Goal: Task Accomplishment & Management: Manage account settings

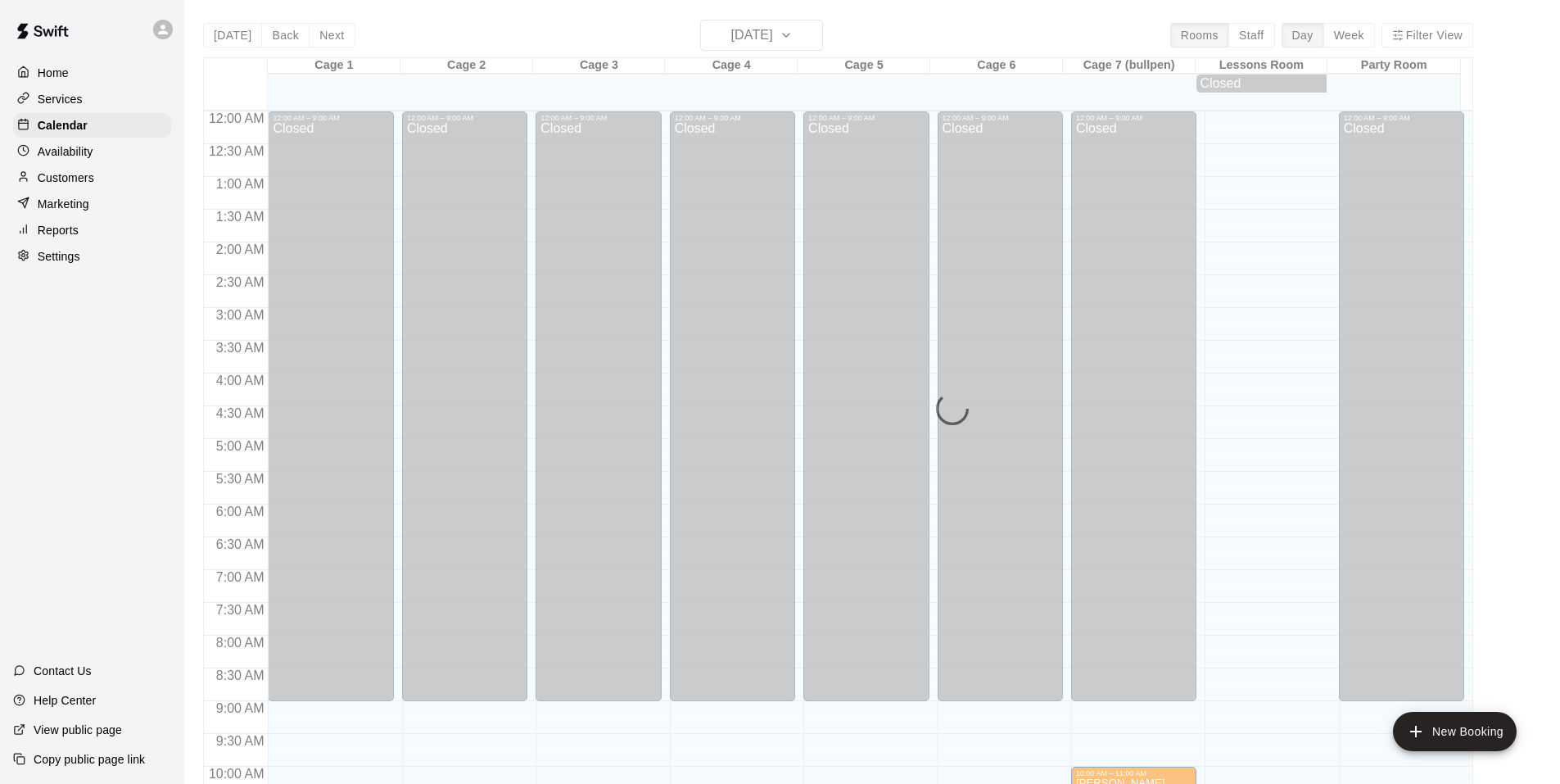
scroll to position [412, 0]
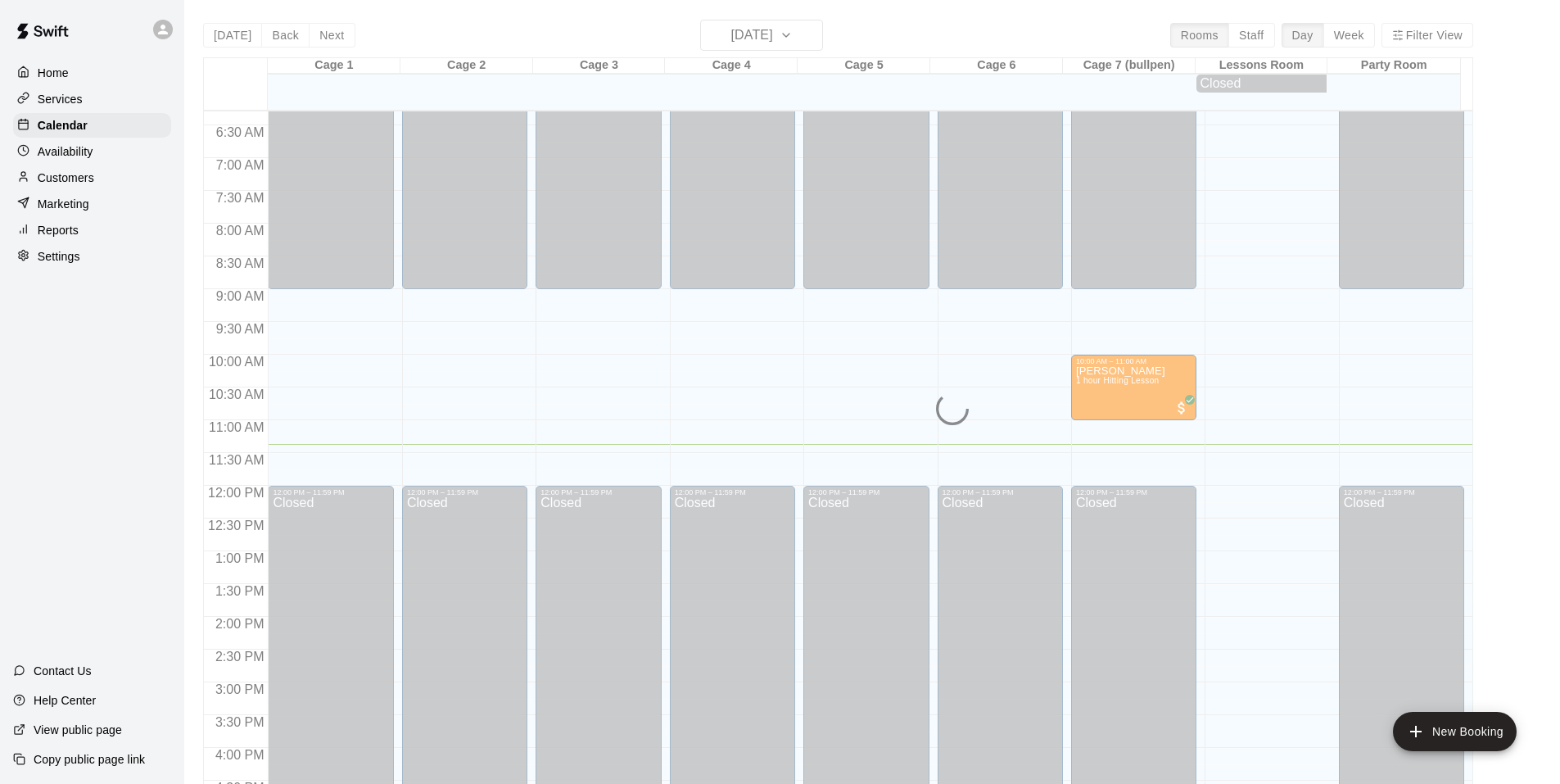
click at [921, 391] on div "12:00 AM – 9:00 AM Closed 12:00 PM – 11:59 PM Closed" at bounding box center [866, 485] width 126 height 1572
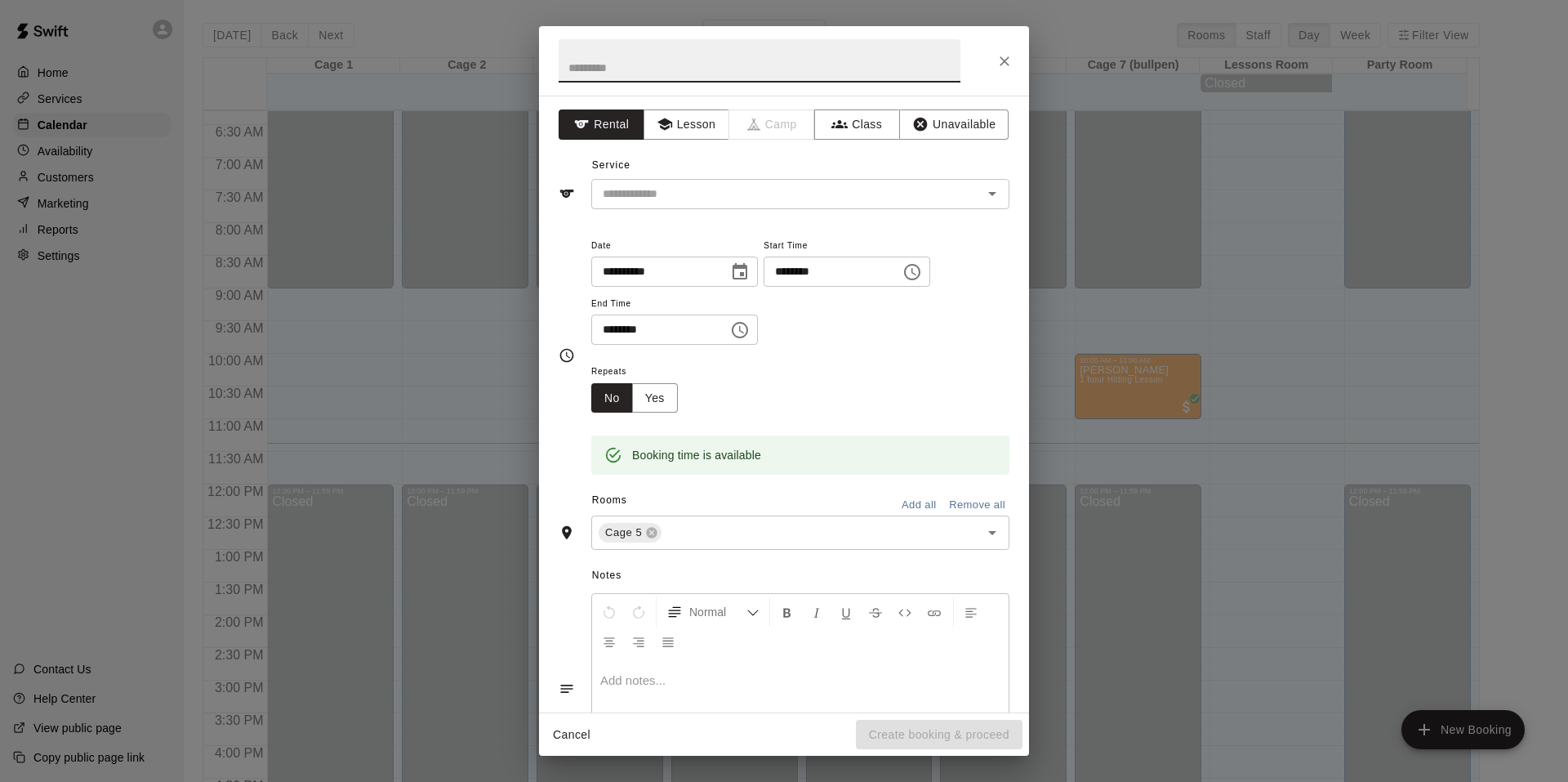
click at [1007, 64] on icon "Close" at bounding box center [1004, 60] width 10 height 10
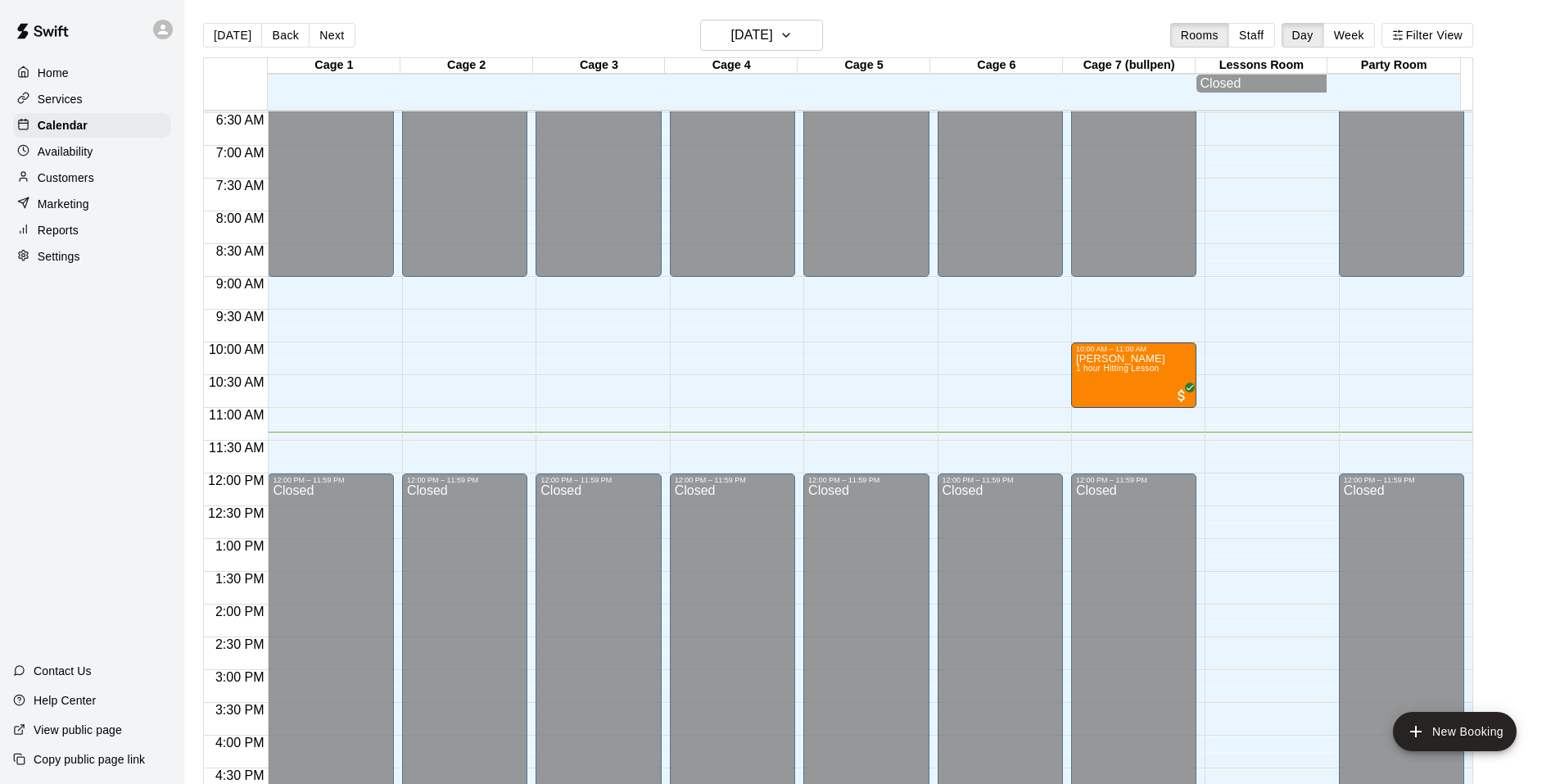
scroll to position [336, 0]
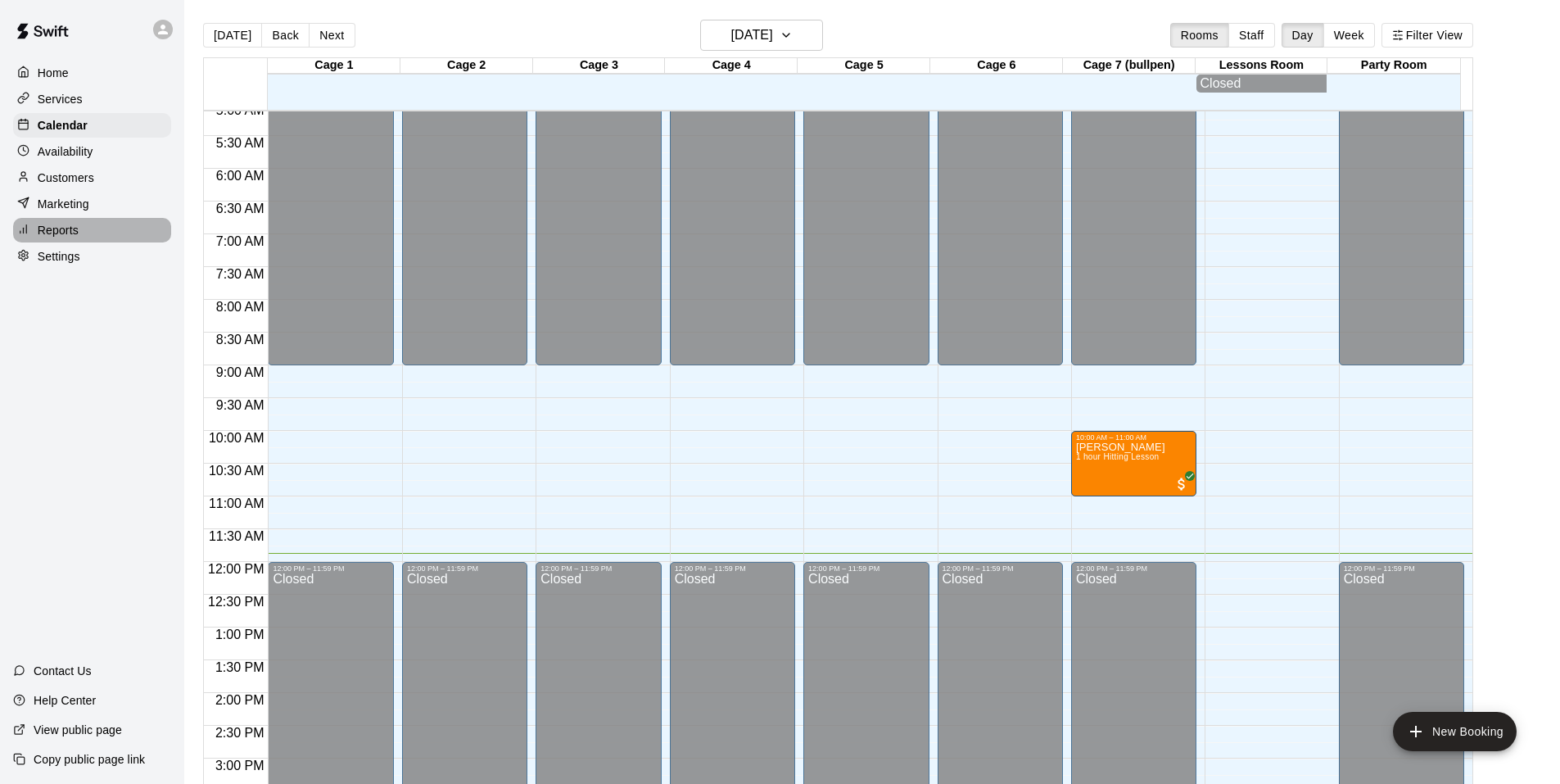
click at [68, 235] on p "Reports" at bounding box center [58, 230] width 41 height 16
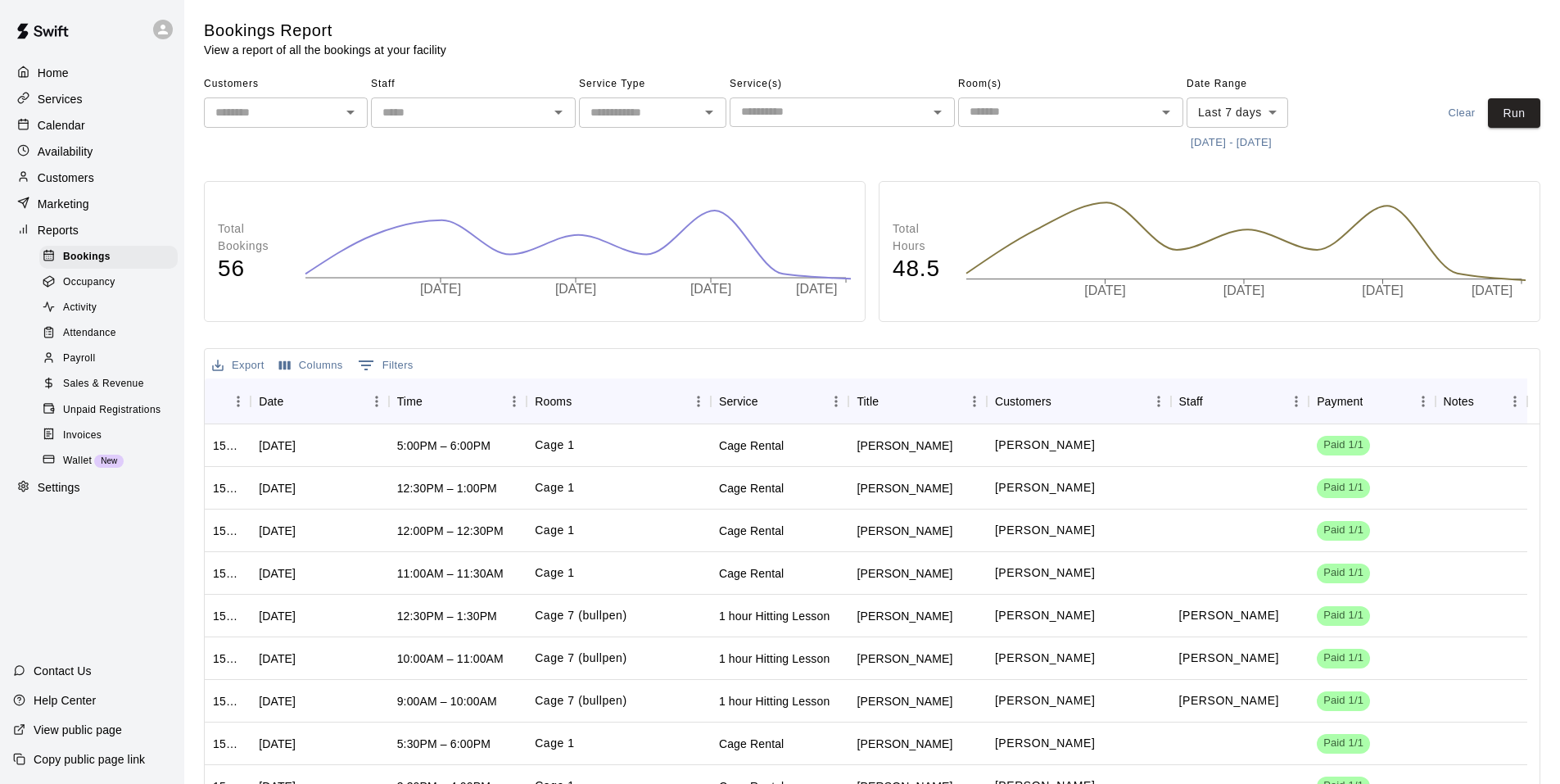
click at [104, 392] on span "Sales & Revenue" at bounding box center [103, 384] width 81 height 16
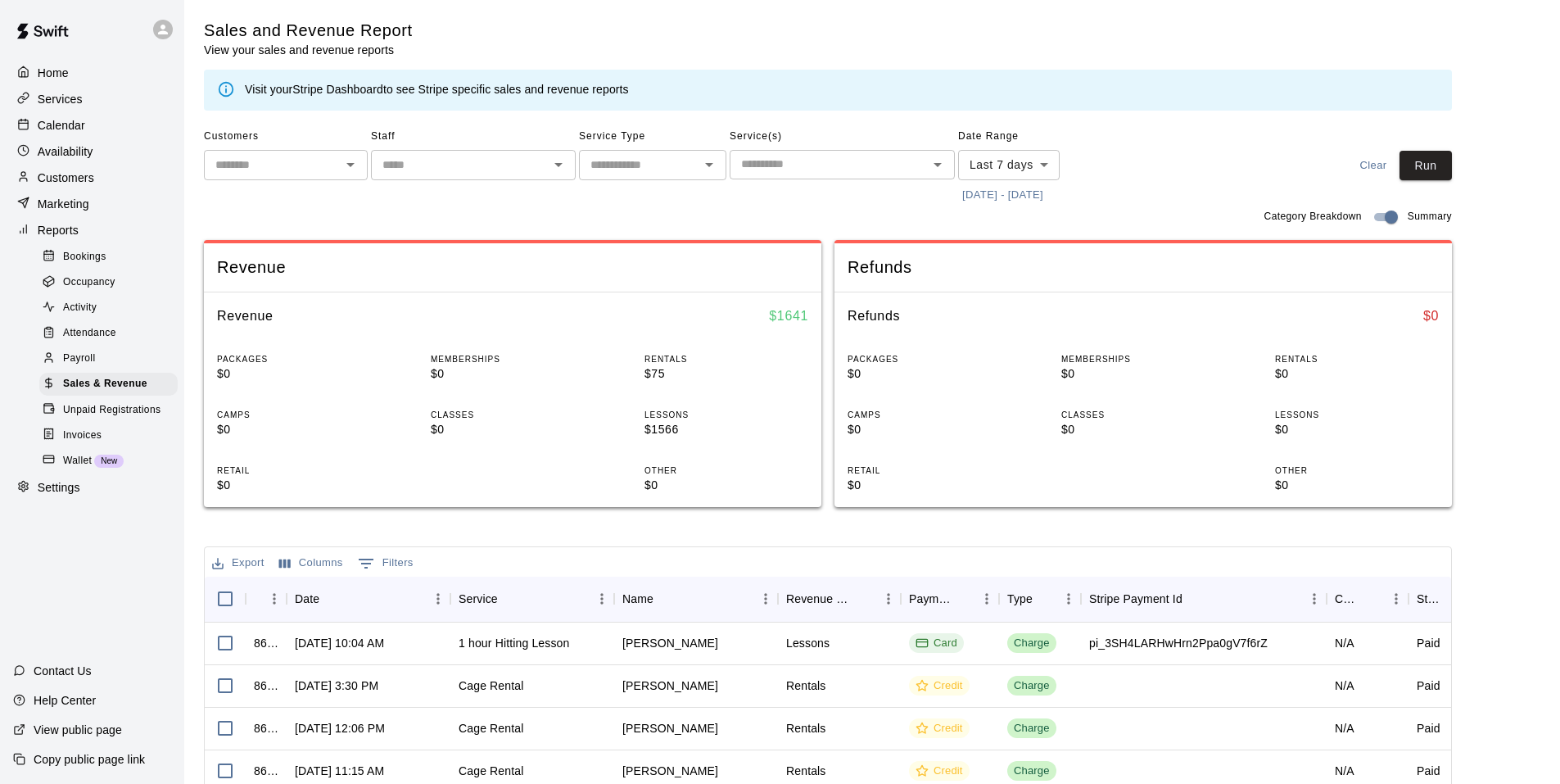
click at [532, 173] on input "text" at bounding box center [460, 165] width 168 height 21
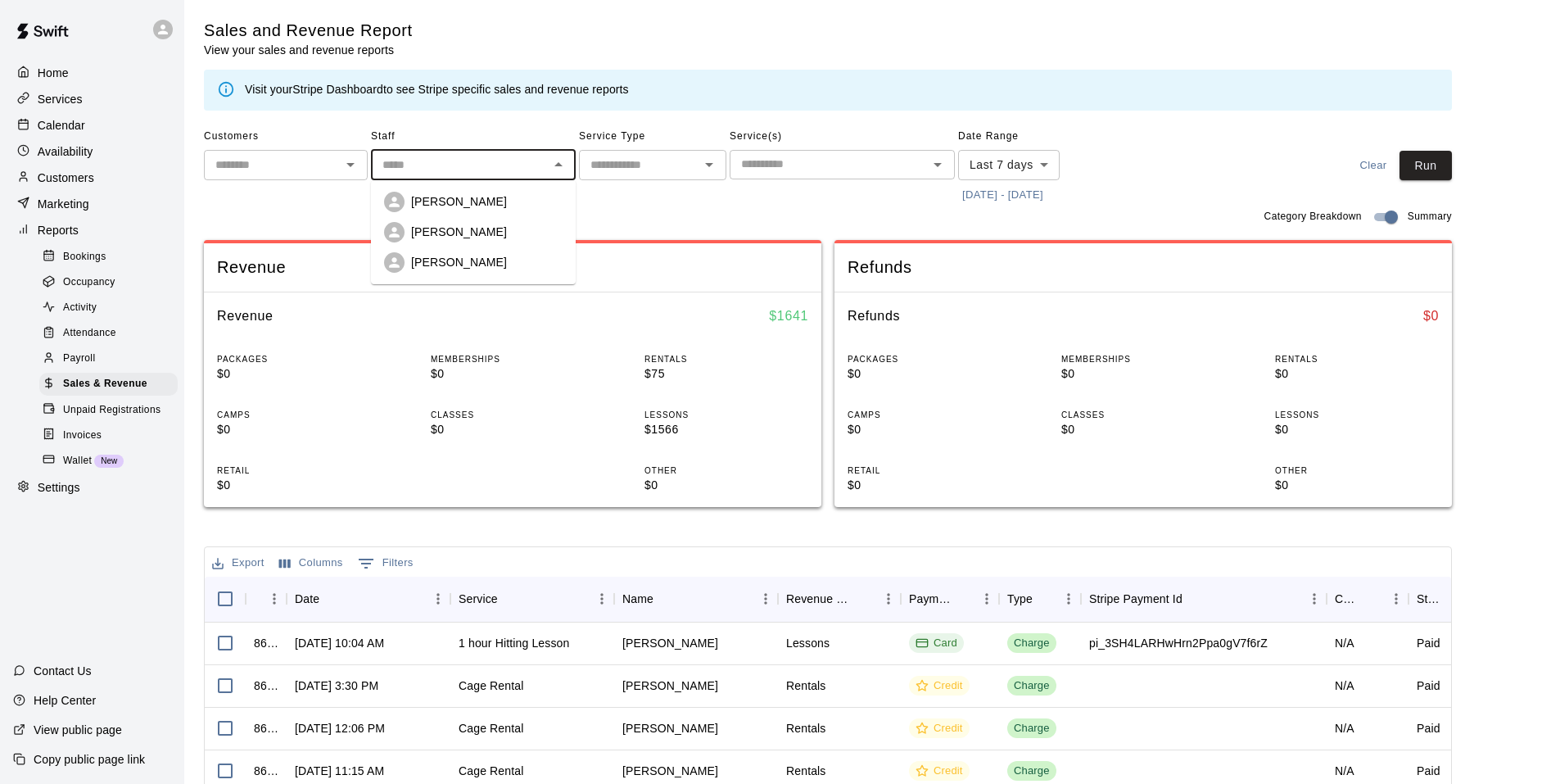
click at [481, 131] on span "Staff" at bounding box center [474, 136] width 205 height 26
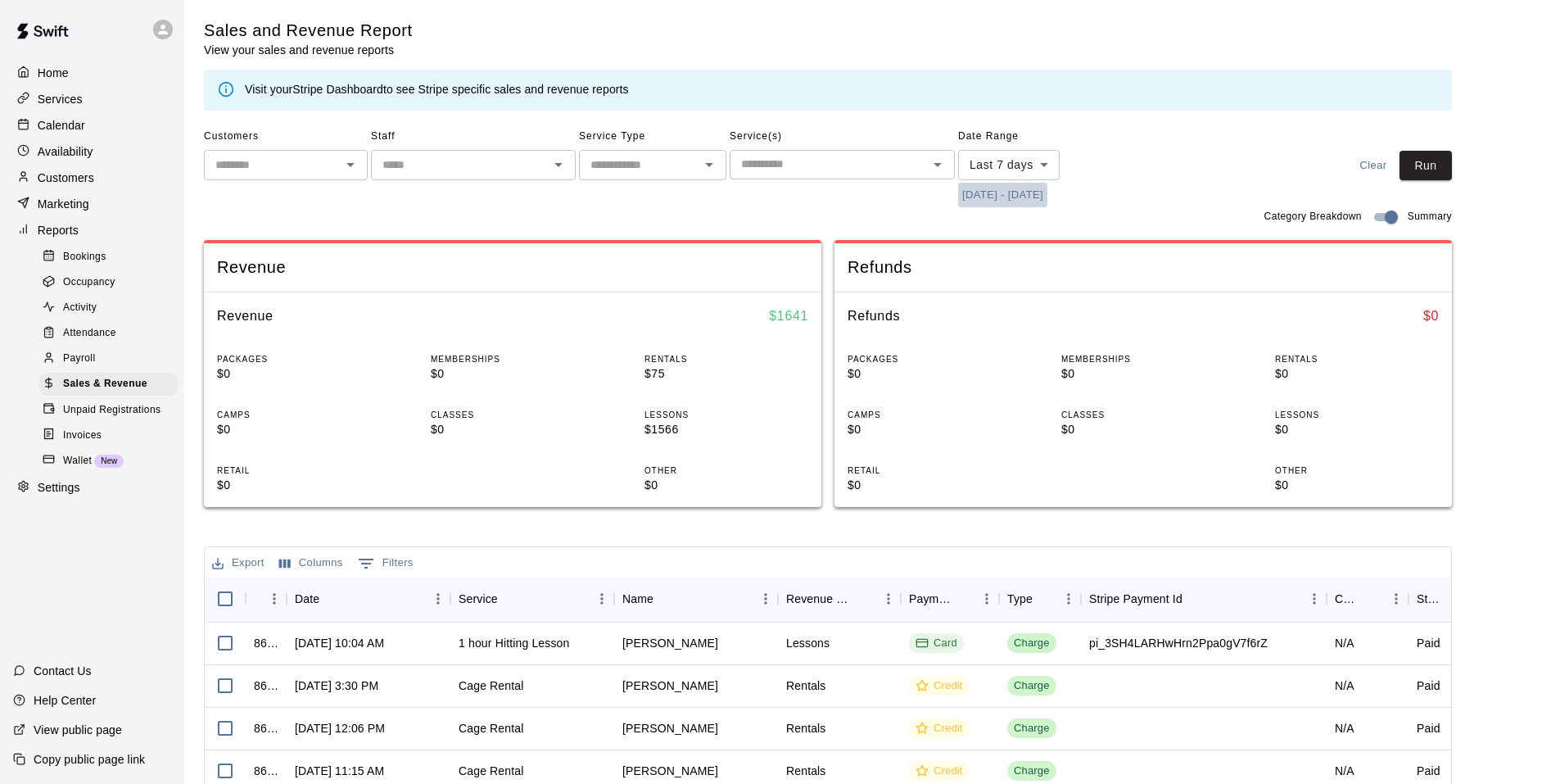
click at [1003, 194] on button "10/4/2025 - 10/11/2025" at bounding box center [1003, 195] width 89 height 25
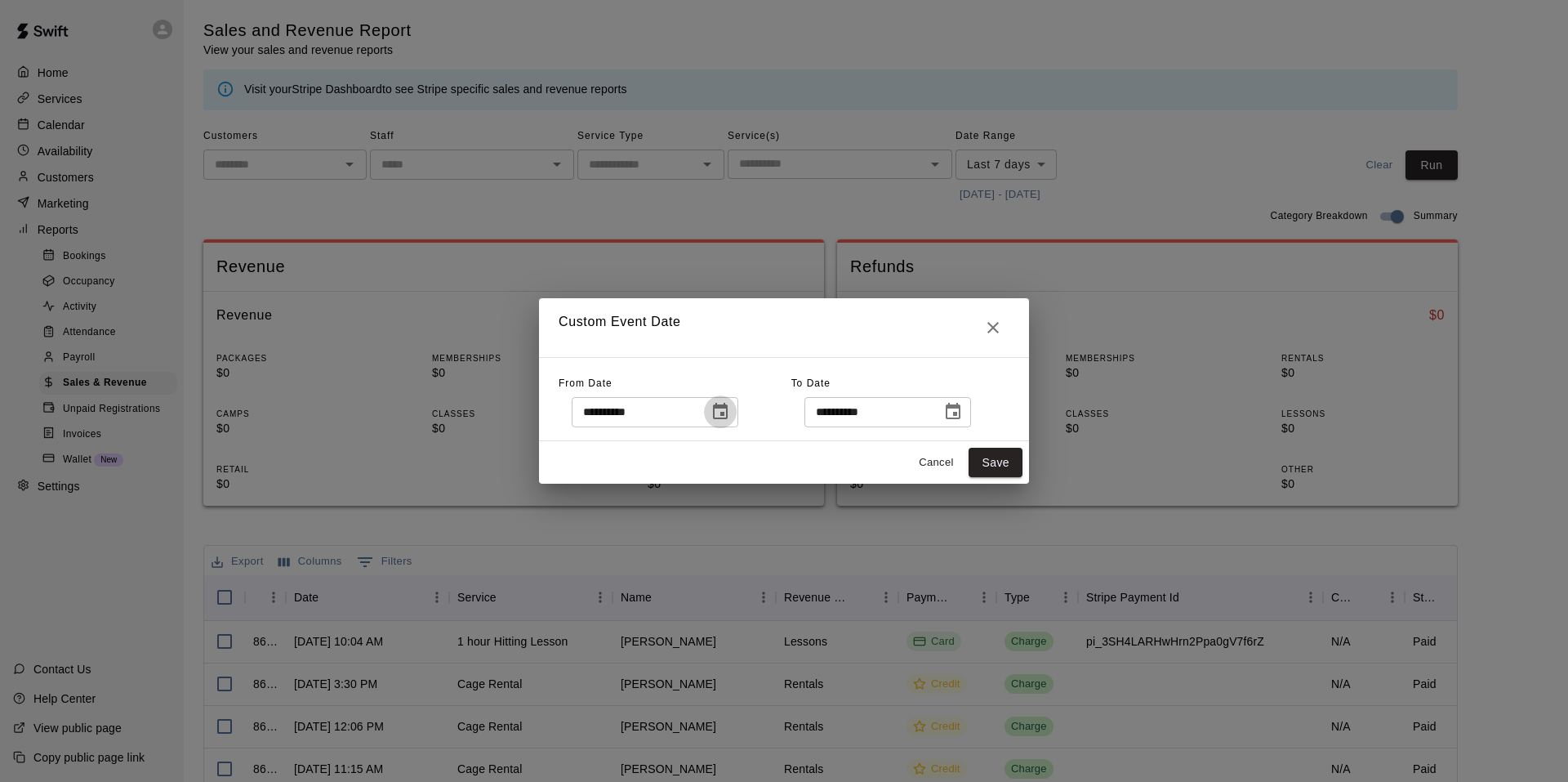
click at [730, 415] on icon "Choose date, selected date is Oct 4, 2025" at bounding box center [720, 412] width 20 height 20
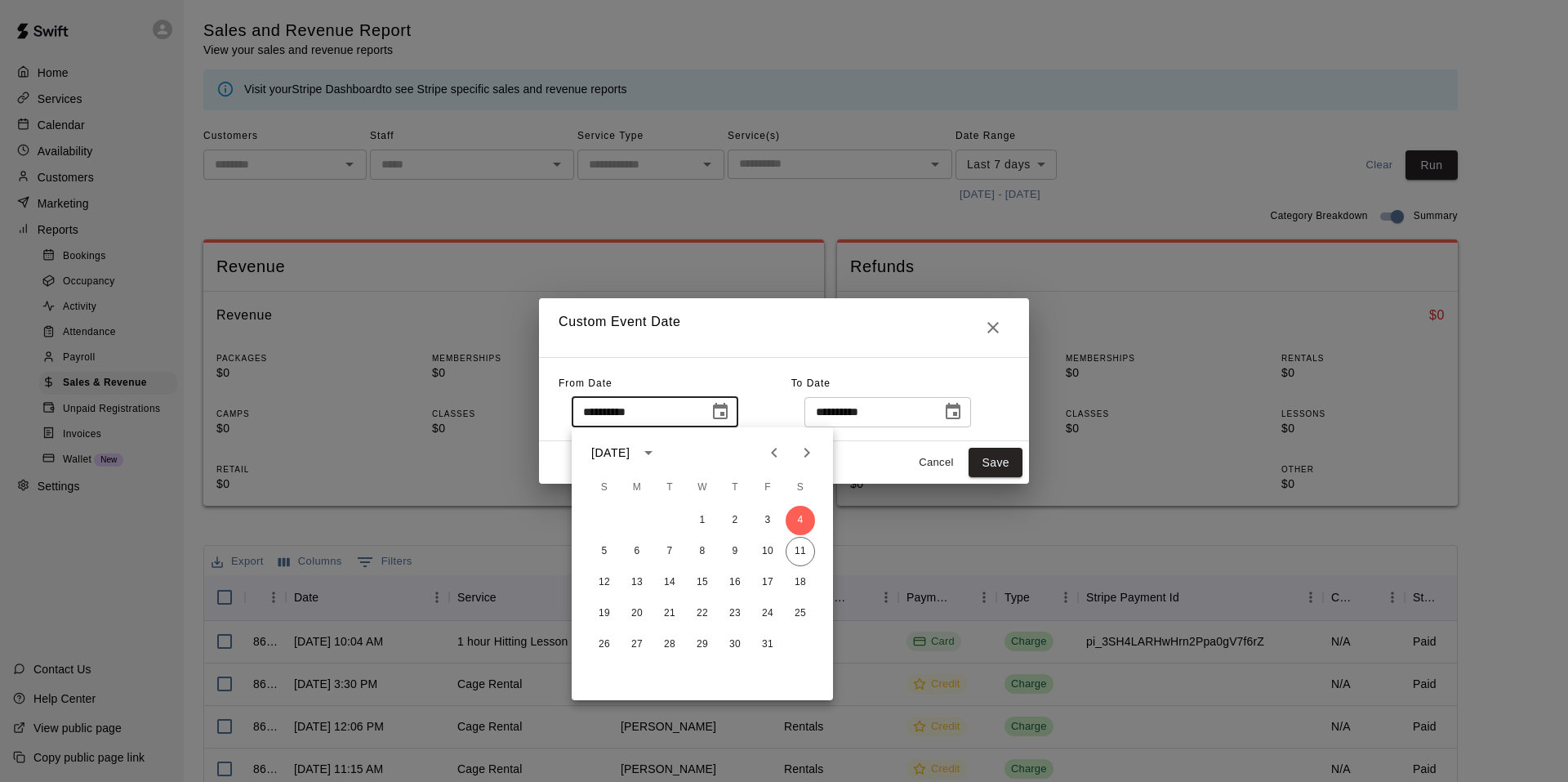
click at [776, 455] on icon "Previous month" at bounding box center [775, 453] width 20 height 20
click at [664, 643] on button "30" at bounding box center [669, 644] width 29 height 29
type input "**********"
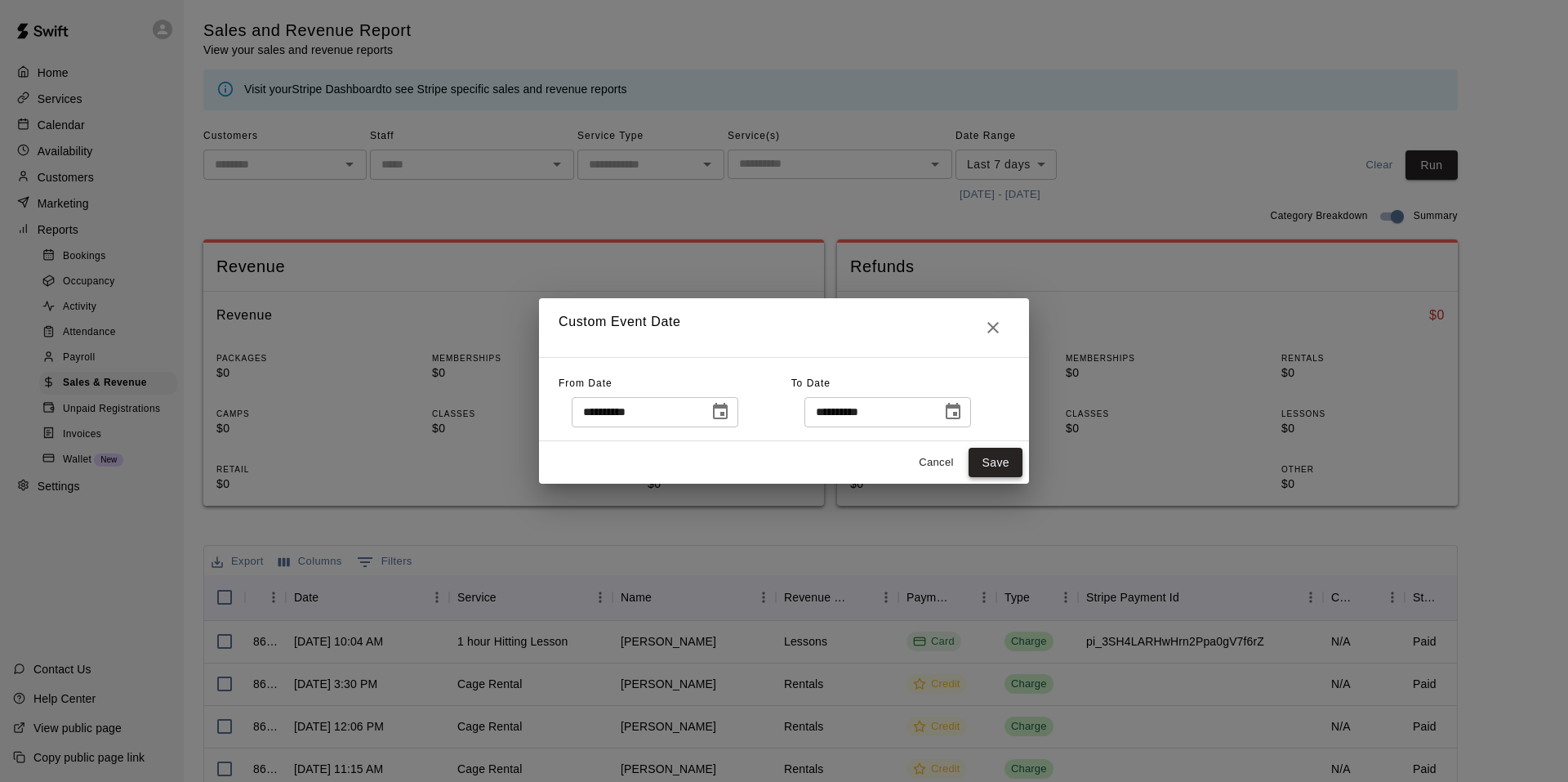
click at [972, 470] on button "Save" at bounding box center [995, 463] width 54 height 30
type input "******"
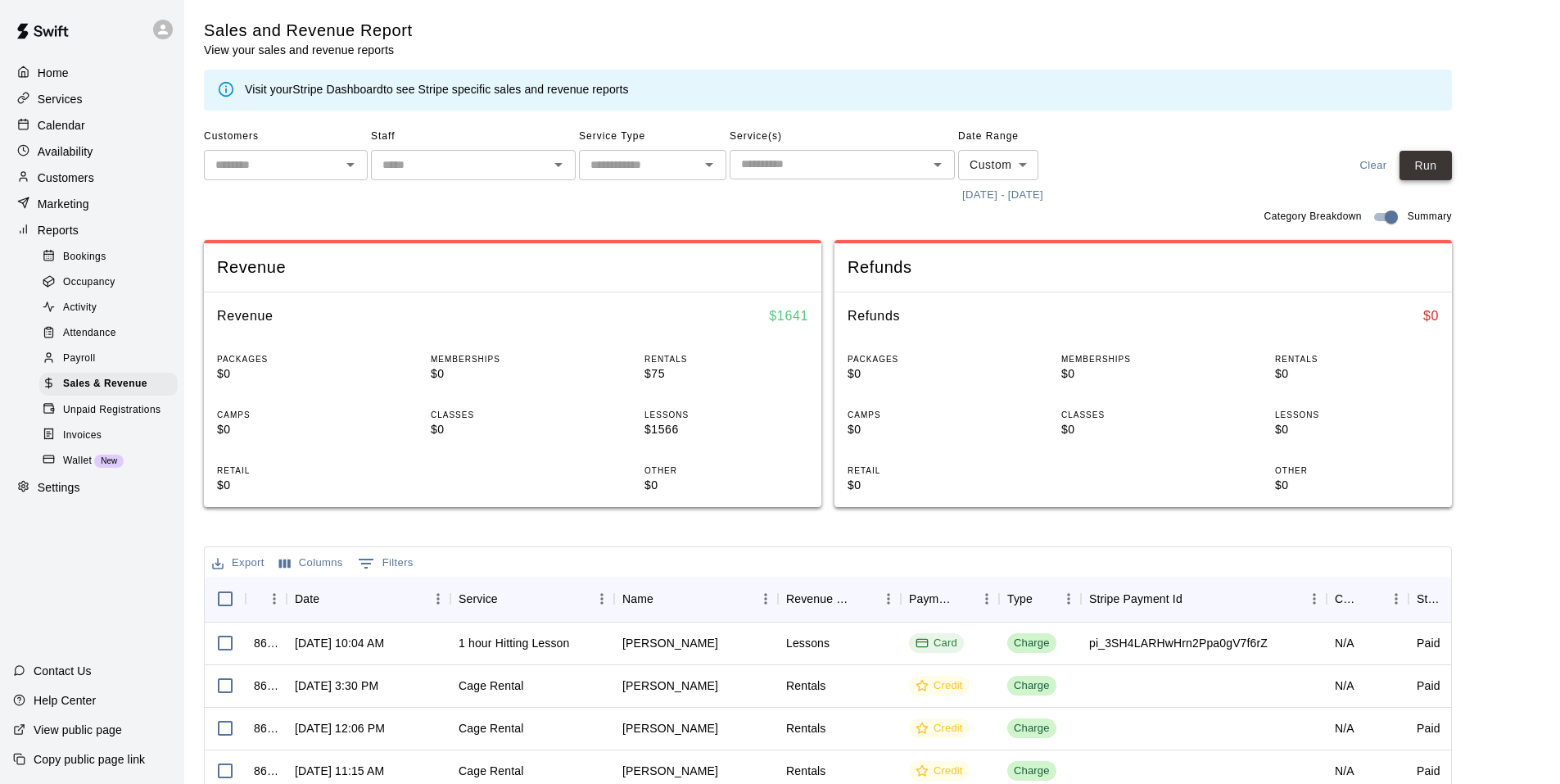
click at [1440, 173] on button "Run" at bounding box center [1425, 166] width 53 height 30
click at [79, 152] on p "Availability" at bounding box center [65, 152] width 55 height 16
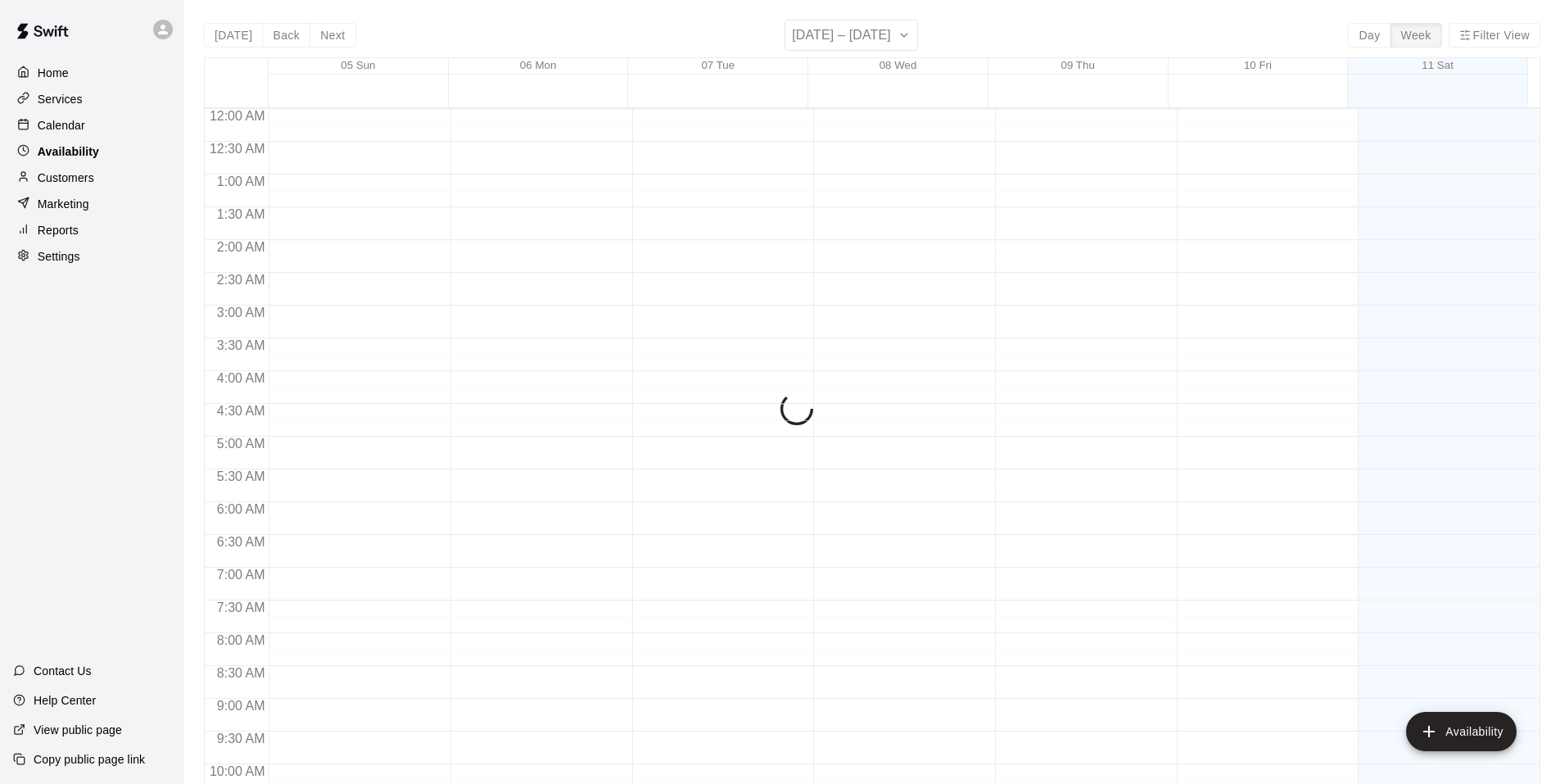
scroll to position [779, 0]
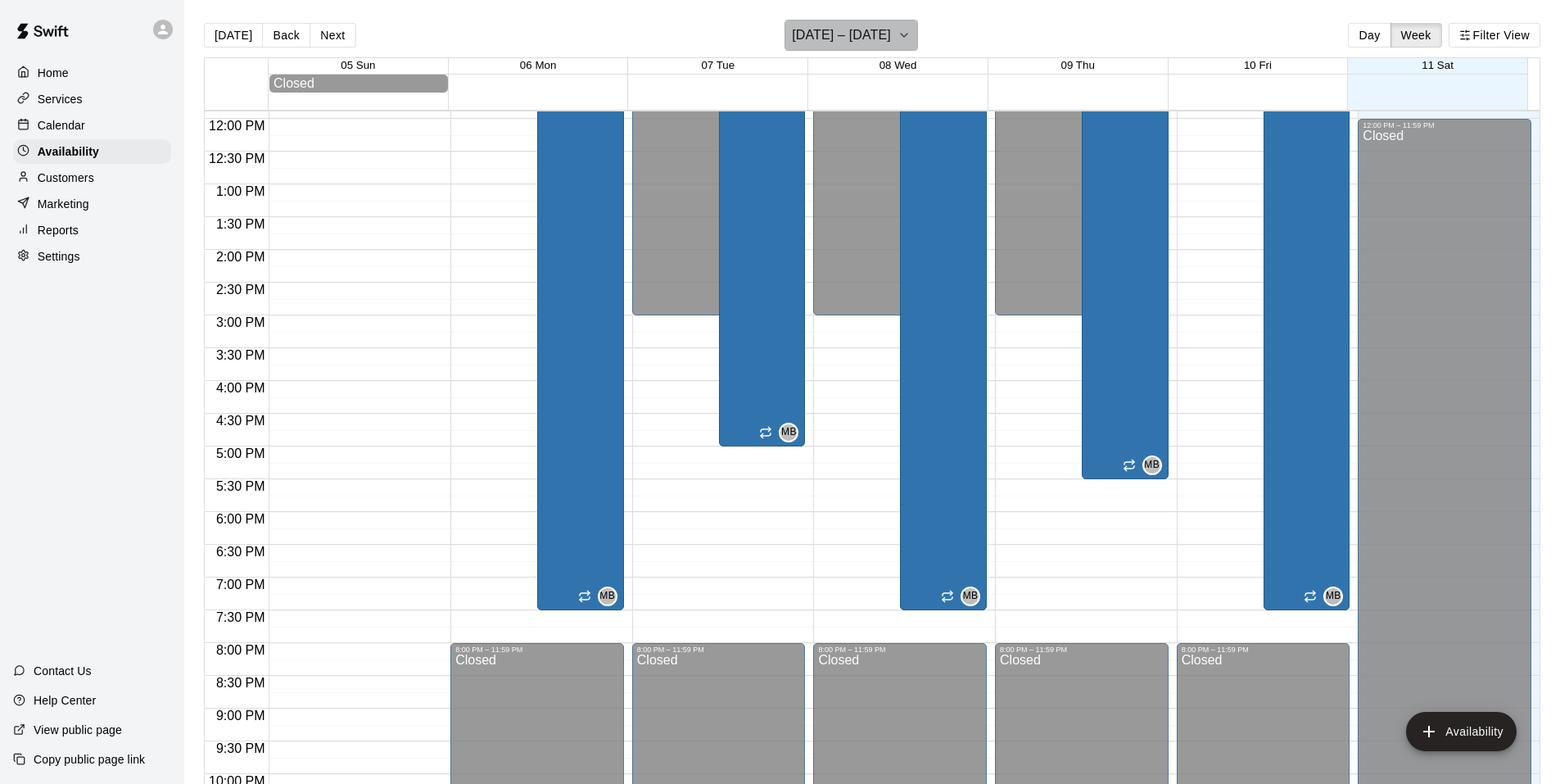
click at [894, 43] on button "October 05 – 11" at bounding box center [852, 35] width 134 height 31
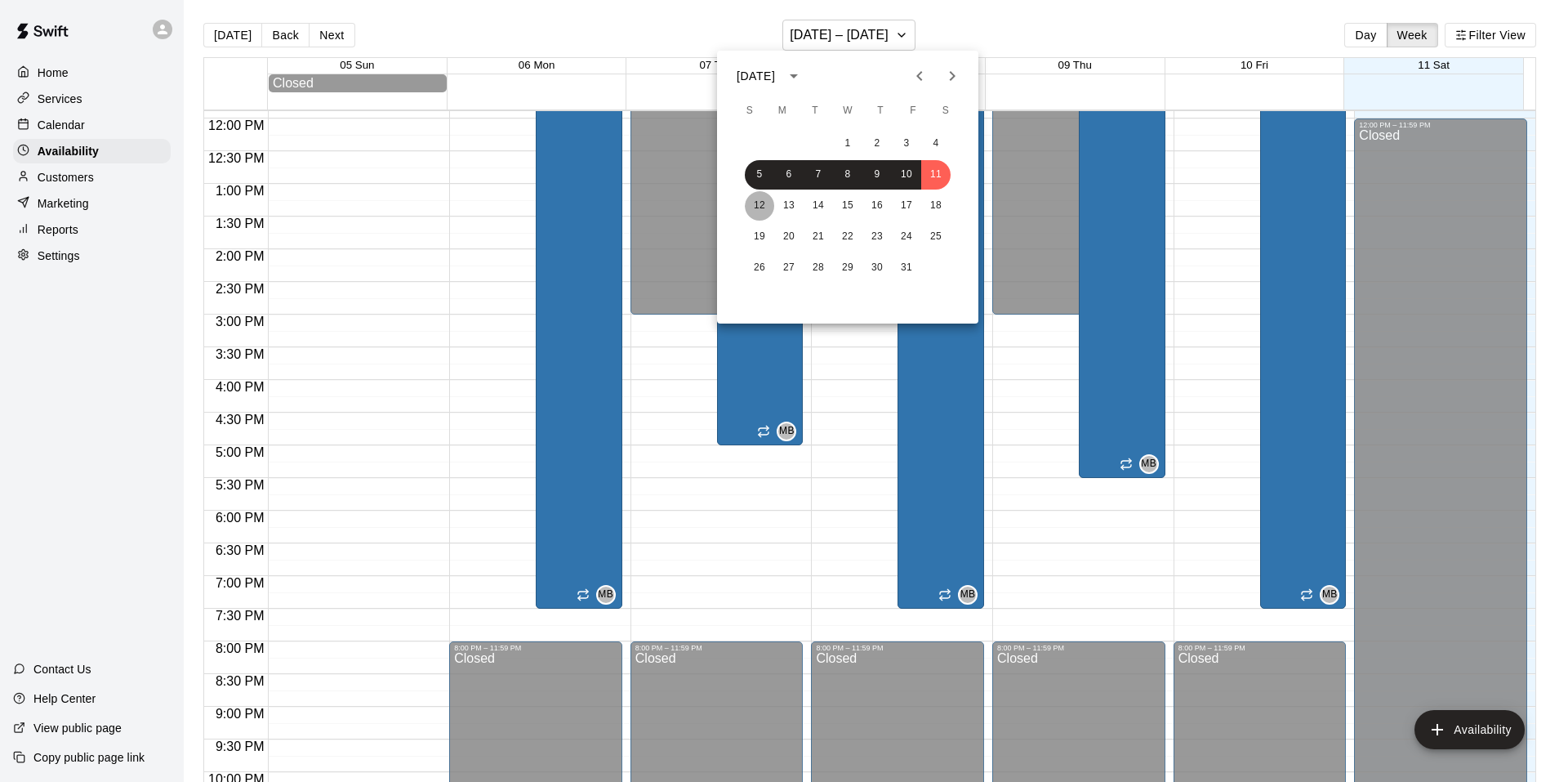
click at [757, 197] on button "12" at bounding box center [760, 206] width 29 height 29
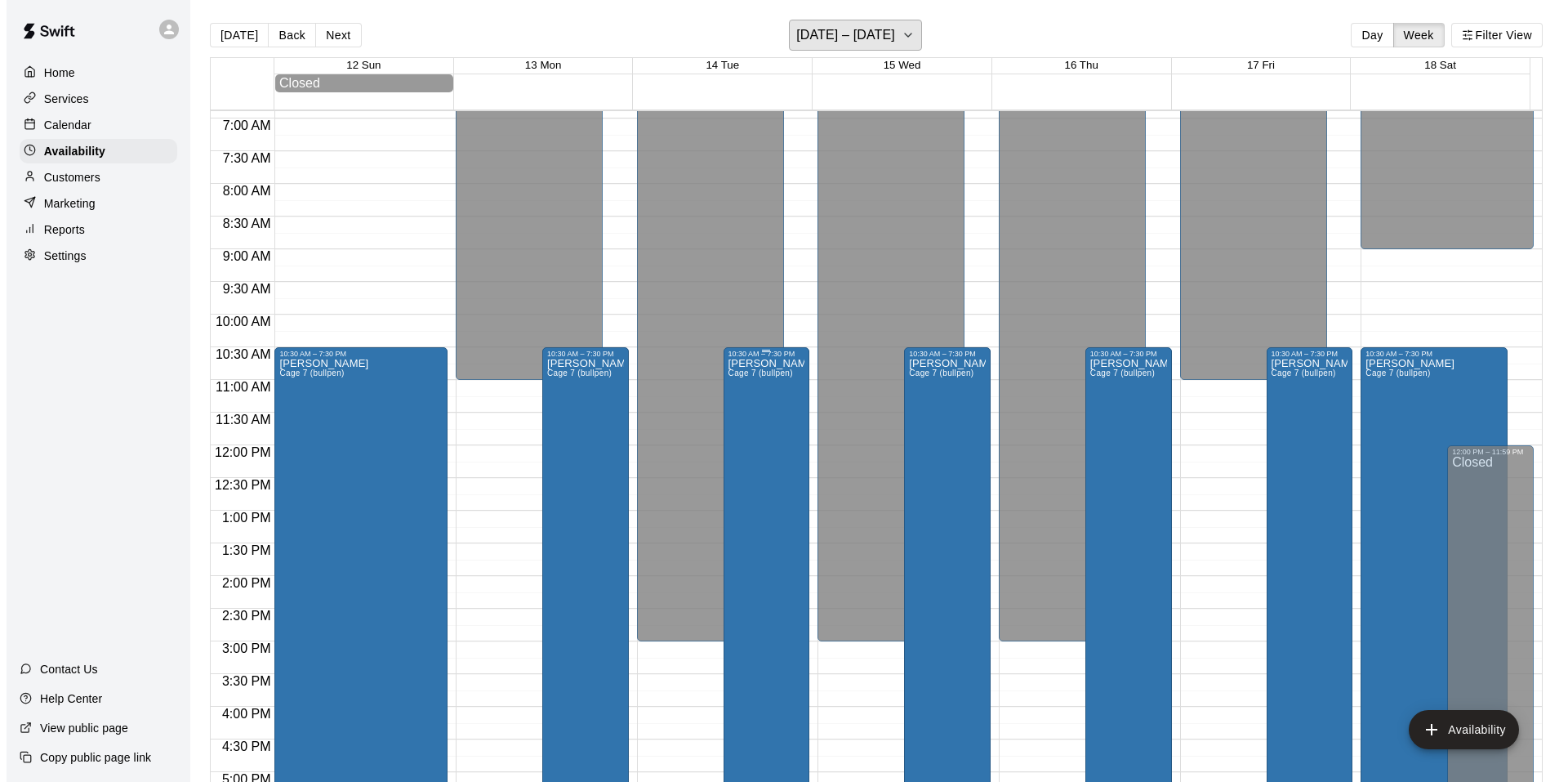
scroll to position [614, 0]
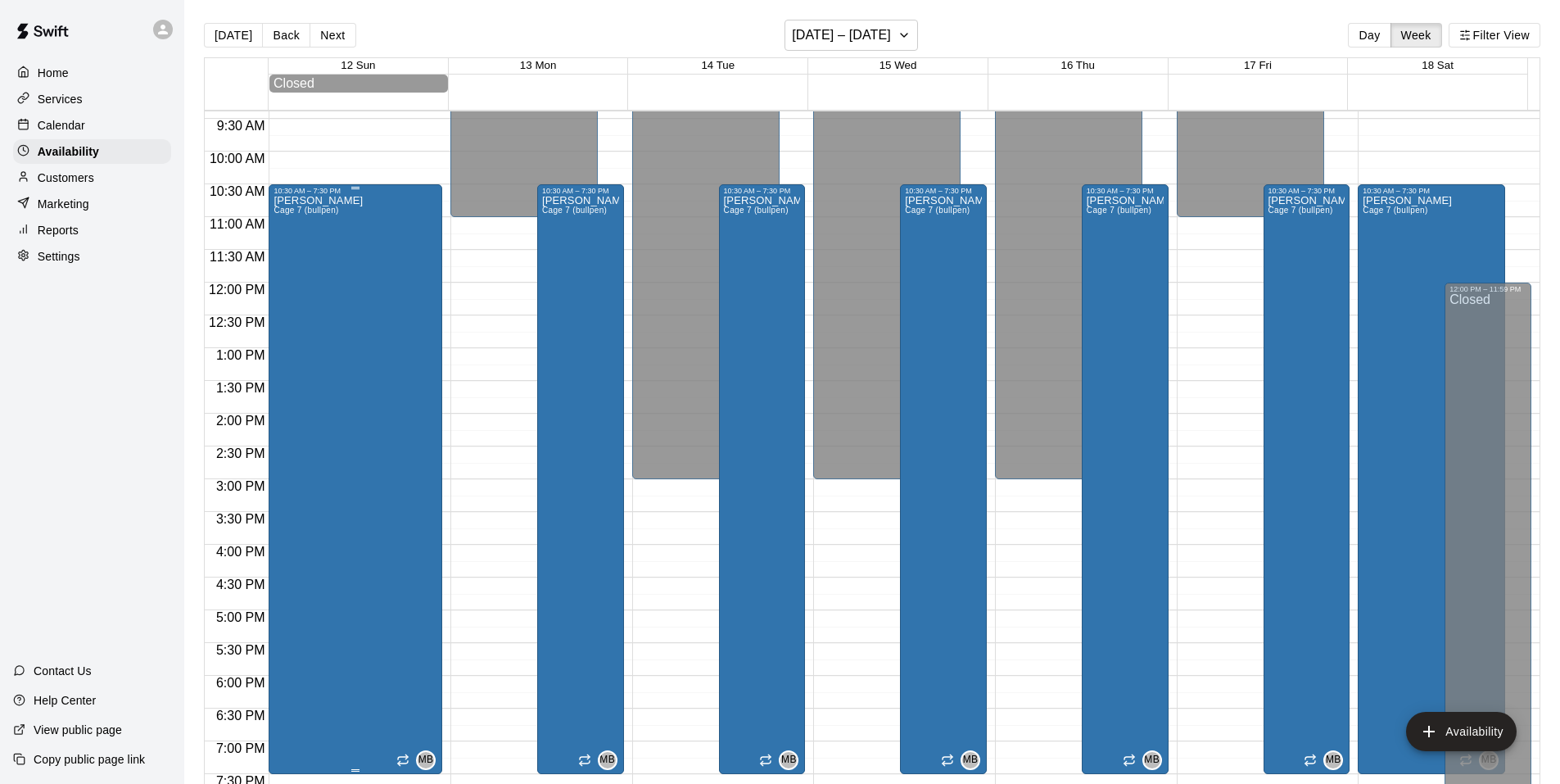
click at [369, 326] on div "Matthew Burns Cage 7 (bullpen) MB" at bounding box center [356, 587] width 164 height 784
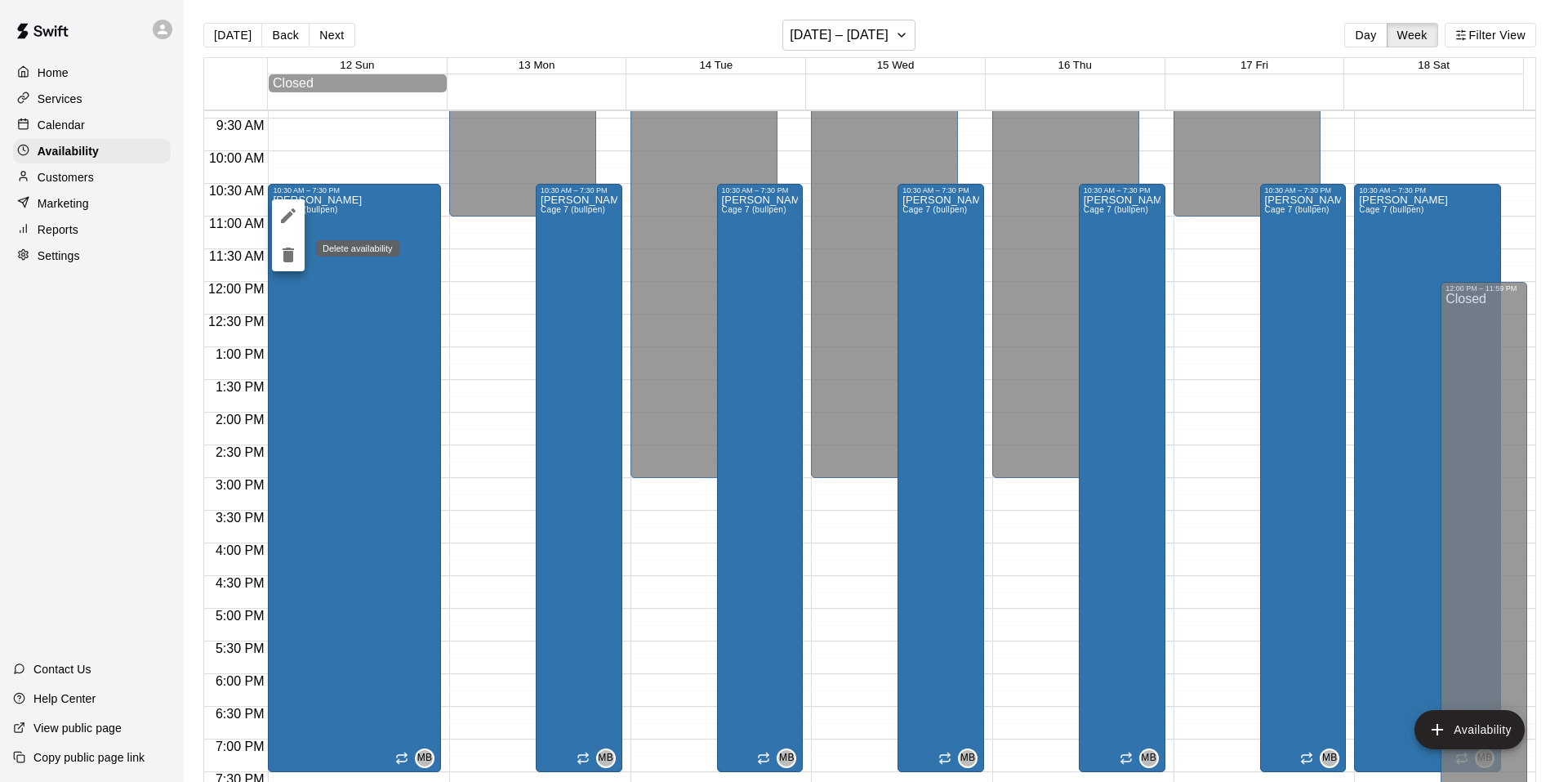
click at [291, 257] on icon "delete" at bounding box center [288, 254] width 12 height 15
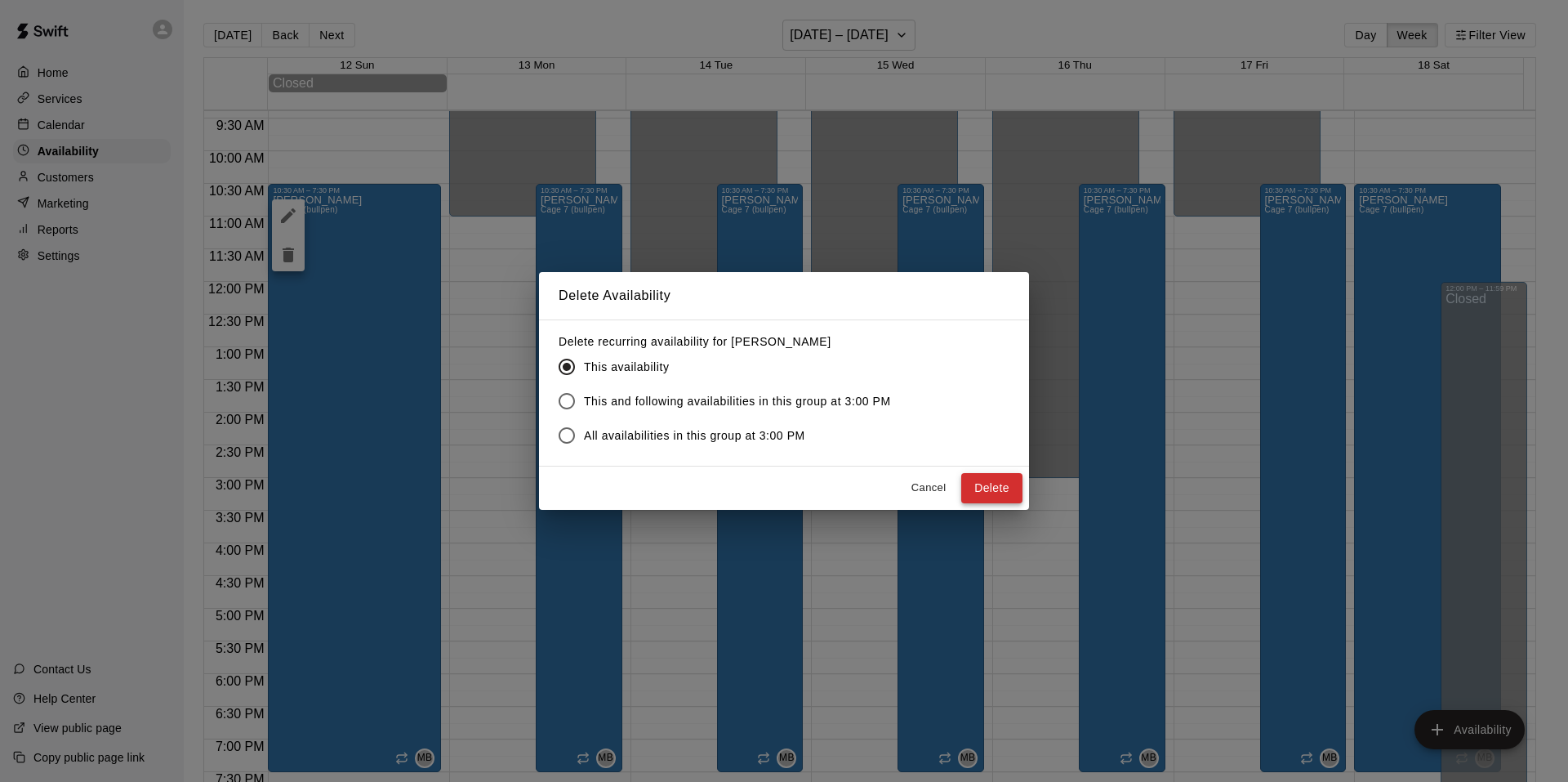
click at [988, 487] on button "Delete" at bounding box center [992, 488] width 61 height 30
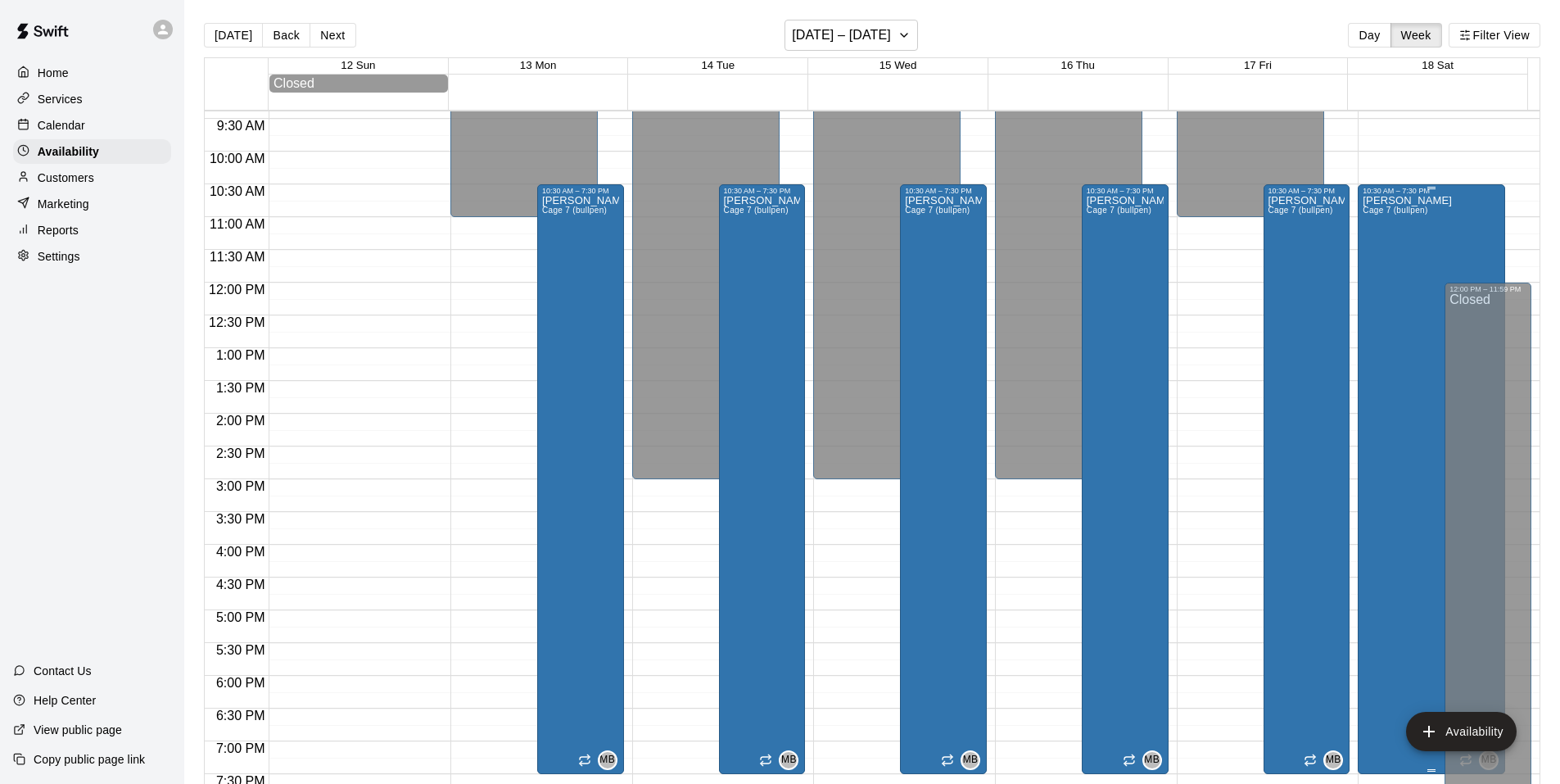
click at [1413, 244] on div "Matthew Burns Cage 7 (bullpen)" at bounding box center [1407, 587] width 89 height 784
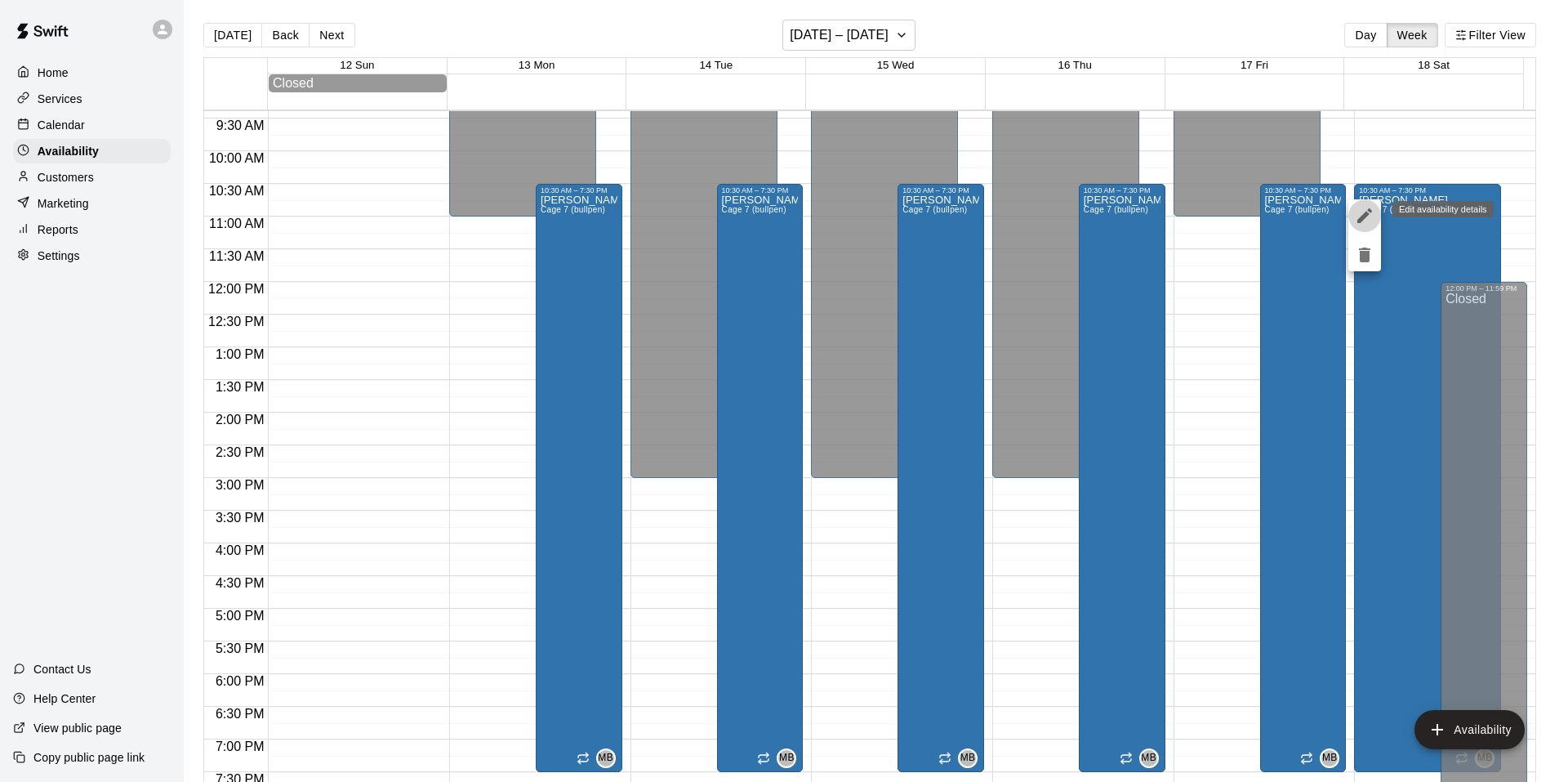
click at [1368, 216] on icon "edit" at bounding box center [1365, 215] width 20 height 20
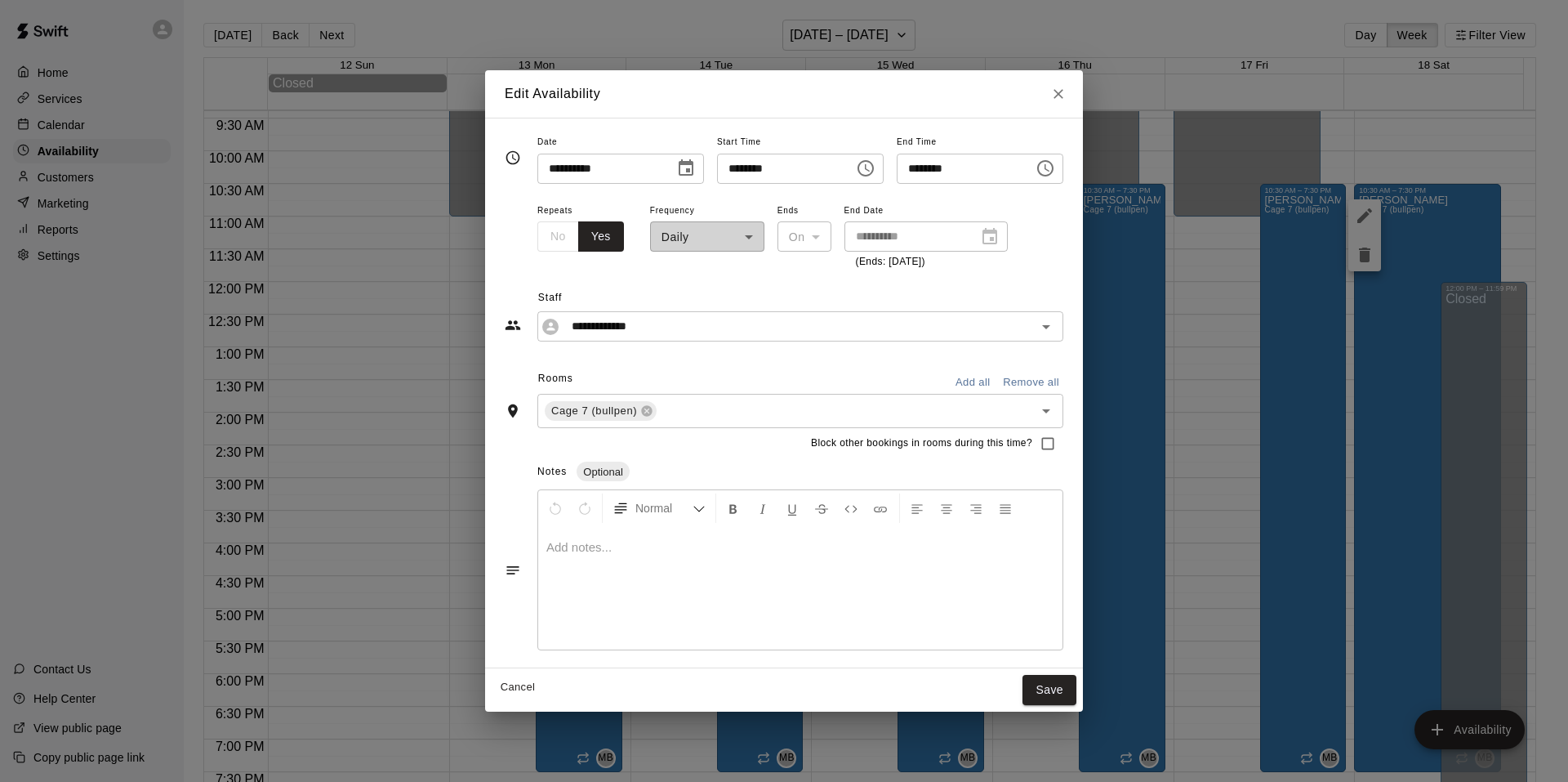
click at [873, 171] on icon "Choose time, selected time is 10:30 AM" at bounding box center [865, 168] width 20 height 20
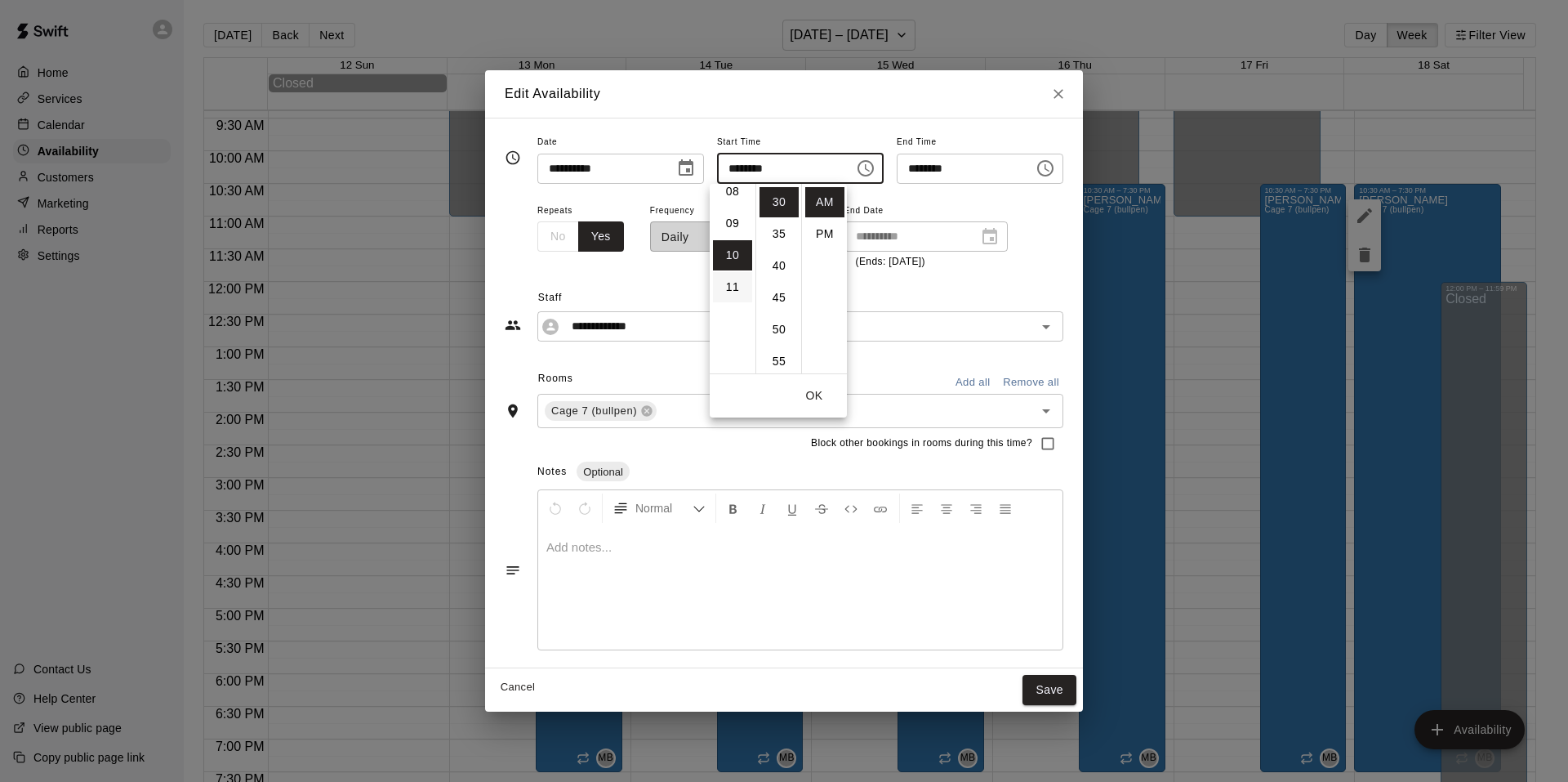
scroll to position [237, 0]
click at [736, 253] on li "09" at bounding box center [733, 252] width 39 height 30
type input "********"
click at [926, 200] on span "End Date" at bounding box center [927, 211] width 164 height 22
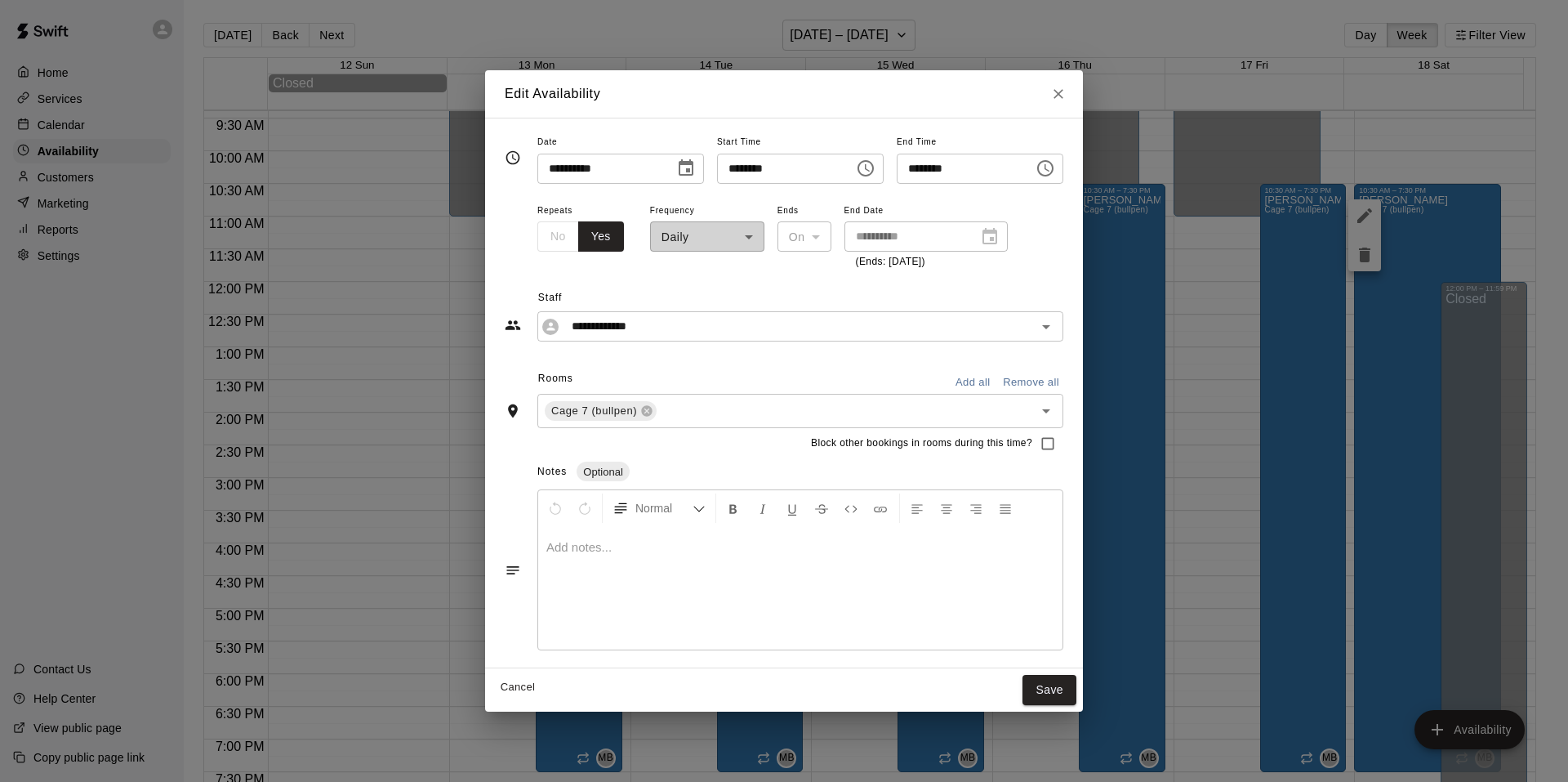
click at [1055, 171] on icon "Choose time, selected time is 7:30 PM" at bounding box center [1045, 168] width 20 height 20
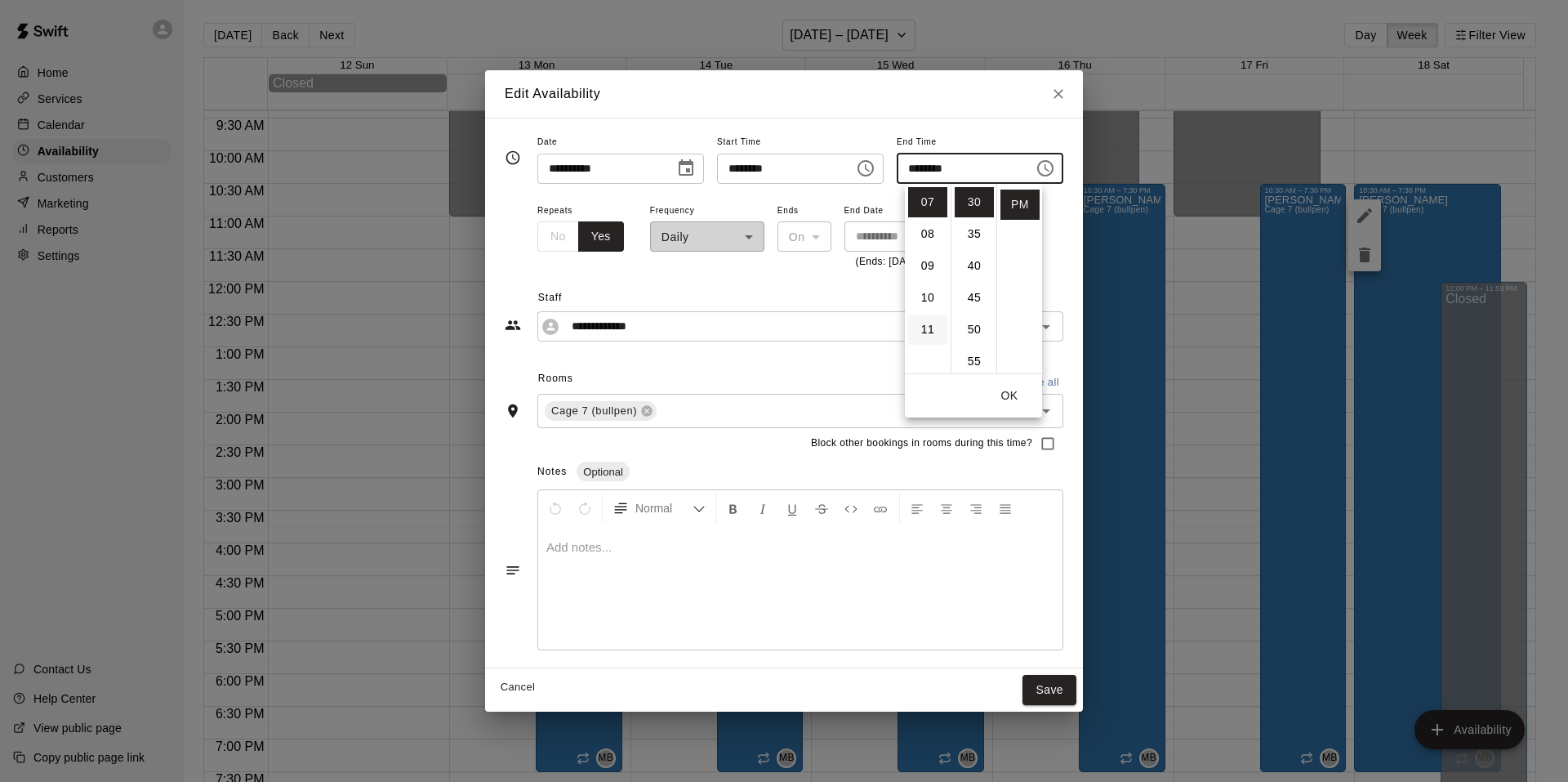
scroll to position [0, 0]
click at [935, 203] on li "12" at bounding box center [928, 202] width 39 height 30
click at [975, 198] on li "00" at bounding box center [975, 202] width 39 height 30
type input "********"
click at [1064, 236] on div "**********" at bounding box center [800, 236] width 526 height 71
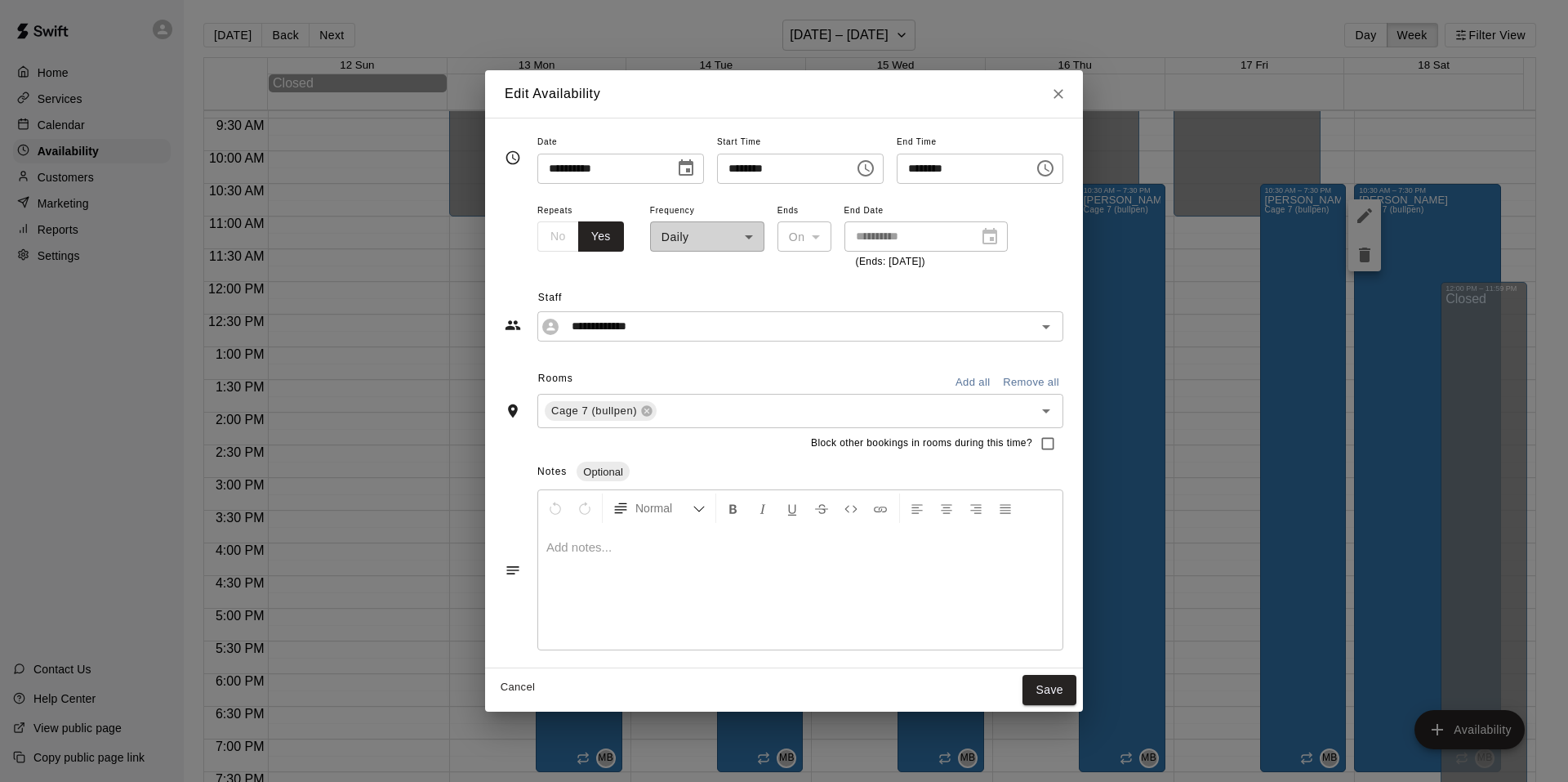
click at [725, 238] on div "**********" at bounding box center [707, 236] width 115 height 71
click at [1060, 685] on button "Save" at bounding box center [1049, 690] width 54 height 30
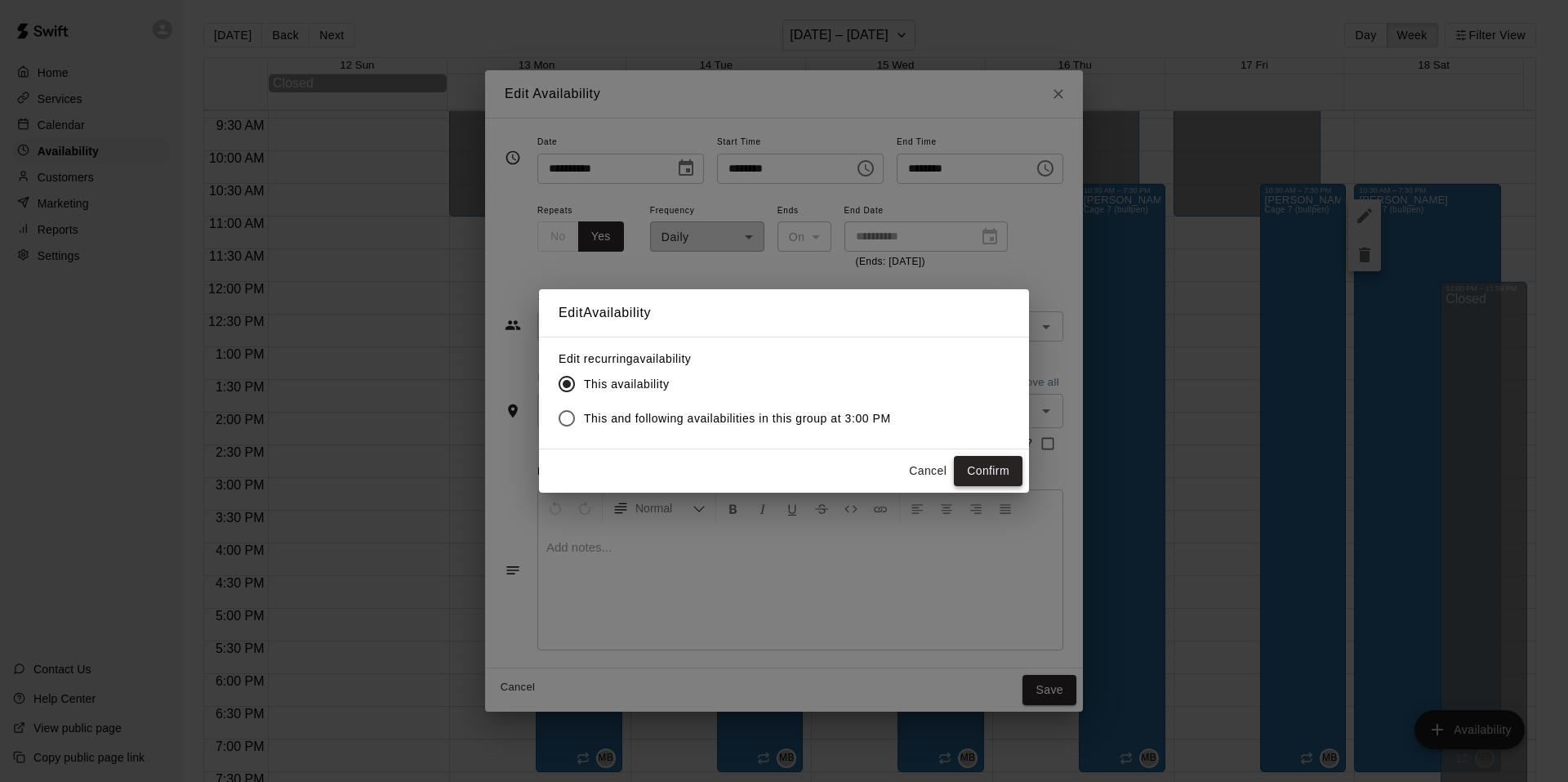
click at [966, 465] on button "Confirm" at bounding box center [988, 471] width 68 height 30
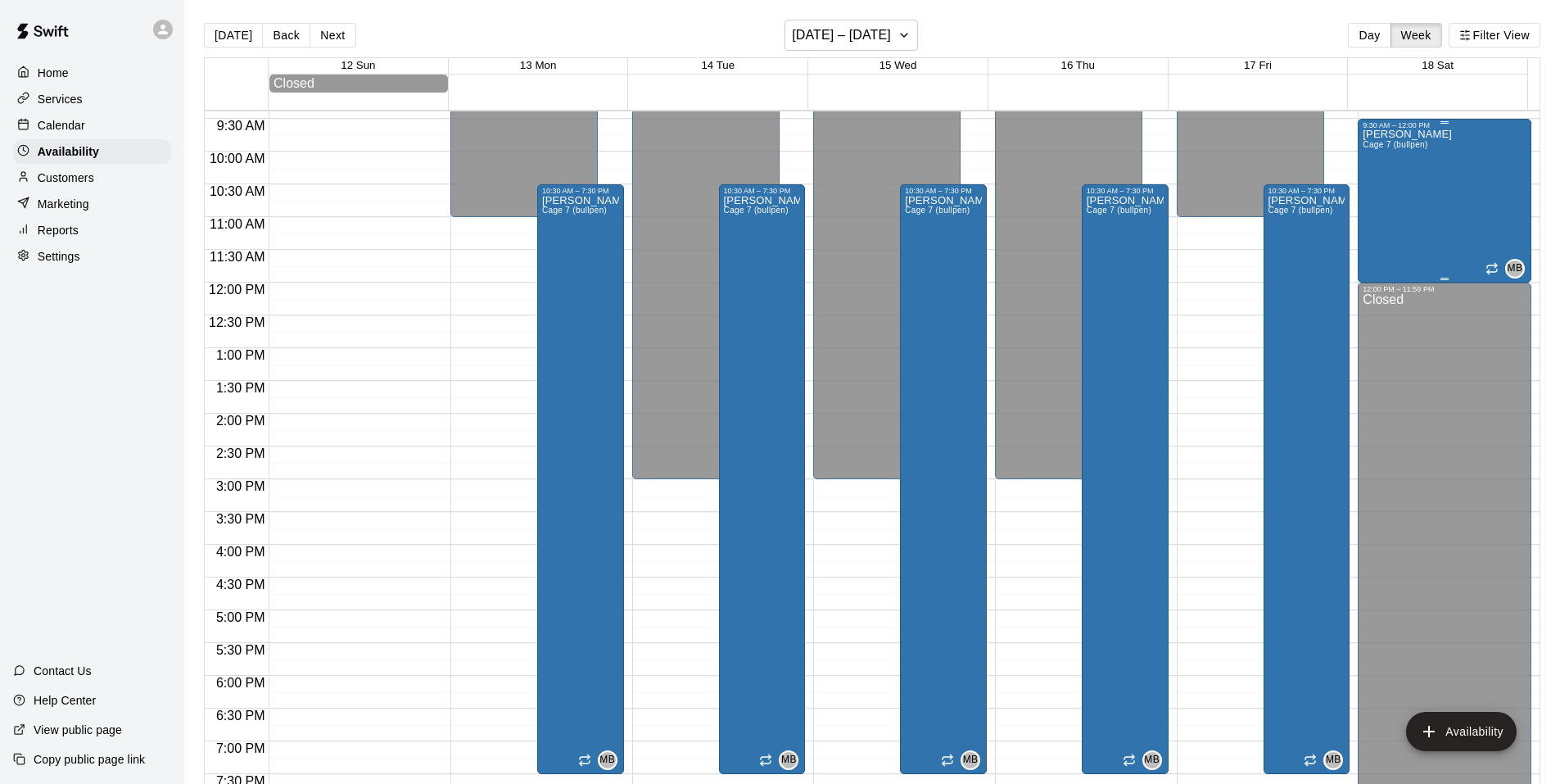
click at [1416, 231] on div "Matthew Burns Cage 7 (bullpen)" at bounding box center [1407, 521] width 89 height 784
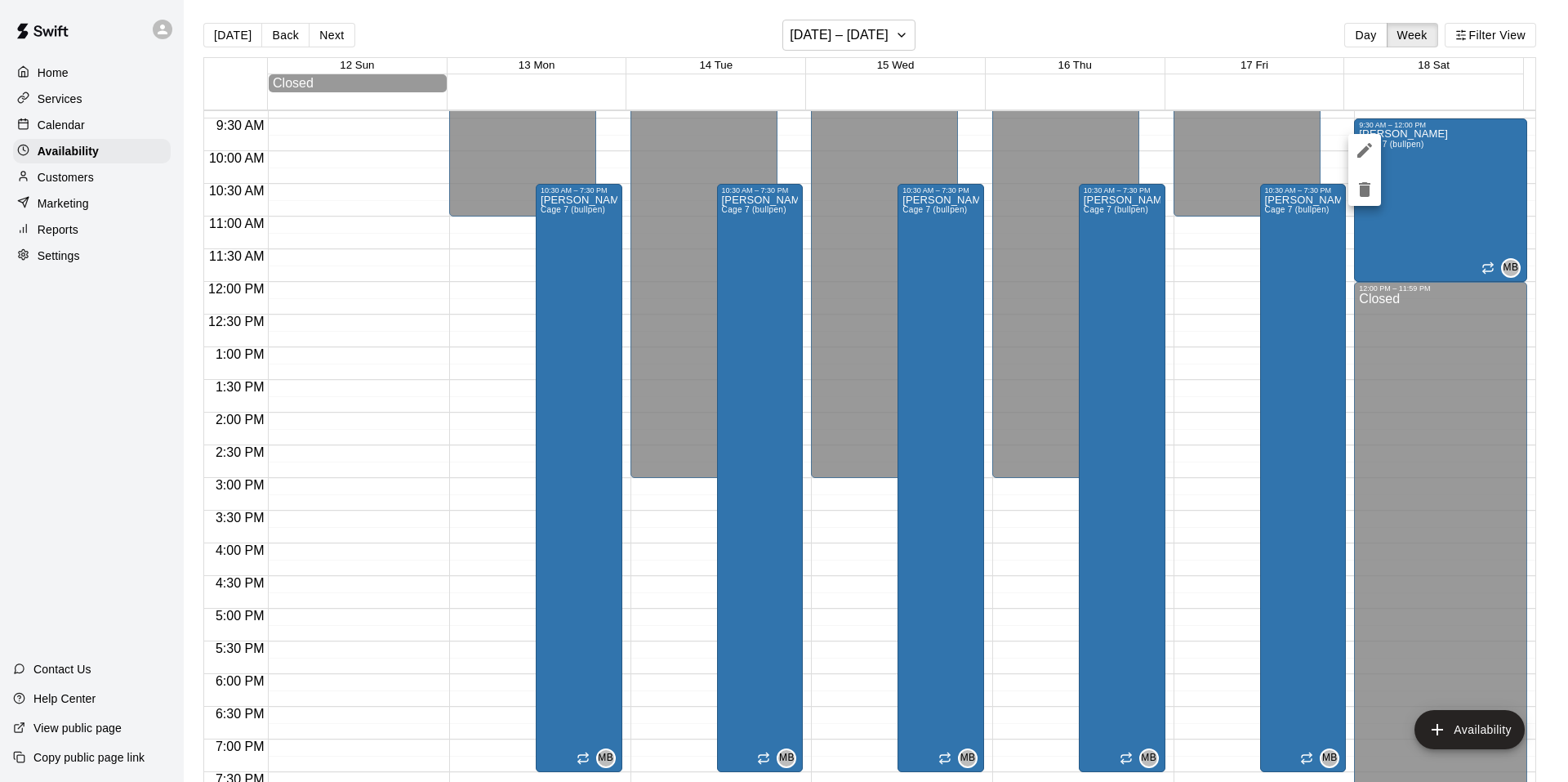
click at [1370, 155] on icon "edit" at bounding box center [1365, 150] width 20 height 20
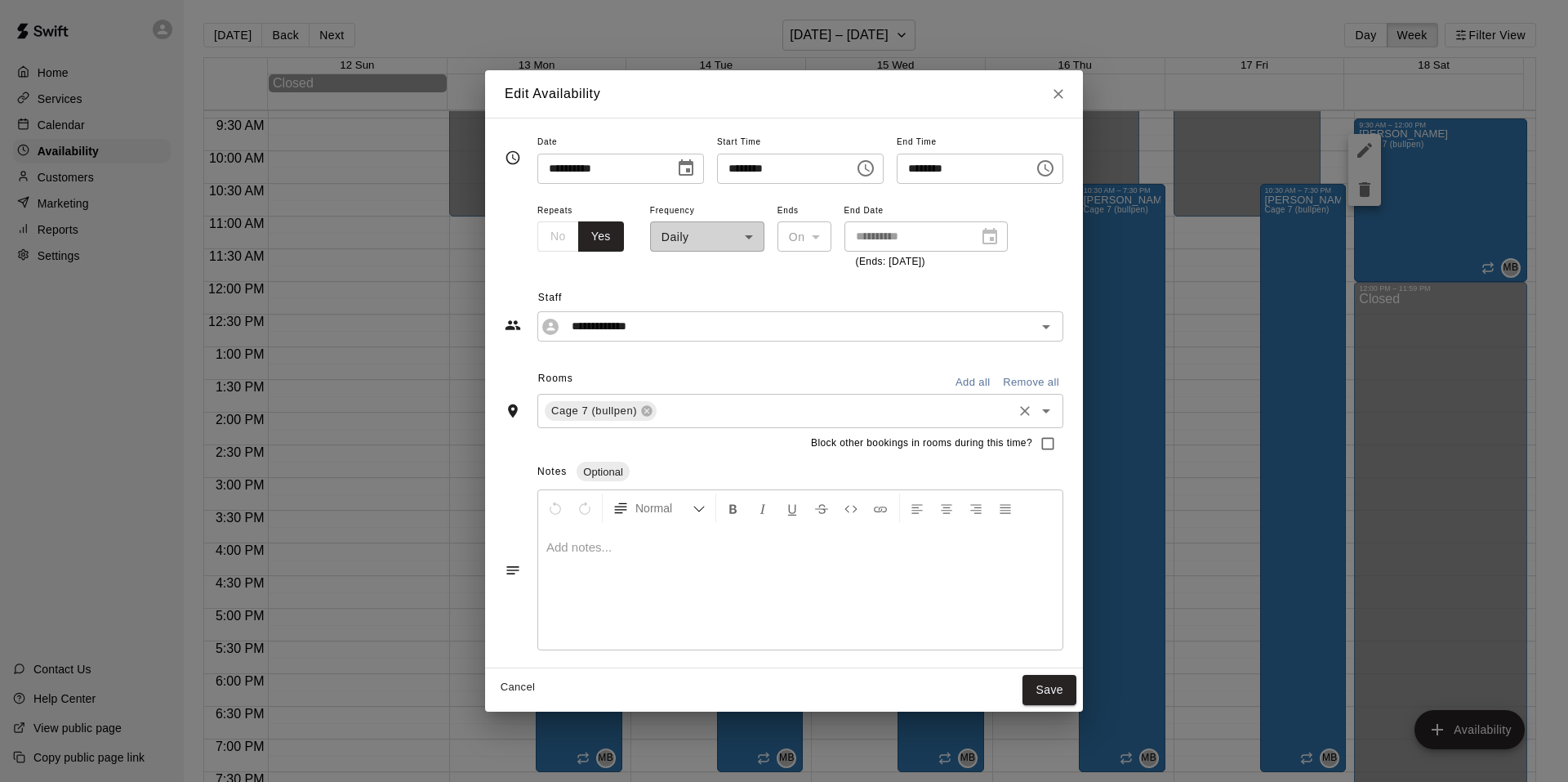
click at [1050, 413] on icon "Open" at bounding box center [1046, 411] width 8 height 4
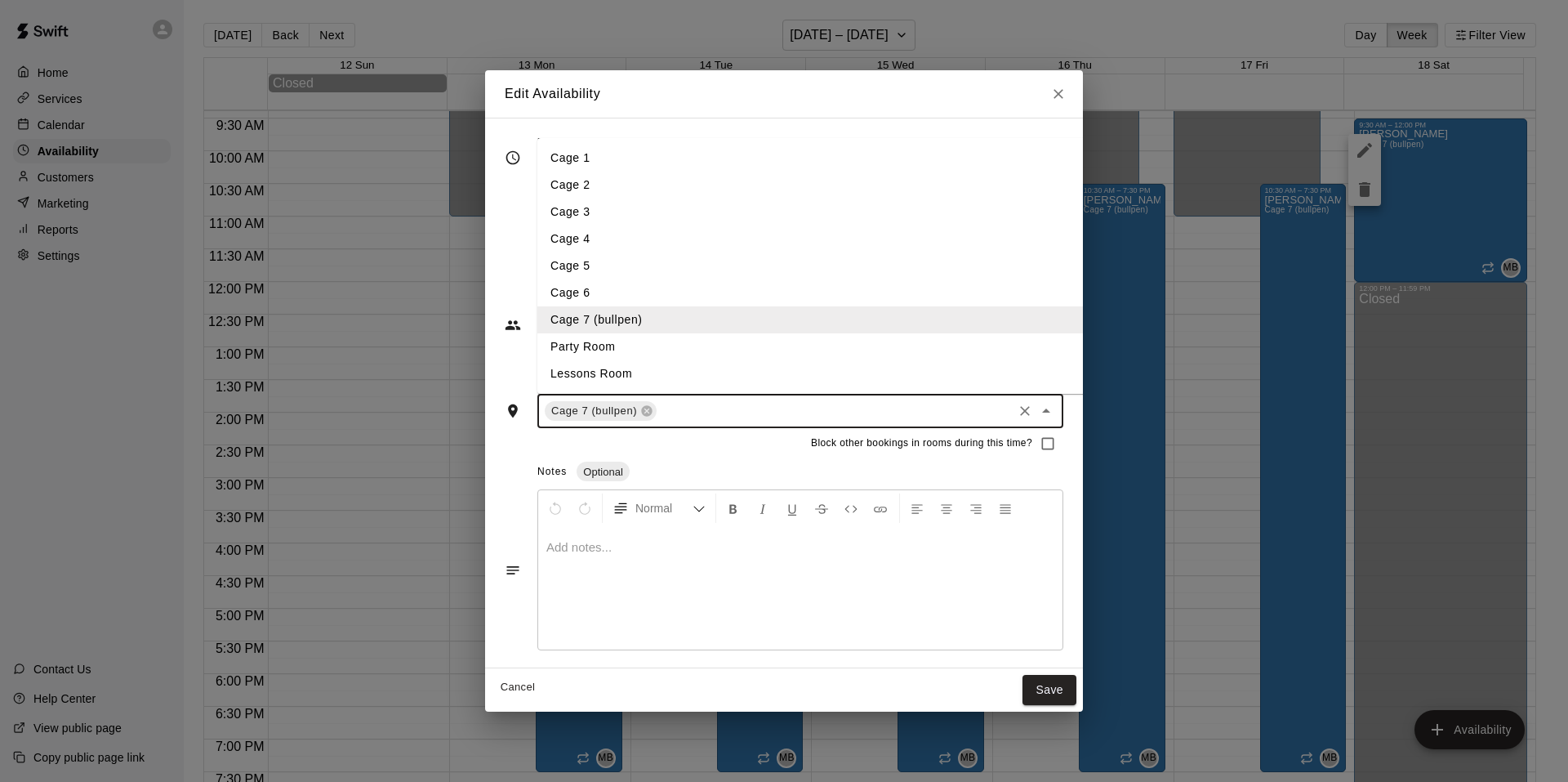
click at [600, 289] on li "Cage 6" at bounding box center [824, 293] width 573 height 27
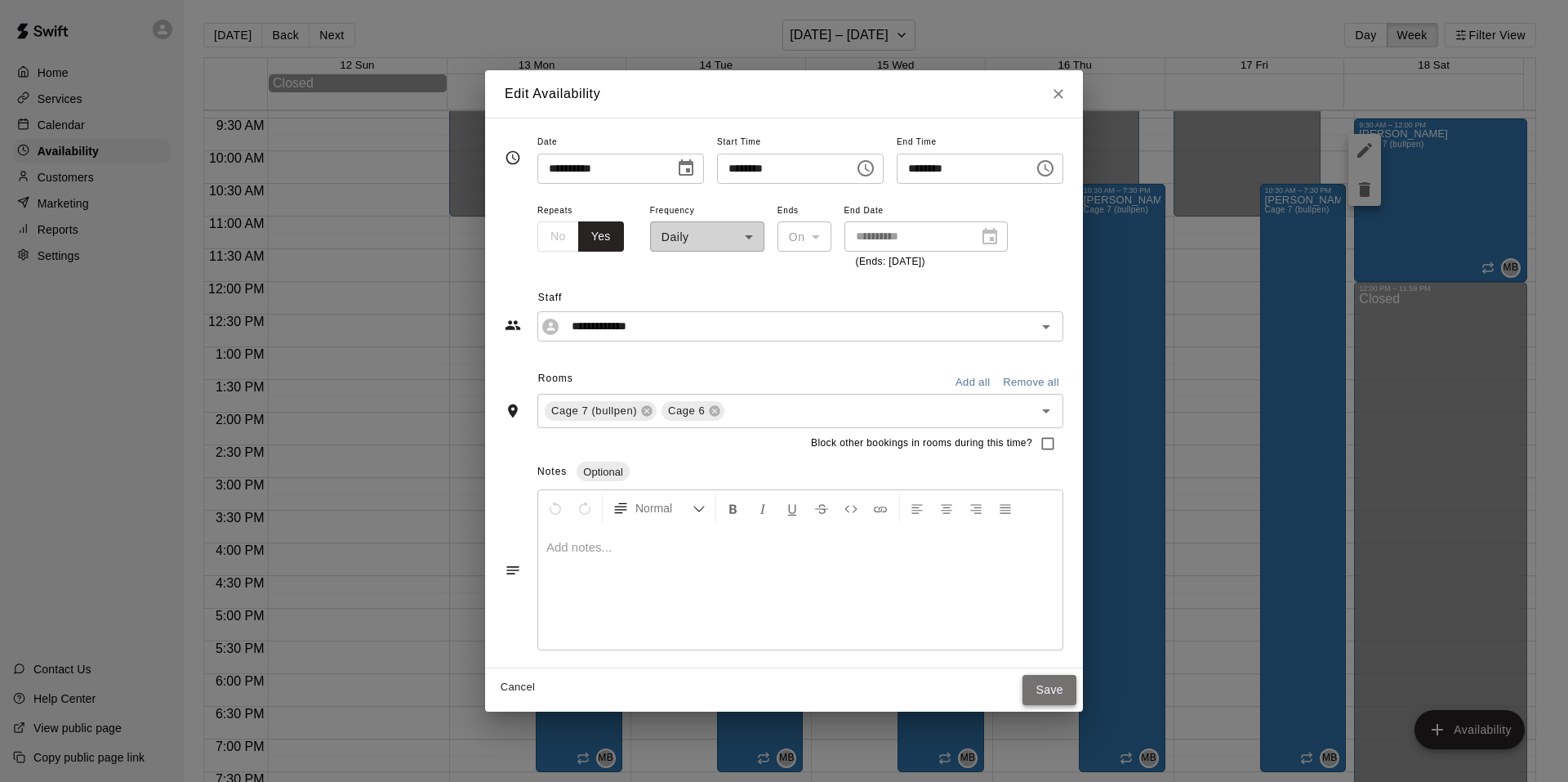
click at [1076, 697] on button "Save" at bounding box center [1049, 690] width 54 height 30
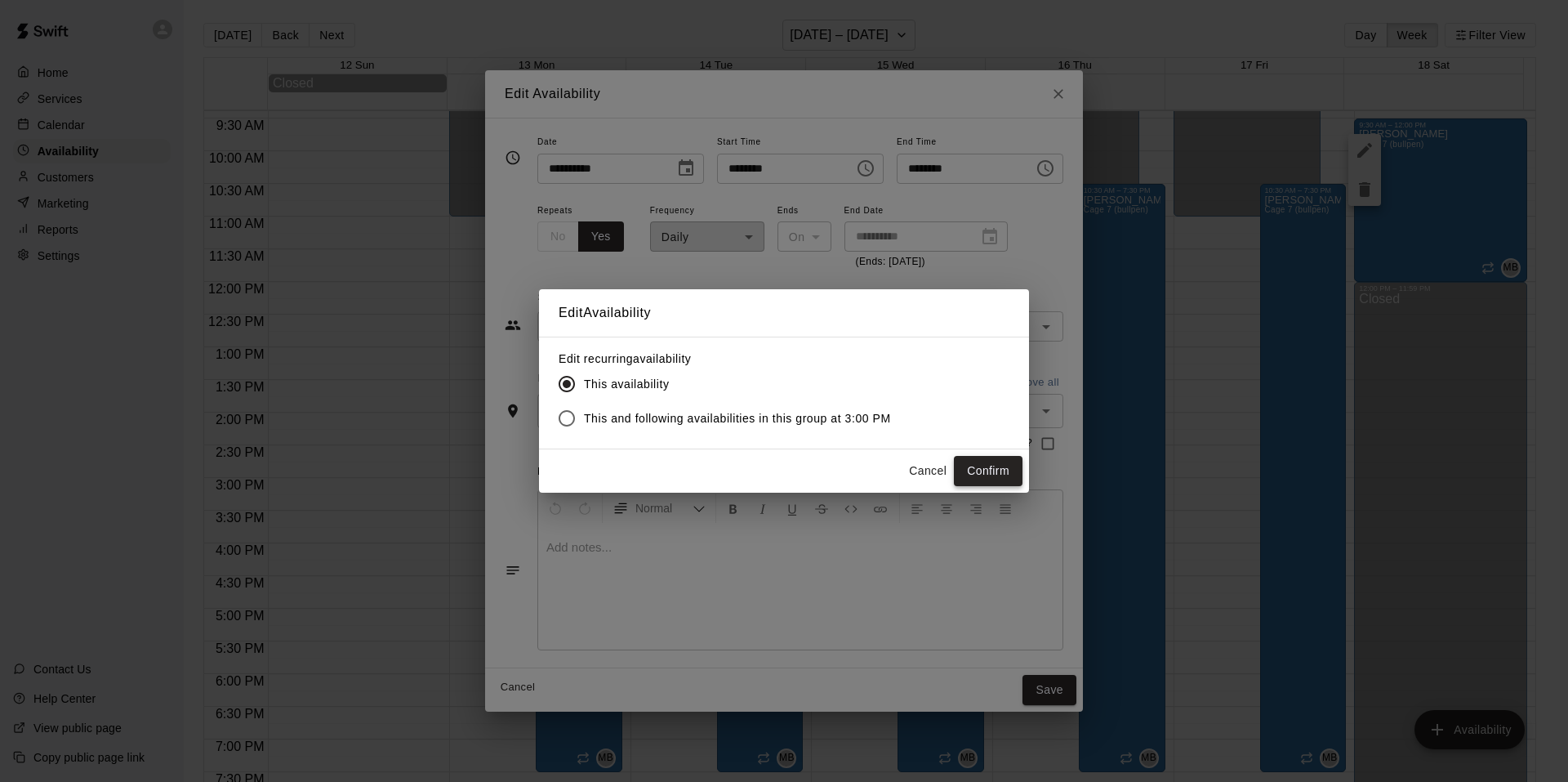
click at [1001, 469] on button "Confirm" at bounding box center [988, 471] width 68 height 30
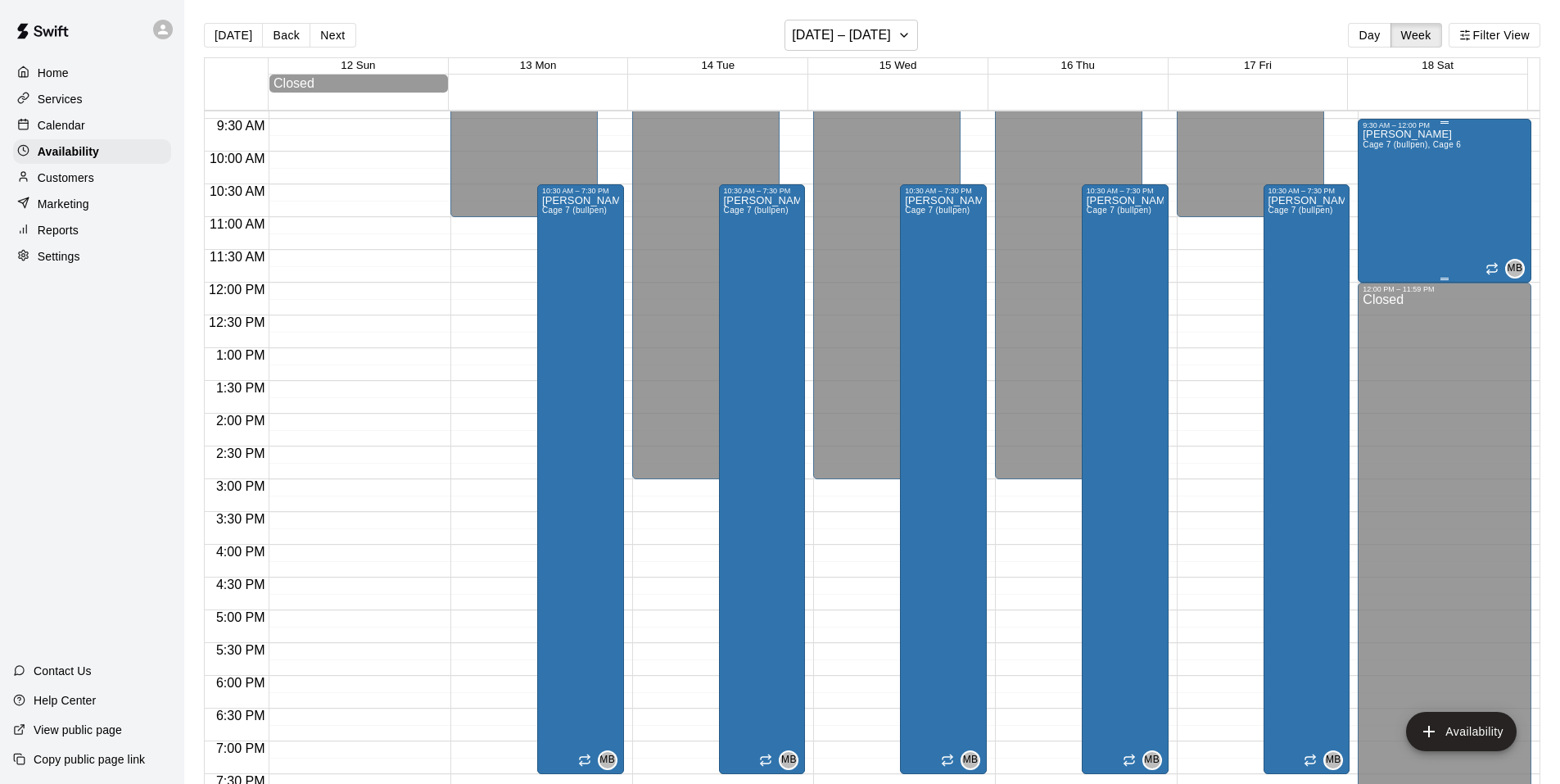
click at [1430, 212] on div "Matthew Burns Cage 7 (bullpen), Cage 6" at bounding box center [1412, 521] width 98 height 784
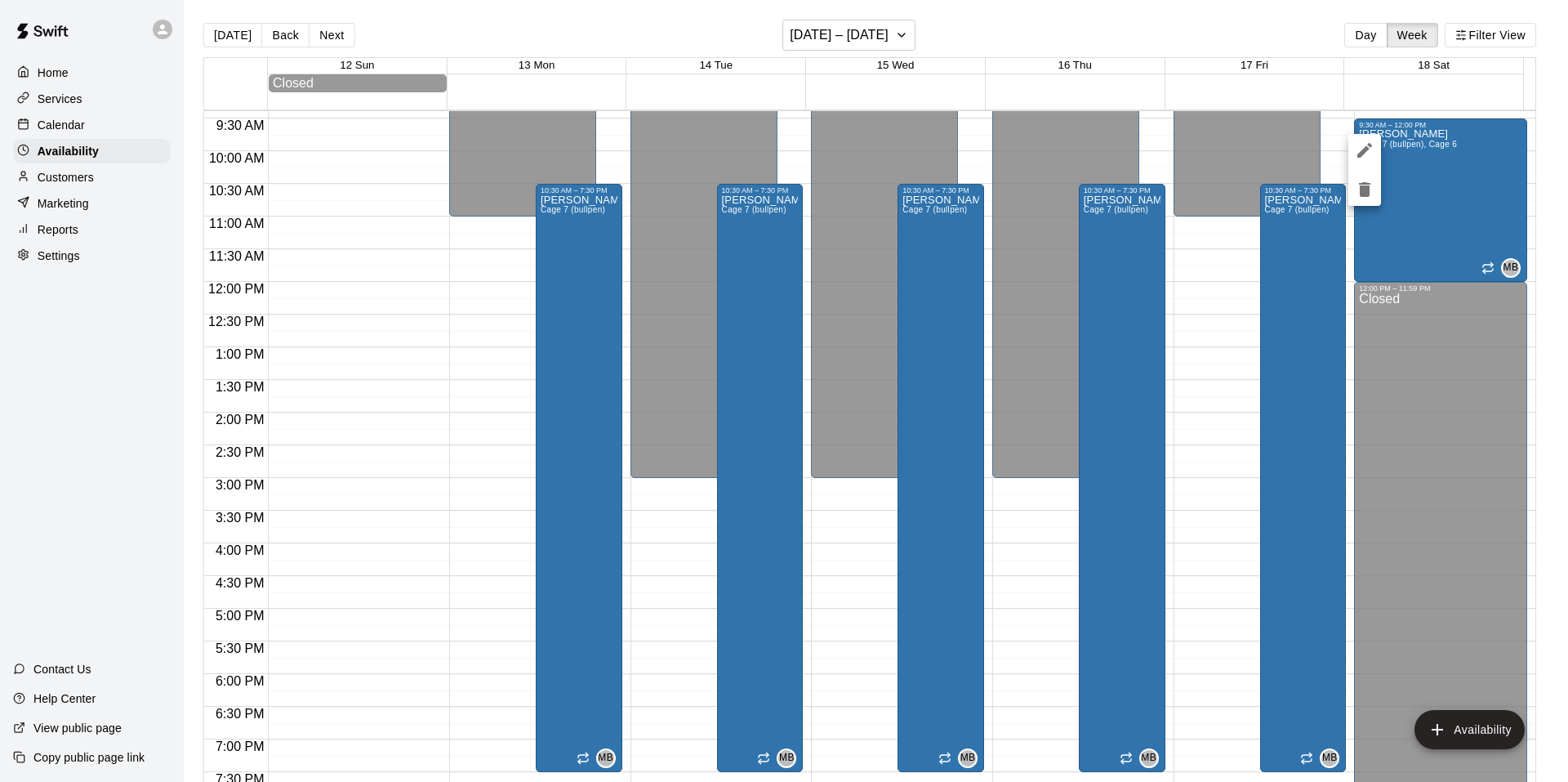
click at [1373, 158] on icon "edit" at bounding box center [1365, 150] width 20 height 20
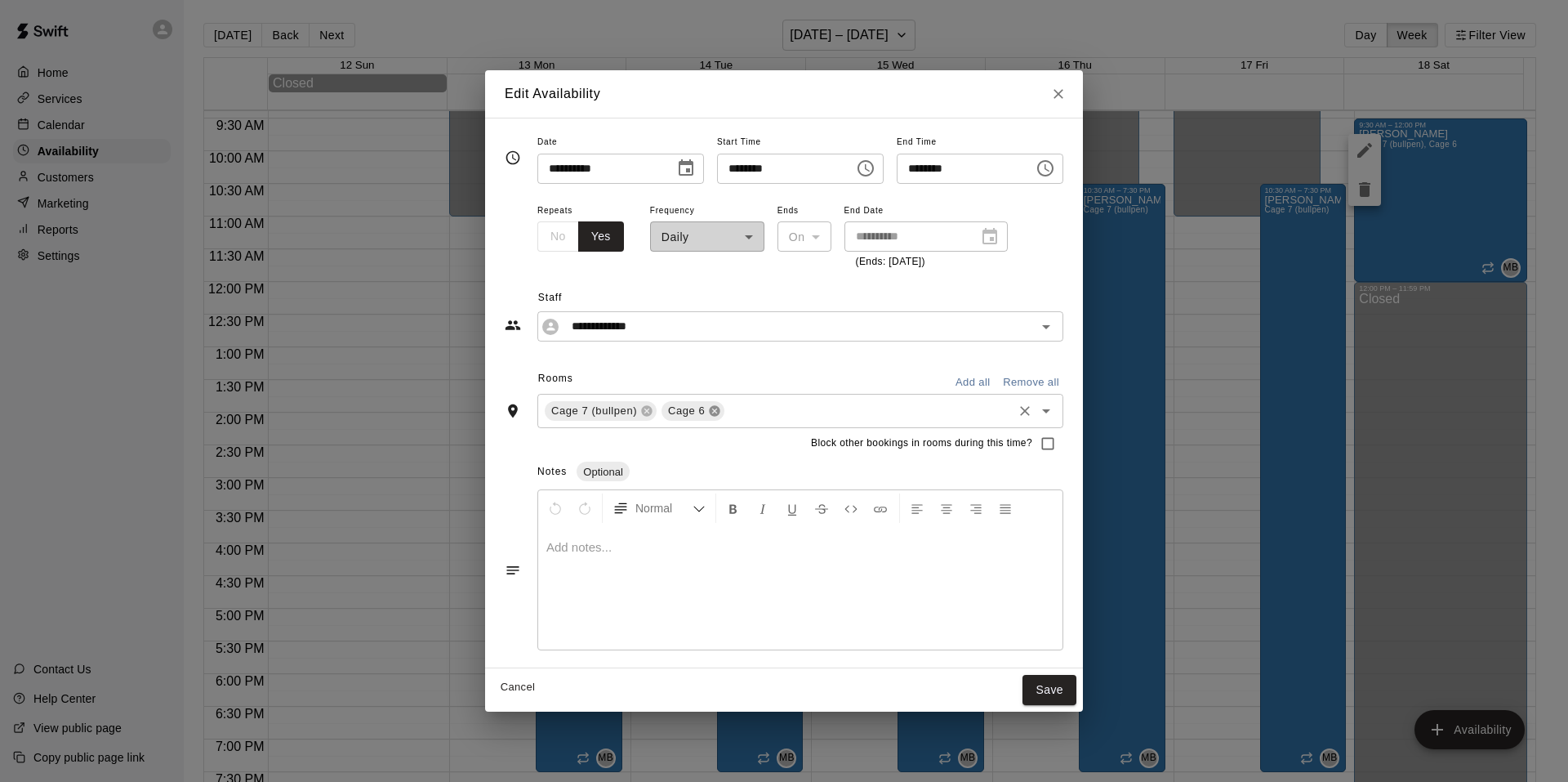
click at [710, 407] on icon at bounding box center [715, 411] width 11 height 11
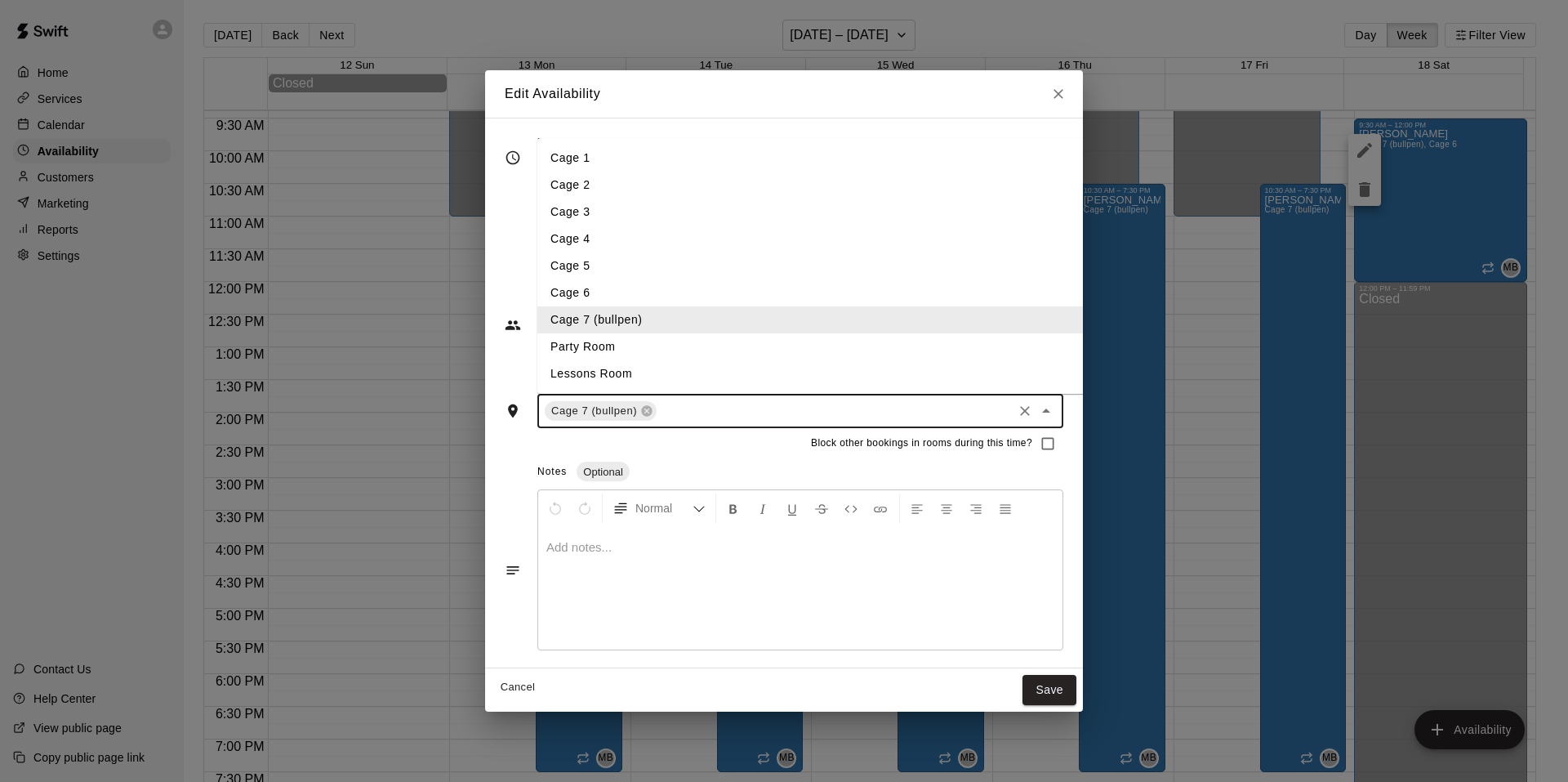
click at [993, 408] on input "text" at bounding box center [834, 411] width 351 height 20
click at [601, 375] on li "Lessons Room" at bounding box center [824, 374] width 573 height 27
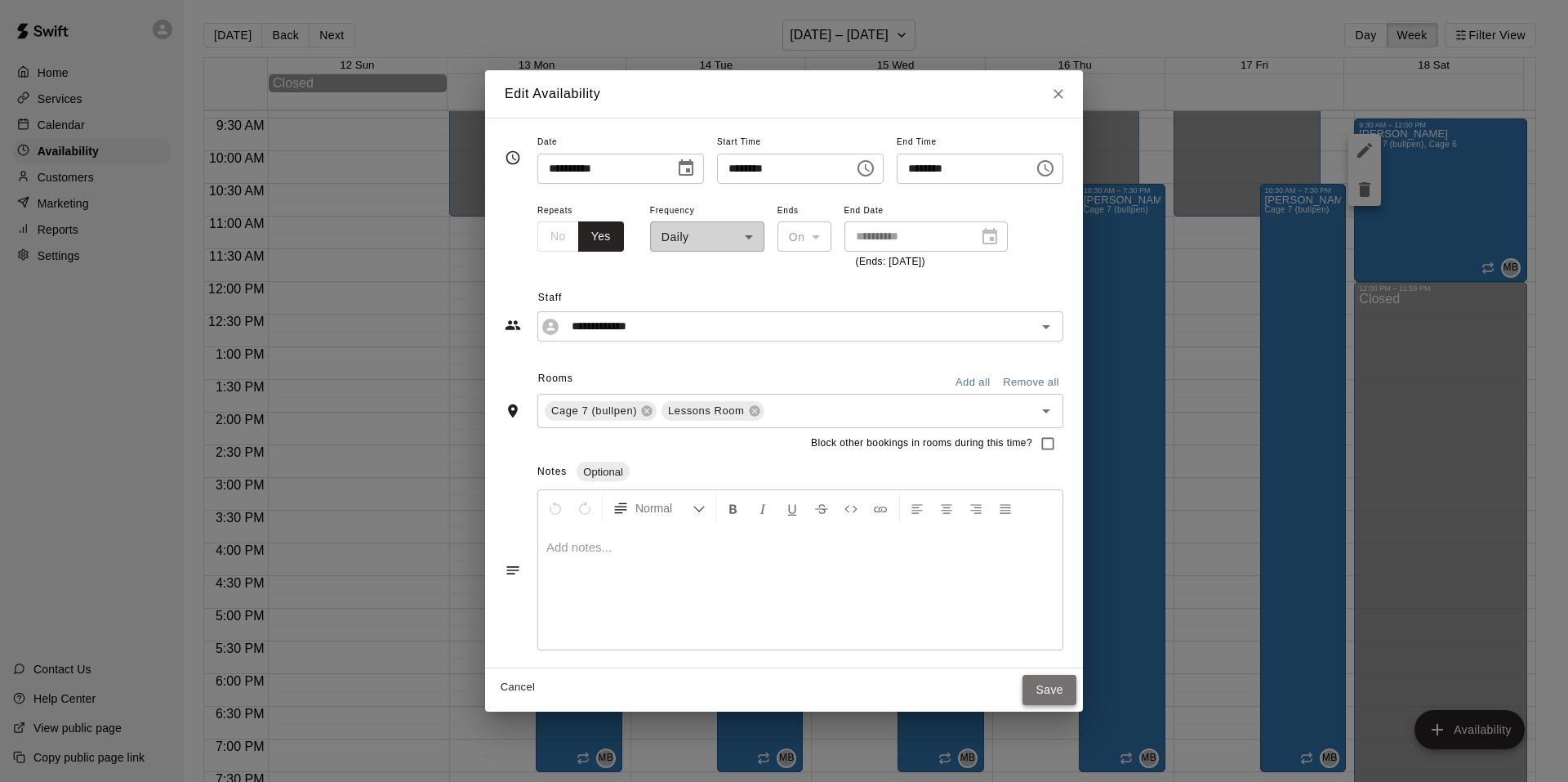
click at [1076, 690] on button "Save" at bounding box center [1049, 690] width 54 height 30
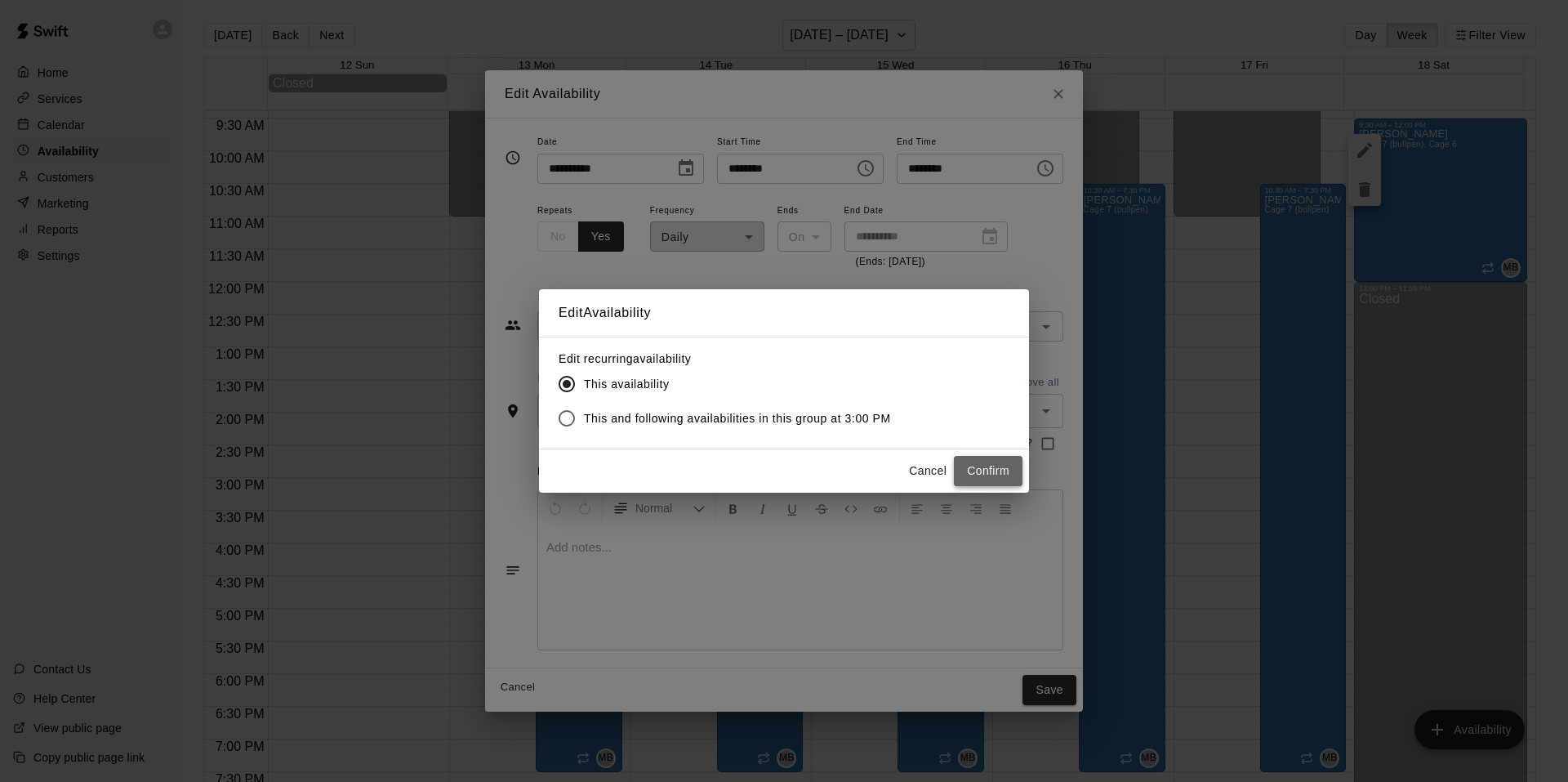
click at [986, 466] on button "Confirm" at bounding box center [988, 471] width 68 height 30
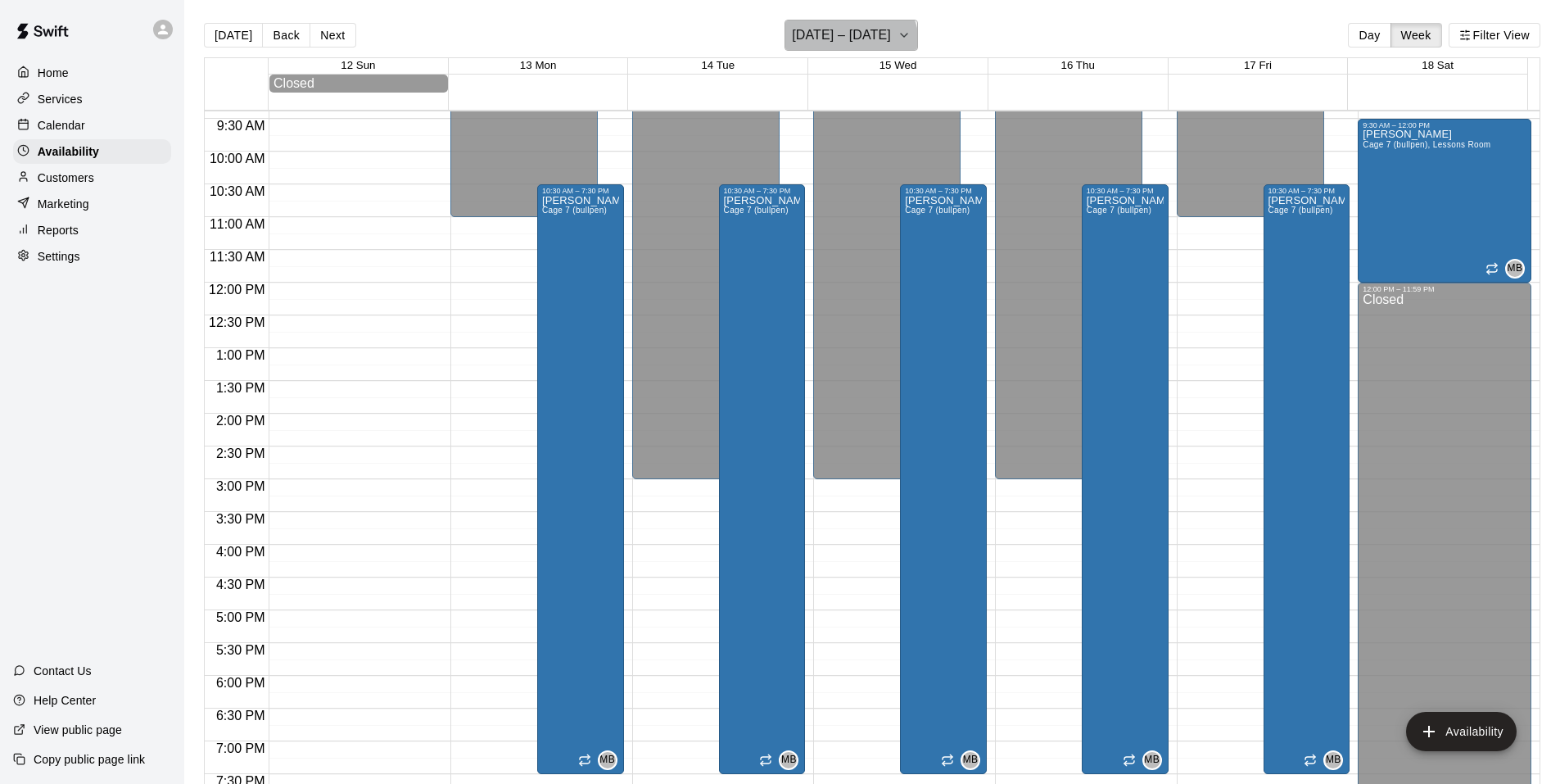
click at [848, 44] on h6 "October 12 – 18" at bounding box center [841, 36] width 99 height 23
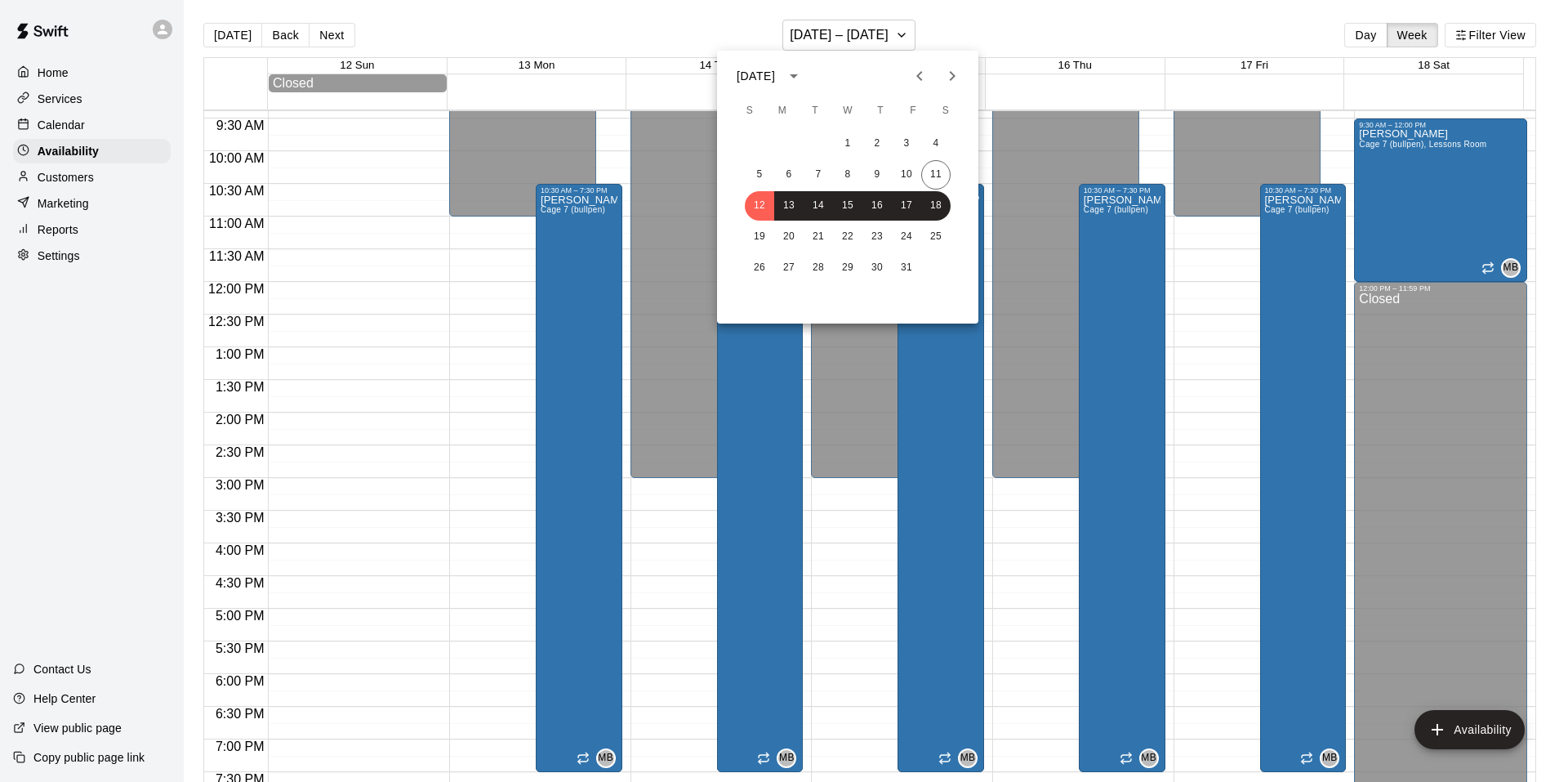
click at [875, 36] on div at bounding box center [784, 391] width 1568 height 782
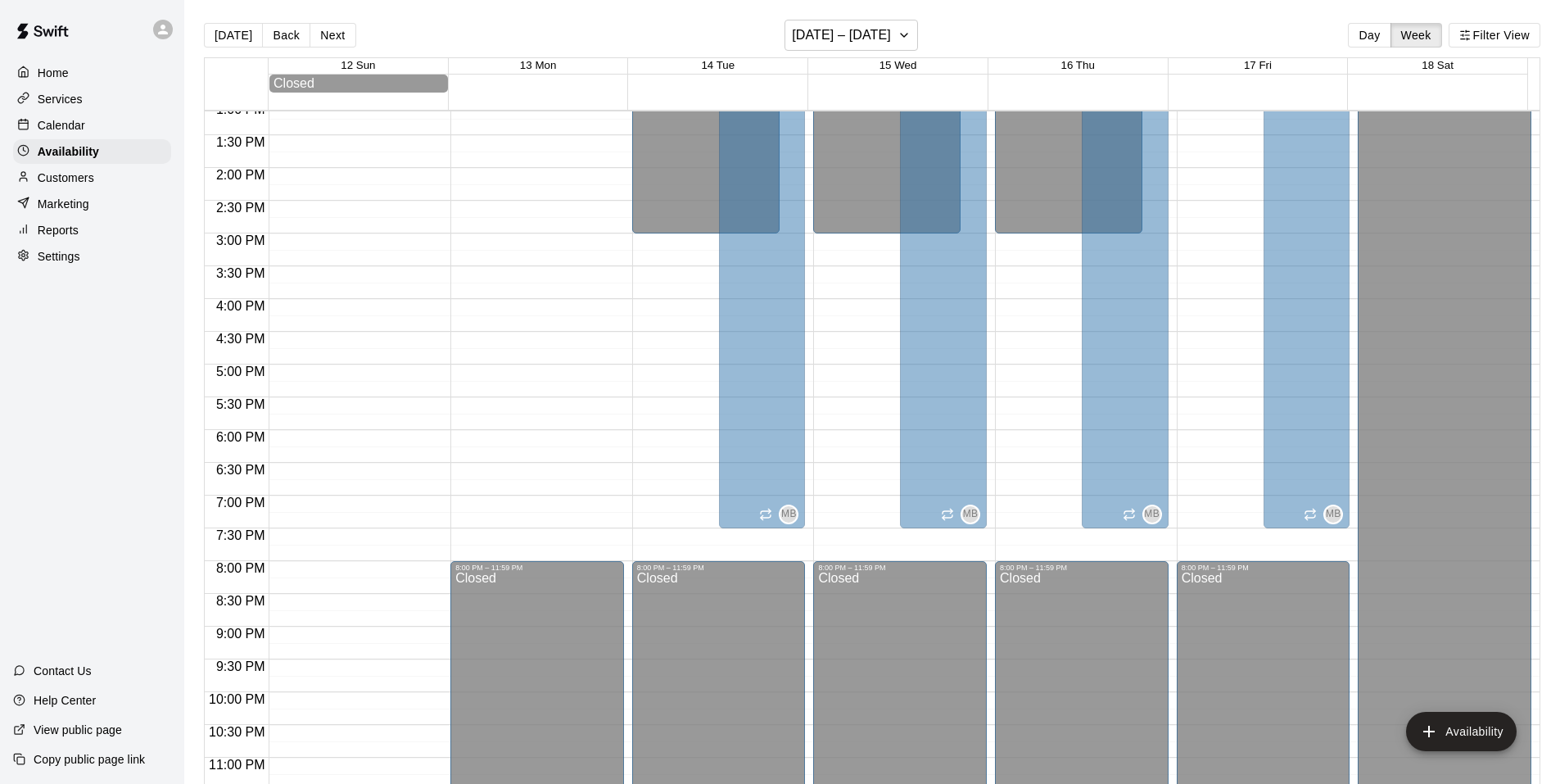
scroll to position [688, 0]
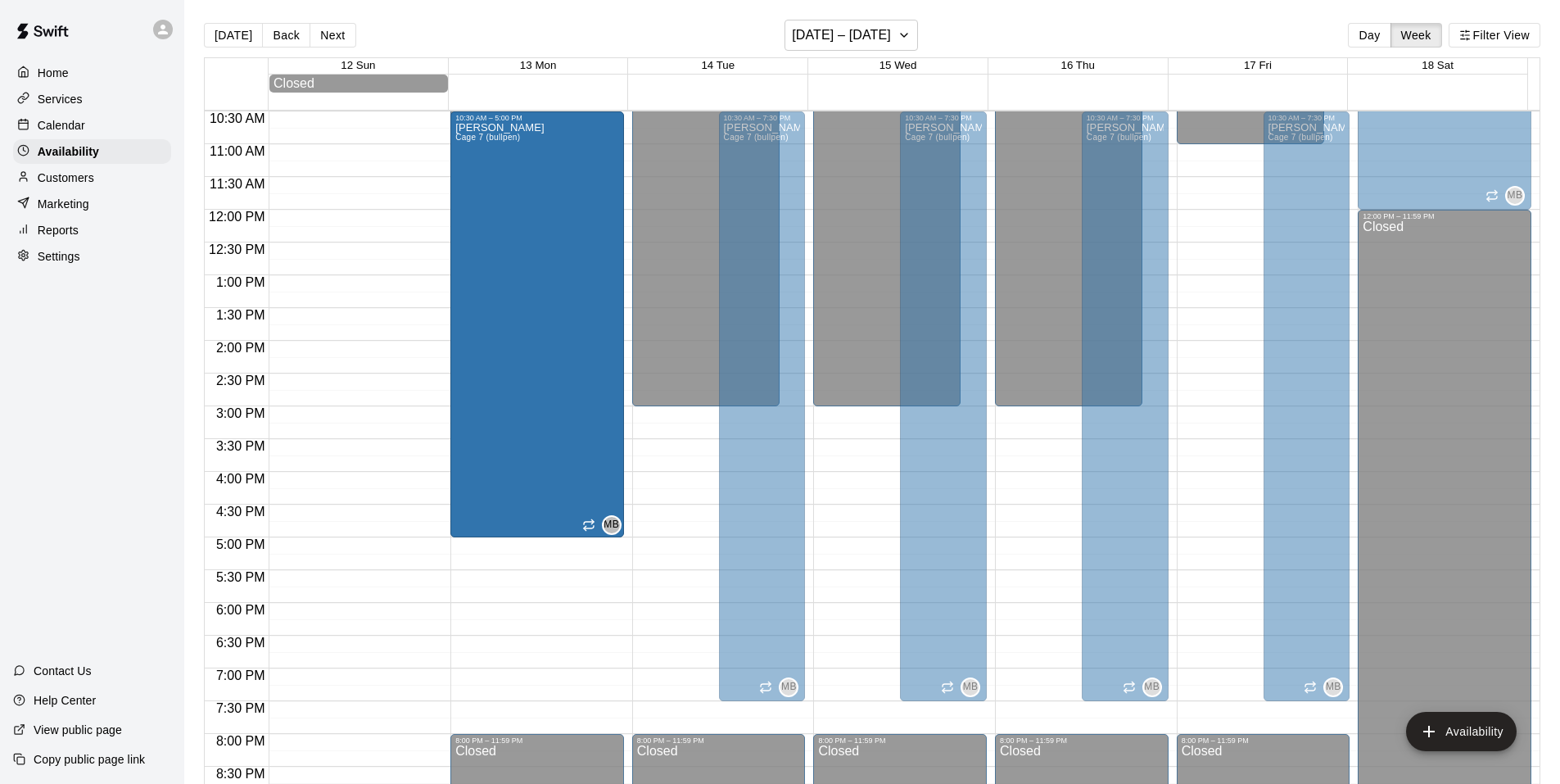
drag, startPoint x: 576, startPoint y: 527, endPoint x: 582, endPoint y: 556, distance: 29.6
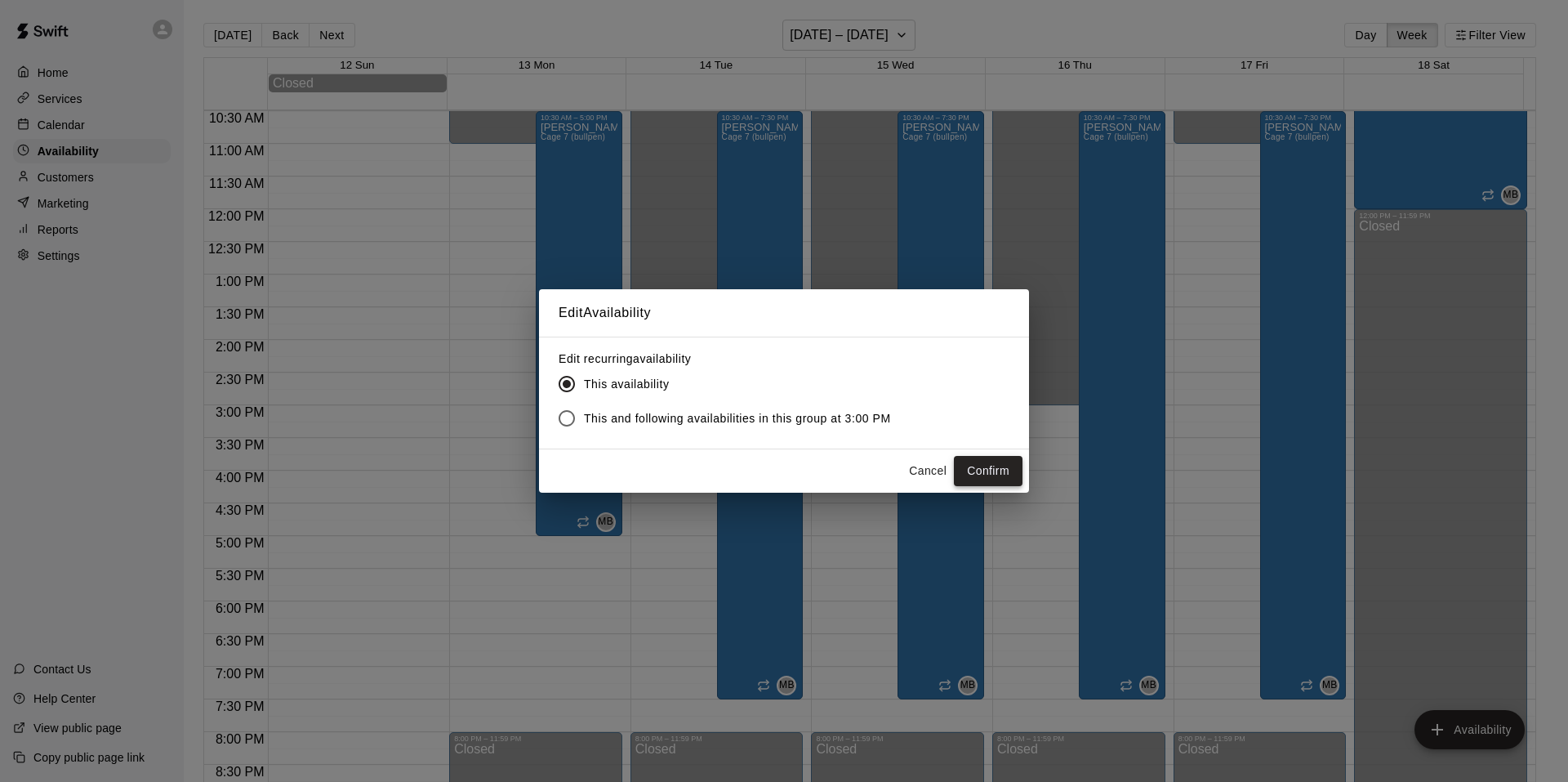
click at [993, 473] on button "Confirm" at bounding box center [988, 471] width 68 height 30
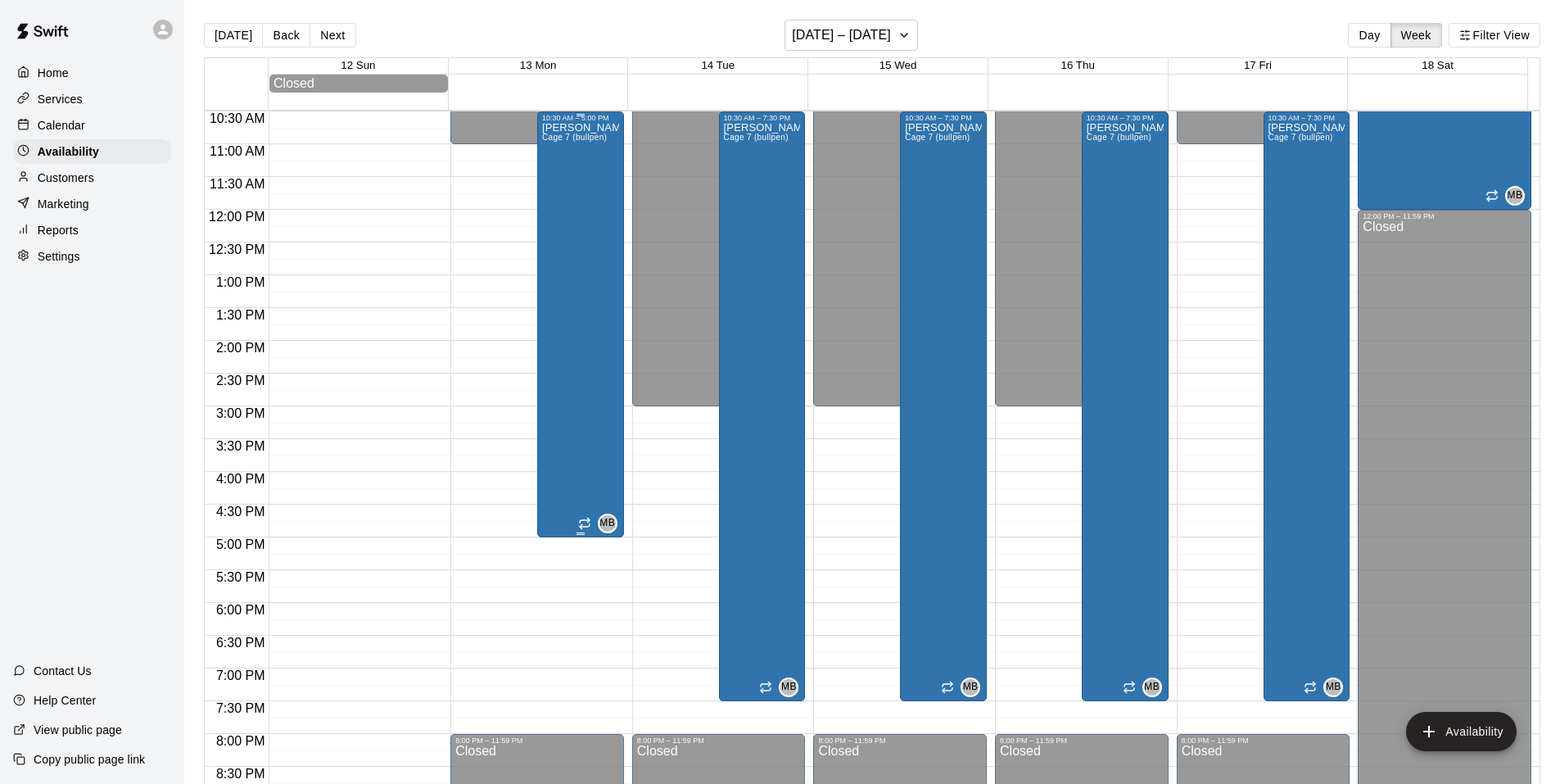
click at [587, 396] on div "Matthew Burns Cage 7 (bullpen)" at bounding box center [581, 514] width 77 height 784
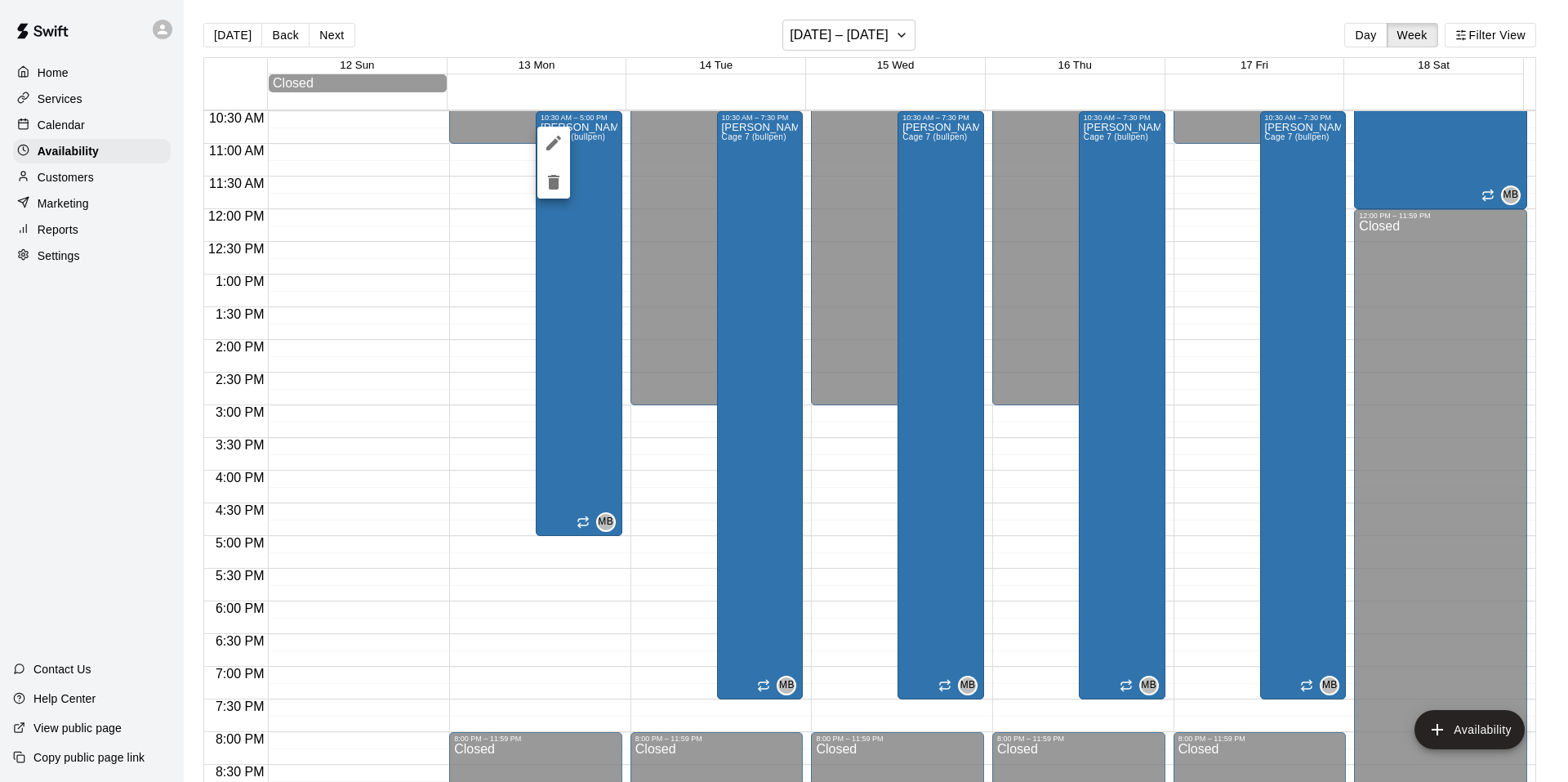
click at [557, 145] on icon "edit" at bounding box center [554, 143] width 20 height 20
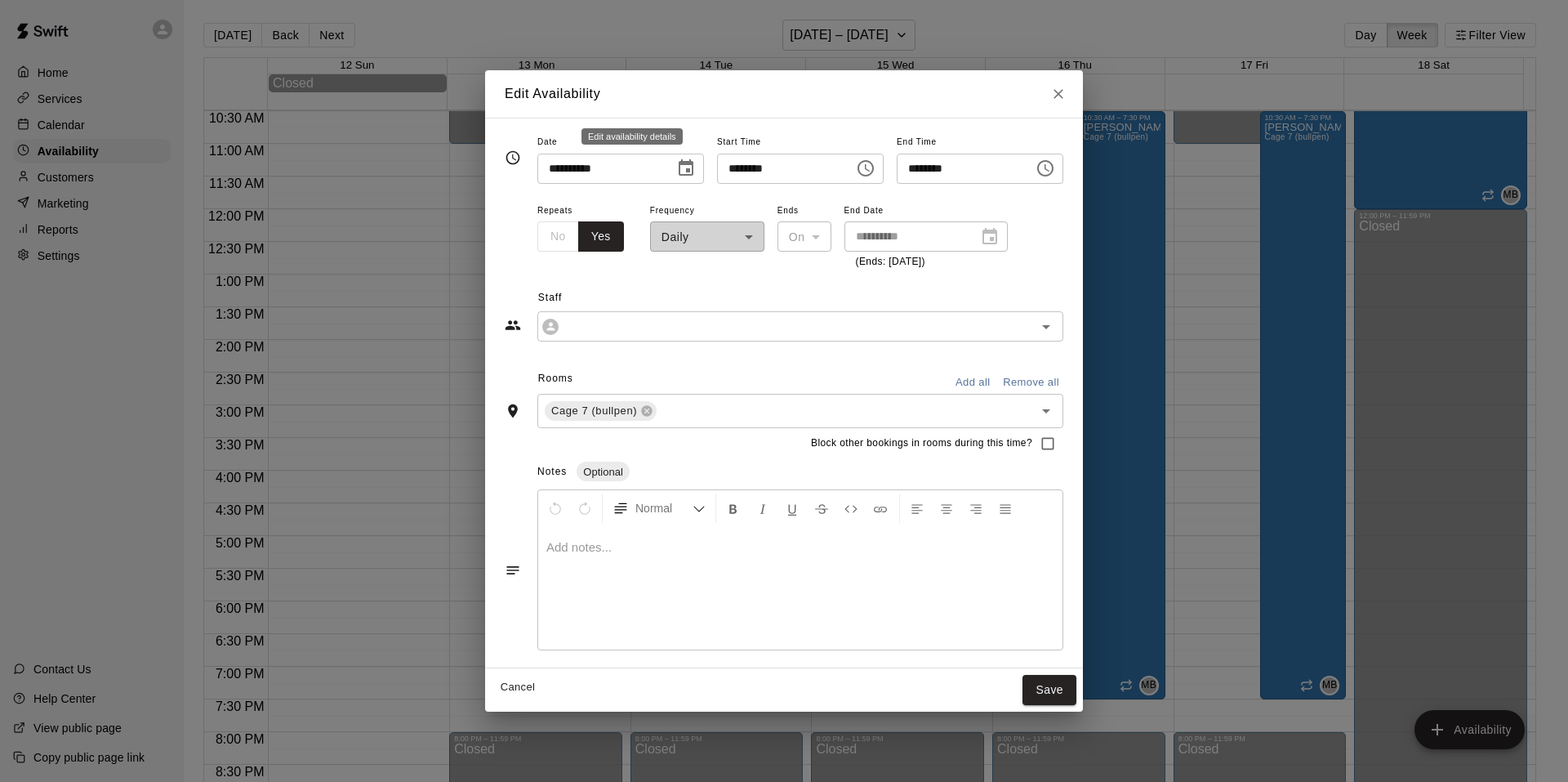
type input "**********"
click at [1056, 412] on icon "Open" at bounding box center [1046, 411] width 20 height 20
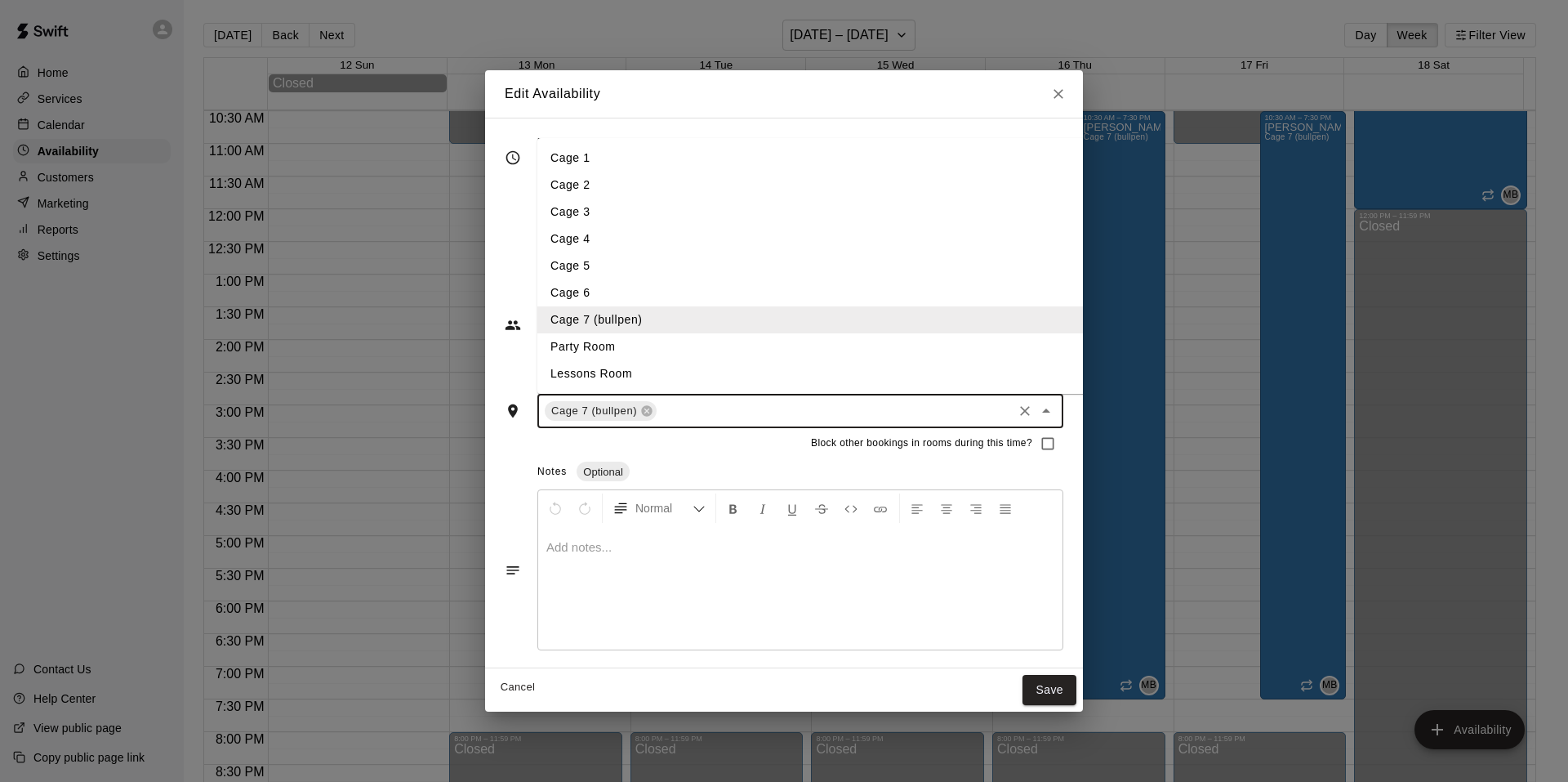
click at [543, 376] on li "Lessons Room" at bounding box center [824, 374] width 573 height 27
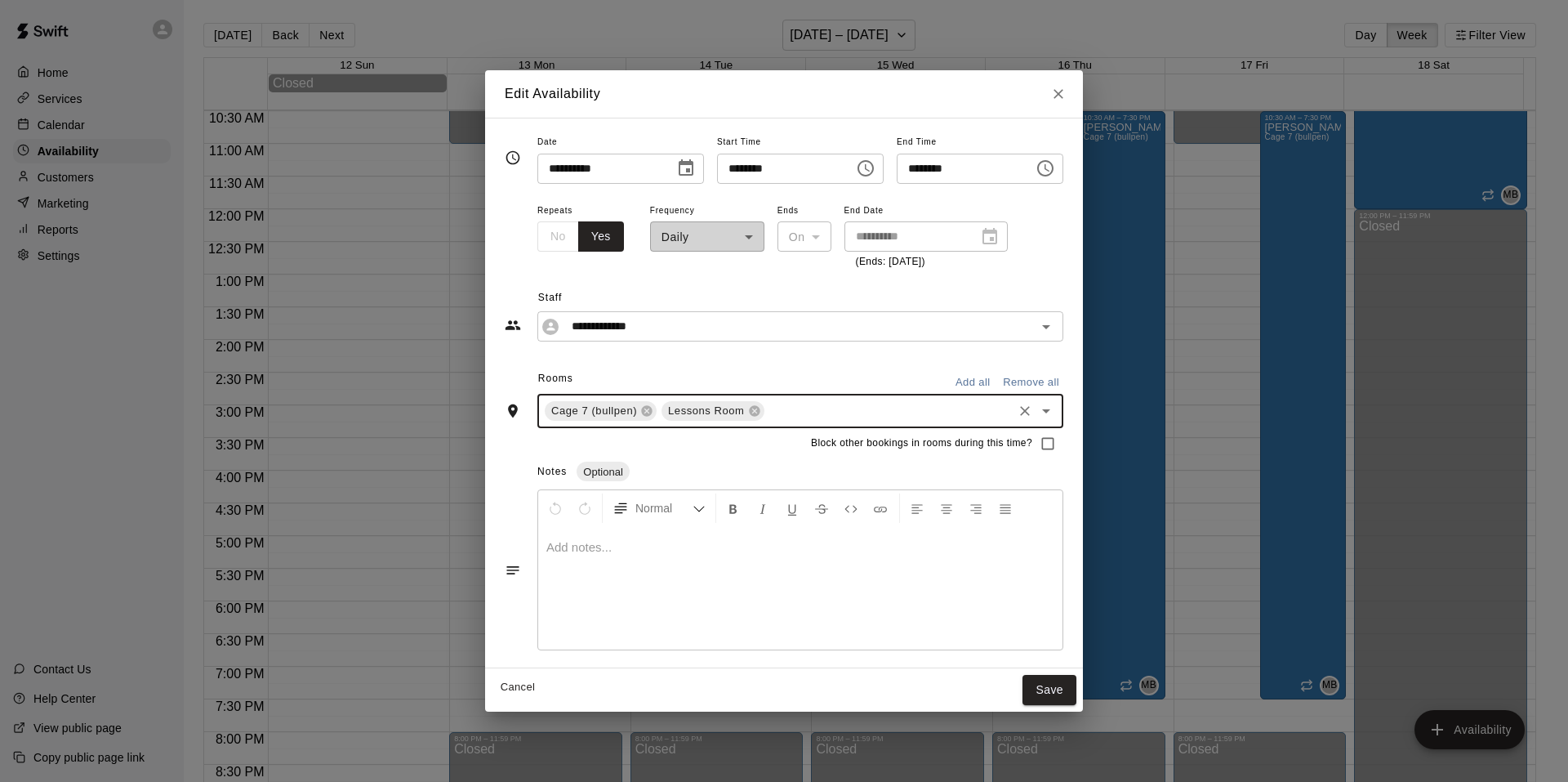
click at [752, 374] on div "Rooms Add all Remove all" at bounding box center [784, 379] width 559 height 28
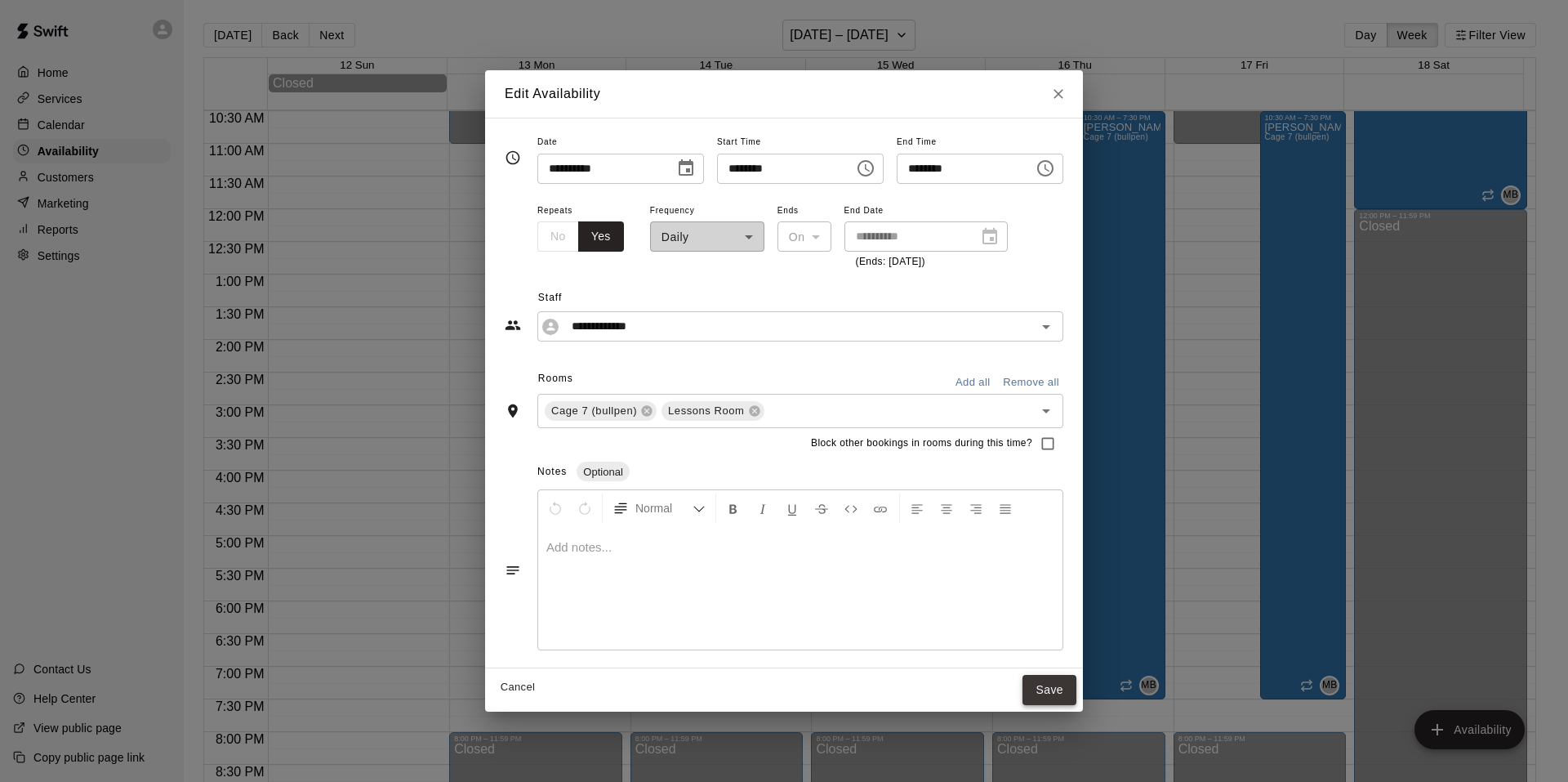
click at [1070, 686] on button "Save" at bounding box center [1049, 690] width 54 height 30
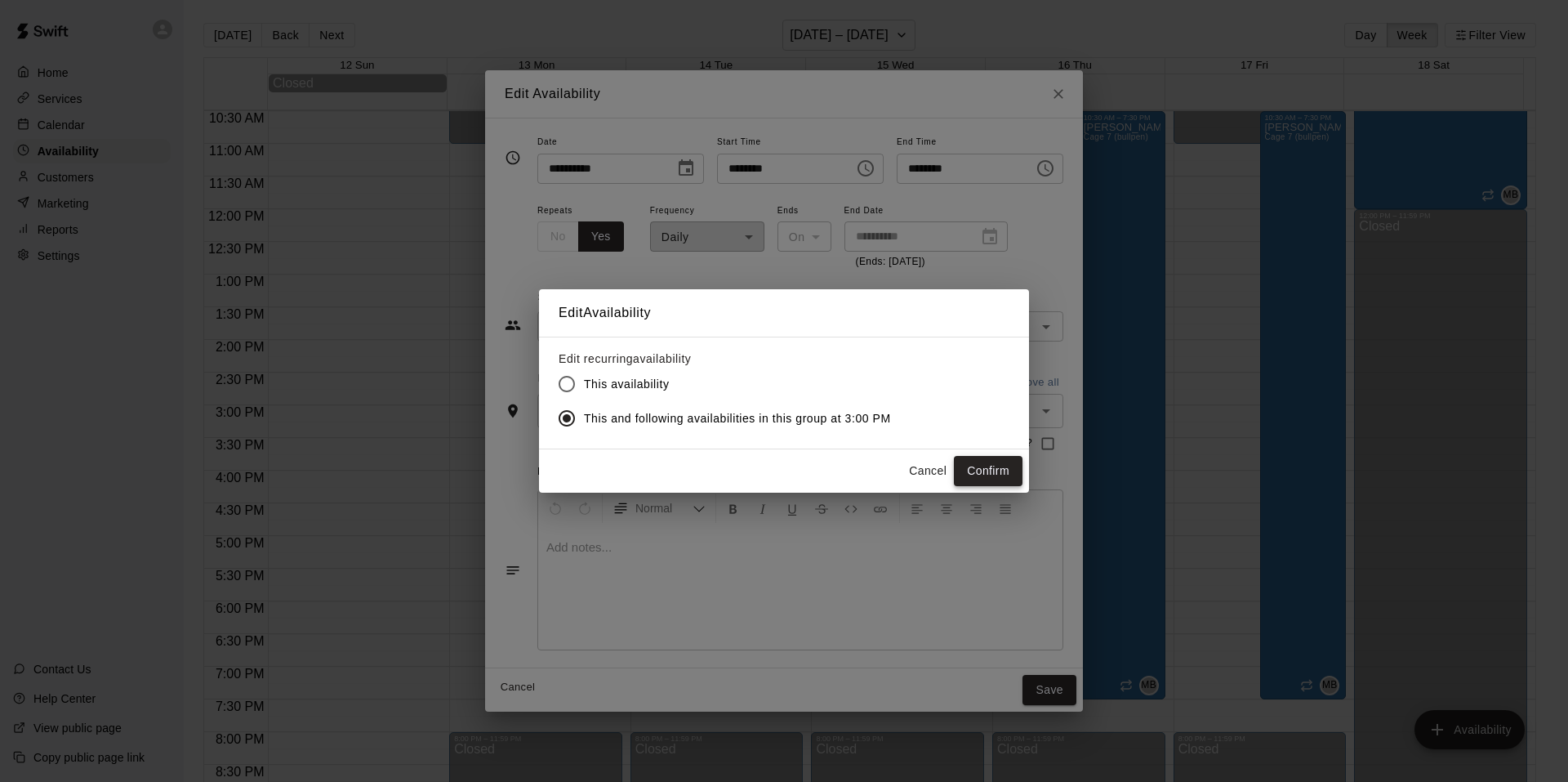
click at [979, 463] on button "Confirm" at bounding box center [988, 471] width 68 height 30
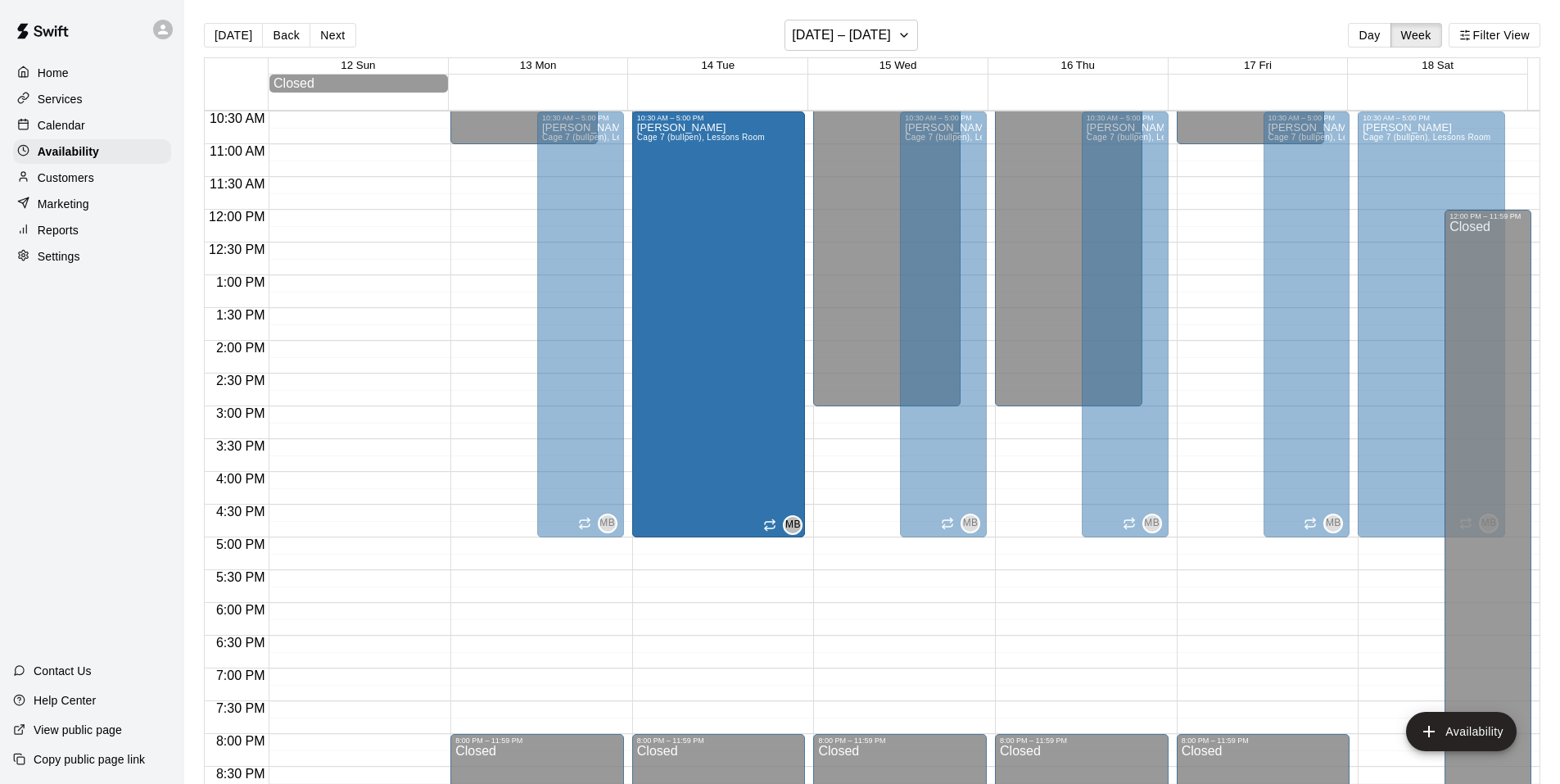
drag, startPoint x: 756, startPoint y: 537, endPoint x: 778, endPoint y: 550, distance: 25.6
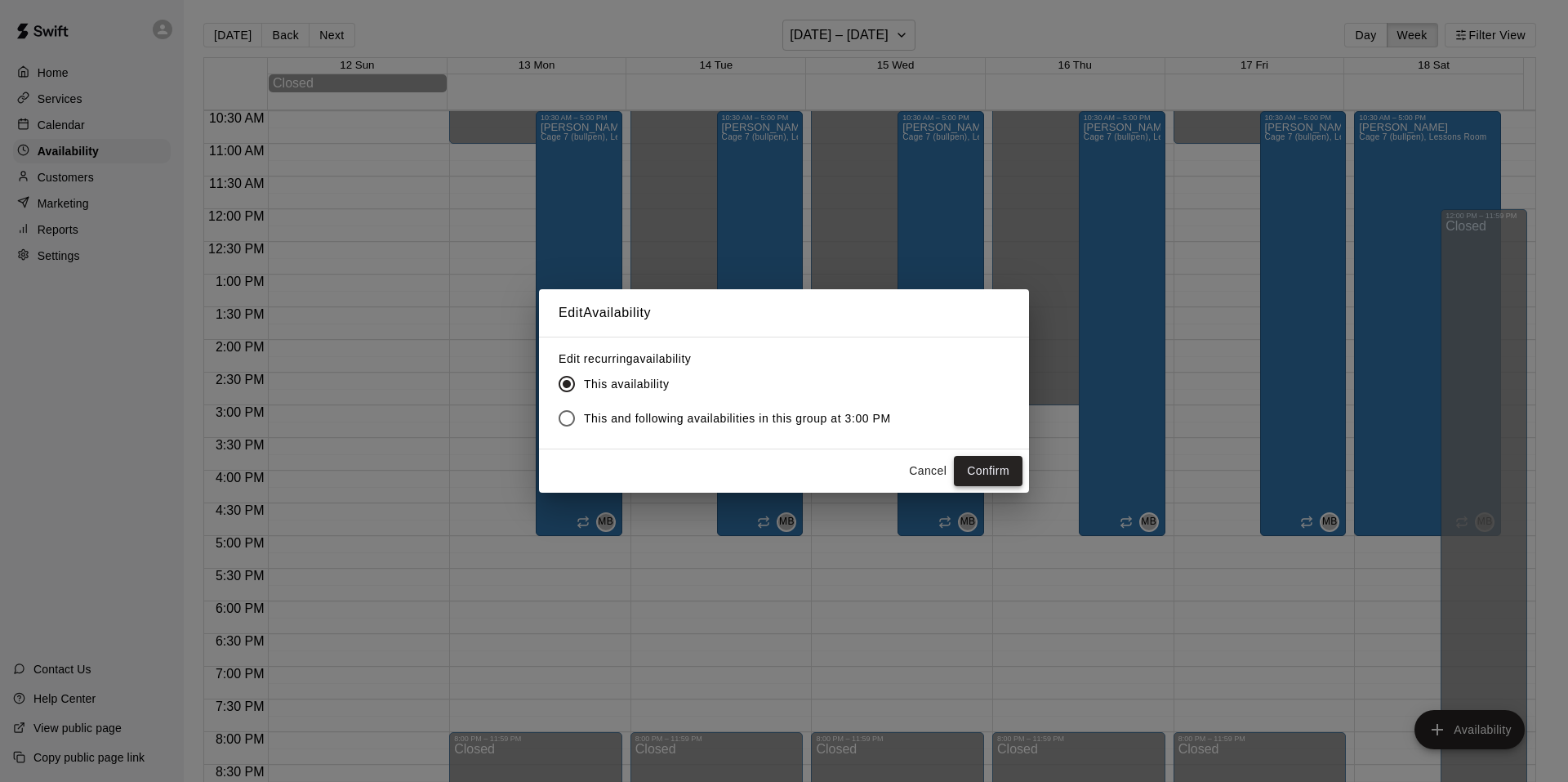
click at [985, 470] on button "Confirm" at bounding box center [988, 471] width 68 height 30
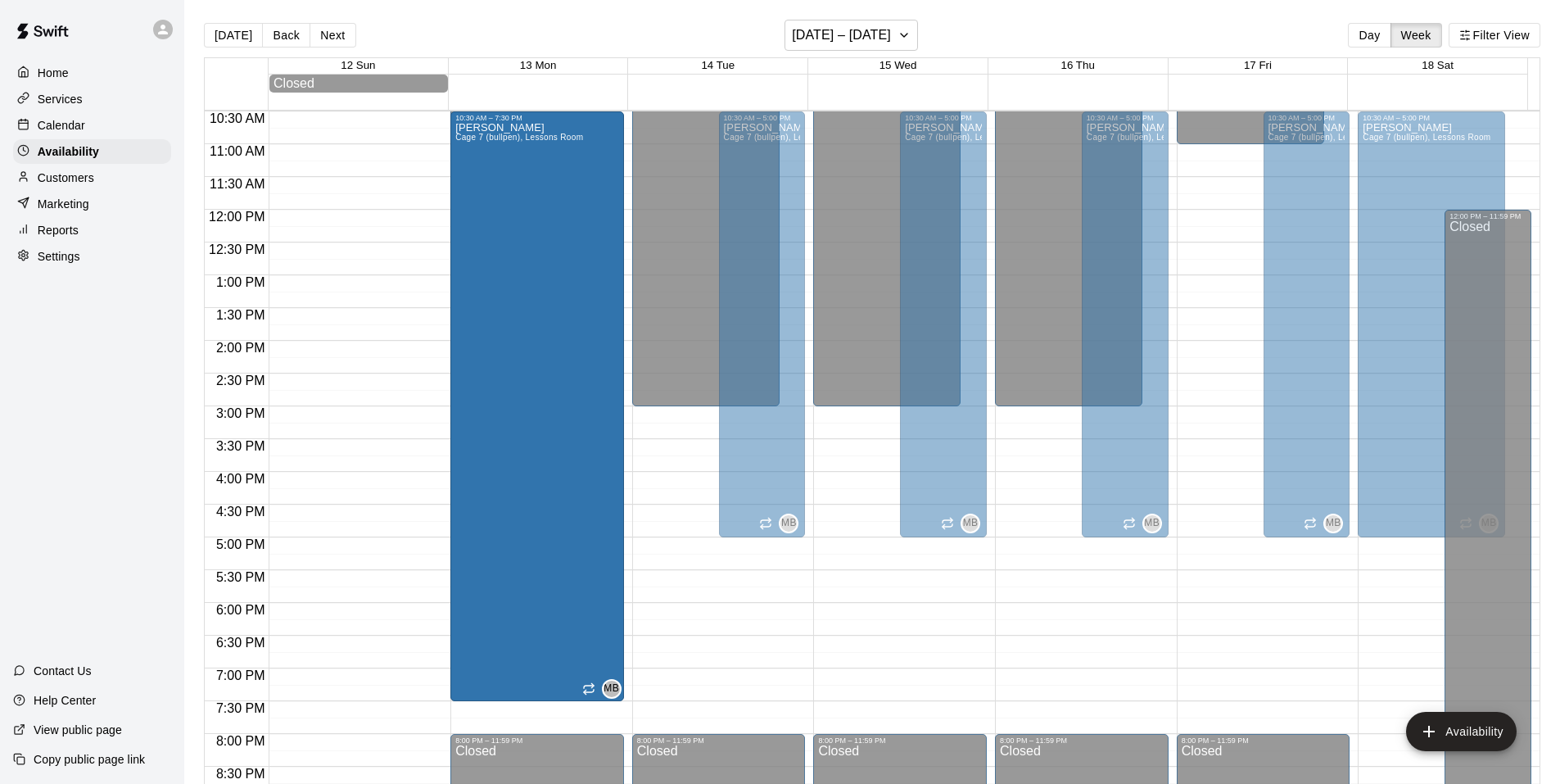
drag, startPoint x: 577, startPoint y: 537, endPoint x: 577, endPoint y: 705, distance: 168.0
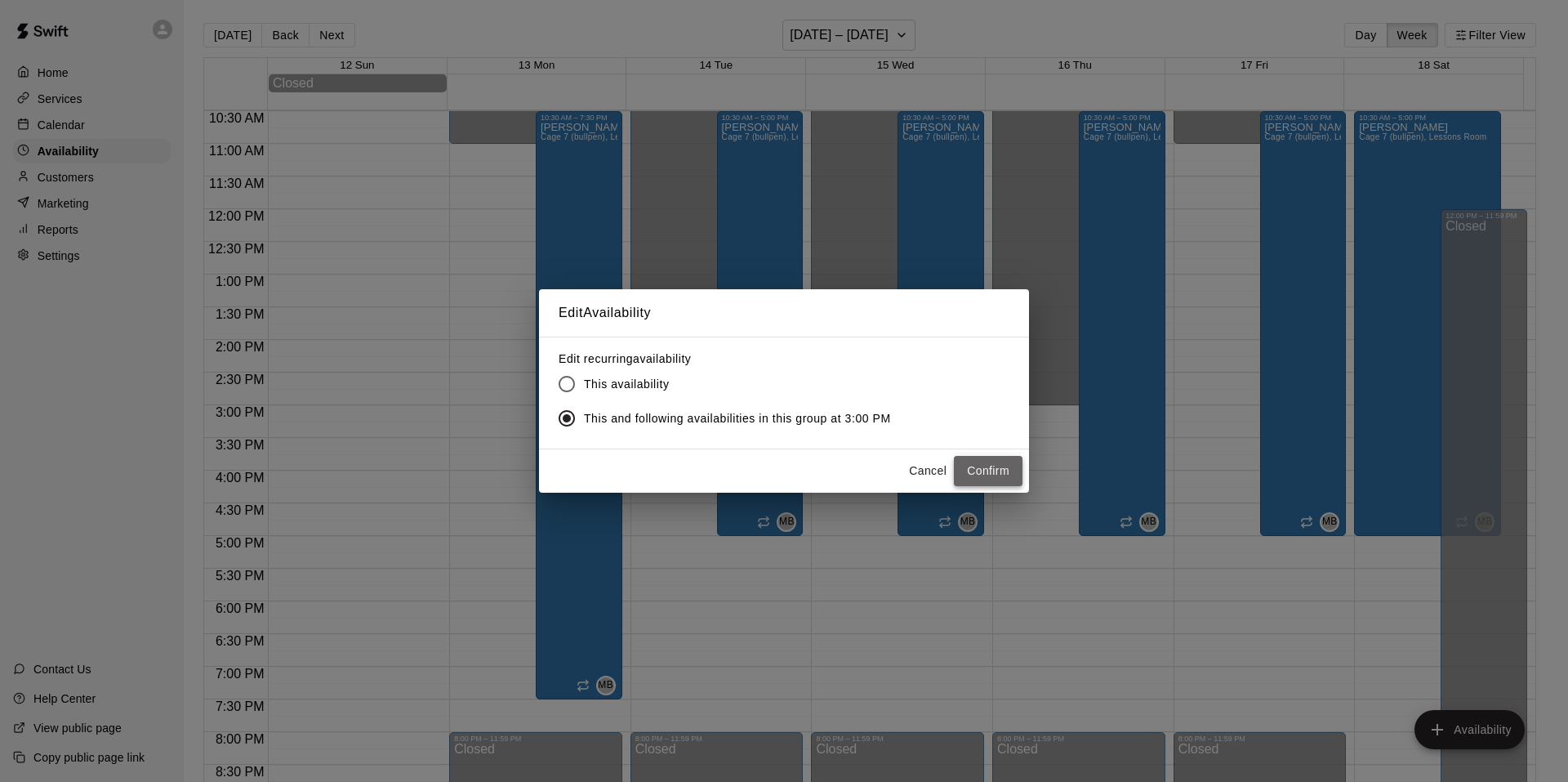
click at [1001, 465] on button "Confirm" at bounding box center [988, 471] width 68 height 30
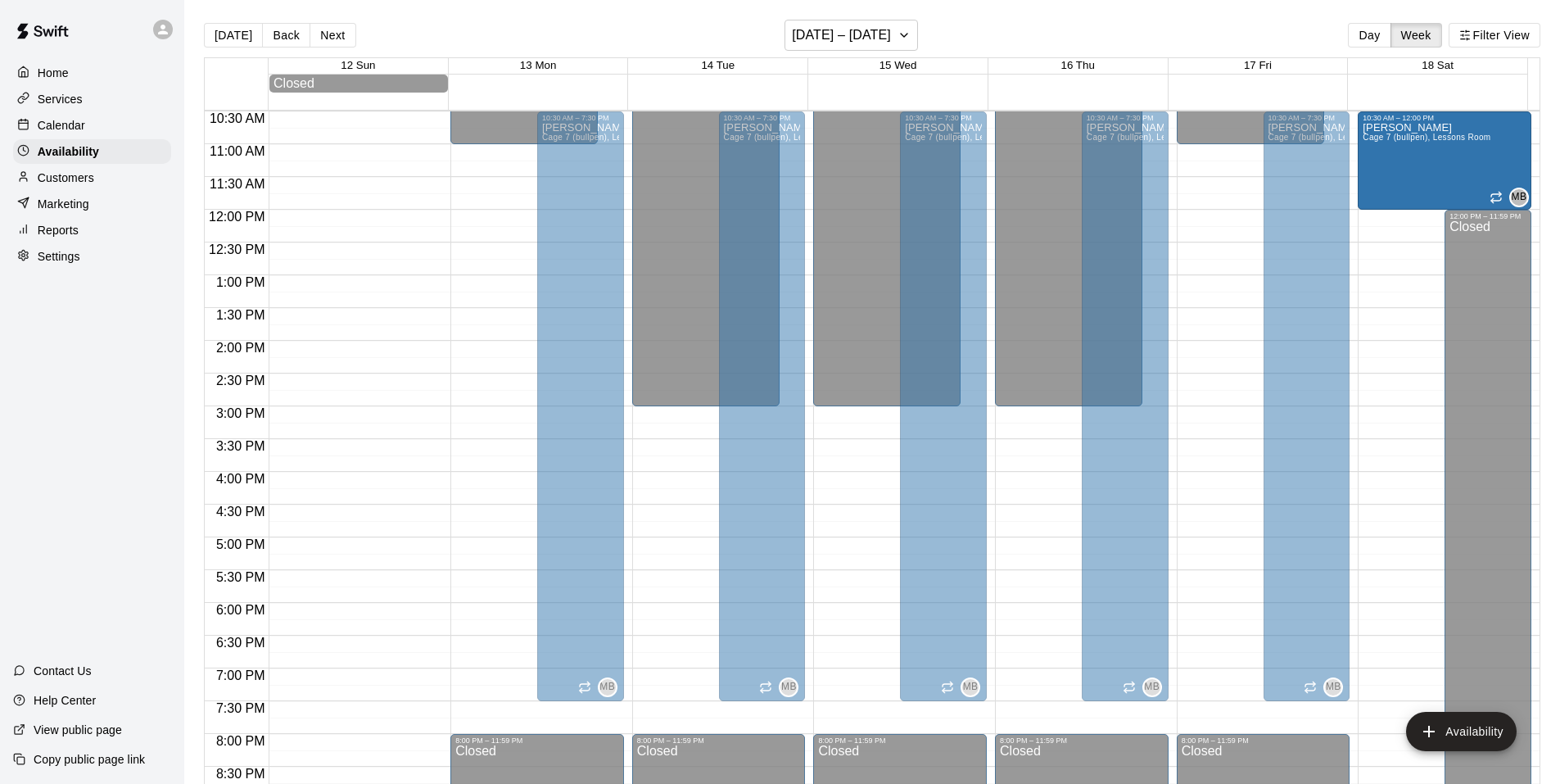
drag, startPoint x: 1420, startPoint y: 504, endPoint x: 1414, endPoint y: 216, distance: 288.1
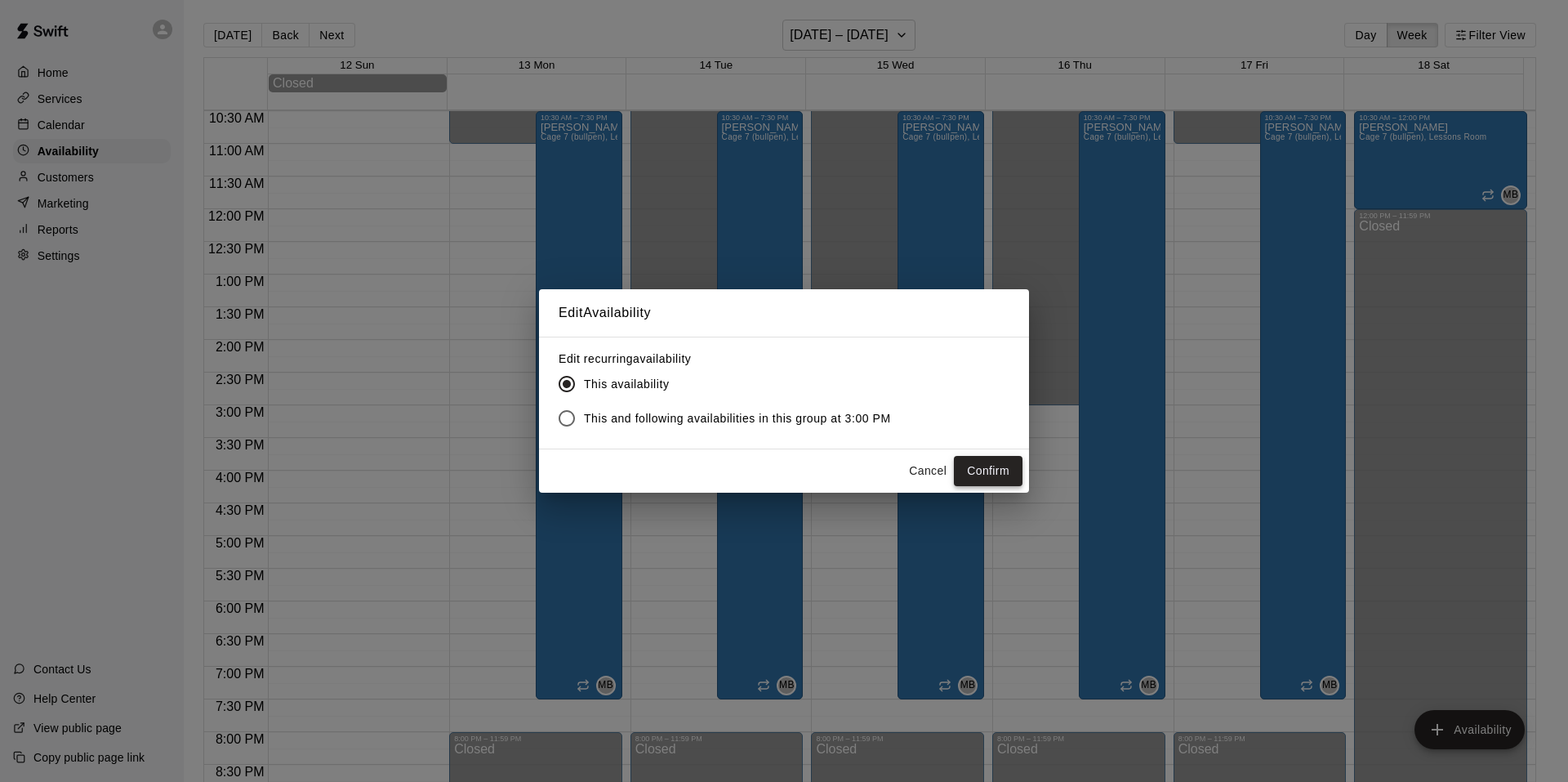
click at [1000, 472] on button "Confirm" at bounding box center [988, 471] width 68 height 30
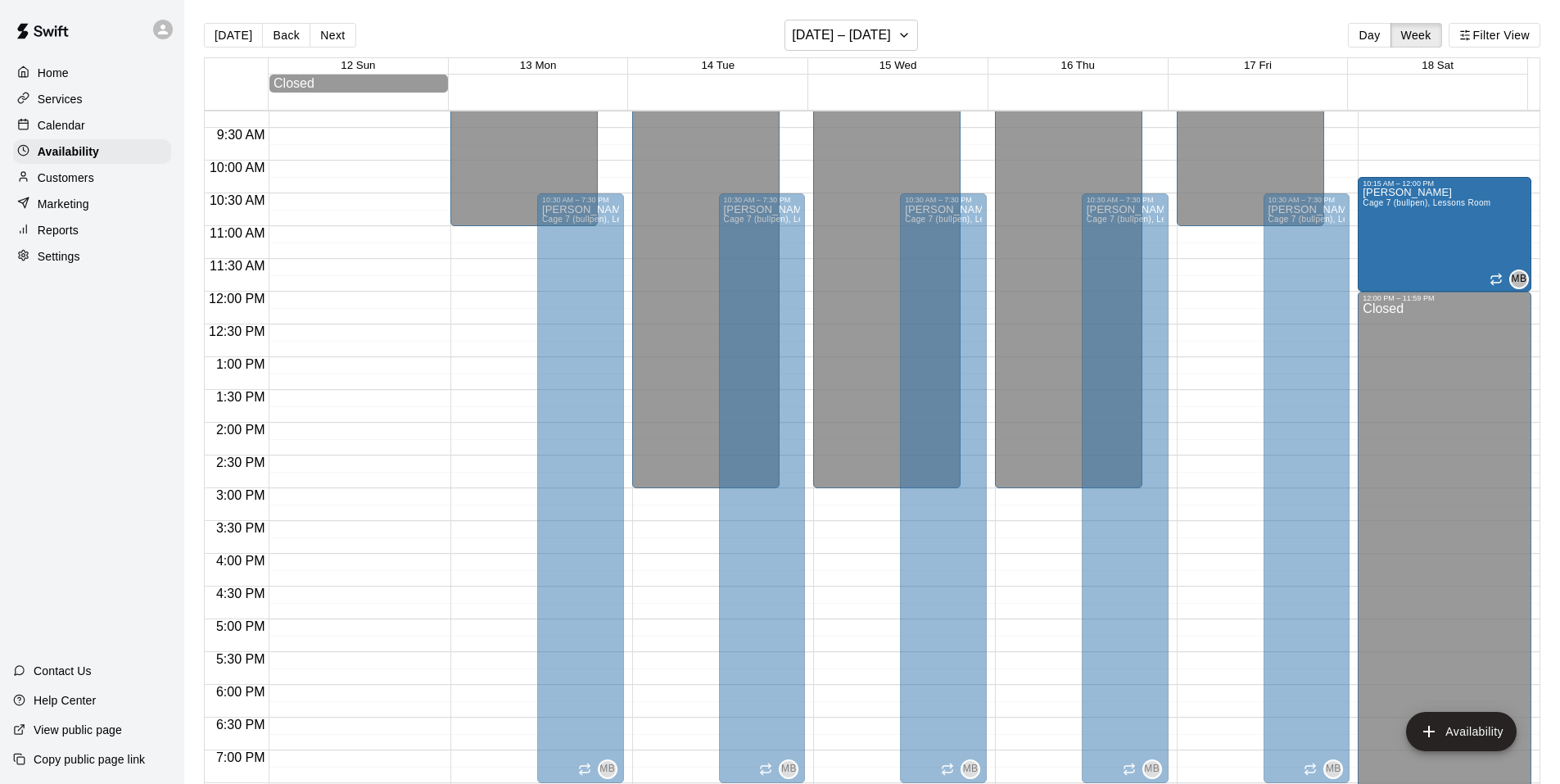
scroll to position [524, 0]
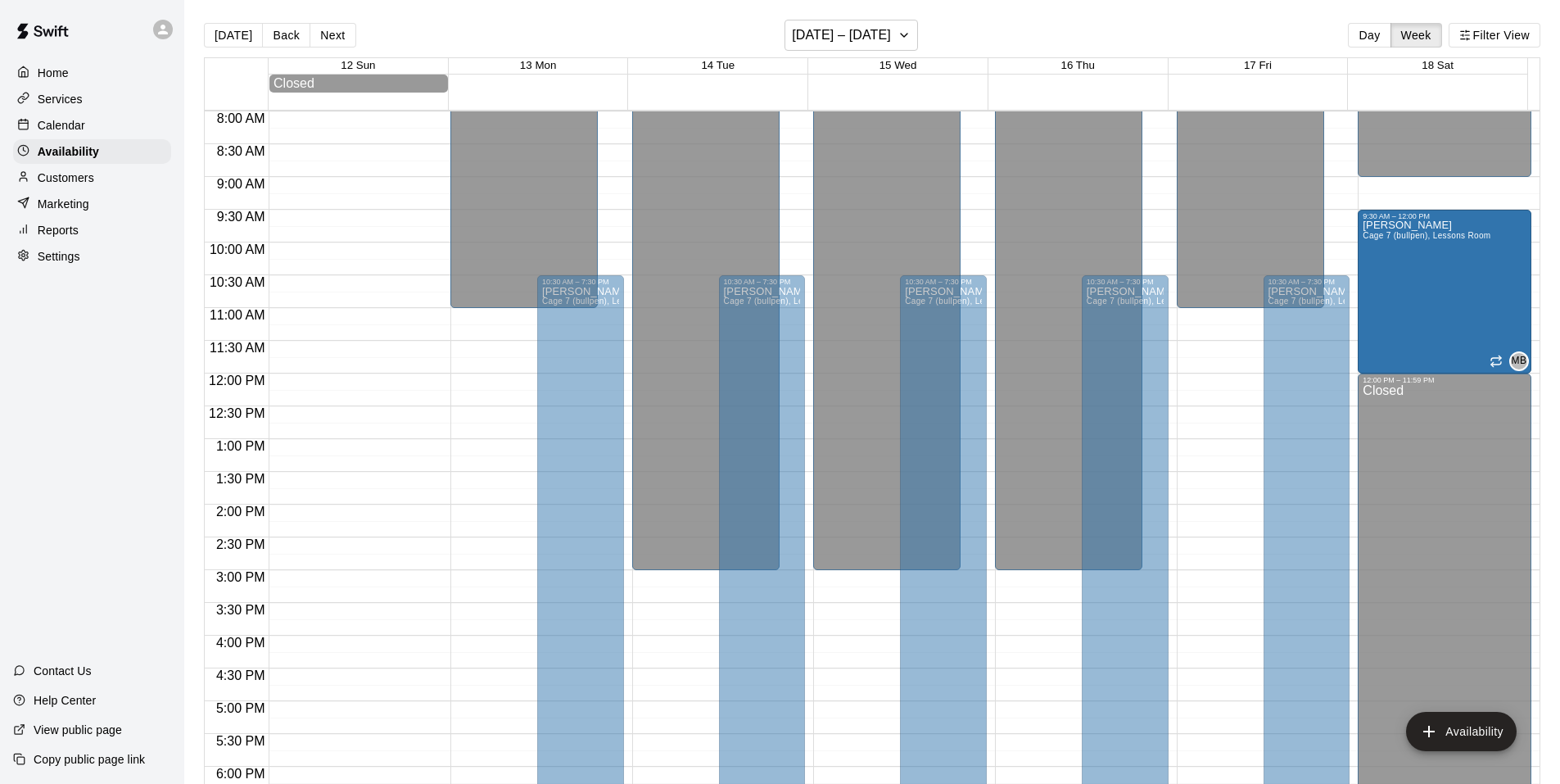
drag, startPoint x: 1435, startPoint y: 200, endPoint x: 1437, endPoint y: 225, distance: 25.1
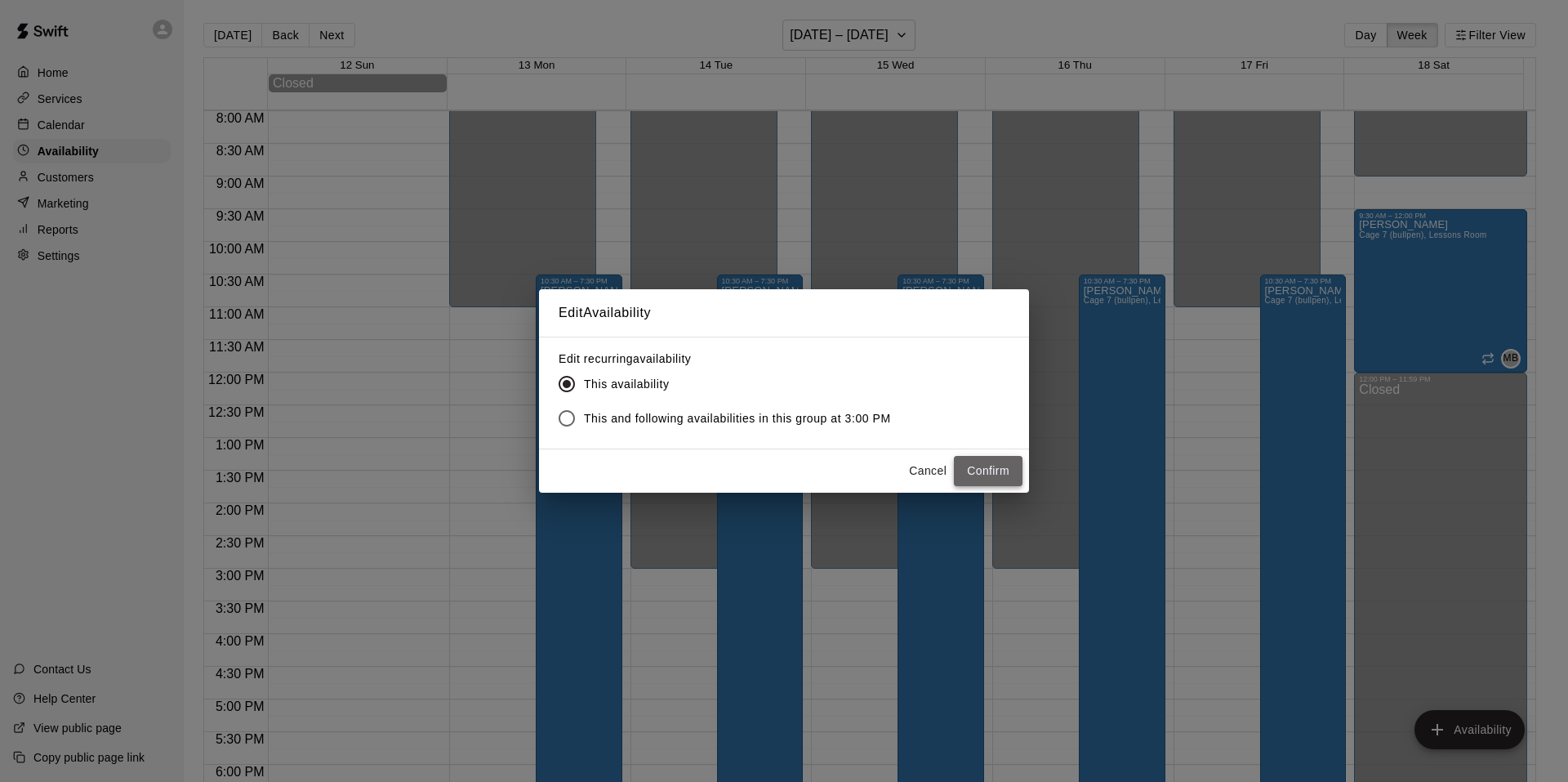
click at [1000, 468] on button "Confirm" at bounding box center [988, 471] width 68 height 30
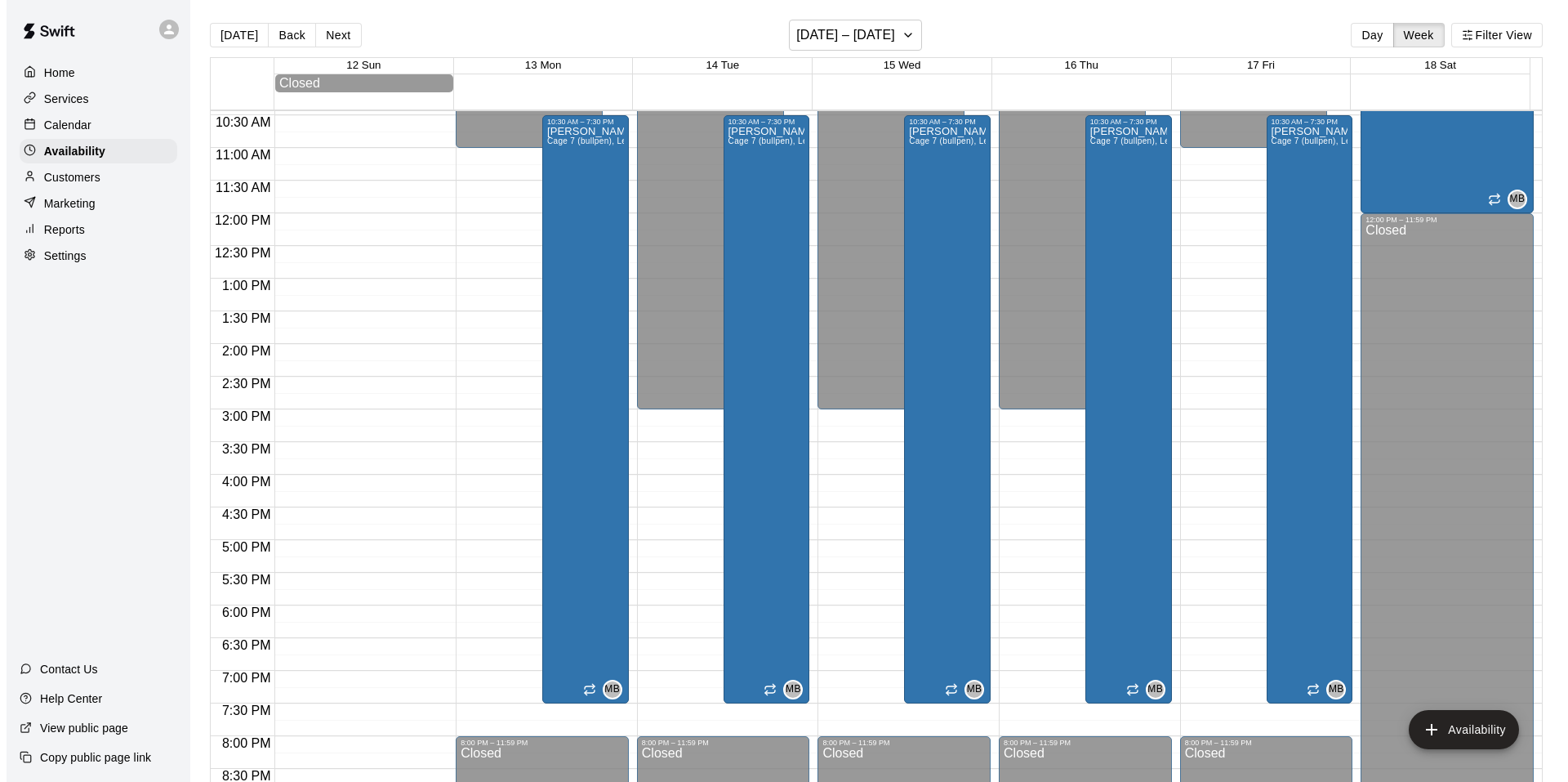
scroll to position [686, 0]
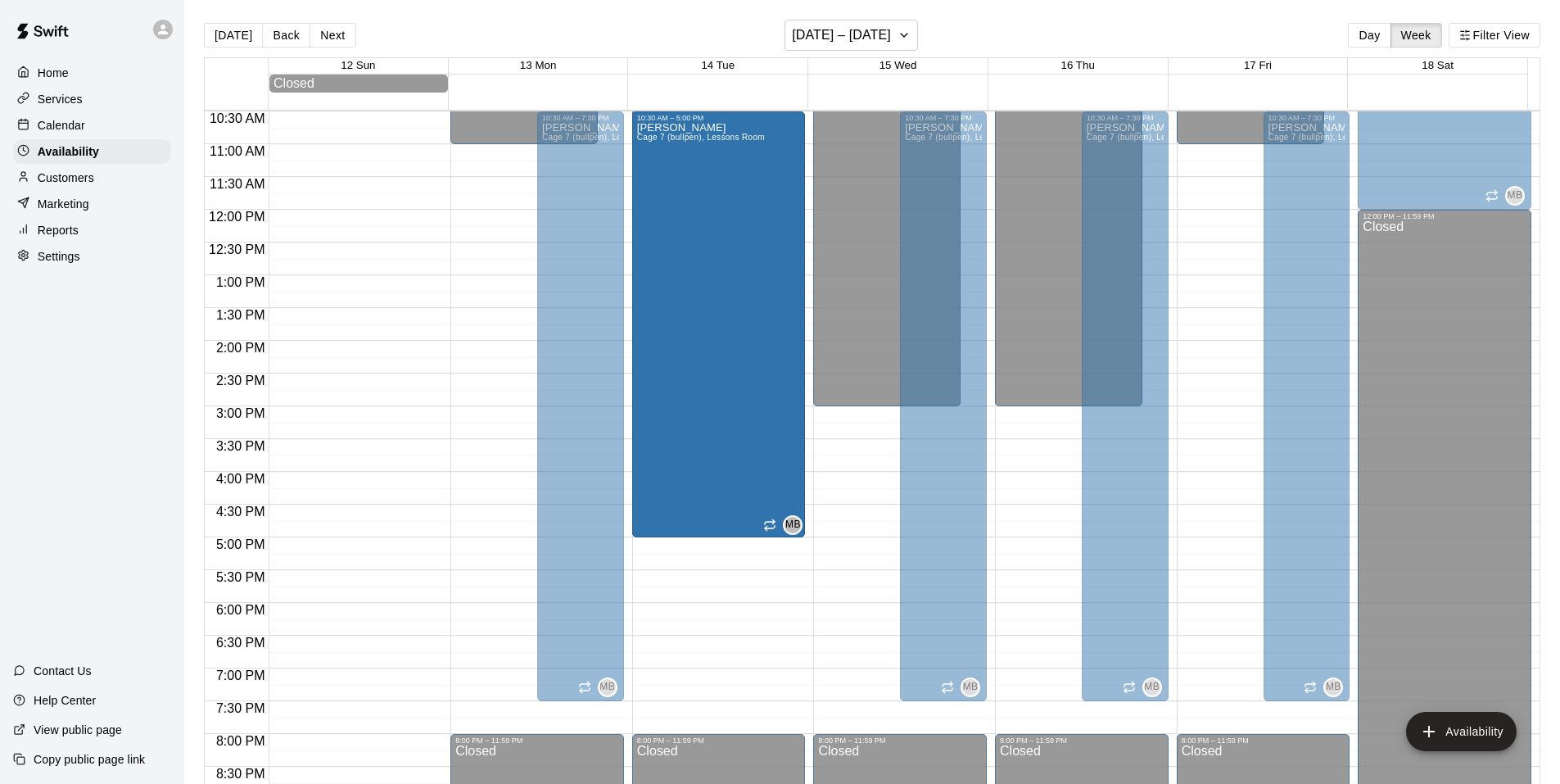
drag, startPoint x: 757, startPoint y: 700, endPoint x: 775, endPoint y: 542, distance: 159.0
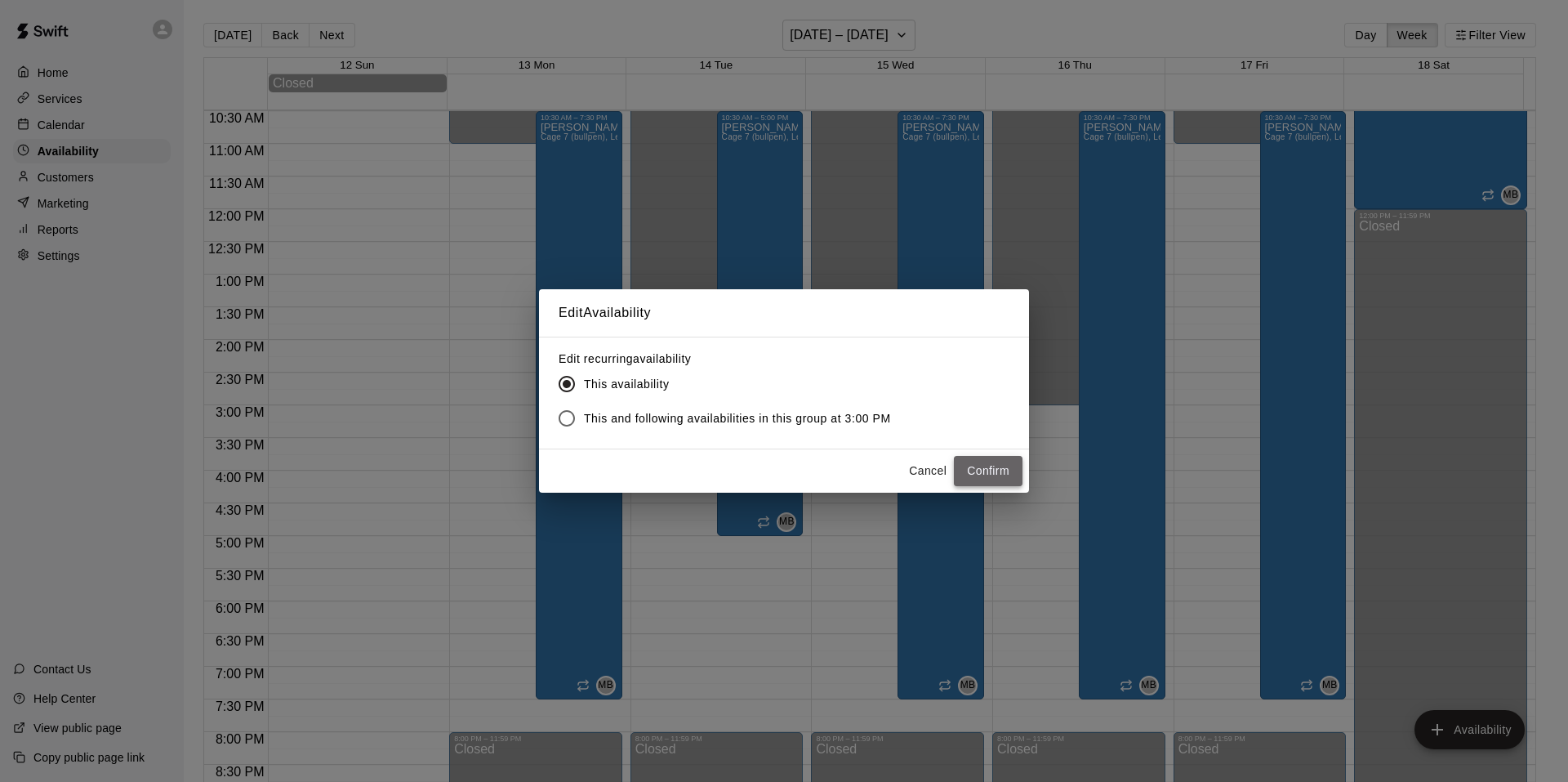
click at [994, 475] on button "Confirm" at bounding box center [988, 471] width 68 height 30
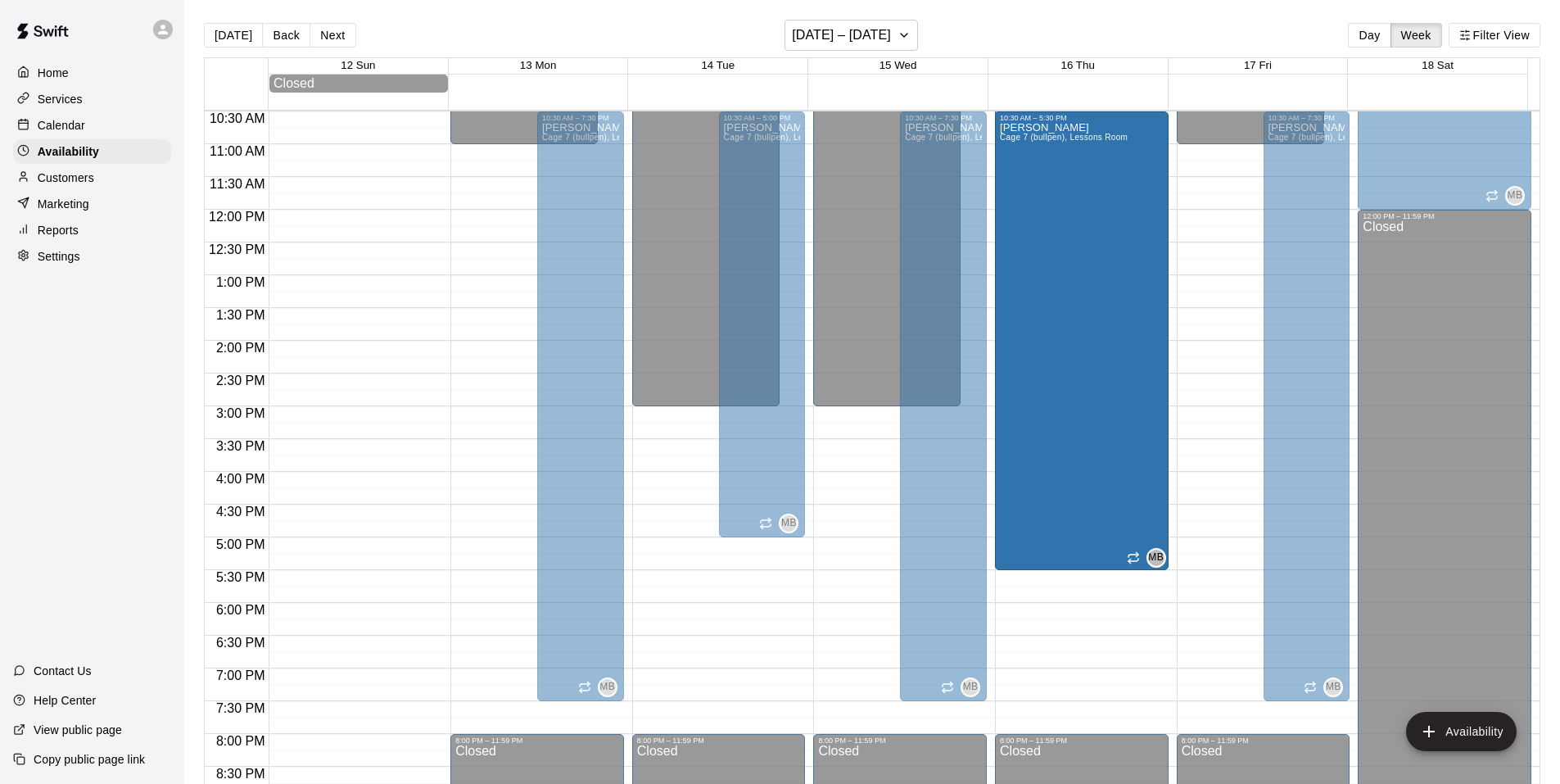
drag, startPoint x: 1115, startPoint y: 701, endPoint x: 1108, endPoint y: 585, distance: 116.2
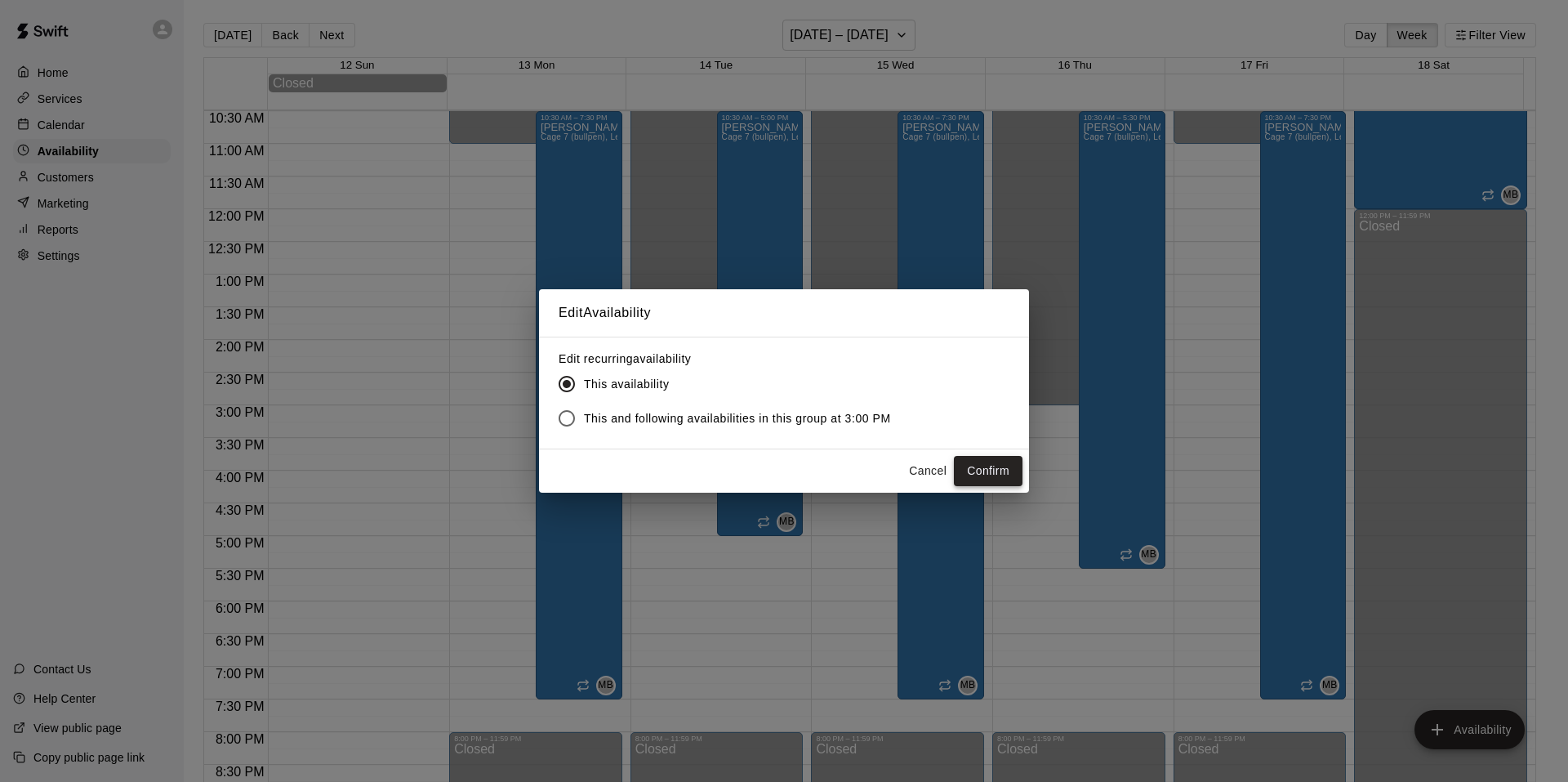
click at [977, 463] on button "Confirm" at bounding box center [988, 471] width 68 height 30
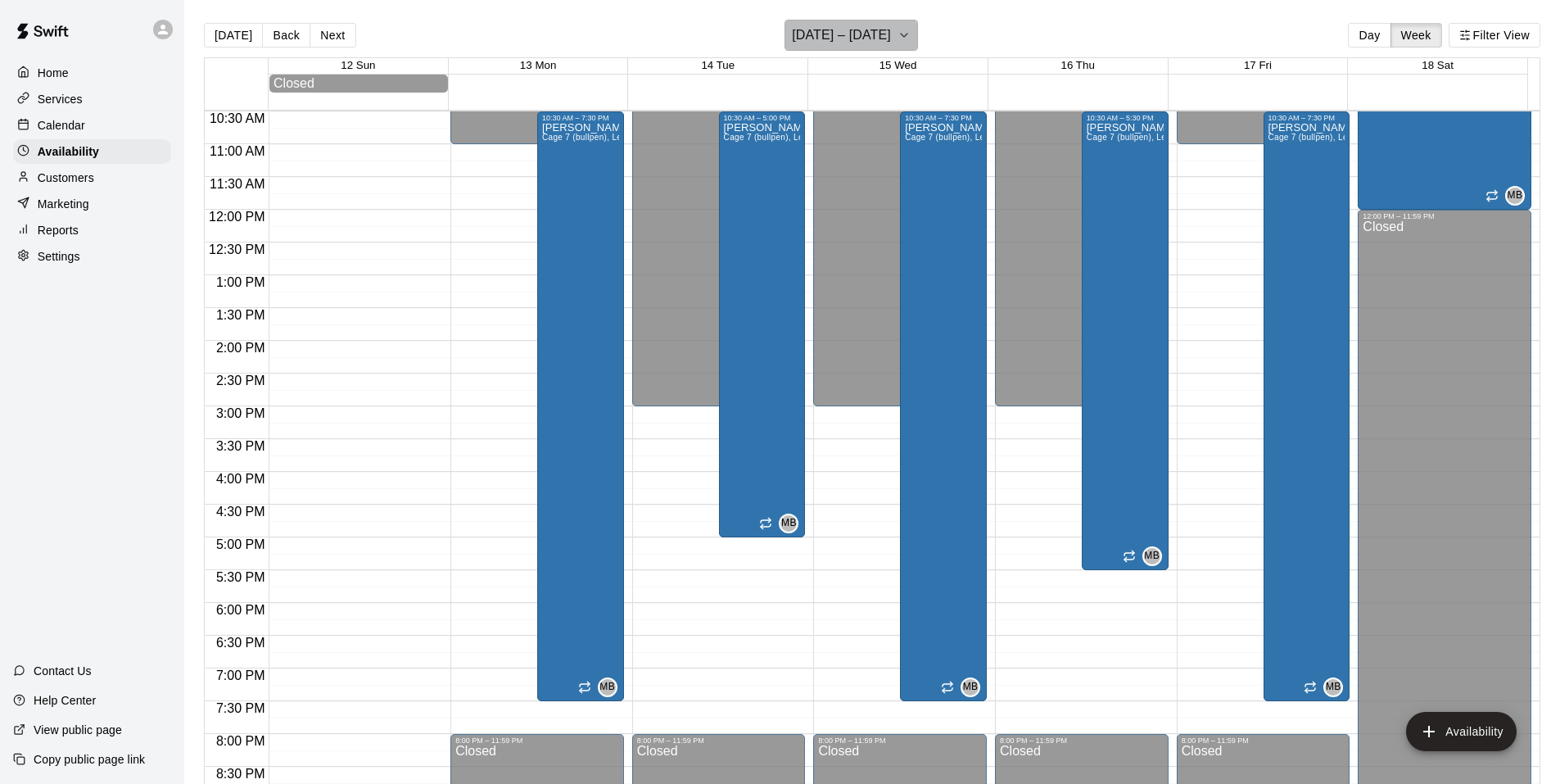
click at [900, 41] on icon "button" at bounding box center [904, 35] width 13 height 20
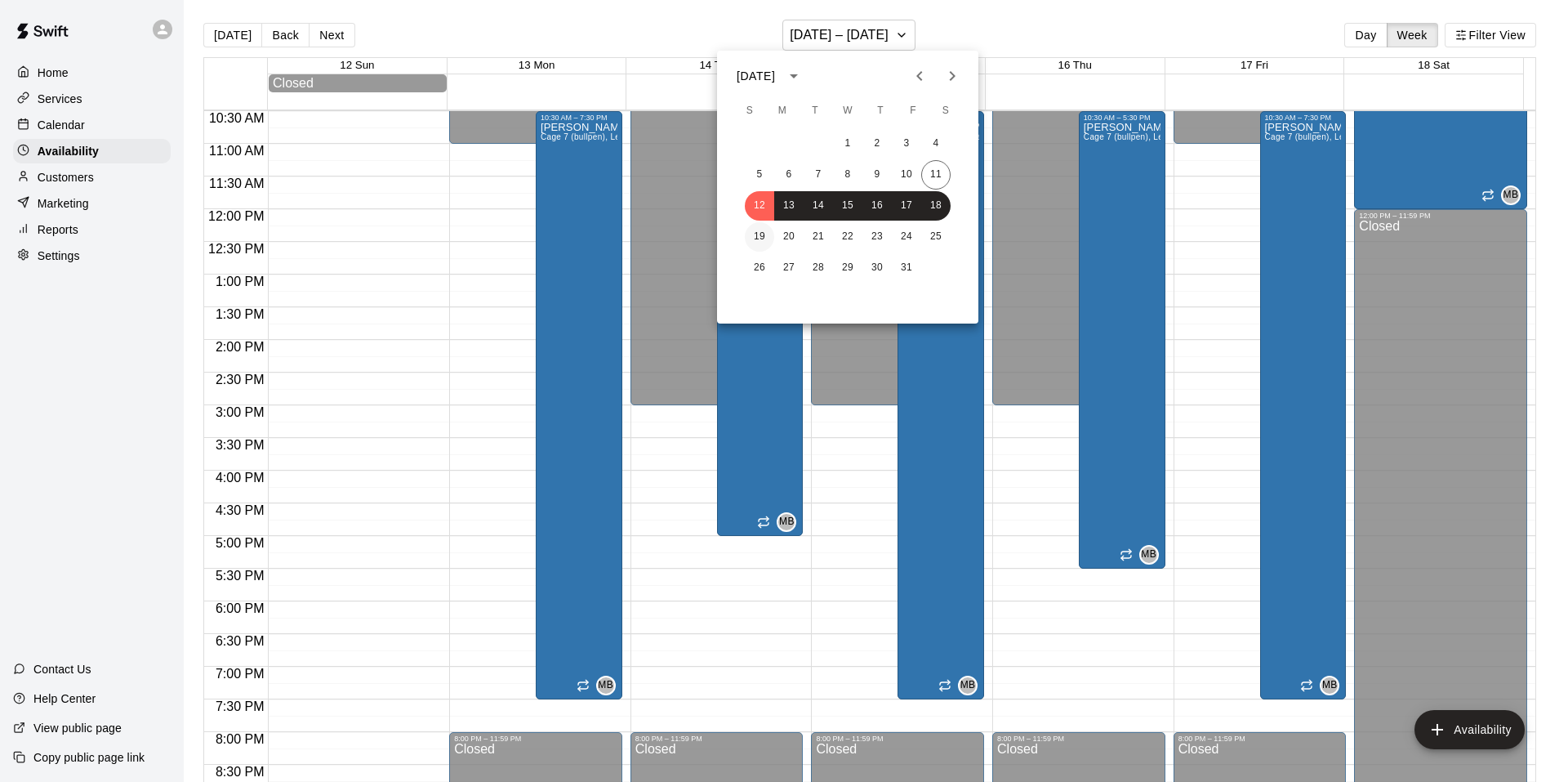
click at [759, 235] on button "19" at bounding box center [760, 237] width 29 height 29
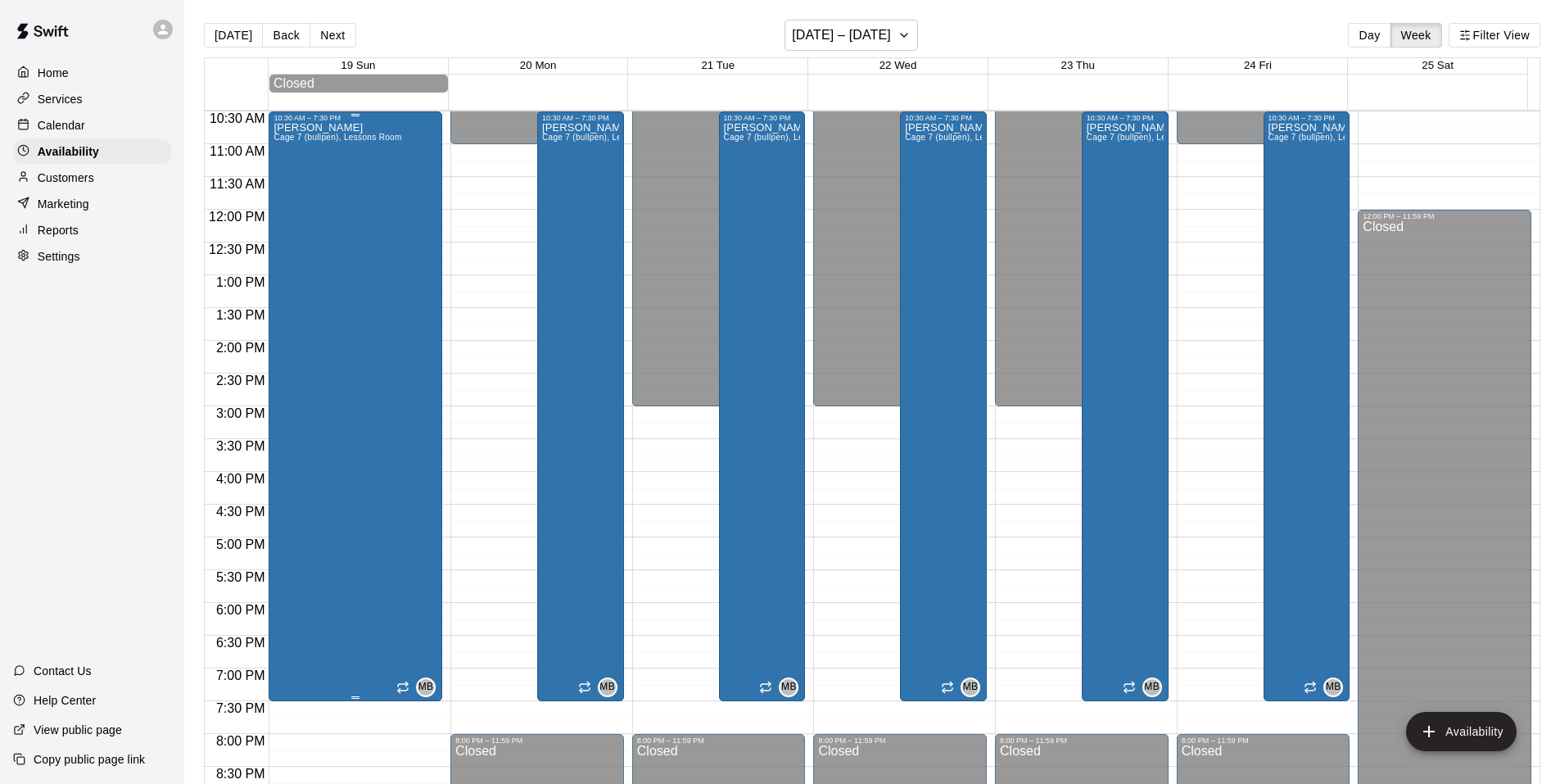
click at [363, 342] on div "Matthew Burns Cage 7 (bullpen), Lessons Room" at bounding box center [337, 514] width 128 height 784
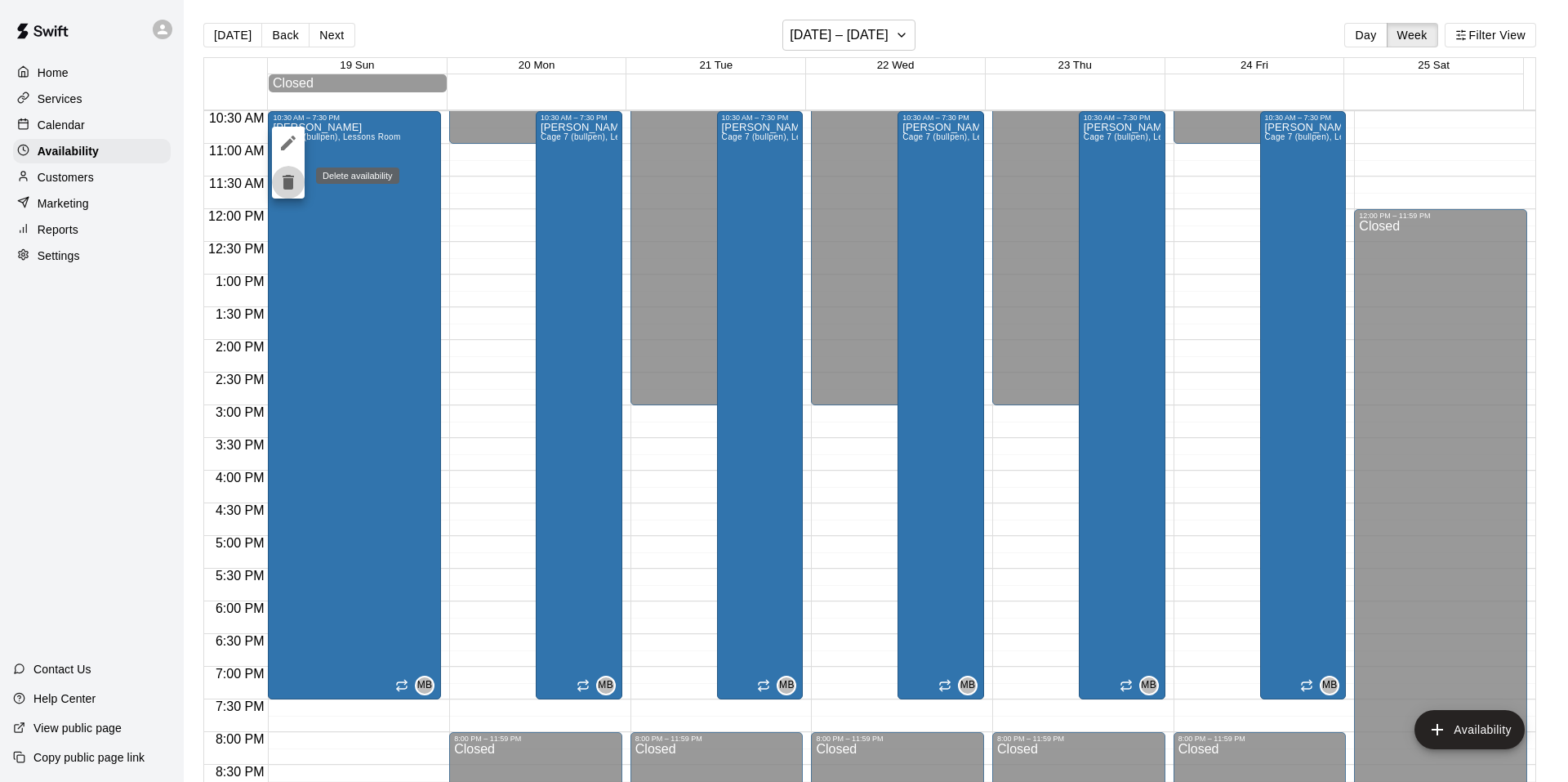
click at [284, 175] on icon "delete" at bounding box center [288, 182] width 20 height 20
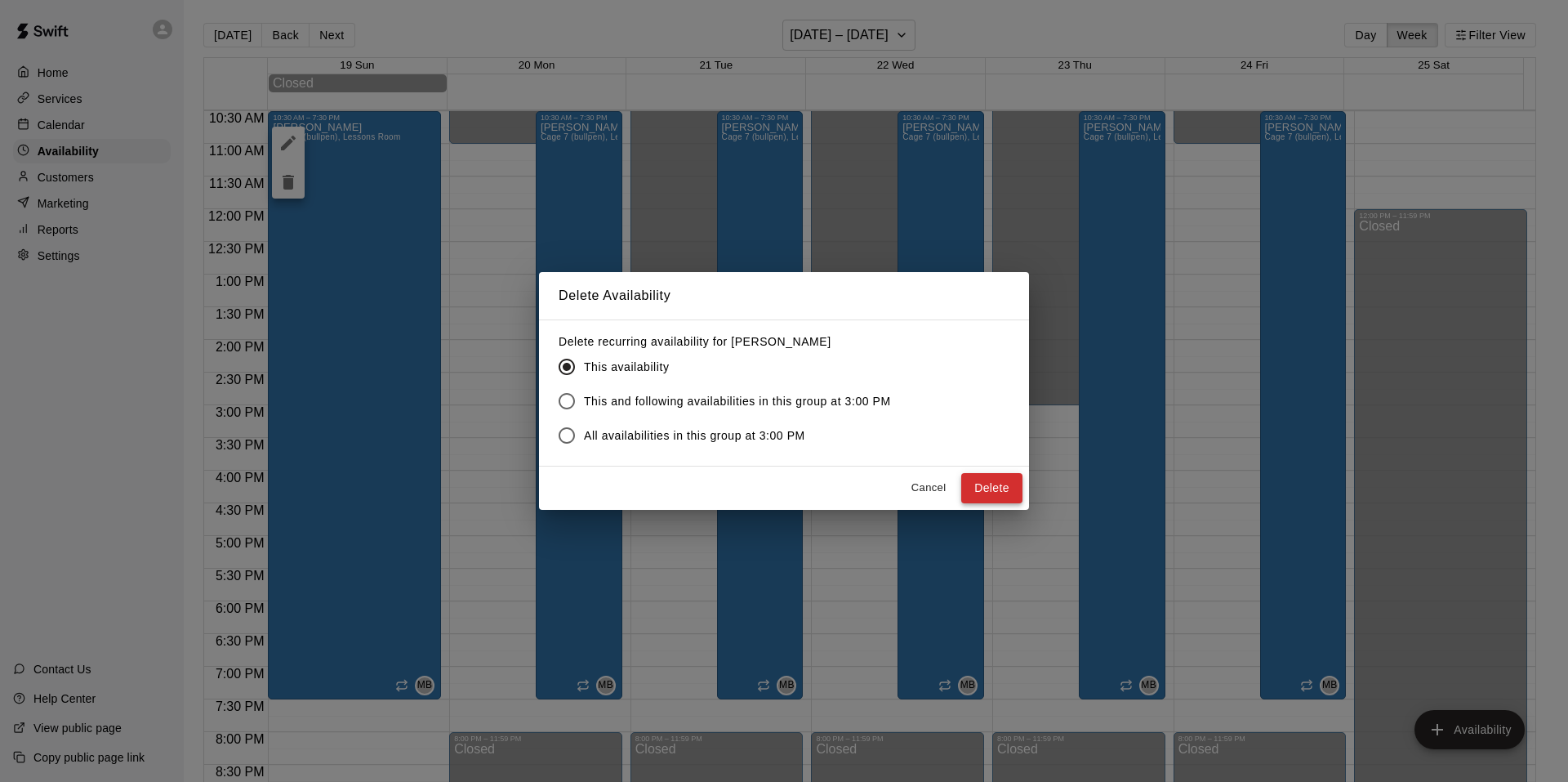
click at [991, 487] on button "Delete" at bounding box center [992, 488] width 61 height 30
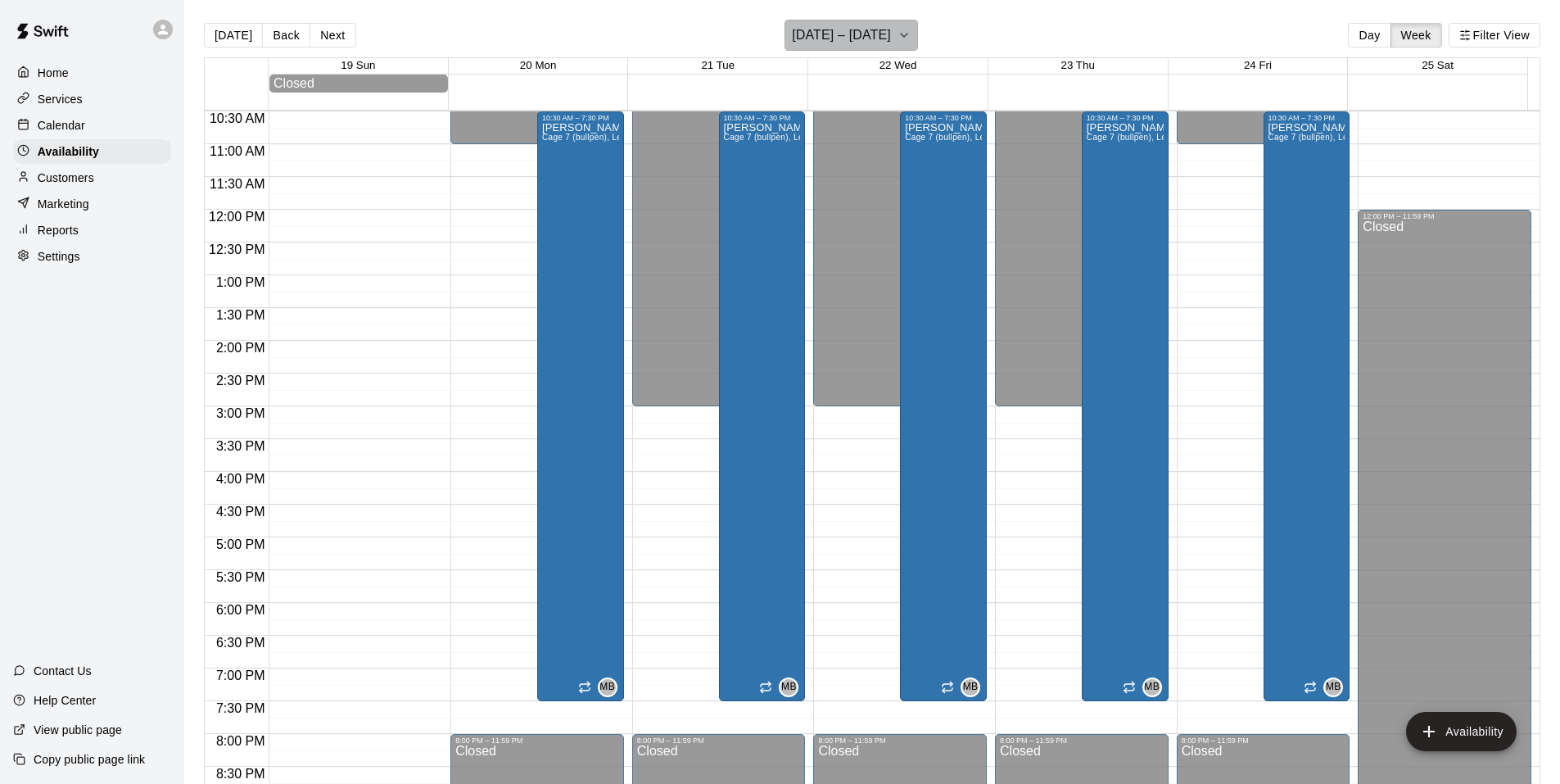
click at [897, 44] on icon "button" at bounding box center [904, 35] width 13 height 20
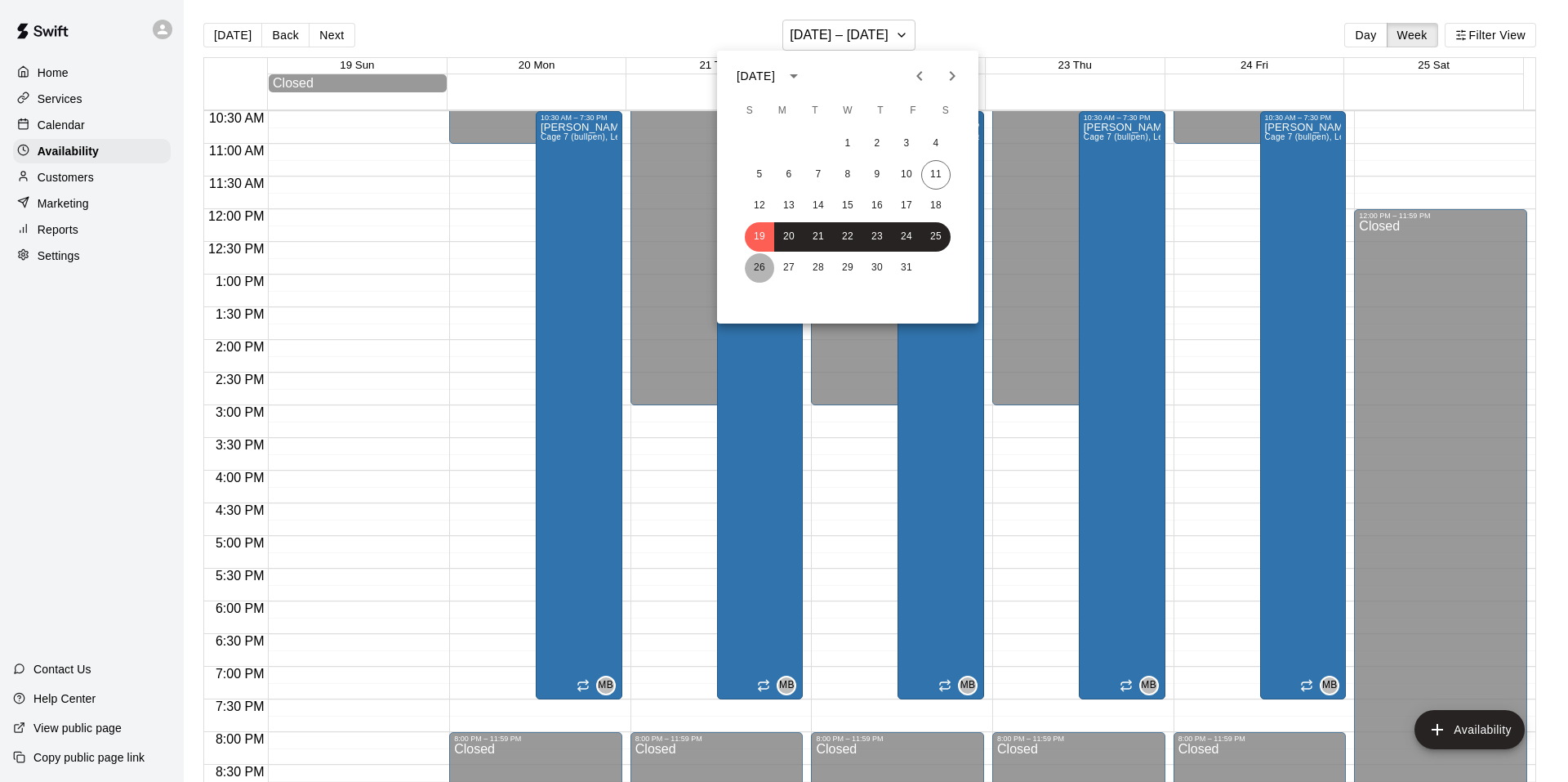
click at [763, 265] on button "26" at bounding box center [760, 268] width 29 height 29
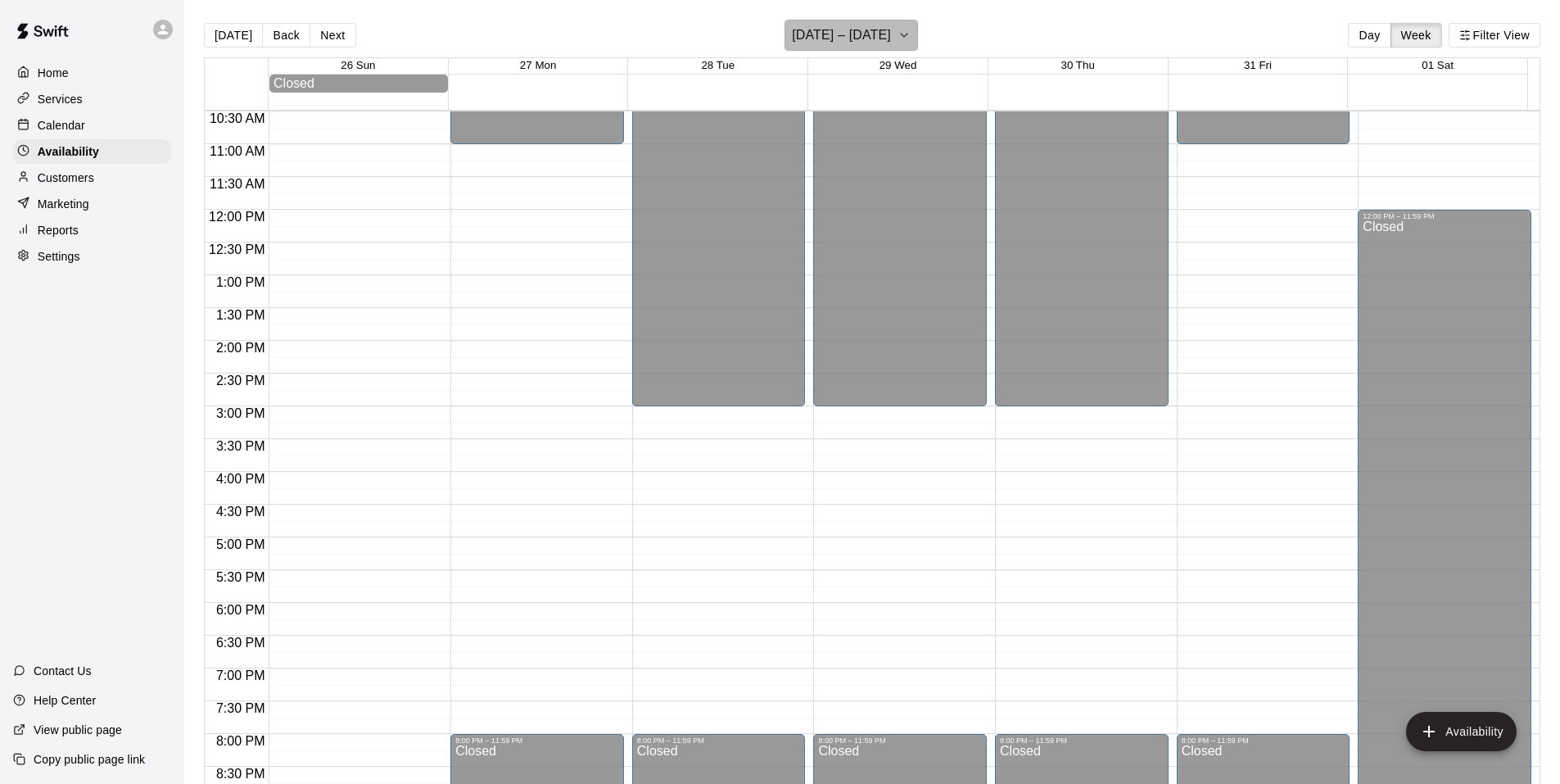
click at [918, 32] on button "October 26 – November 01" at bounding box center [852, 35] width 134 height 31
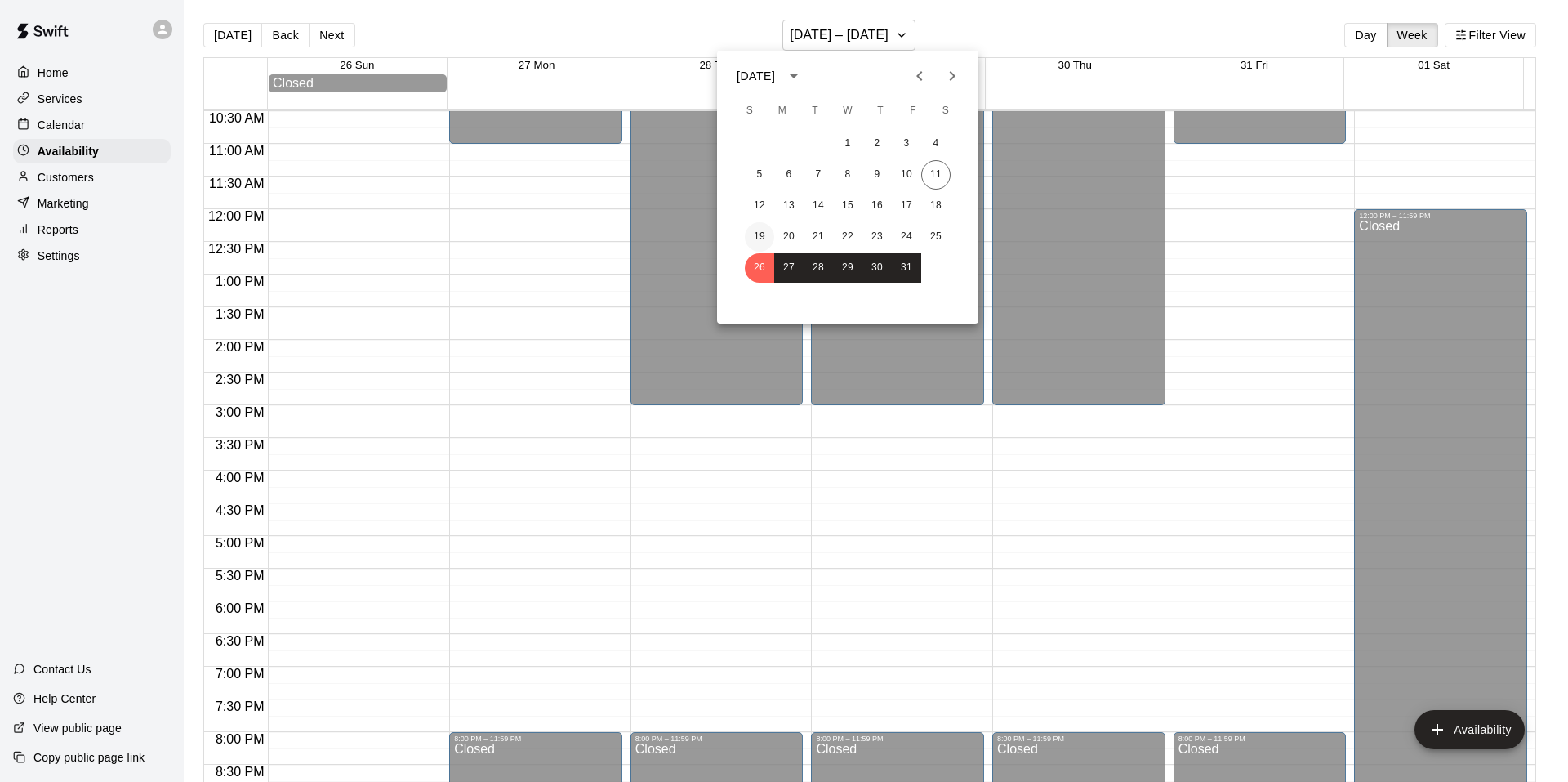
click at [760, 231] on button "19" at bounding box center [760, 237] width 29 height 29
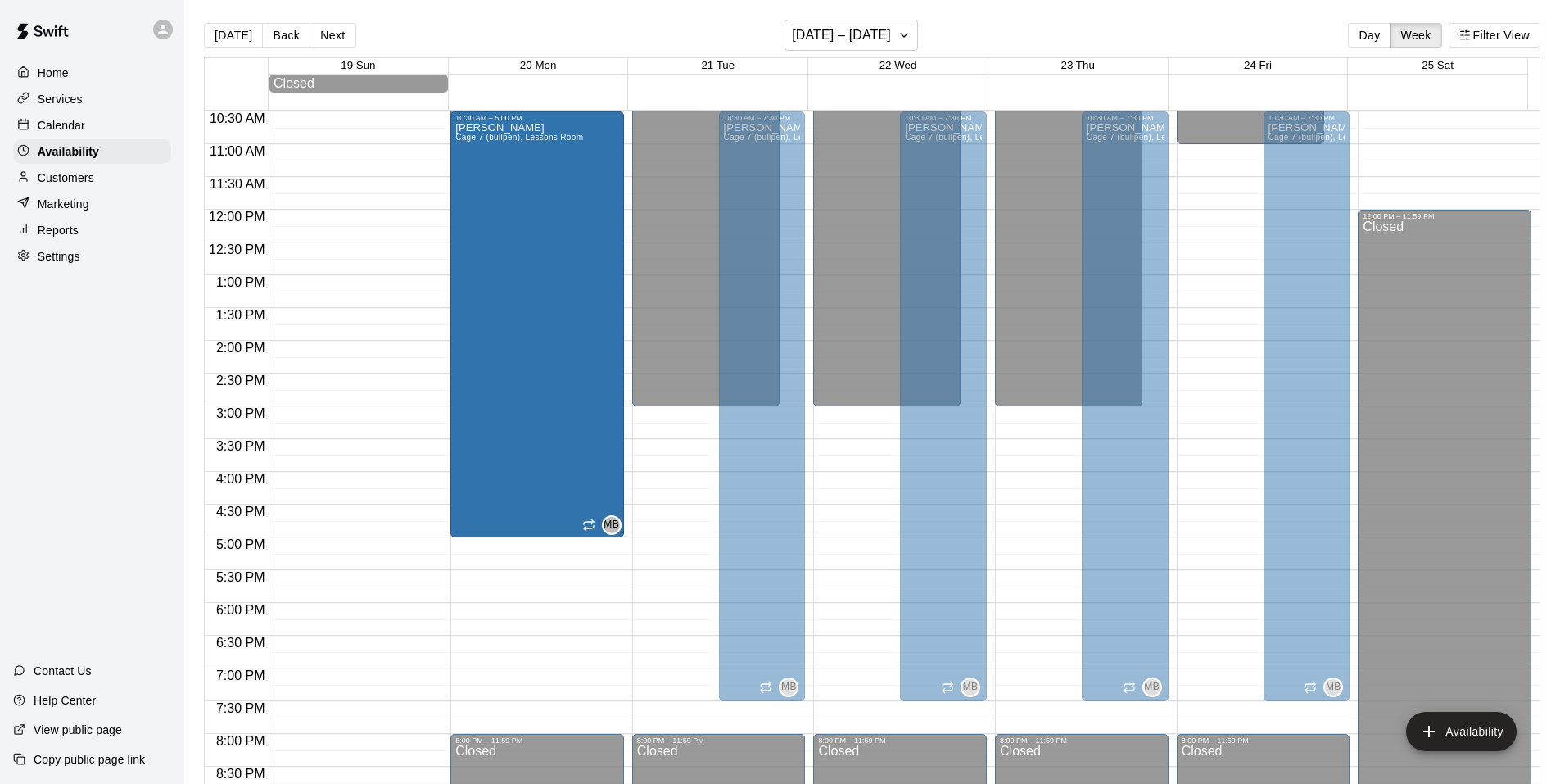
drag, startPoint x: 578, startPoint y: 700, endPoint x: 572, endPoint y: 547, distance: 153.1
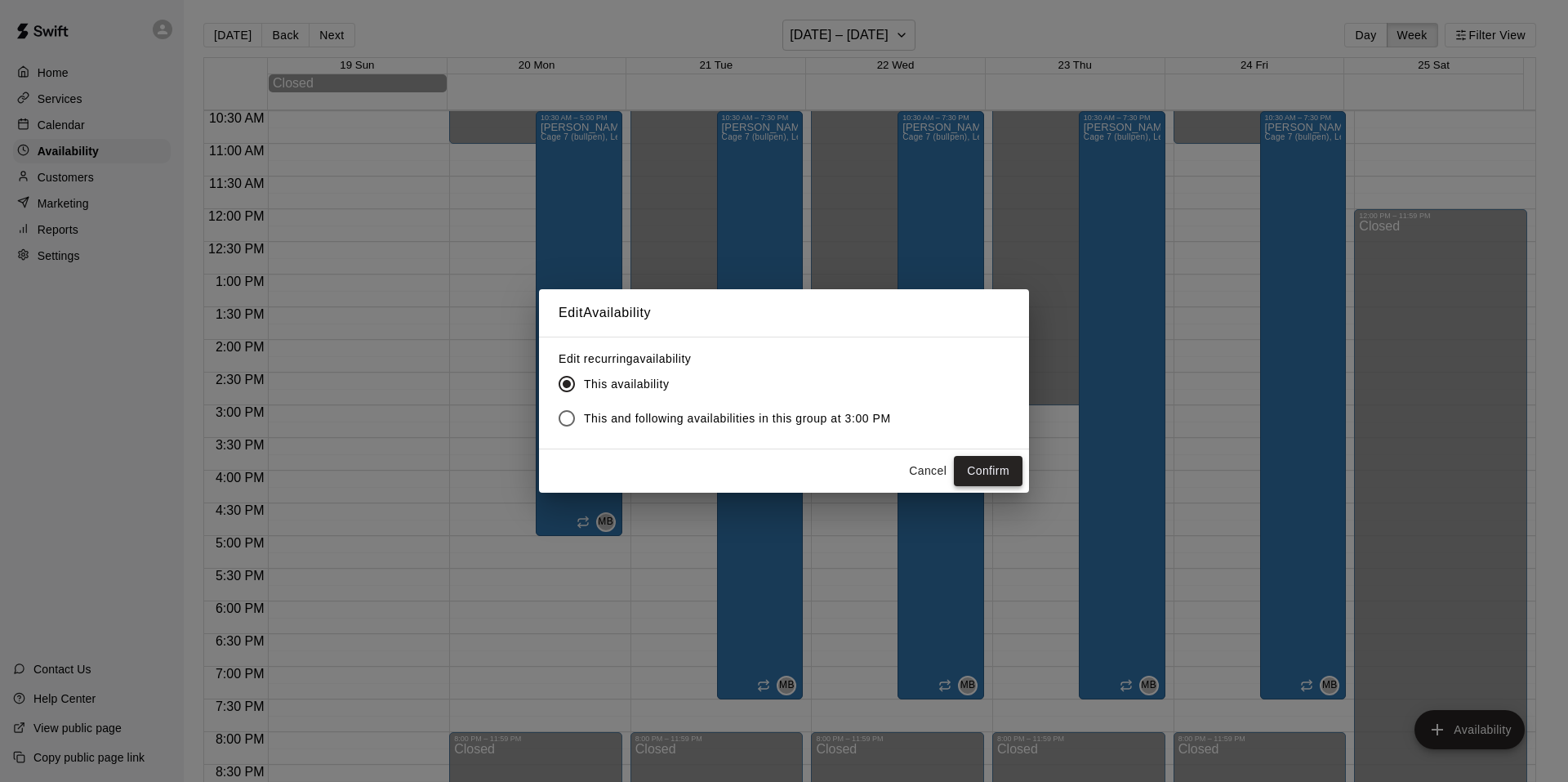
click at [984, 472] on button "Confirm" at bounding box center [988, 471] width 68 height 30
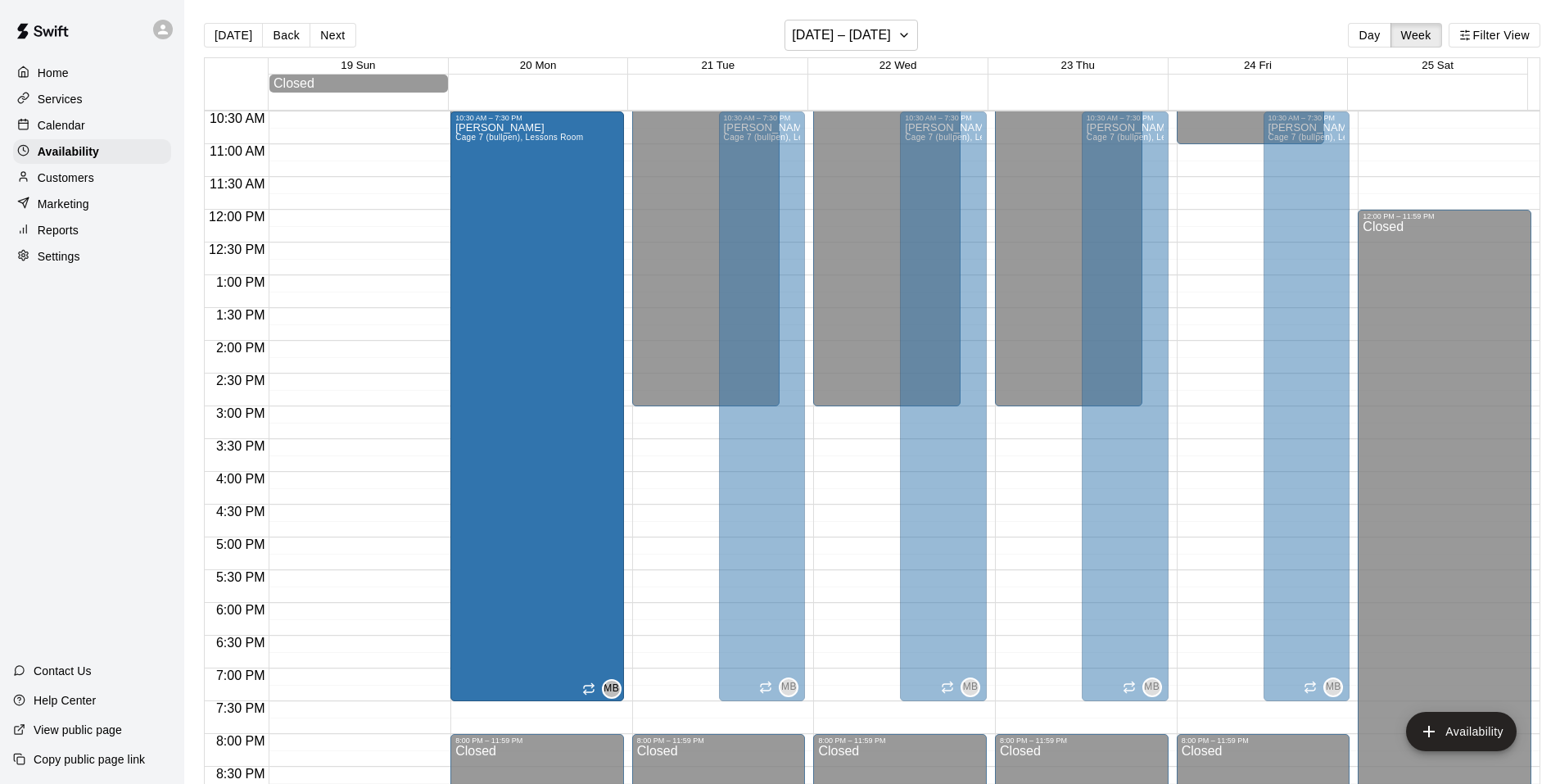
drag, startPoint x: 576, startPoint y: 537, endPoint x: 573, endPoint y: 705, distance: 168.0
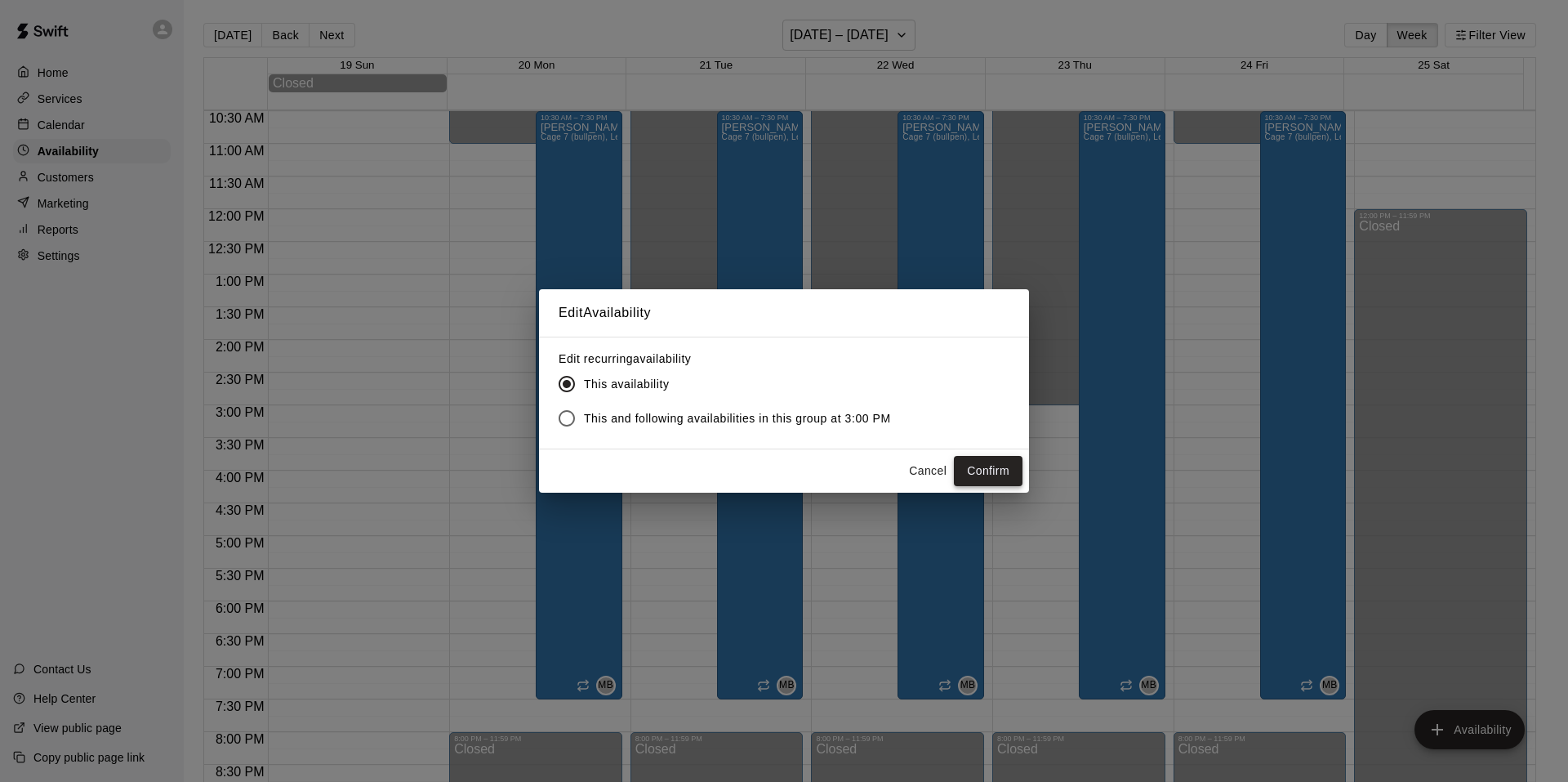
click at [1005, 475] on button "Confirm" at bounding box center [988, 471] width 68 height 30
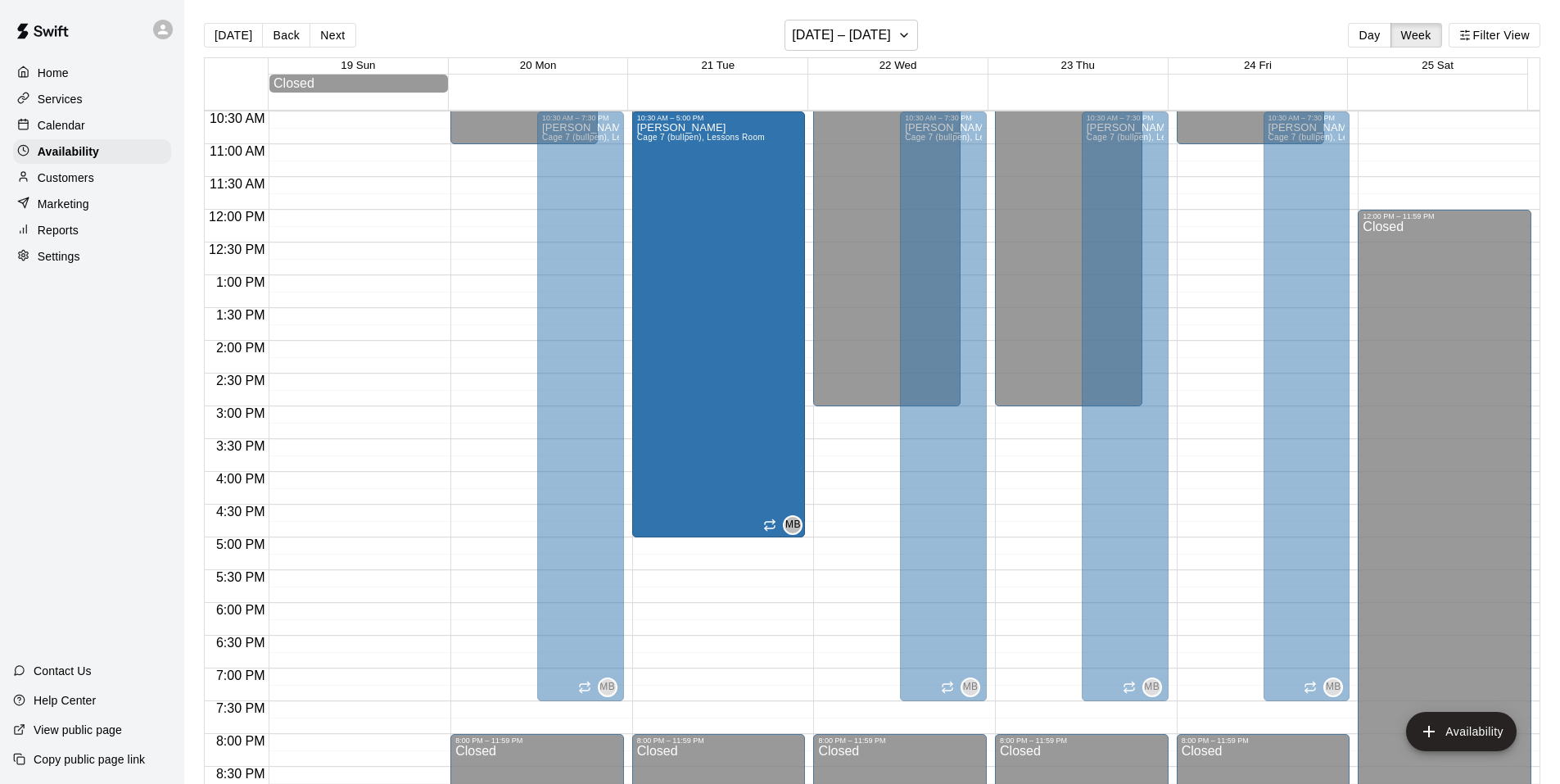
drag, startPoint x: 757, startPoint y: 699, endPoint x: 765, endPoint y: 543, distance: 156.2
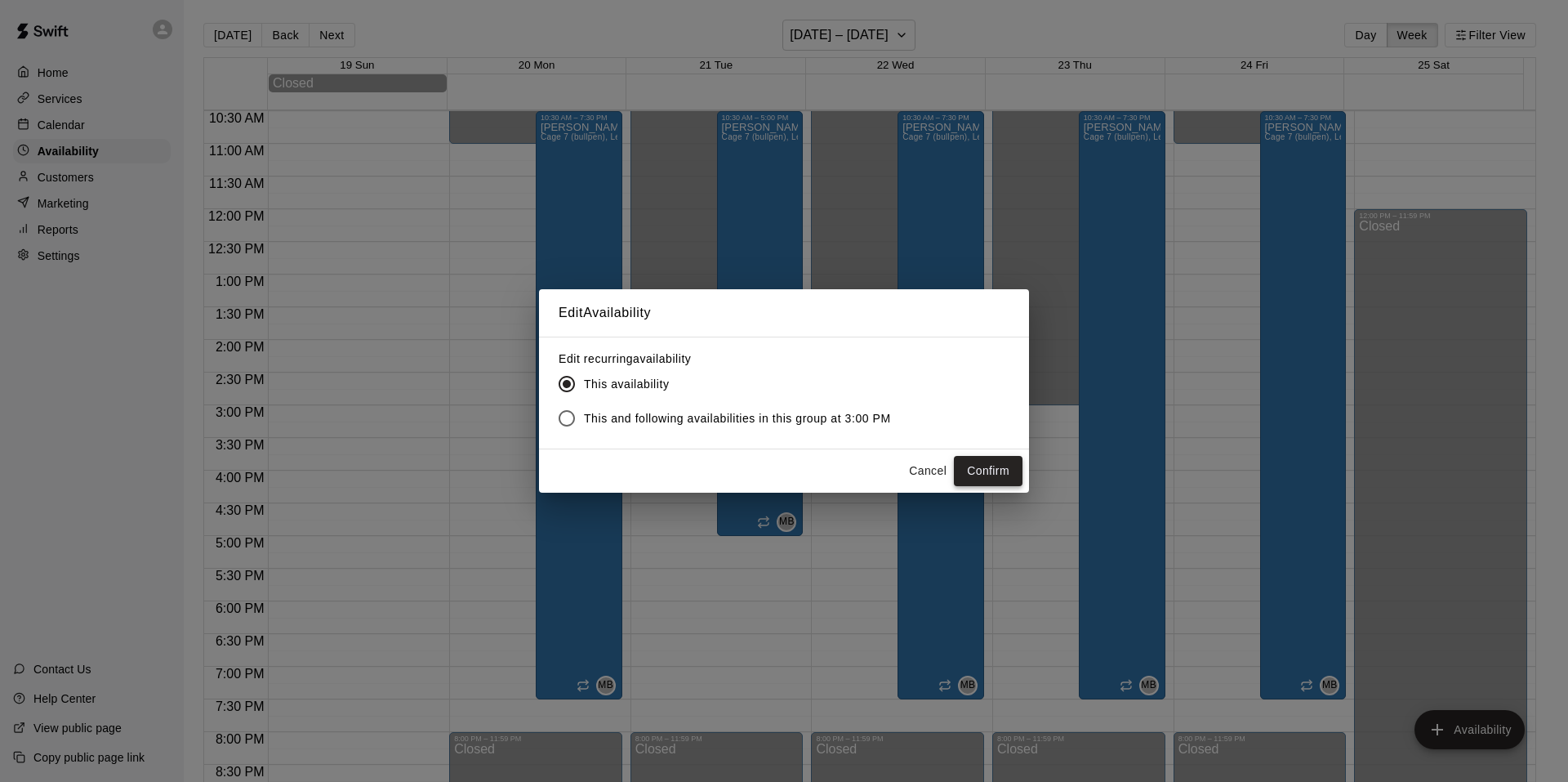
click at [982, 465] on button "Confirm" at bounding box center [988, 471] width 68 height 30
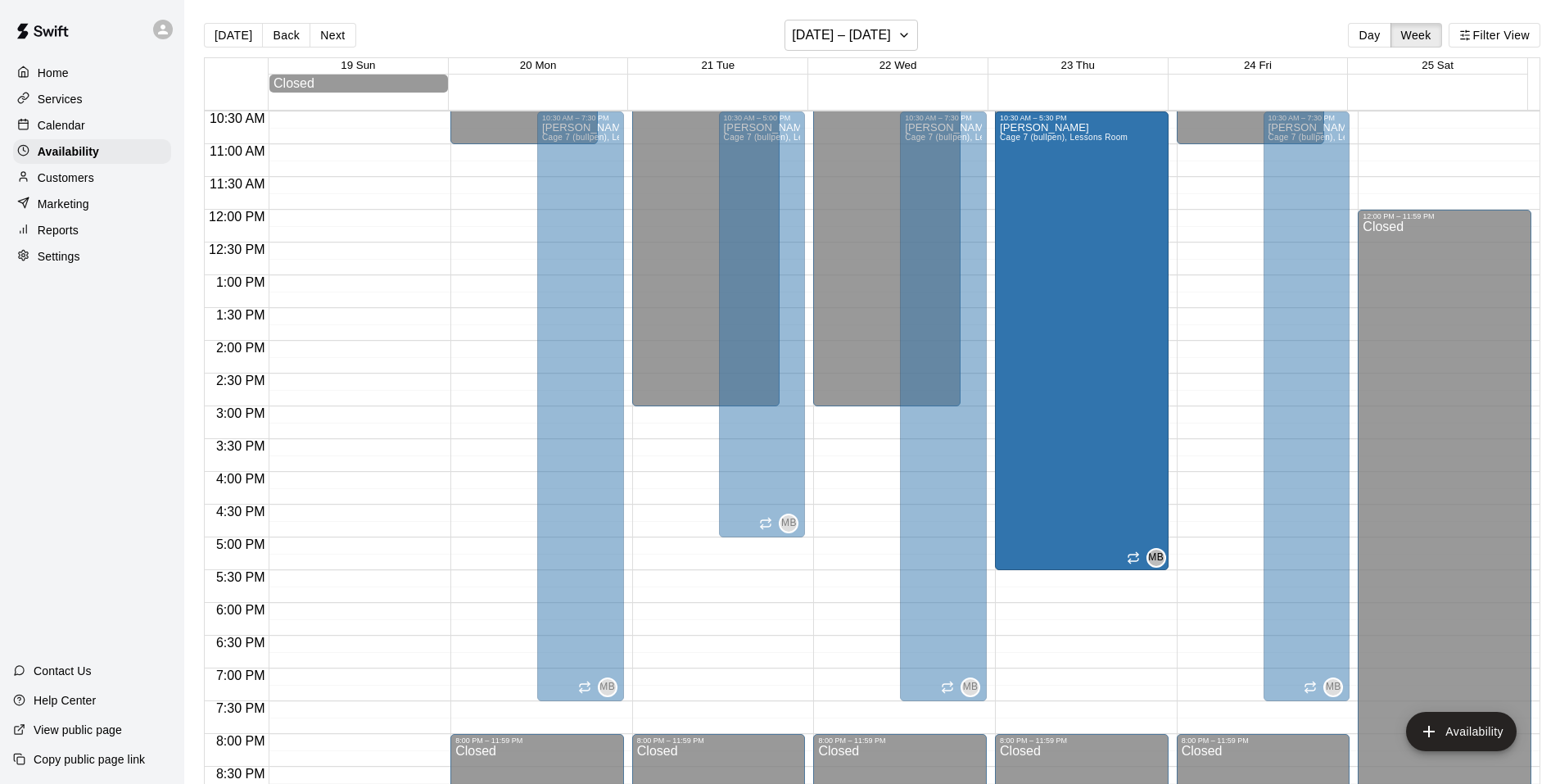
drag, startPoint x: 1118, startPoint y: 700, endPoint x: 1118, endPoint y: 580, distance: 120.0
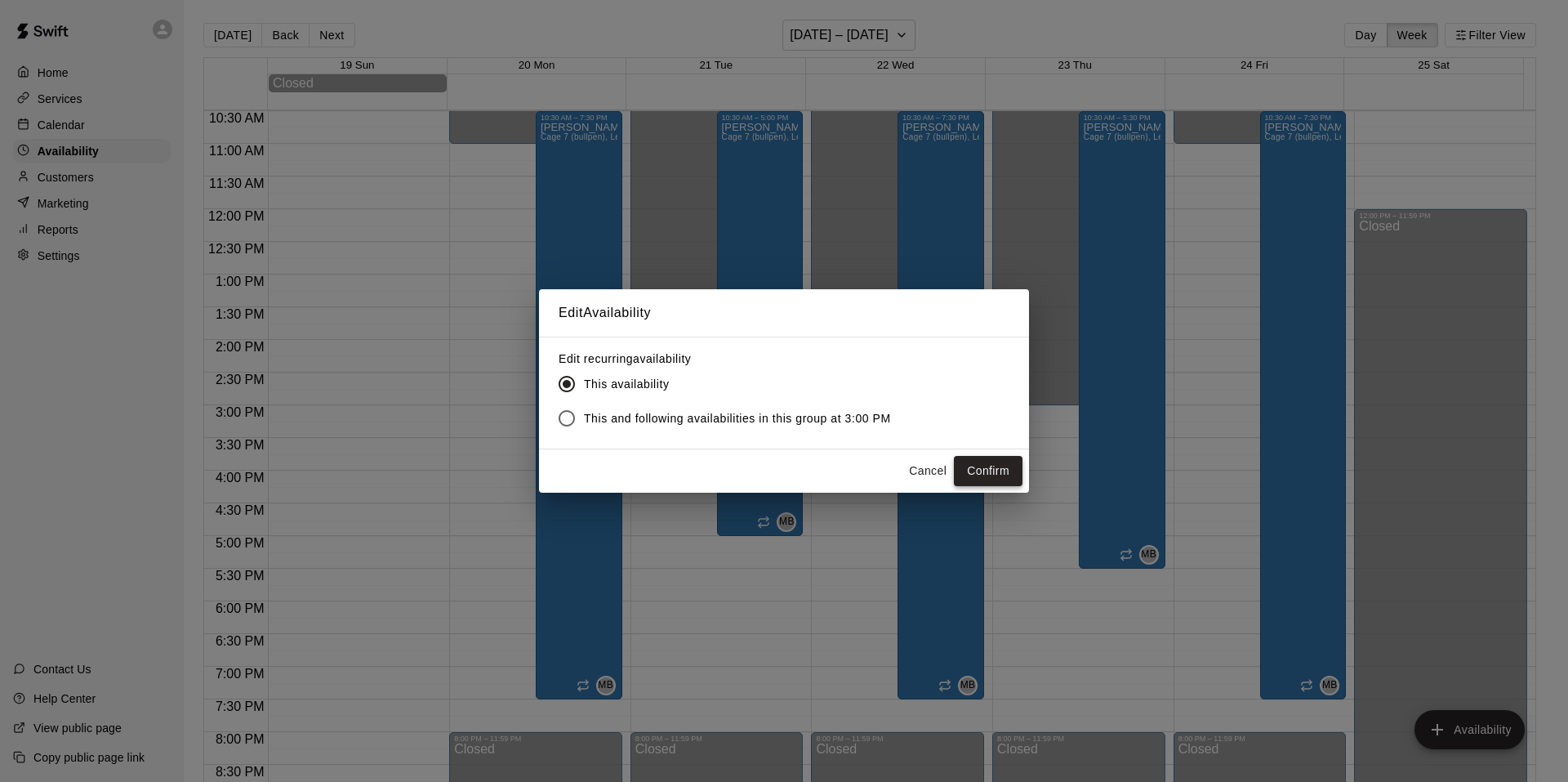
click at [996, 465] on button "Confirm" at bounding box center [988, 471] width 68 height 30
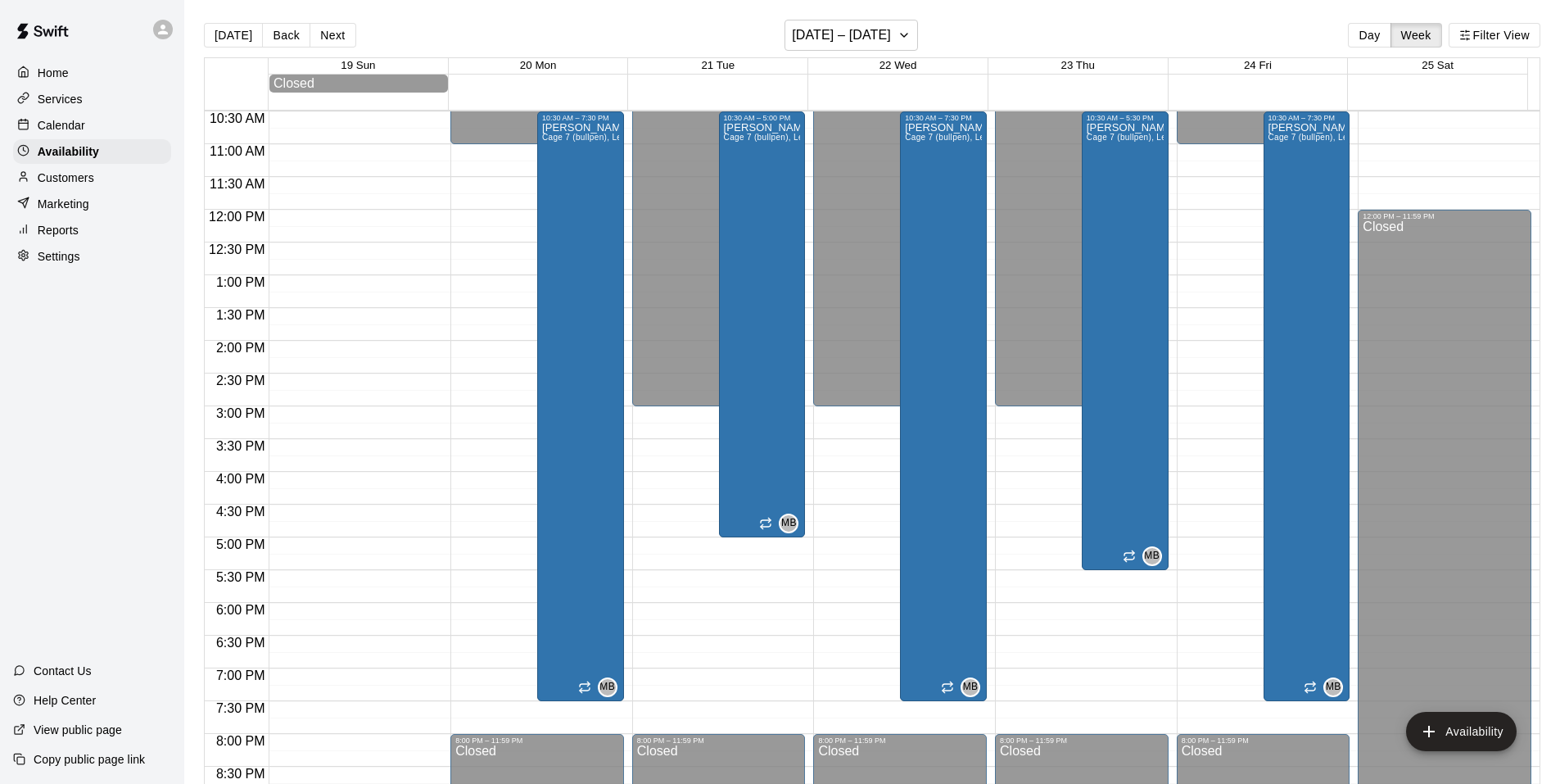
click at [1430, 128] on div "12:00 AM – 9:00 AM Closed 12:00 PM – 11:59 PM Closed" at bounding box center [1445, 209] width 174 height 1572
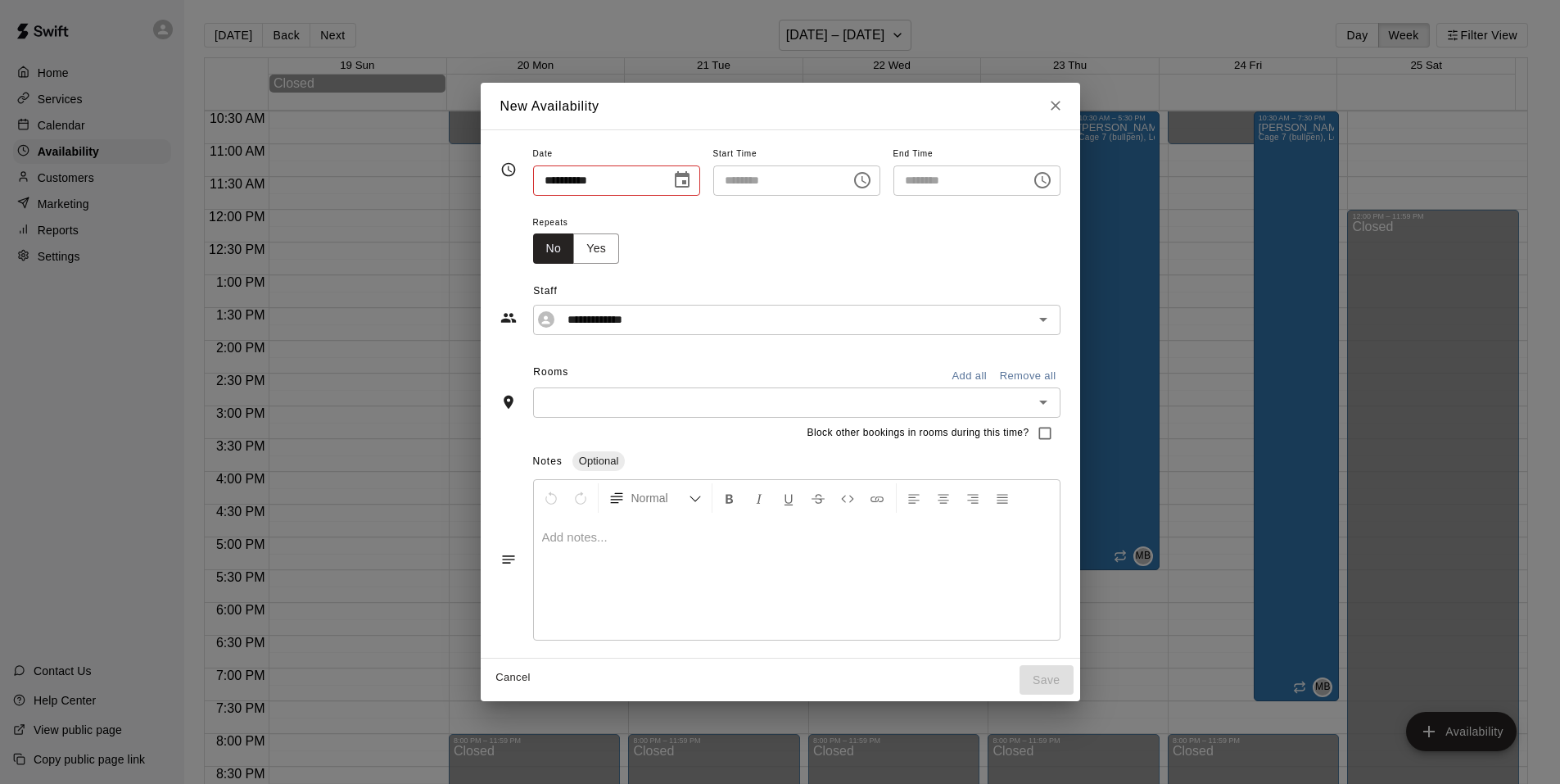
type input "**********"
type input "********"
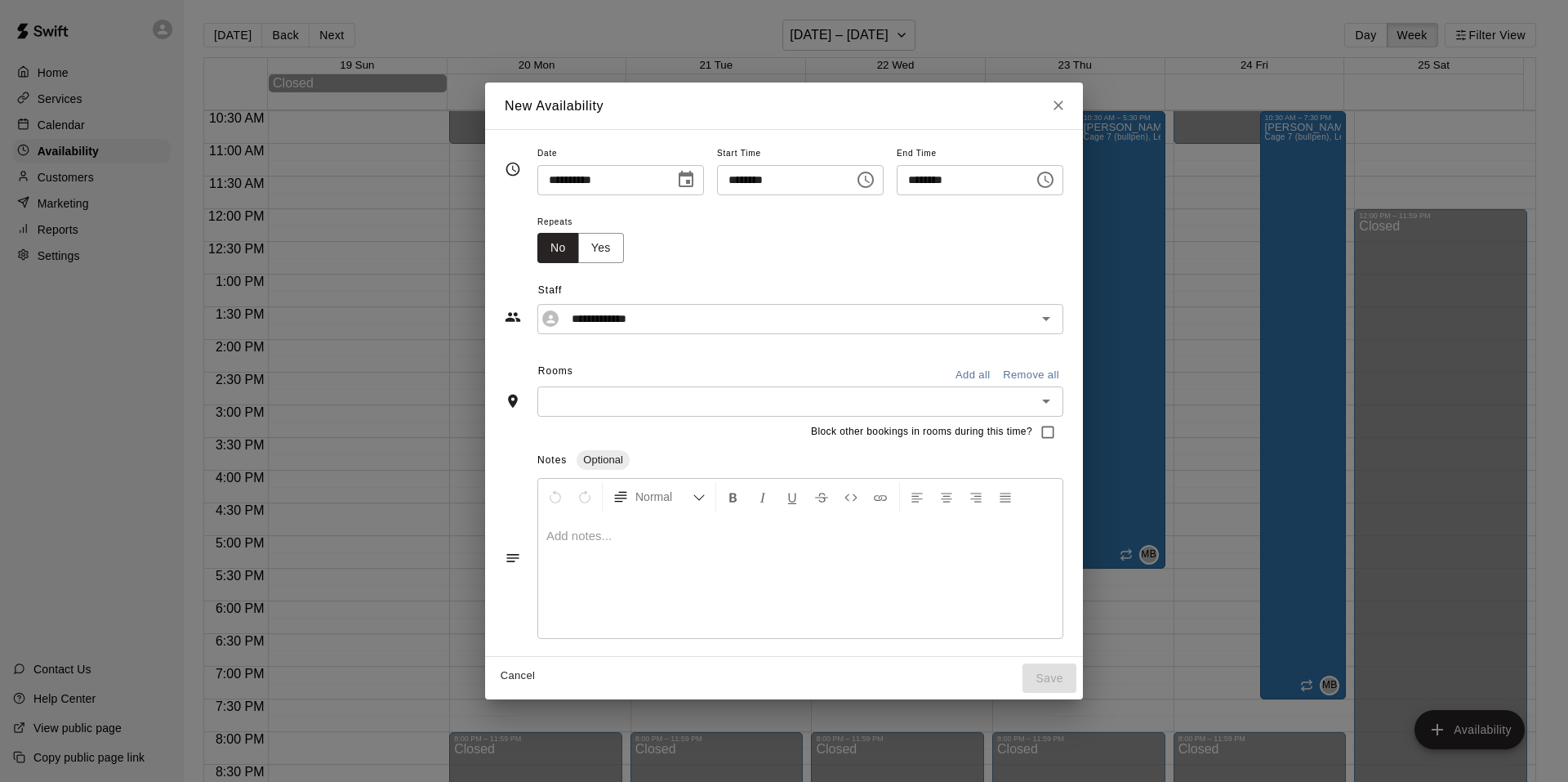
click at [866, 177] on icon "Choose time, selected time is 10:30 AM" at bounding box center [865, 180] width 16 height 16
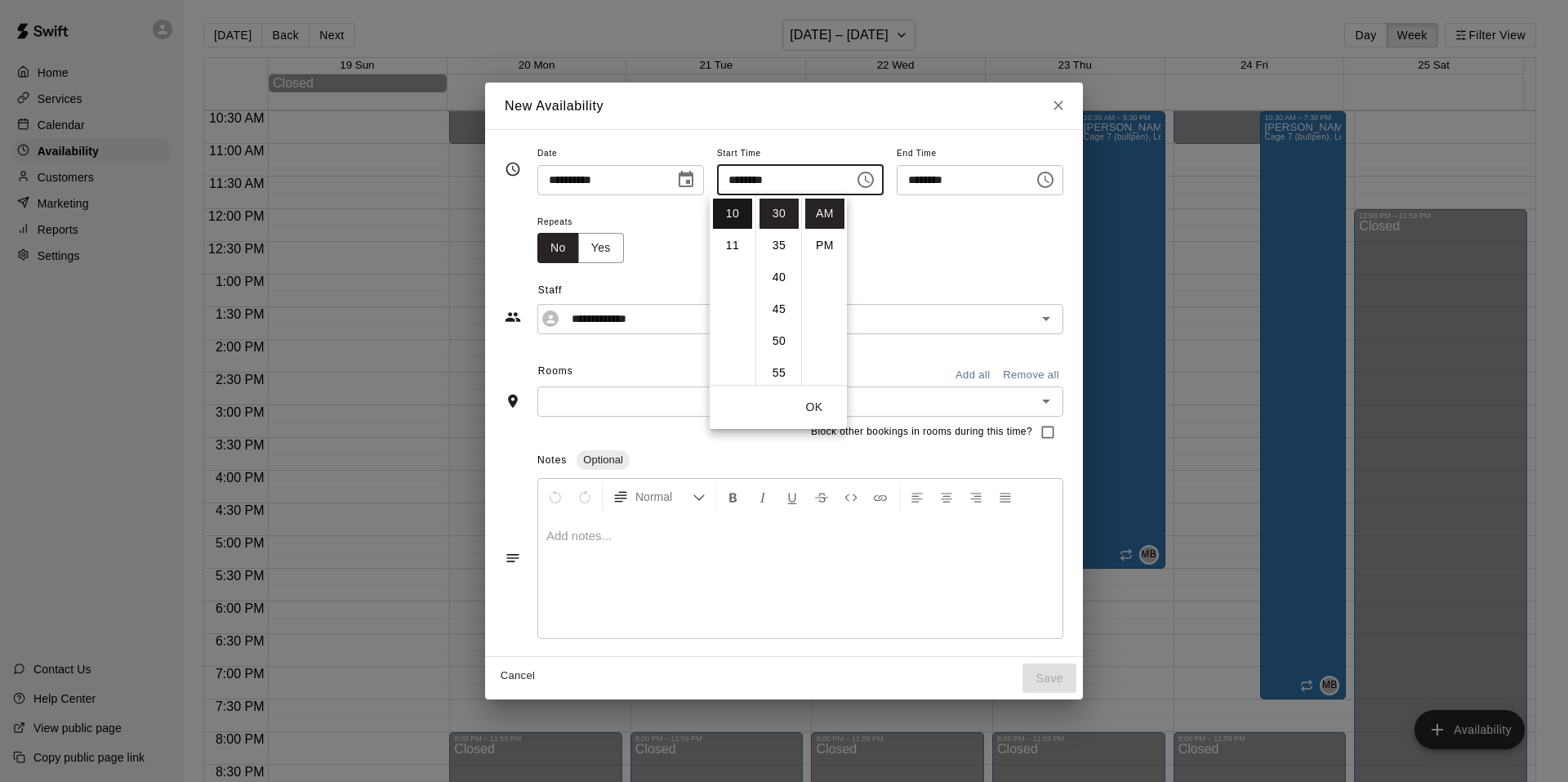
scroll to position [237, 0]
click at [735, 262] on li "09" at bounding box center [733, 263] width 39 height 30
type input "********"
click at [1019, 177] on input "********" at bounding box center [959, 181] width 125 height 30
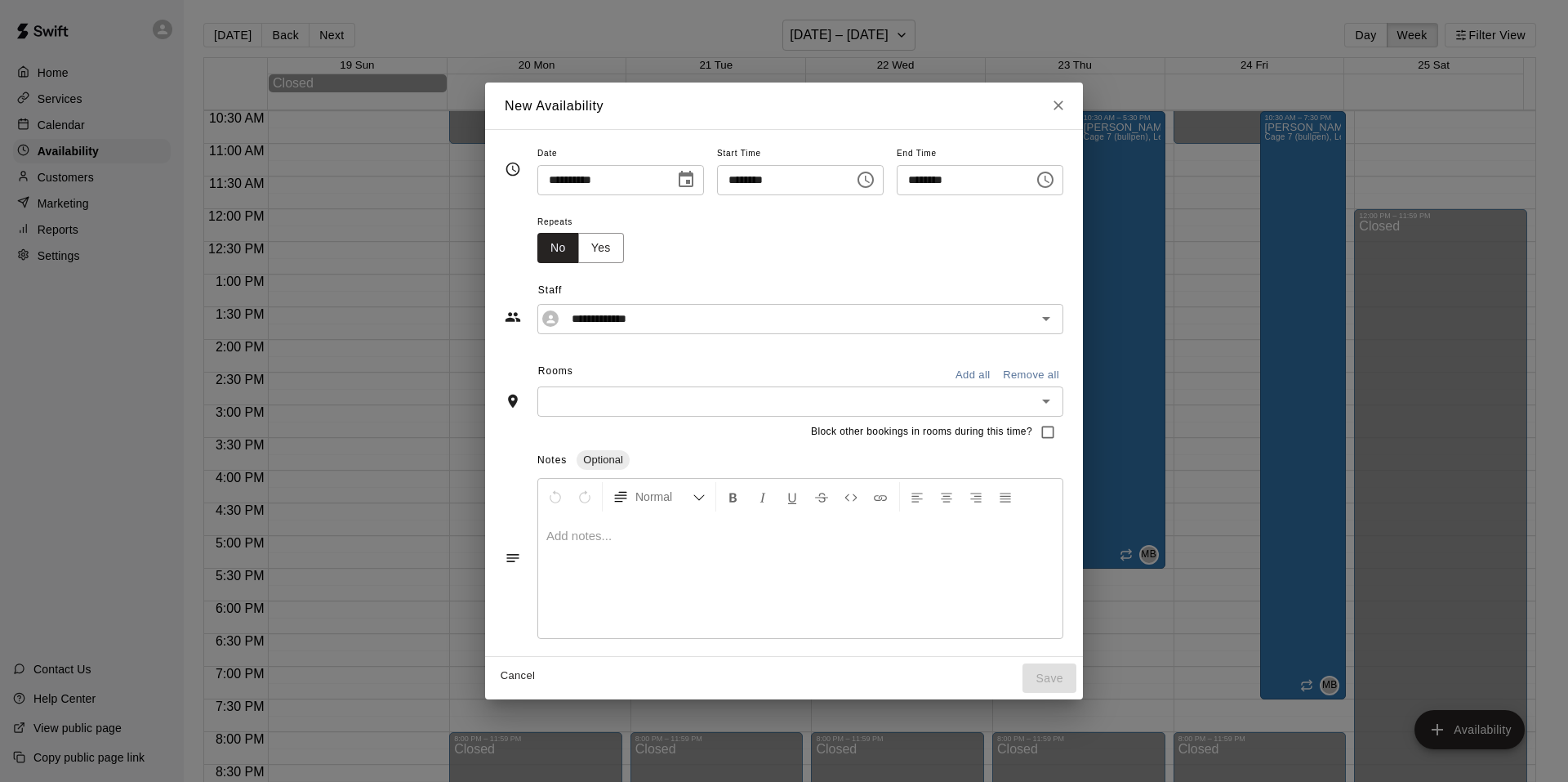
click at [1054, 181] on icon "Choose time, selected time is 11:00 AM" at bounding box center [1045, 180] width 16 height 16
drag, startPoint x: 1029, startPoint y: 254, endPoint x: 1017, endPoint y: 245, distance: 15.0
click at [1025, 254] on li "PM" at bounding box center [1020, 246] width 39 height 30
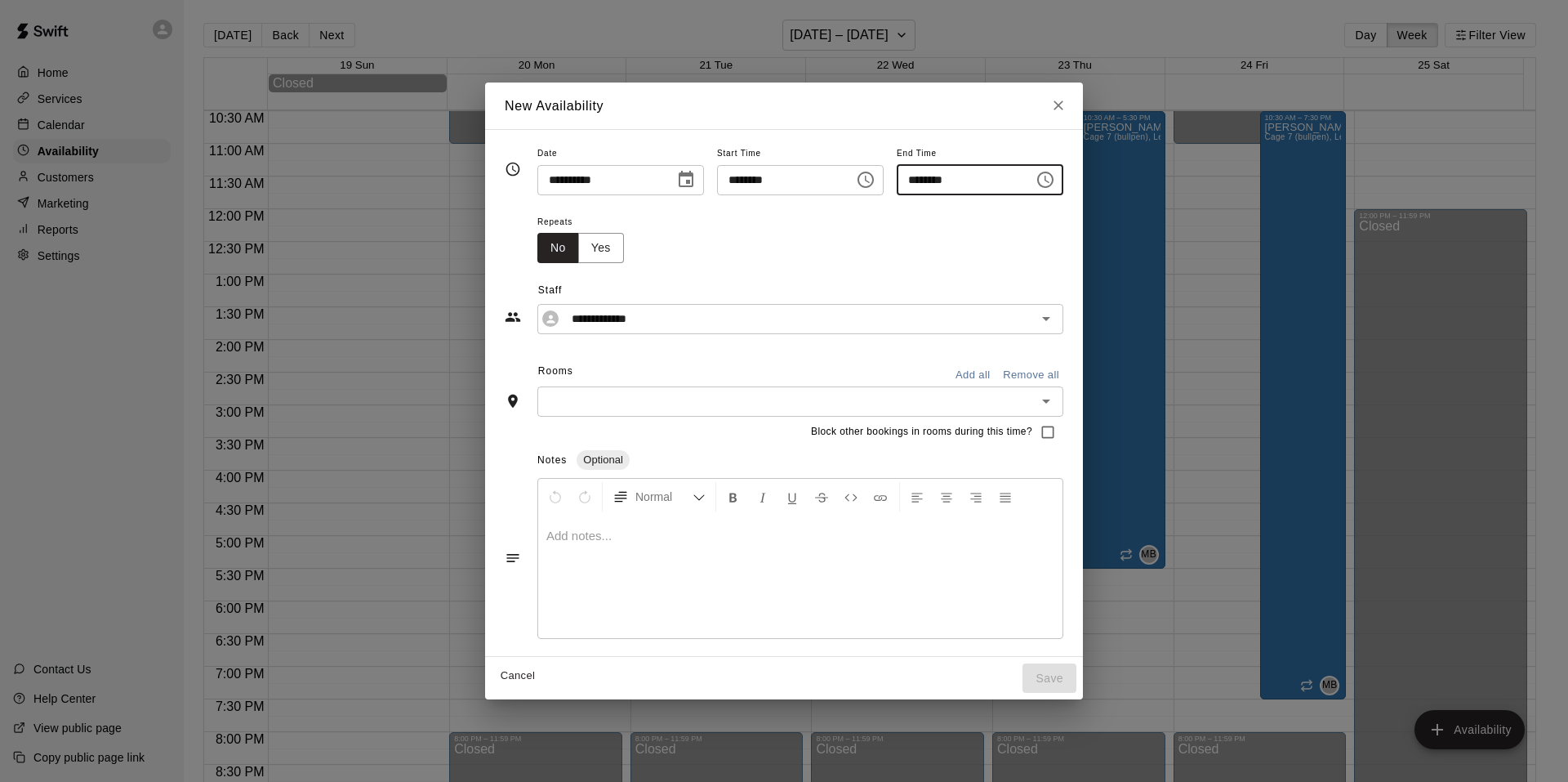
click at [961, 186] on input "********" at bounding box center [959, 181] width 125 height 30
drag, startPoint x: 1001, startPoint y: 175, endPoint x: 1074, endPoint y: 185, distance: 73.7
click at [1003, 175] on input "********" at bounding box center [959, 181] width 125 height 30
click at [1062, 187] on button "Choose time, selected time is 11:00 PM" at bounding box center [1045, 180] width 33 height 33
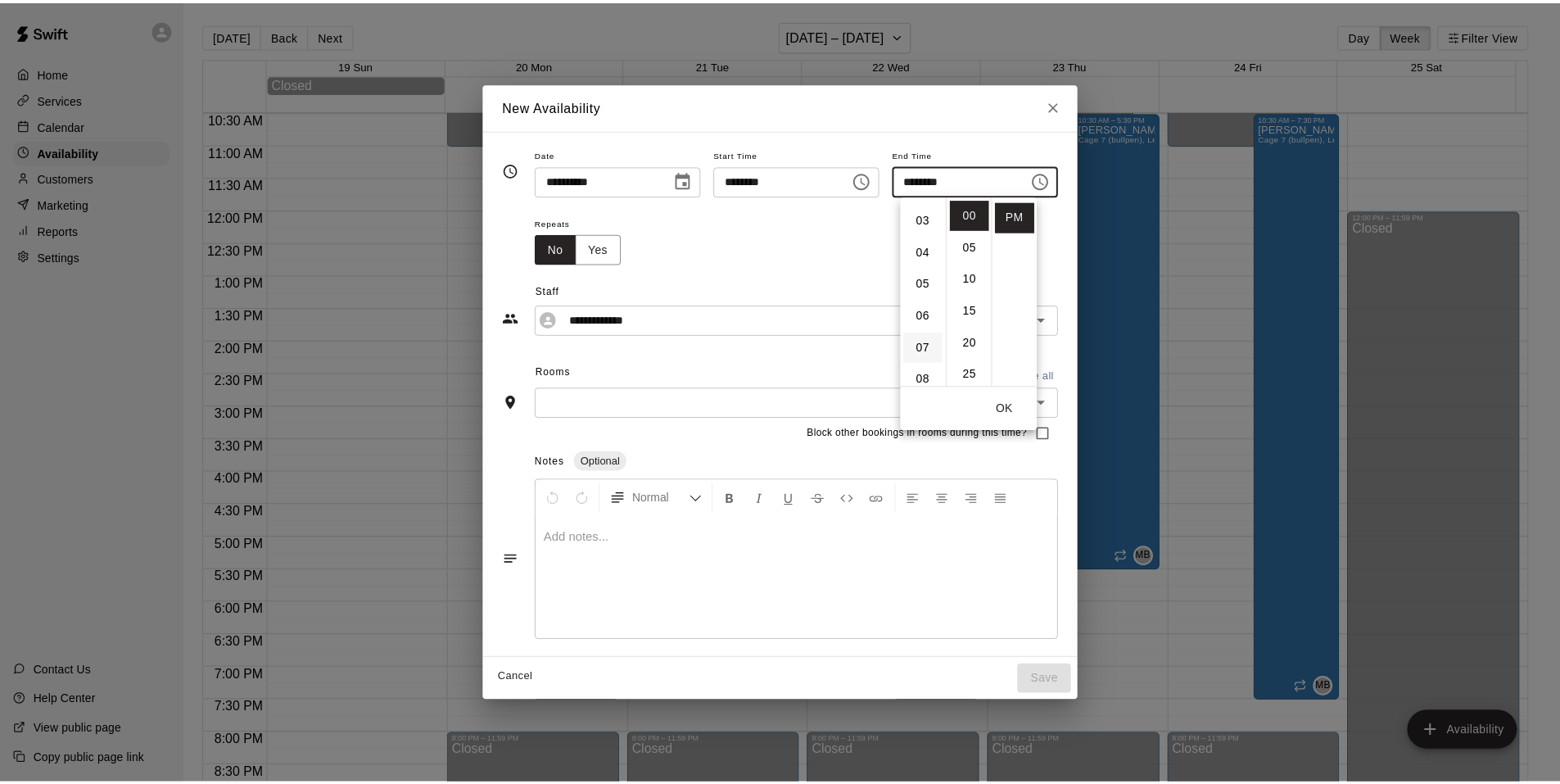
scroll to position [0, 0]
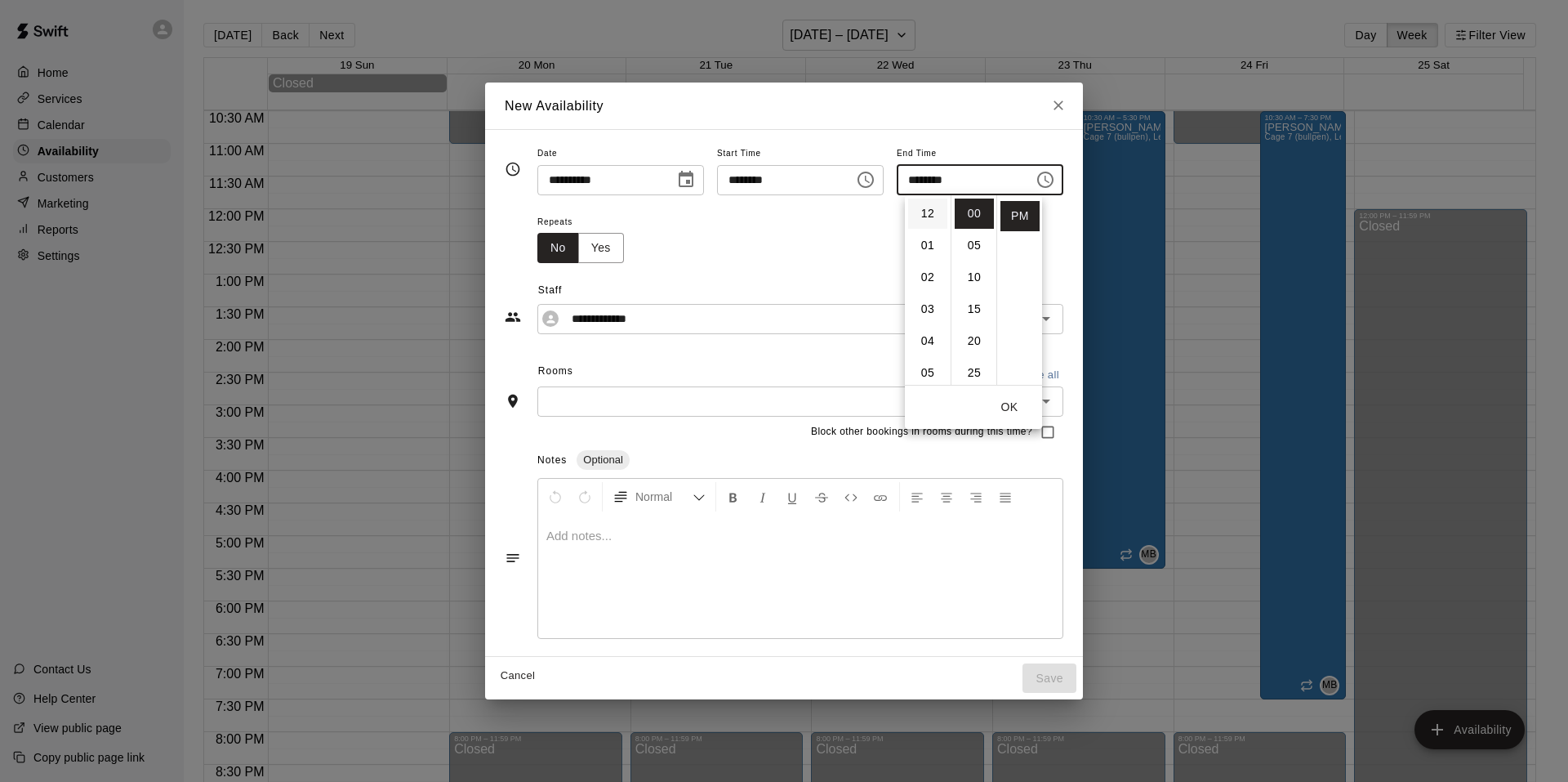
click at [925, 209] on li "12" at bounding box center [928, 214] width 39 height 30
type input "********"
click at [1008, 407] on button "OK" at bounding box center [1009, 407] width 52 height 30
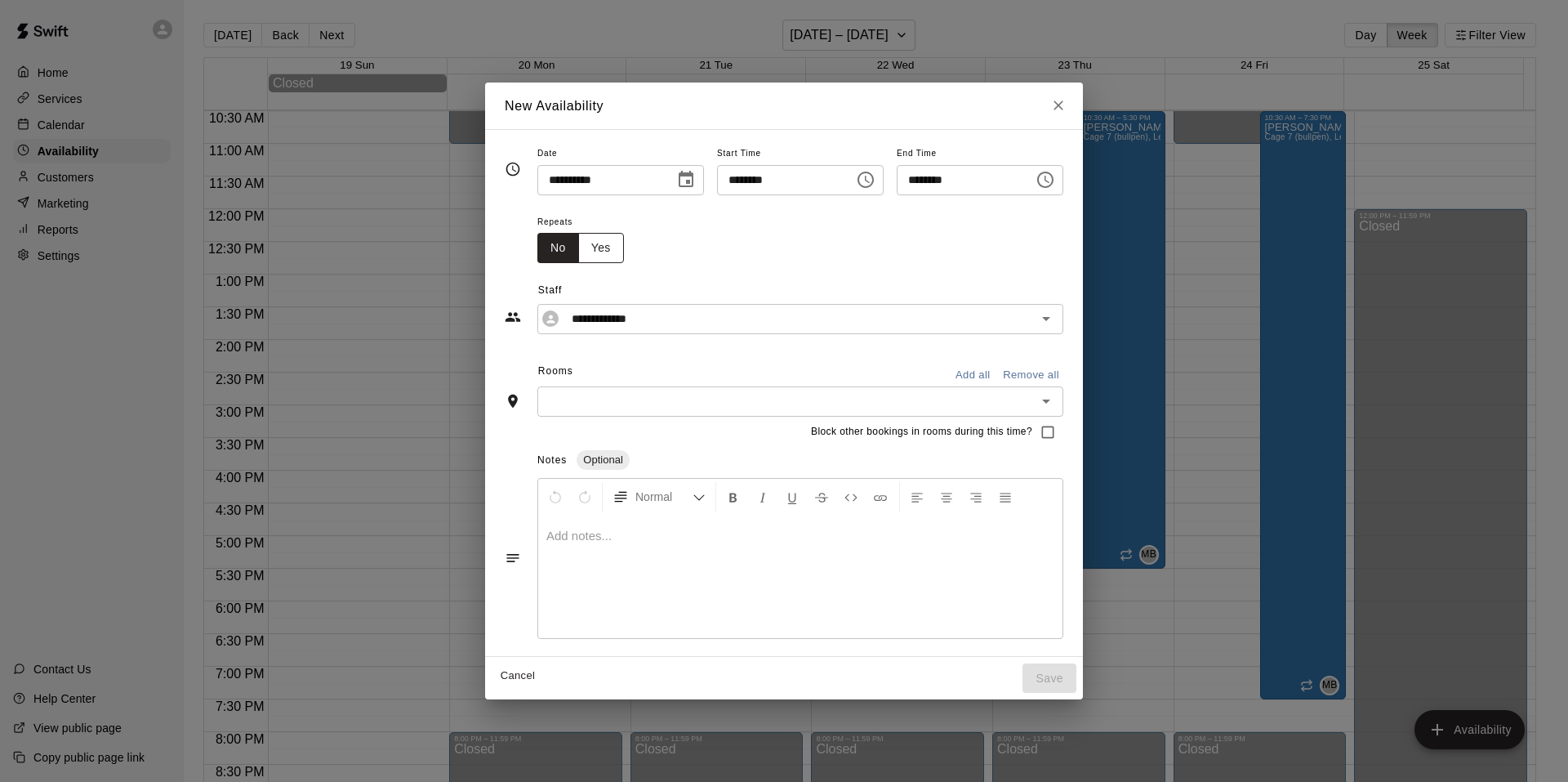
click at [594, 249] on button "Yes" at bounding box center [600, 248] width 45 height 30
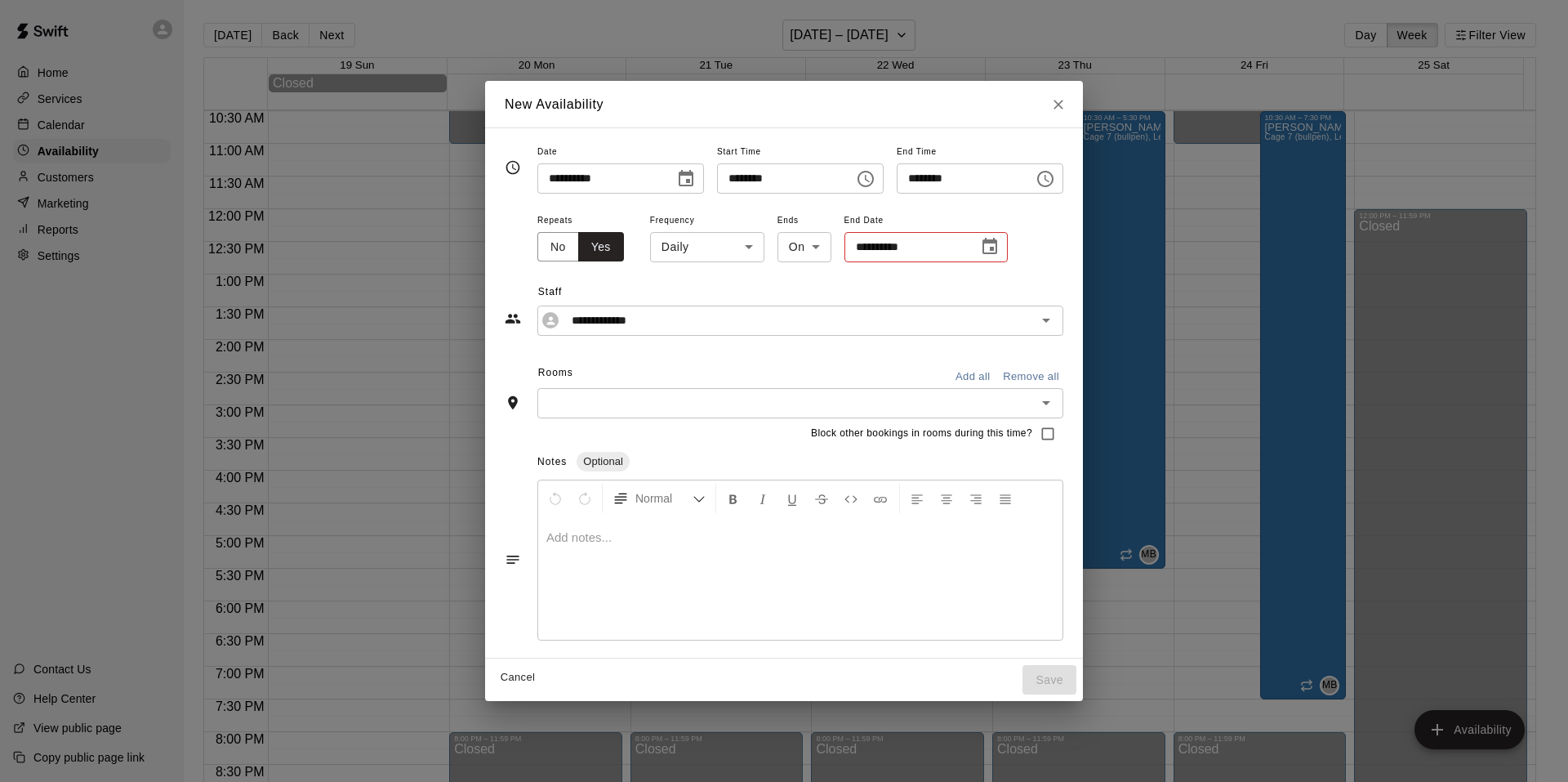
click at [728, 253] on body "Home Services Calendar Availability Customers Marketing Reports Settings Contac…" at bounding box center [784, 404] width 1568 height 808
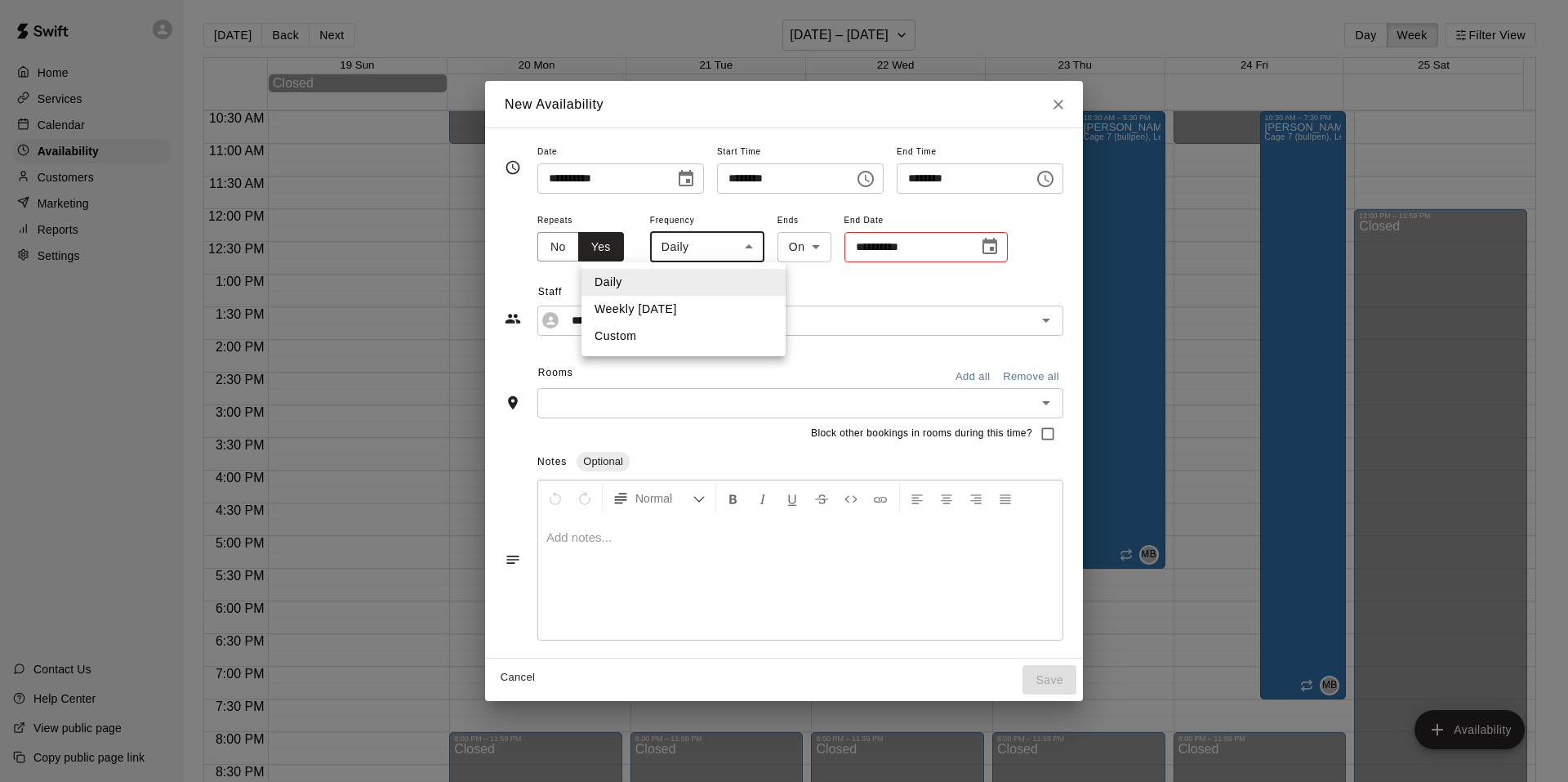
click at [698, 309] on li "Weekly on Saturday" at bounding box center [684, 309] width 205 height 27
type input "******"
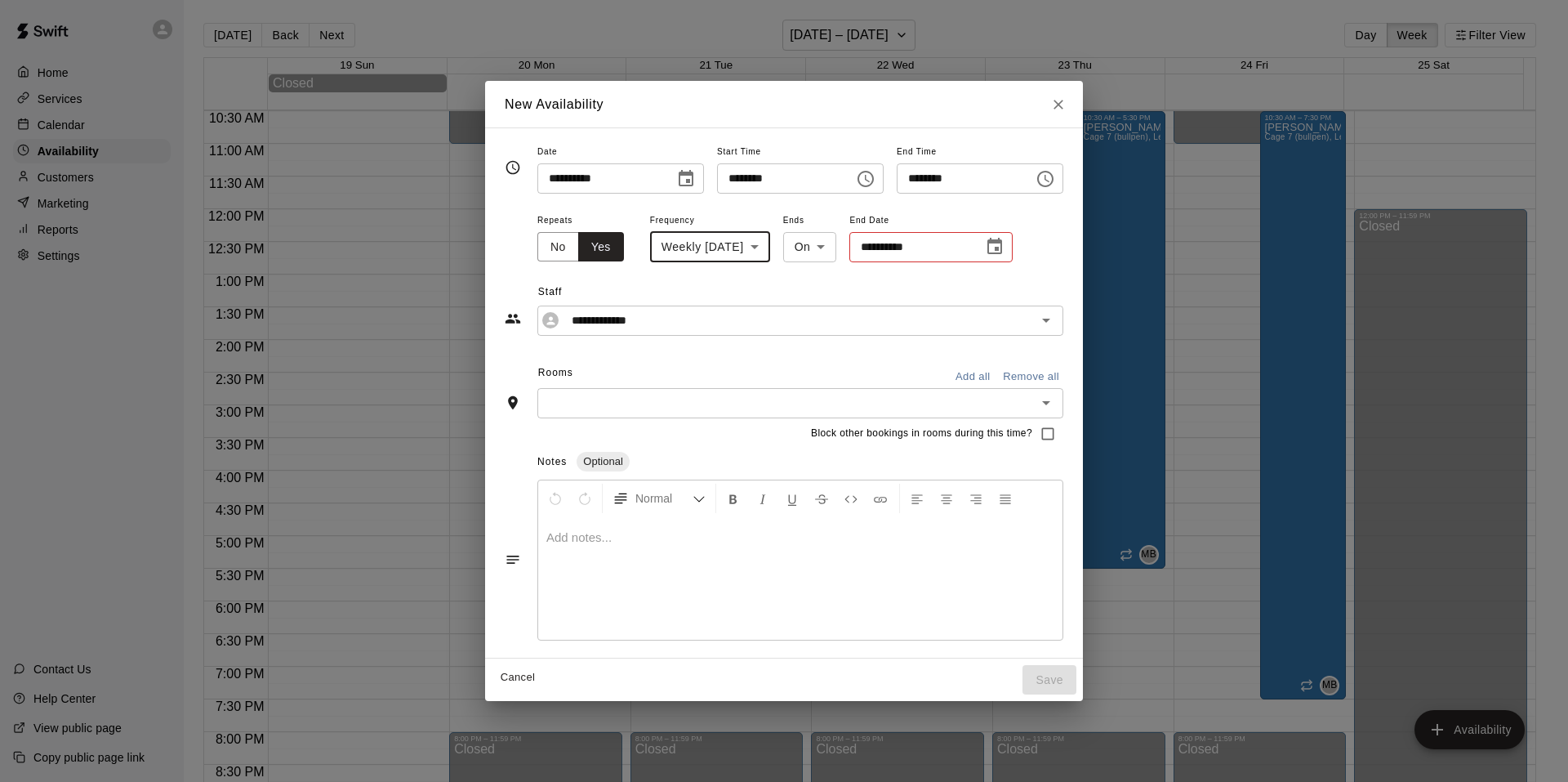
click at [997, 248] on icon "Choose date" at bounding box center [994, 246] width 15 height 16
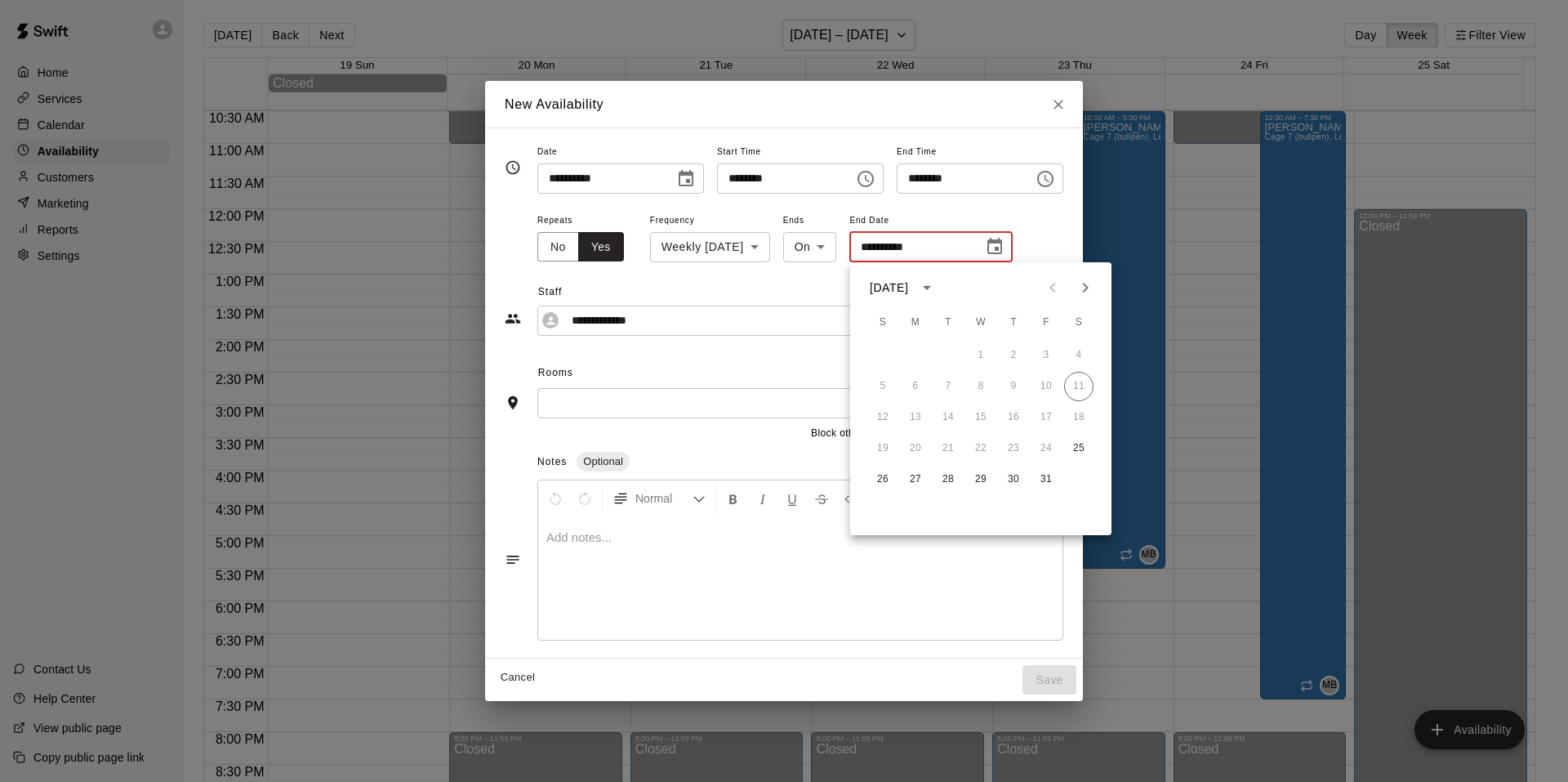
click at [1091, 285] on icon "Next month" at bounding box center [1085, 287] width 20 height 20
click at [1073, 480] on button "29" at bounding box center [1079, 480] width 29 height 29
type input "**********"
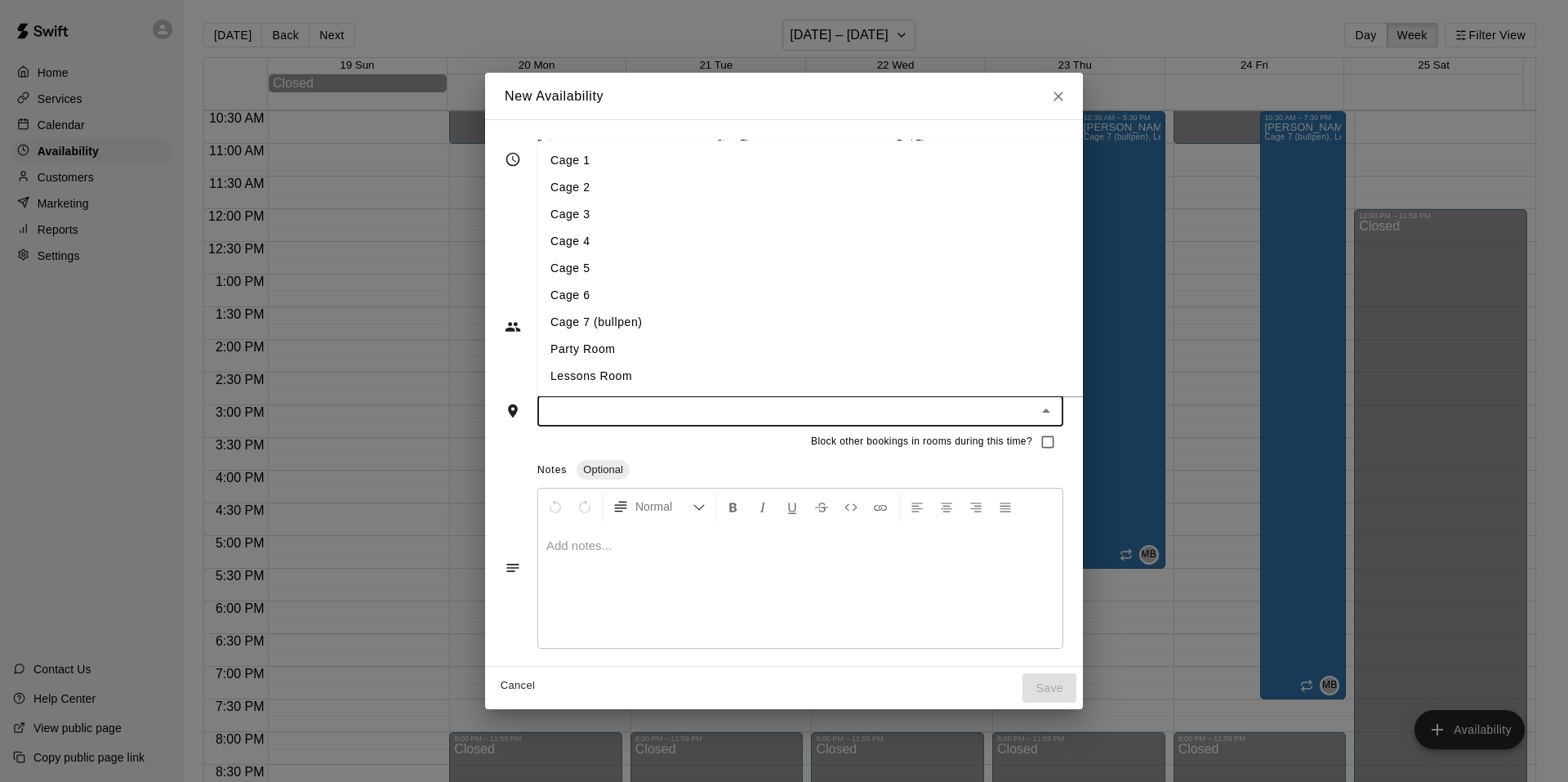
click at [1003, 416] on input "text" at bounding box center [787, 411] width 489 height 20
click at [591, 329] on li "Cage 7 (bullpen)" at bounding box center [824, 322] width 573 height 27
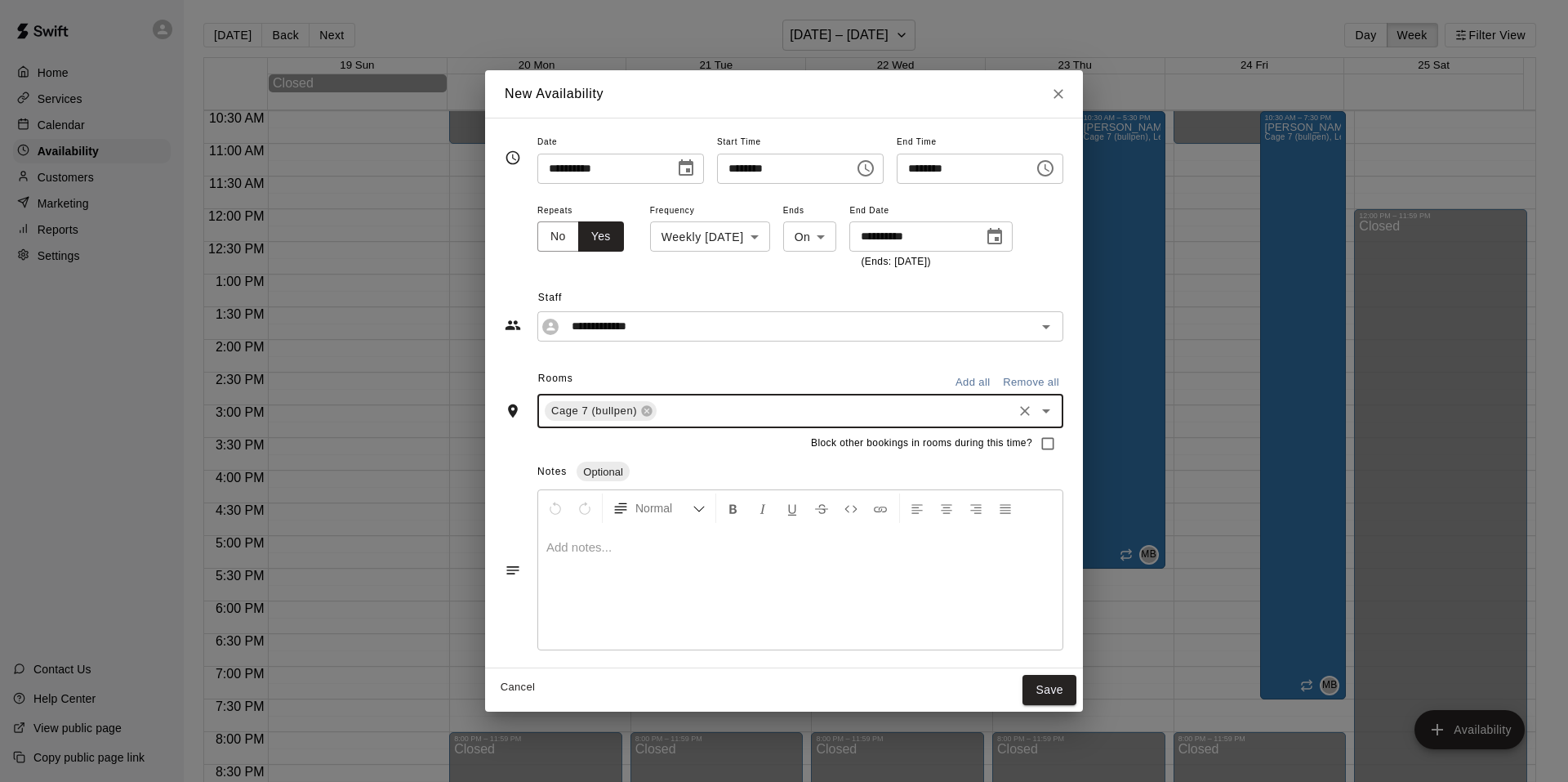
click at [848, 406] on input "text" at bounding box center [834, 411] width 351 height 20
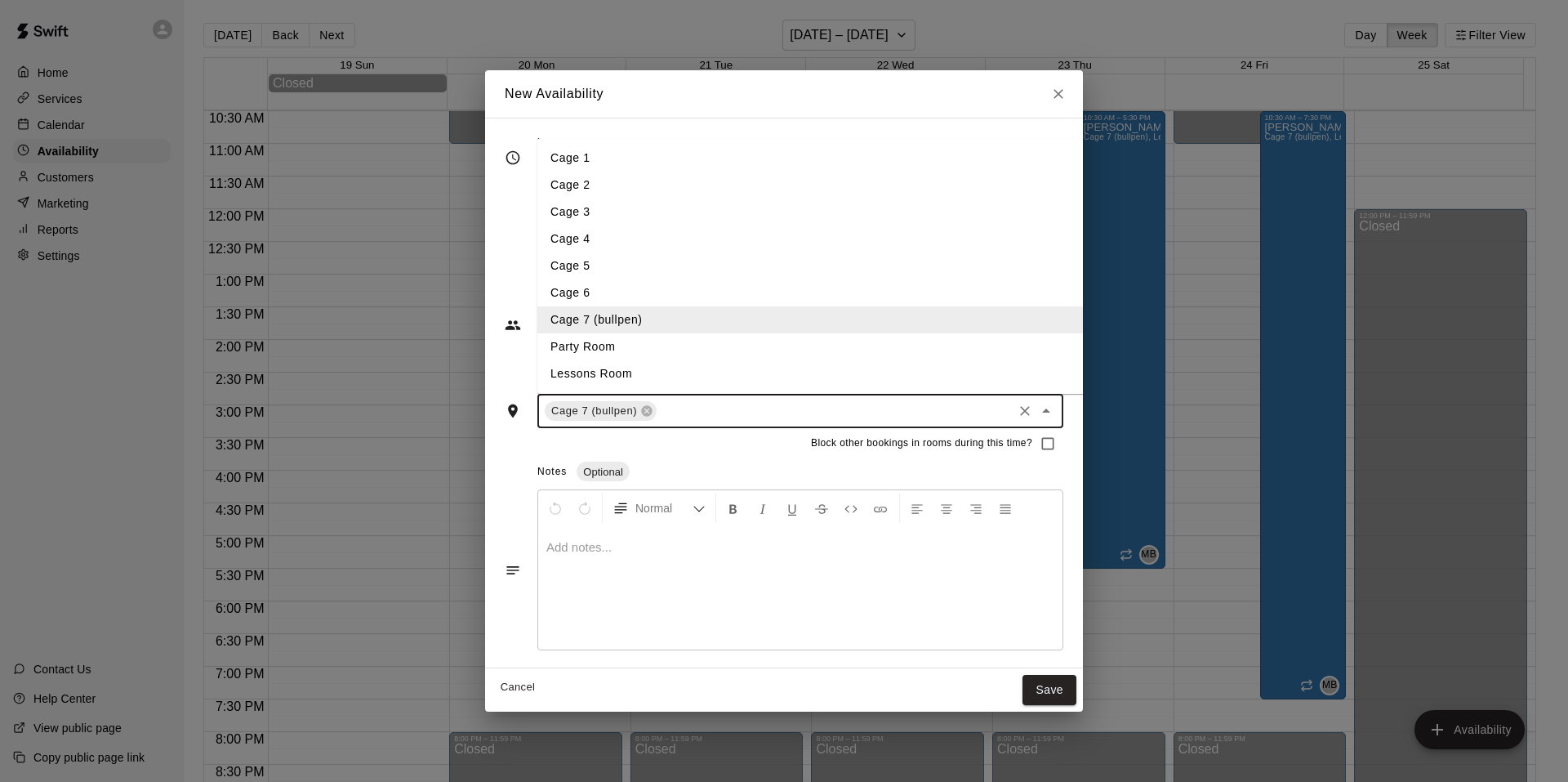
click at [600, 373] on li "Lessons Room" at bounding box center [824, 374] width 573 height 27
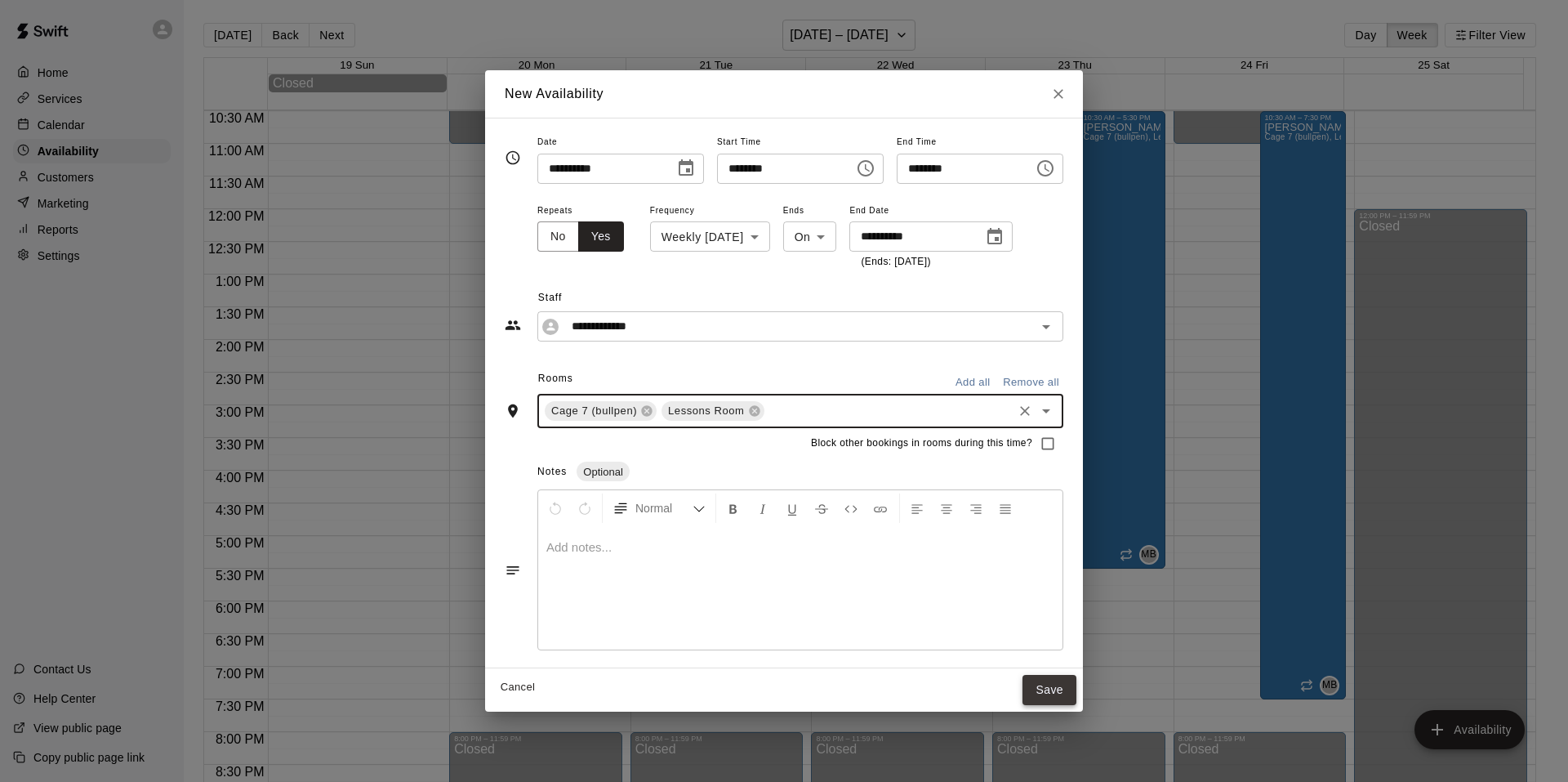
click at [1067, 685] on button "Save" at bounding box center [1049, 690] width 54 height 30
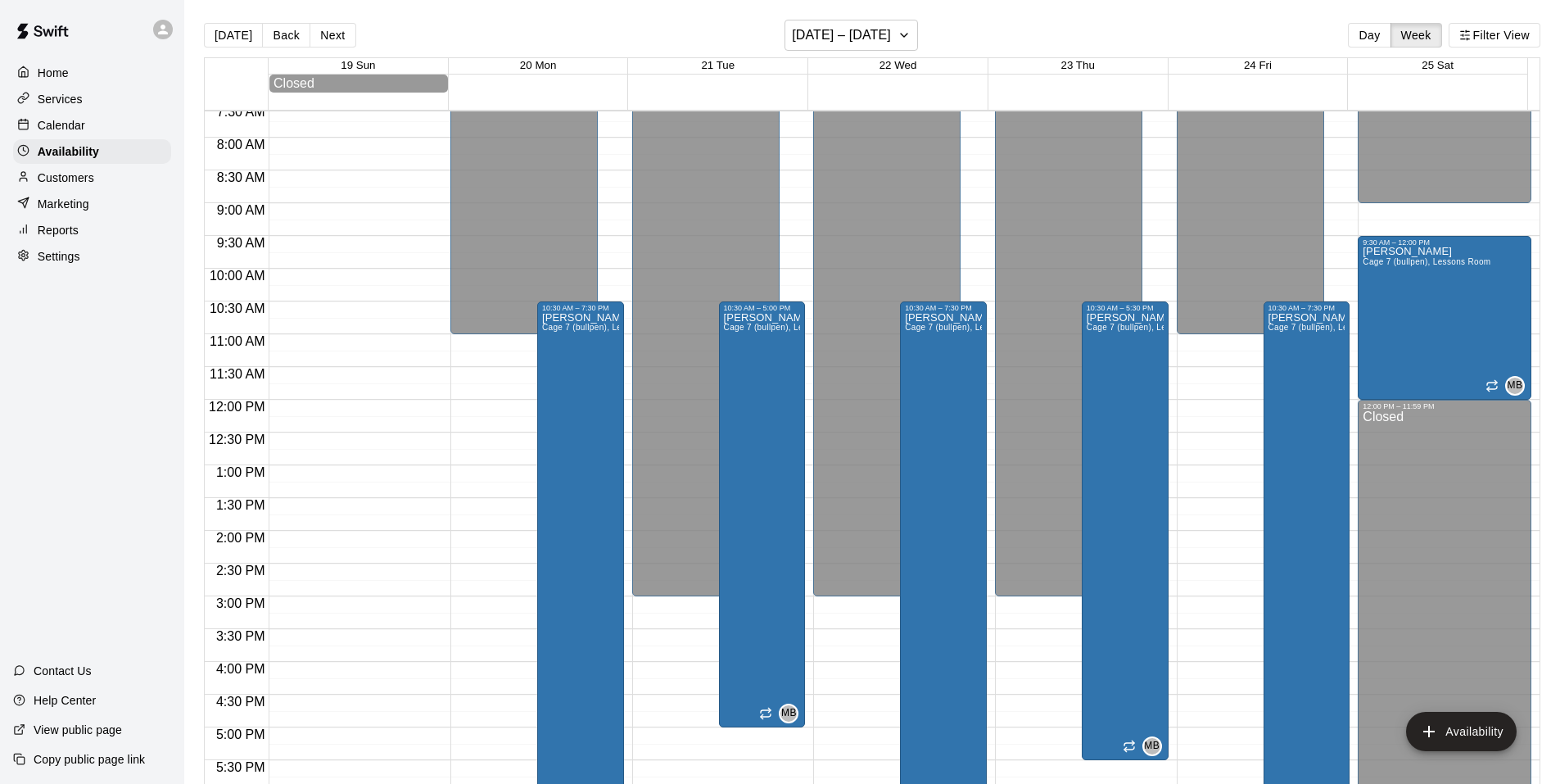
scroll to position [524, 0]
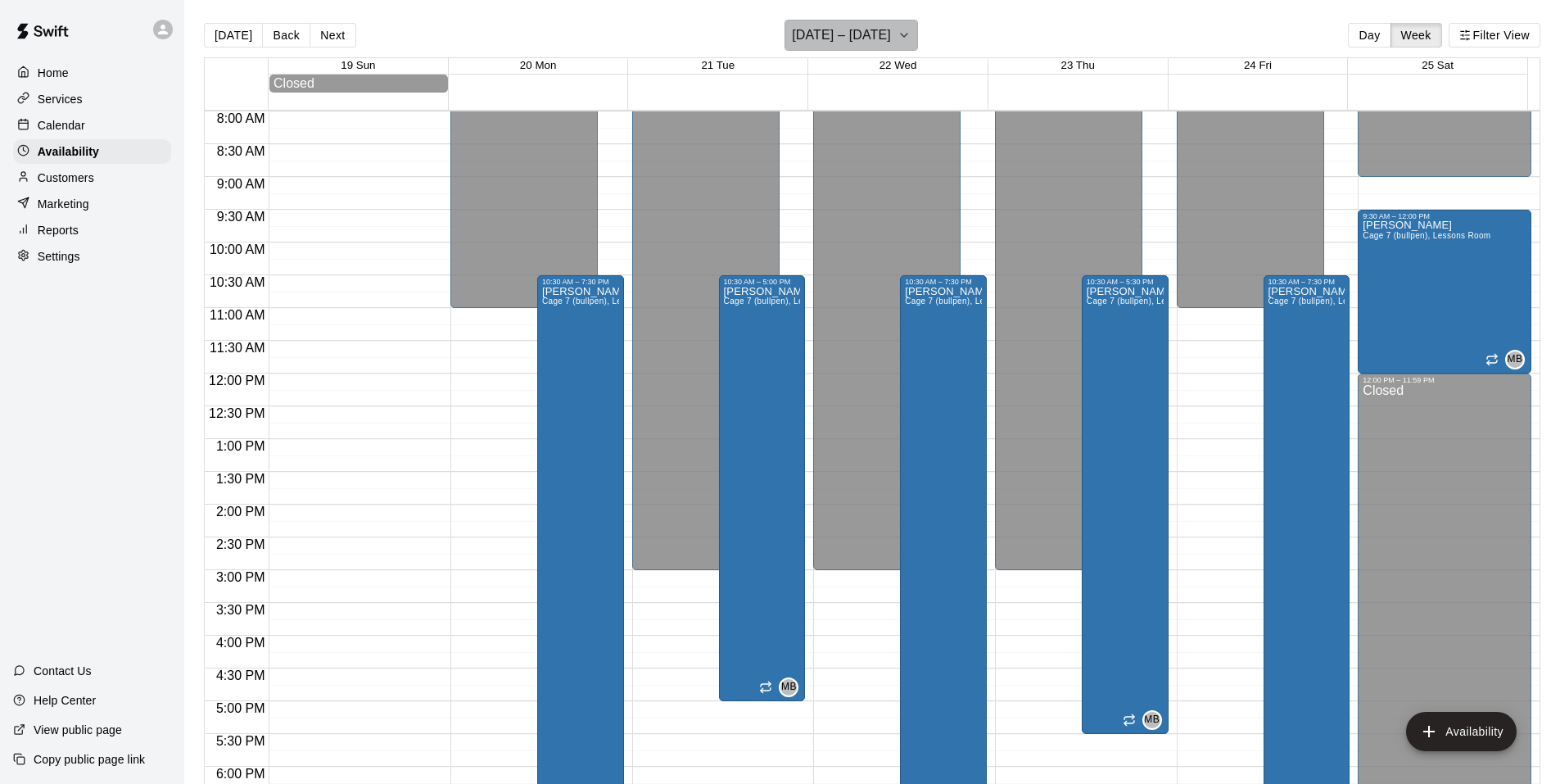
click at [897, 35] on icon "button" at bounding box center [904, 35] width 13 height 20
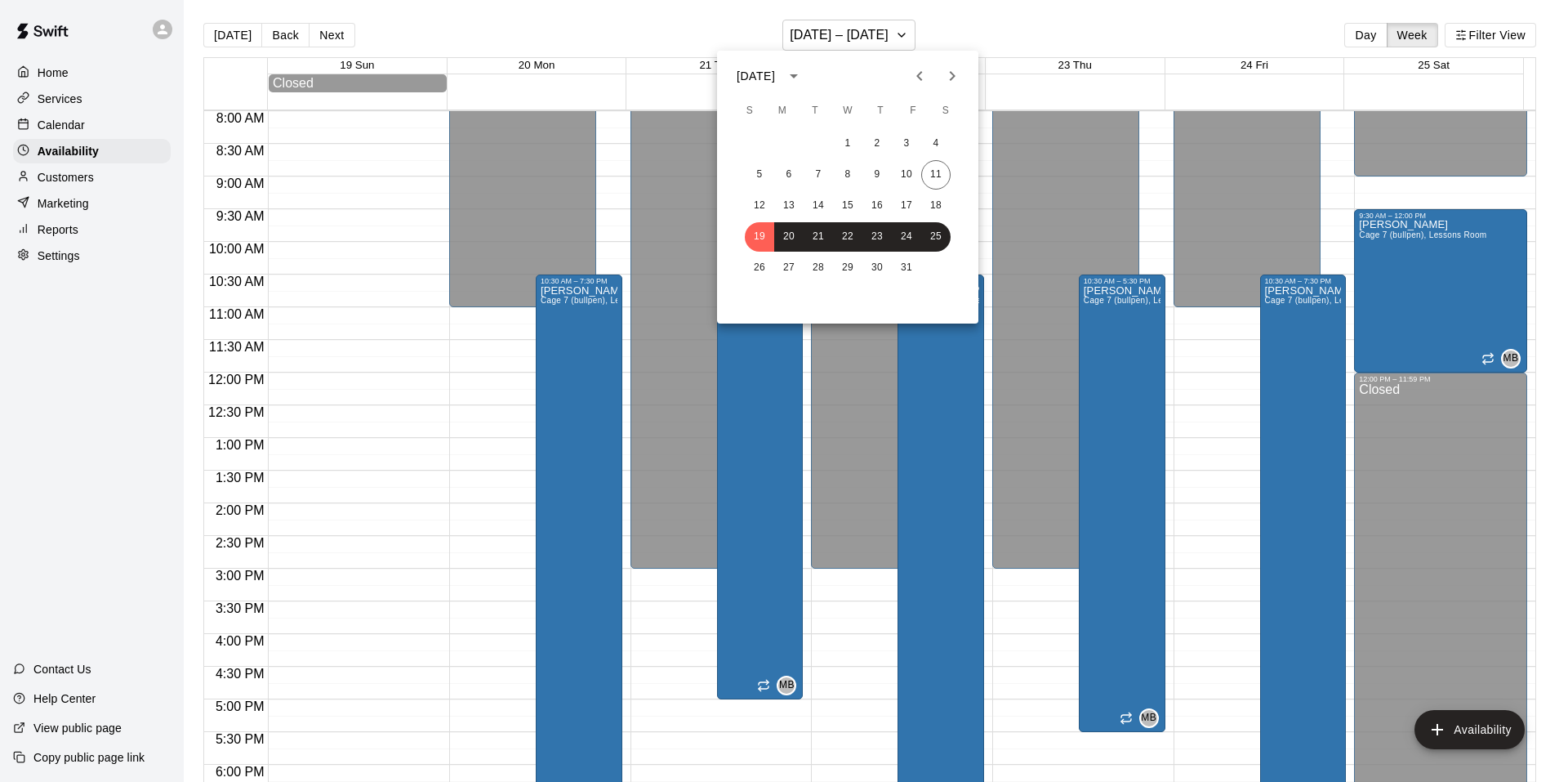
click at [735, 279] on div "26 27 28 29 30 31" at bounding box center [848, 268] width 261 height 29
click at [762, 265] on button "26" at bounding box center [760, 268] width 29 height 29
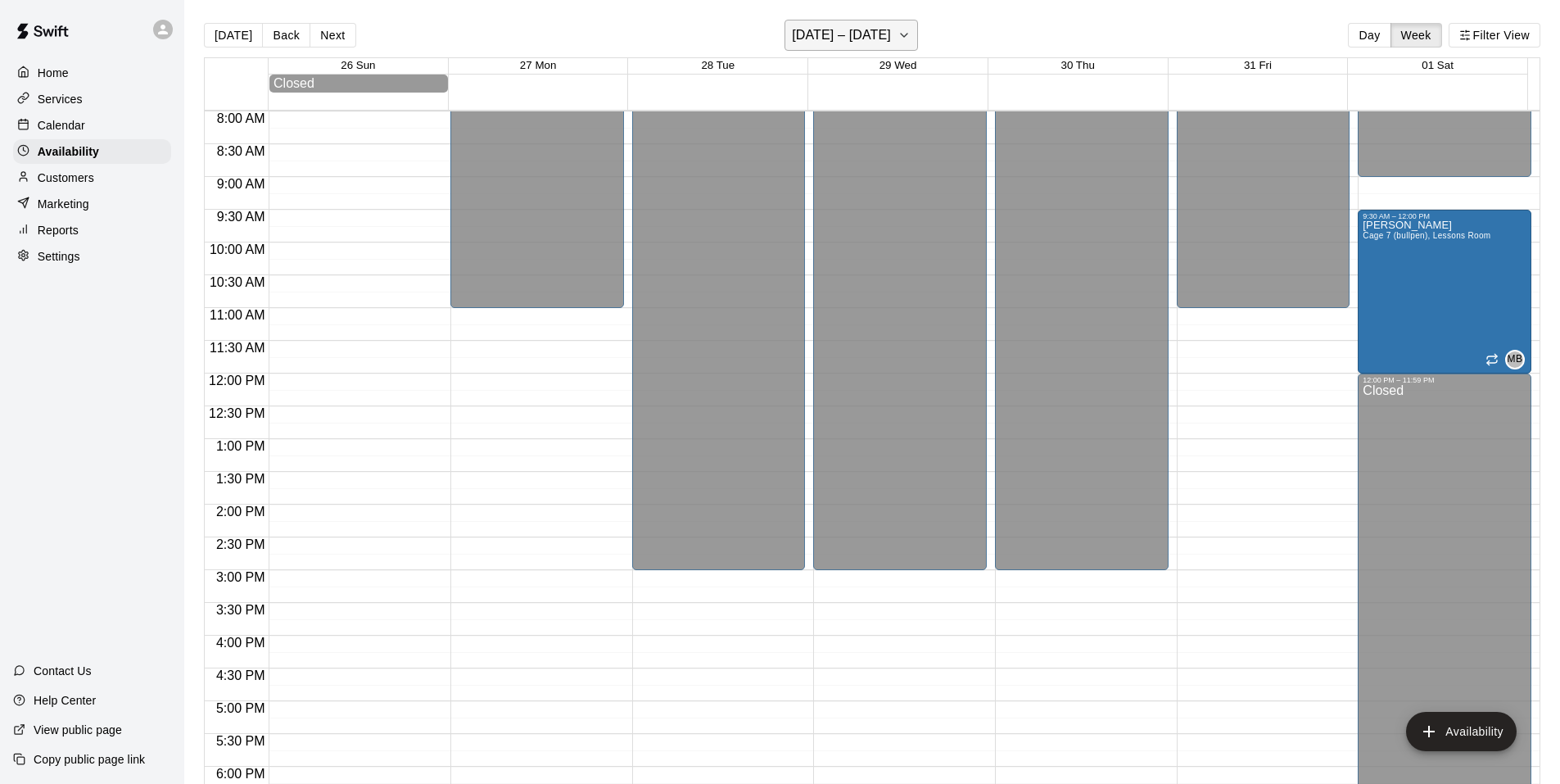
click at [918, 46] on button "October 26 – November 01" at bounding box center [852, 35] width 134 height 31
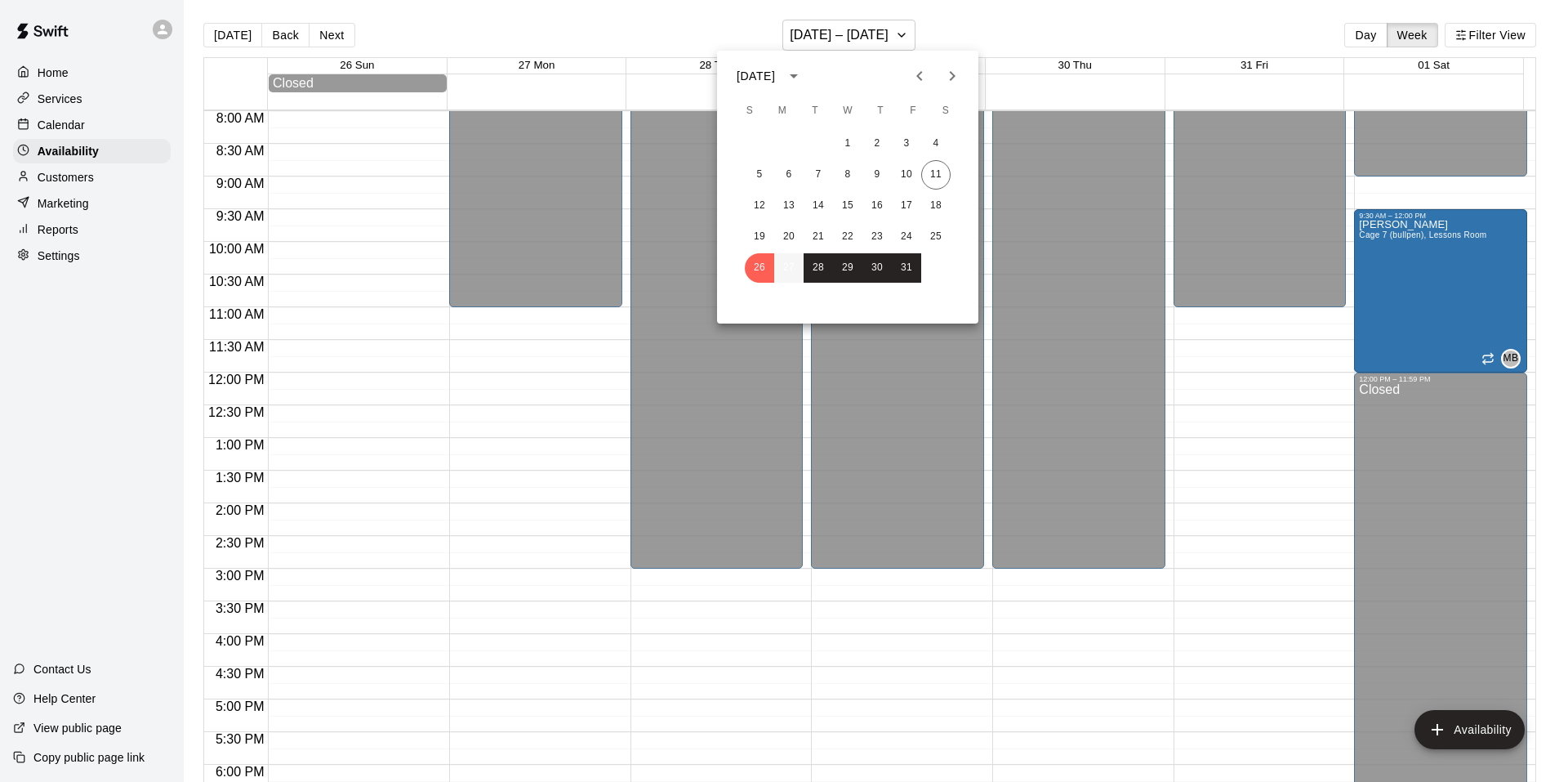
click at [790, 266] on button "27" at bounding box center [789, 268] width 29 height 29
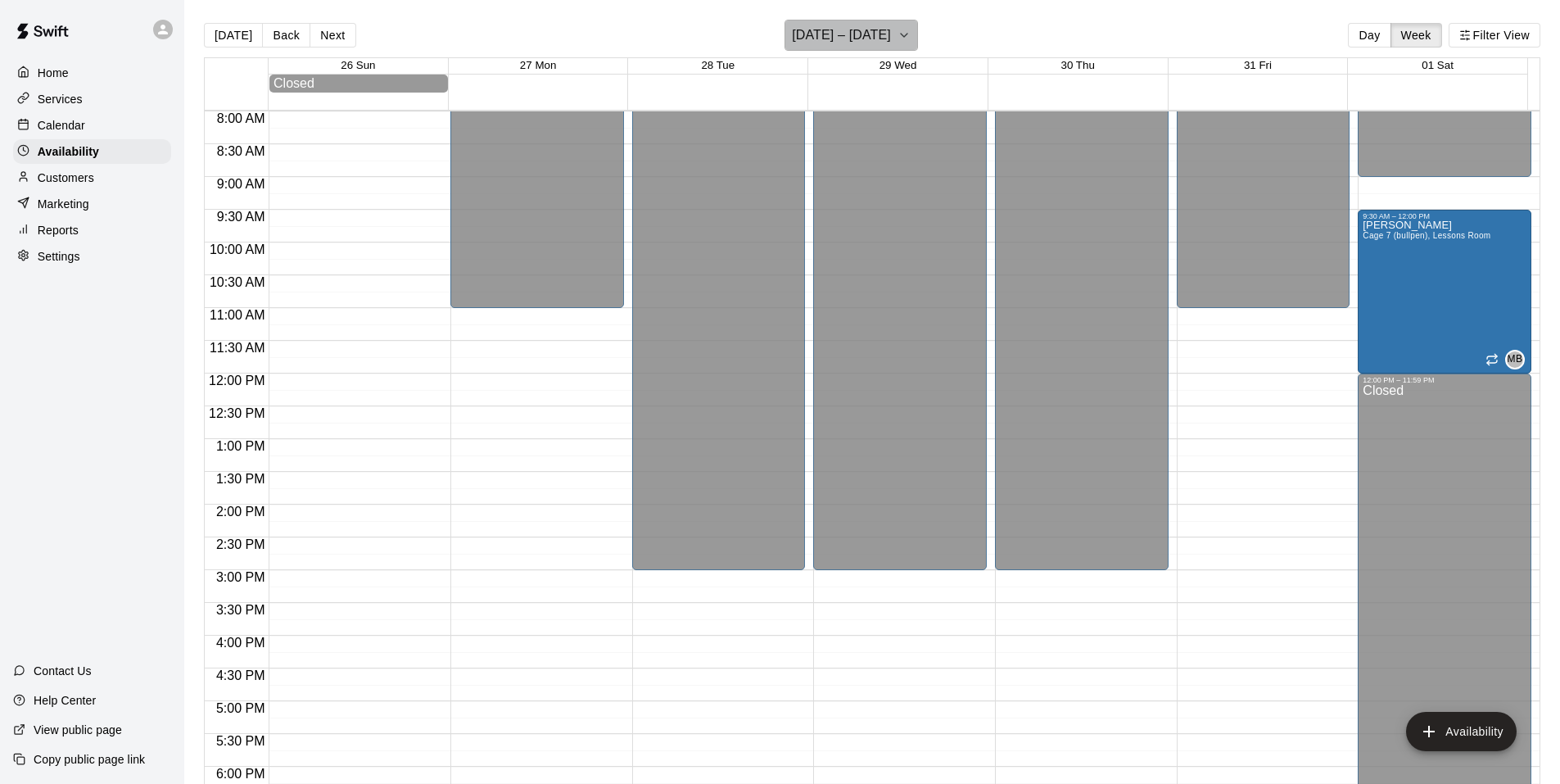
click at [868, 30] on h6 "October 26 – November 01" at bounding box center [841, 36] width 99 height 23
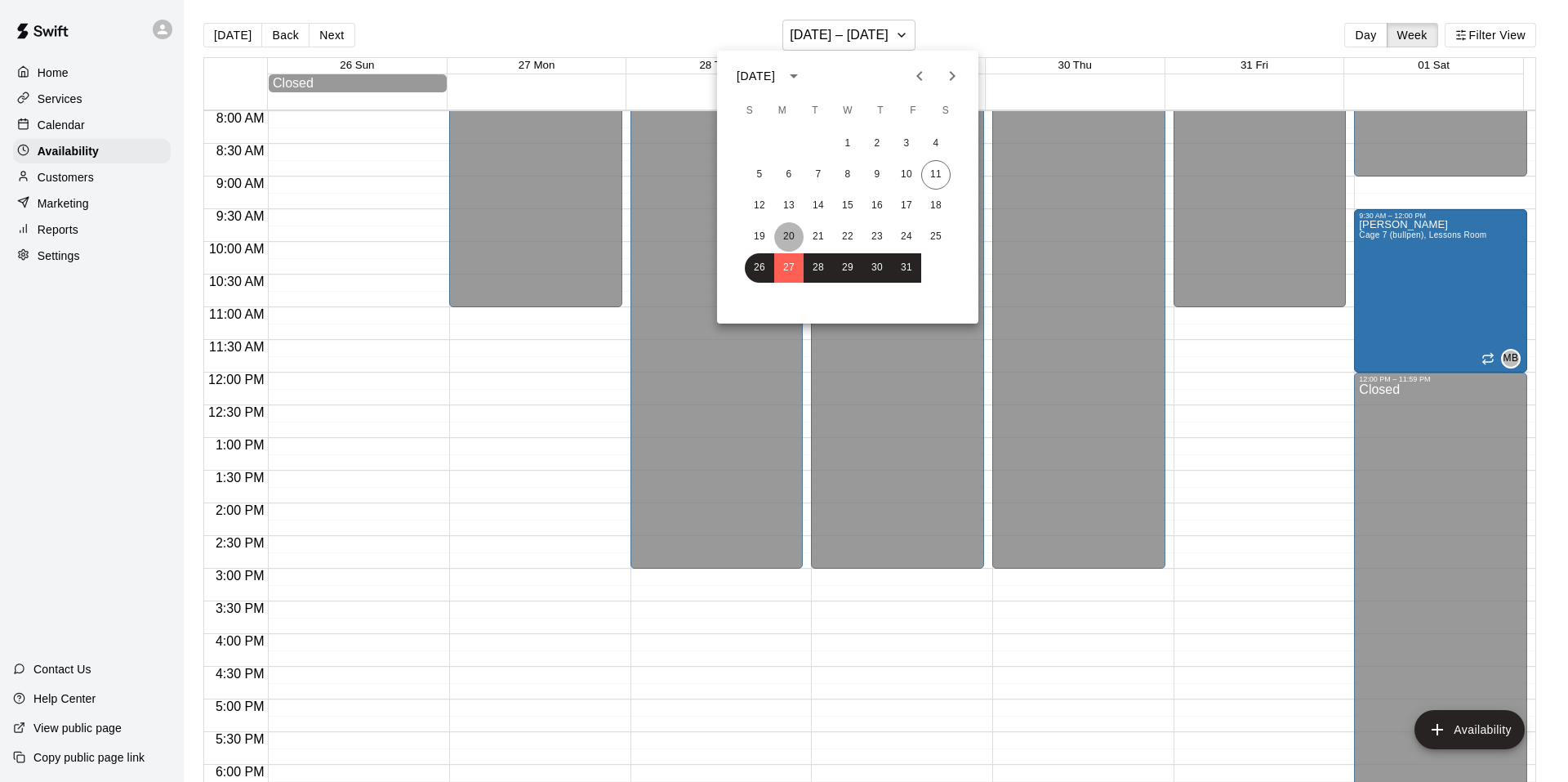
click at [785, 234] on button "20" at bounding box center [789, 237] width 29 height 29
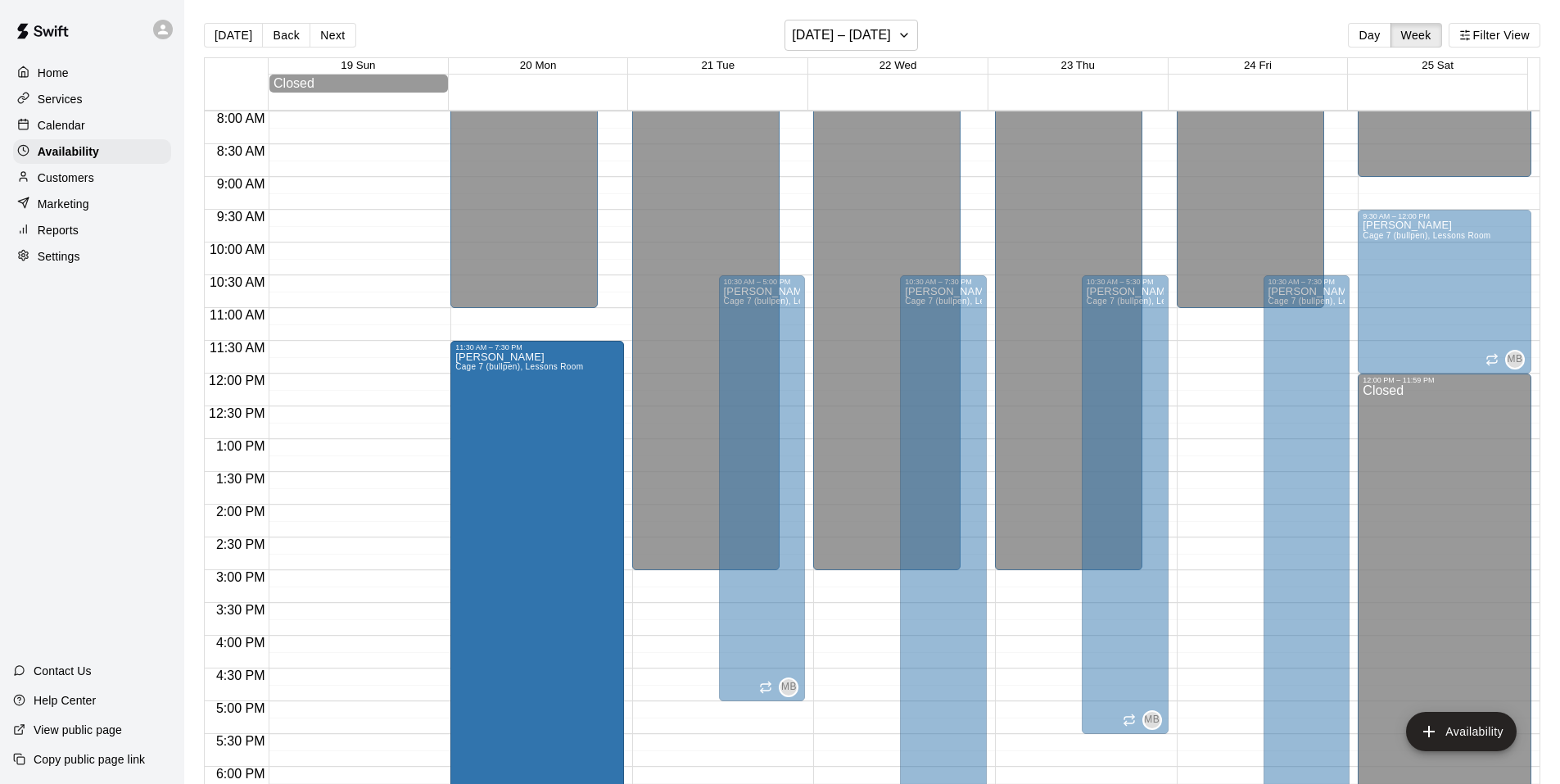
scroll to position [588, 0]
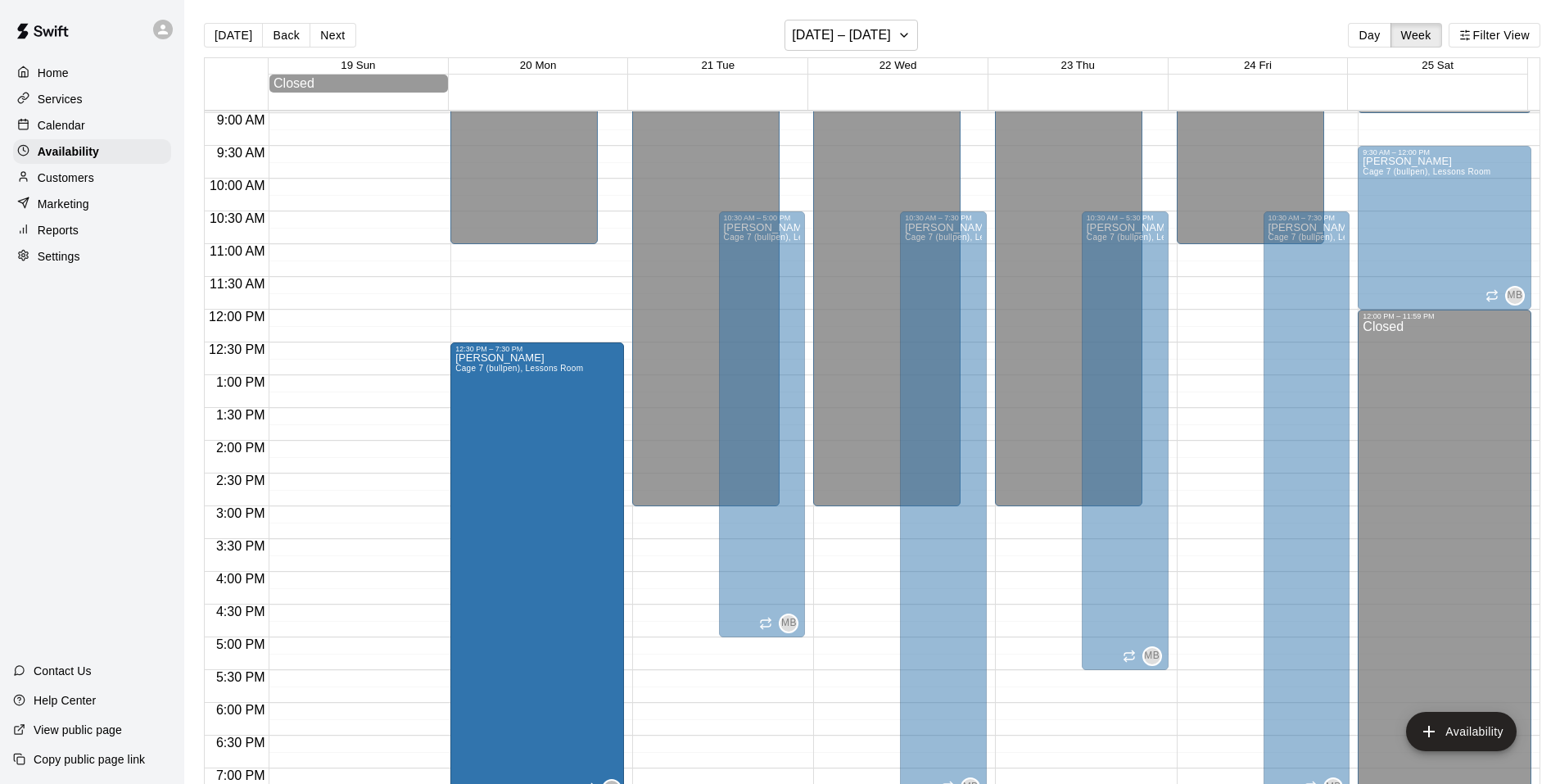
drag, startPoint x: 575, startPoint y: 281, endPoint x: 579, endPoint y: 354, distance: 73.1
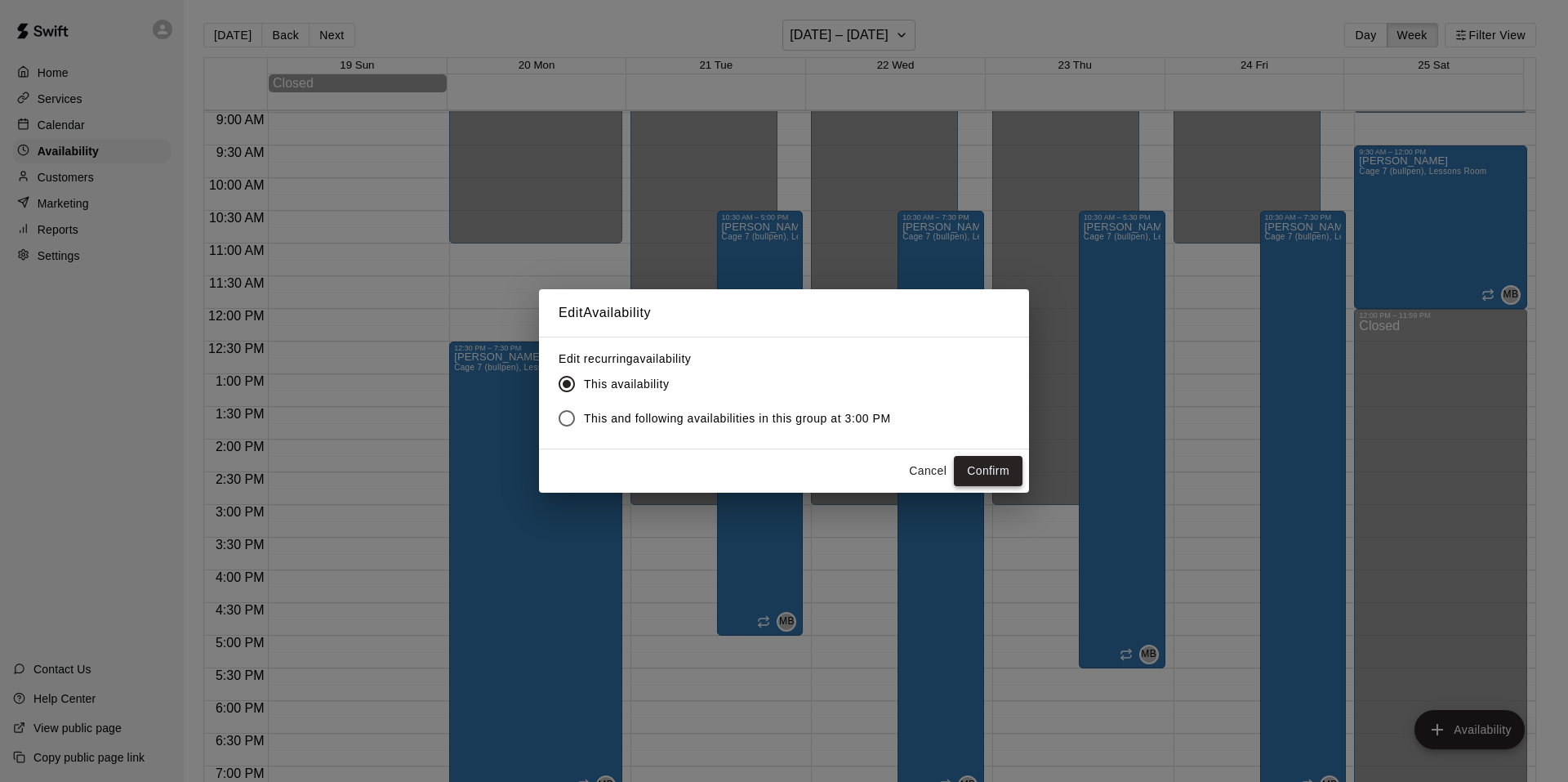
click at [979, 460] on button "Confirm" at bounding box center [988, 471] width 68 height 30
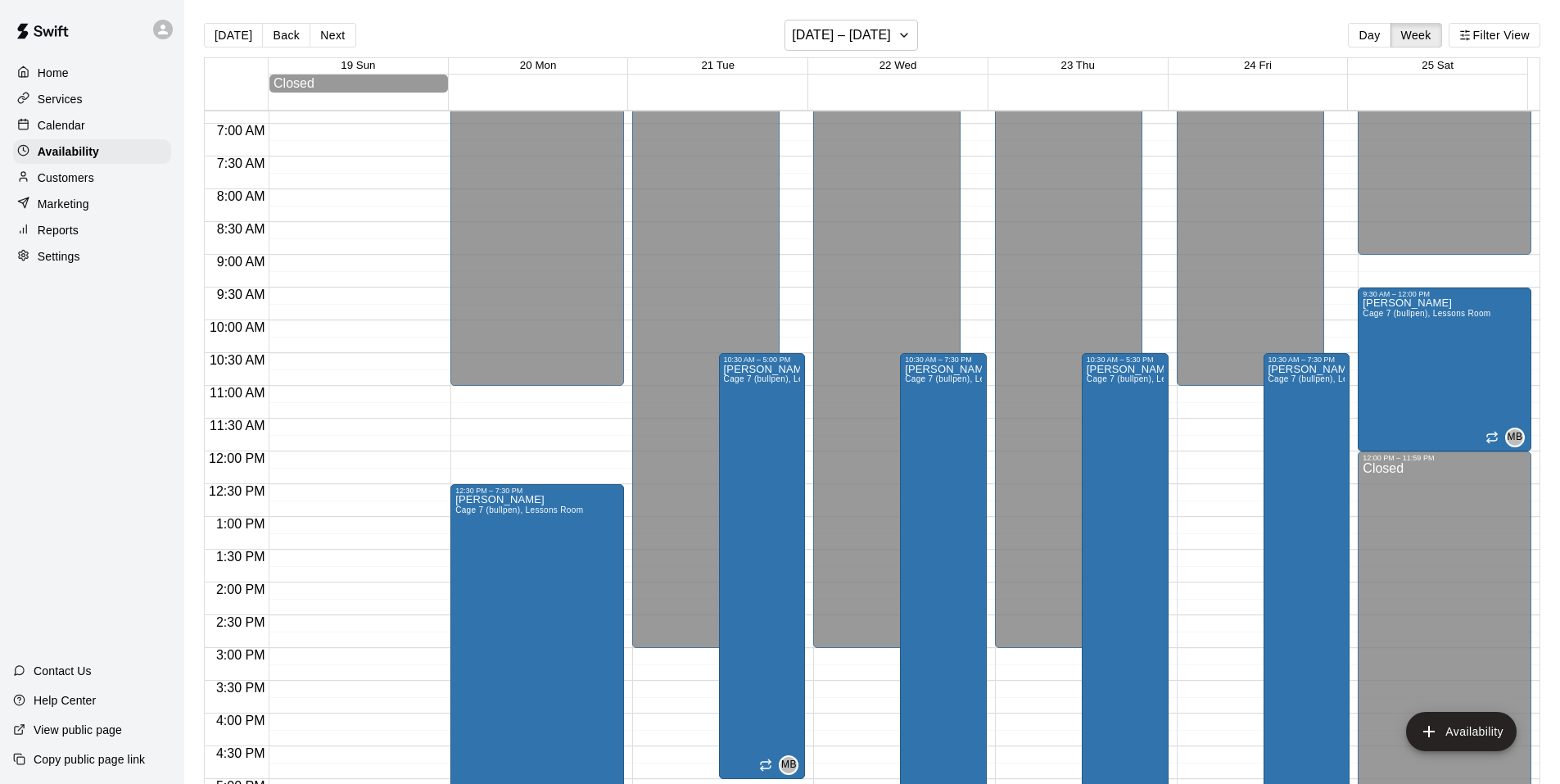
scroll to position [342, 0]
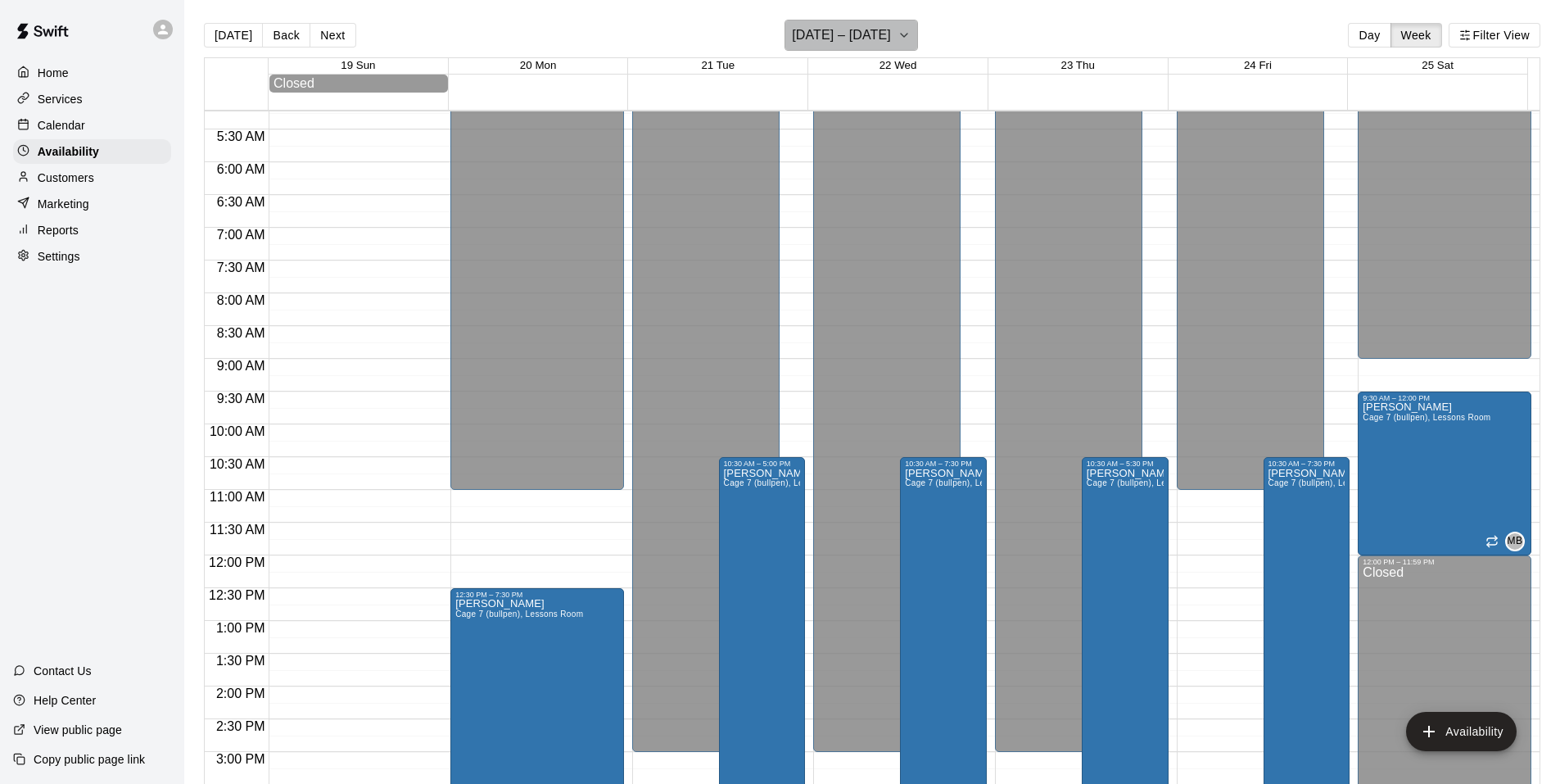
click at [887, 31] on h6 "October 19 – 25" at bounding box center [841, 36] width 99 height 23
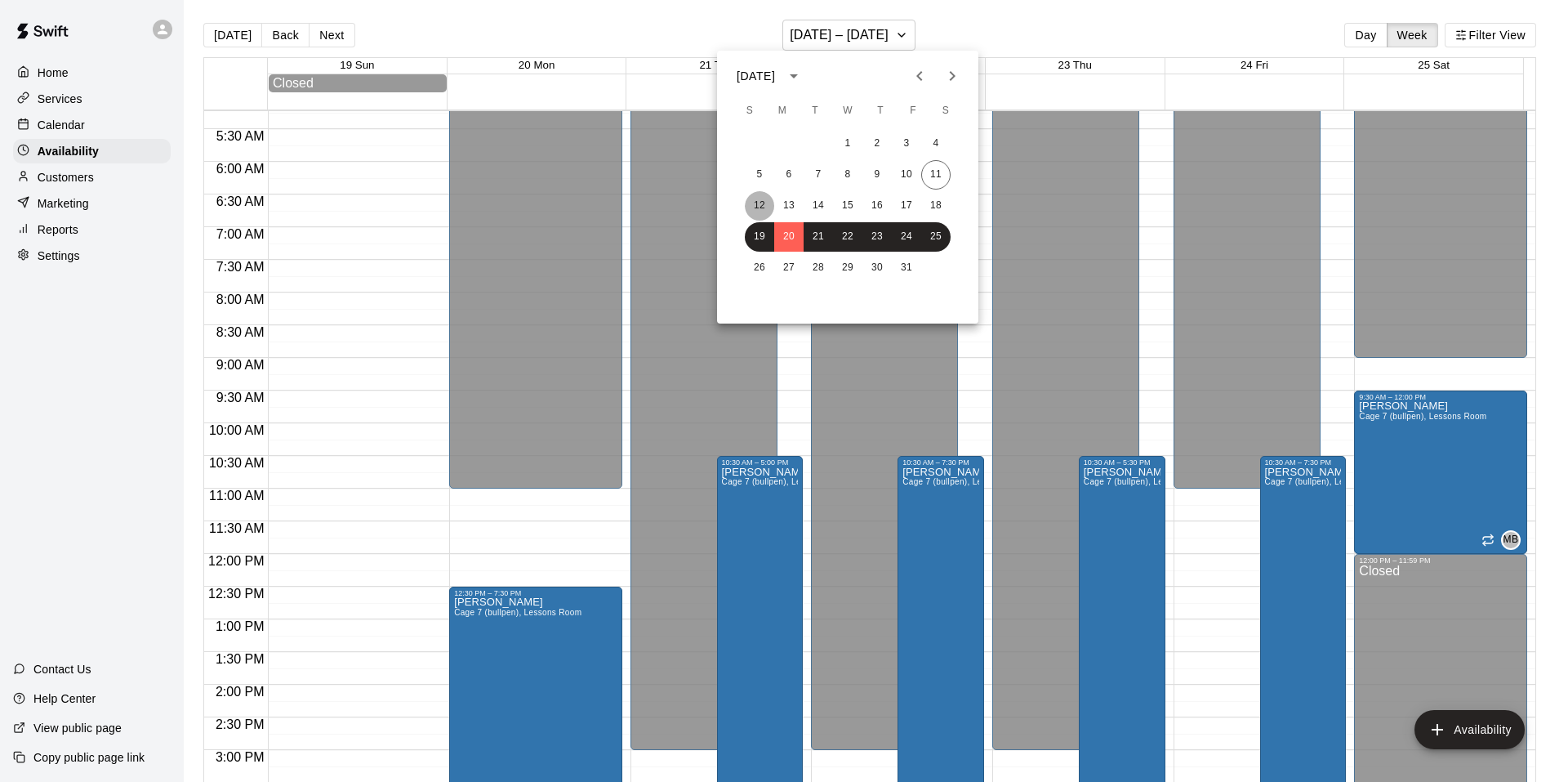
click at [753, 198] on button "12" at bounding box center [760, 206] width 29 height 29
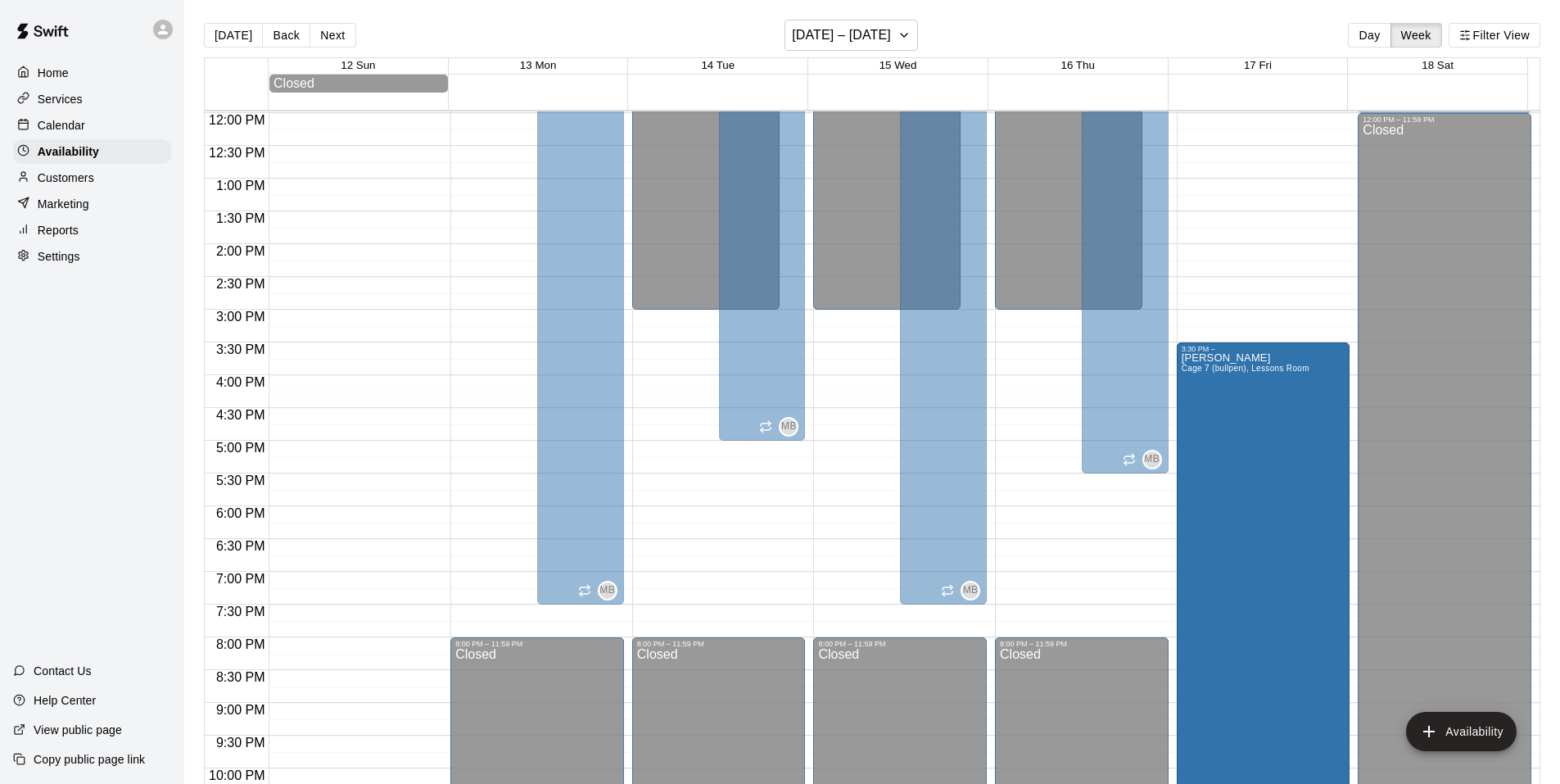
scroll to position [883, 0]
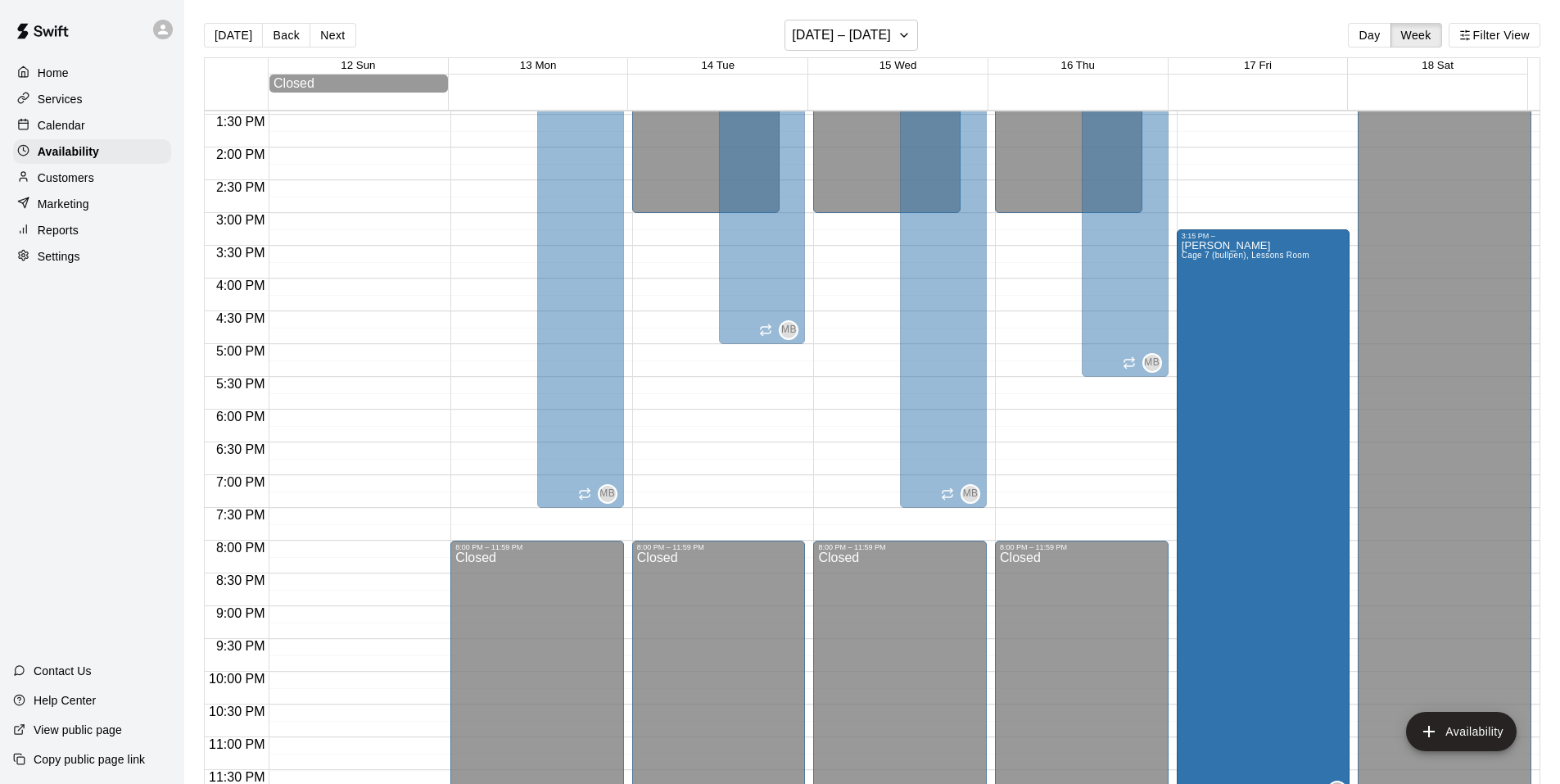
drag, startPoint x: 1299, startPoint y: 301, endPoint x: 1299, endPoint y: 251, distance: 50.0
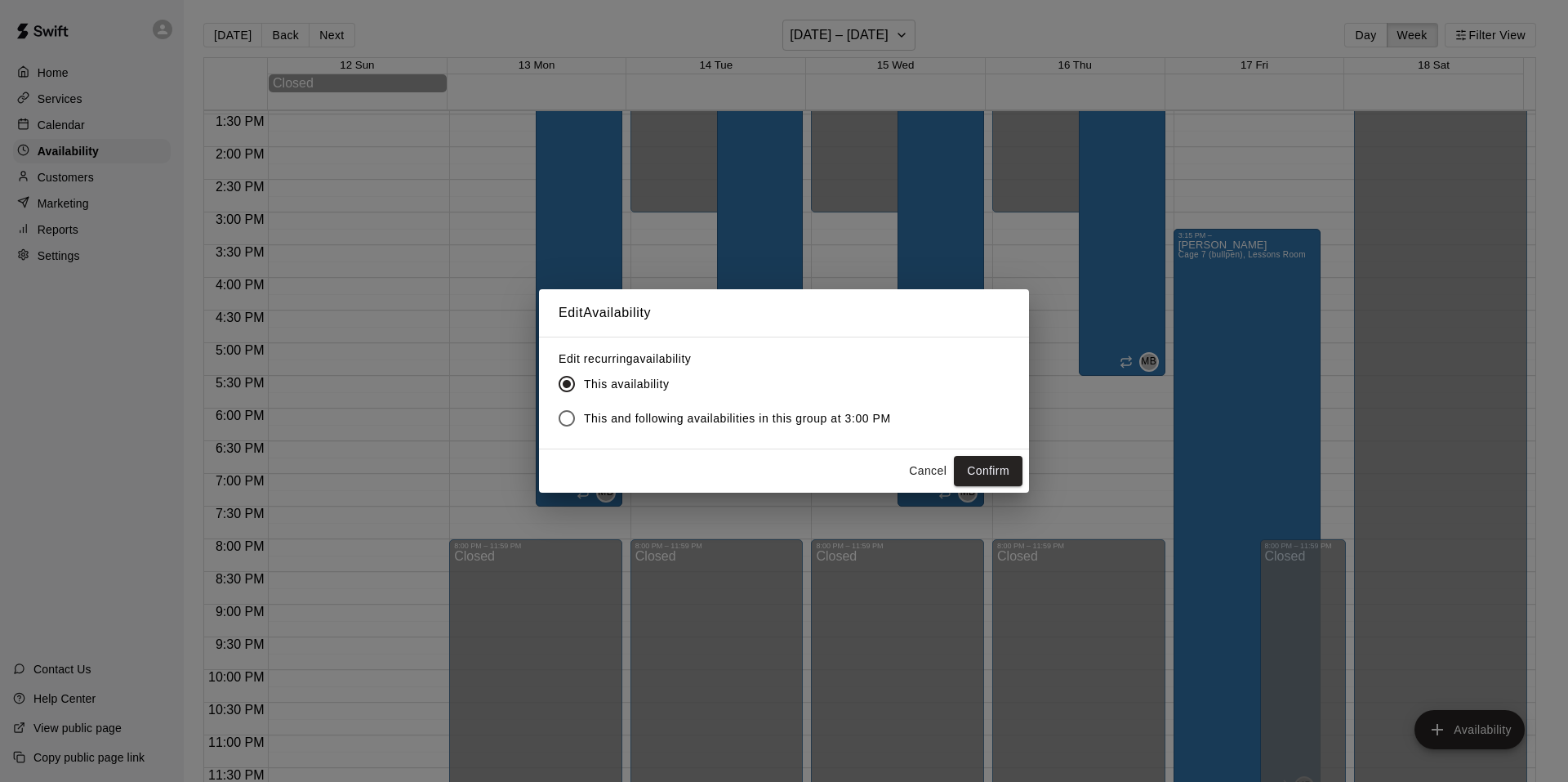
click at [933, 476] on button "Cancel" at bounding box center [928, 471] width 52 height 30
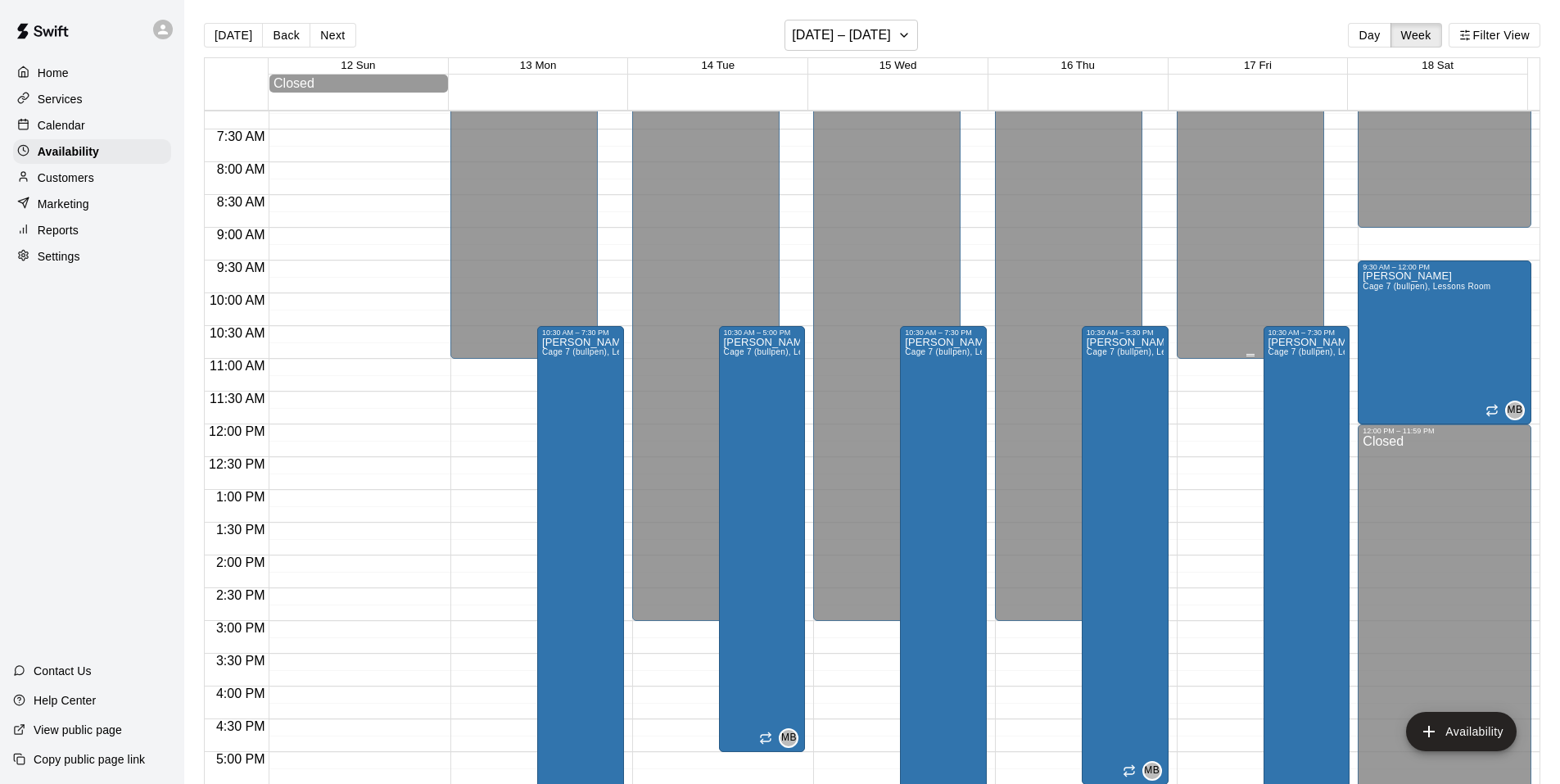
scroll to position [588, 0]
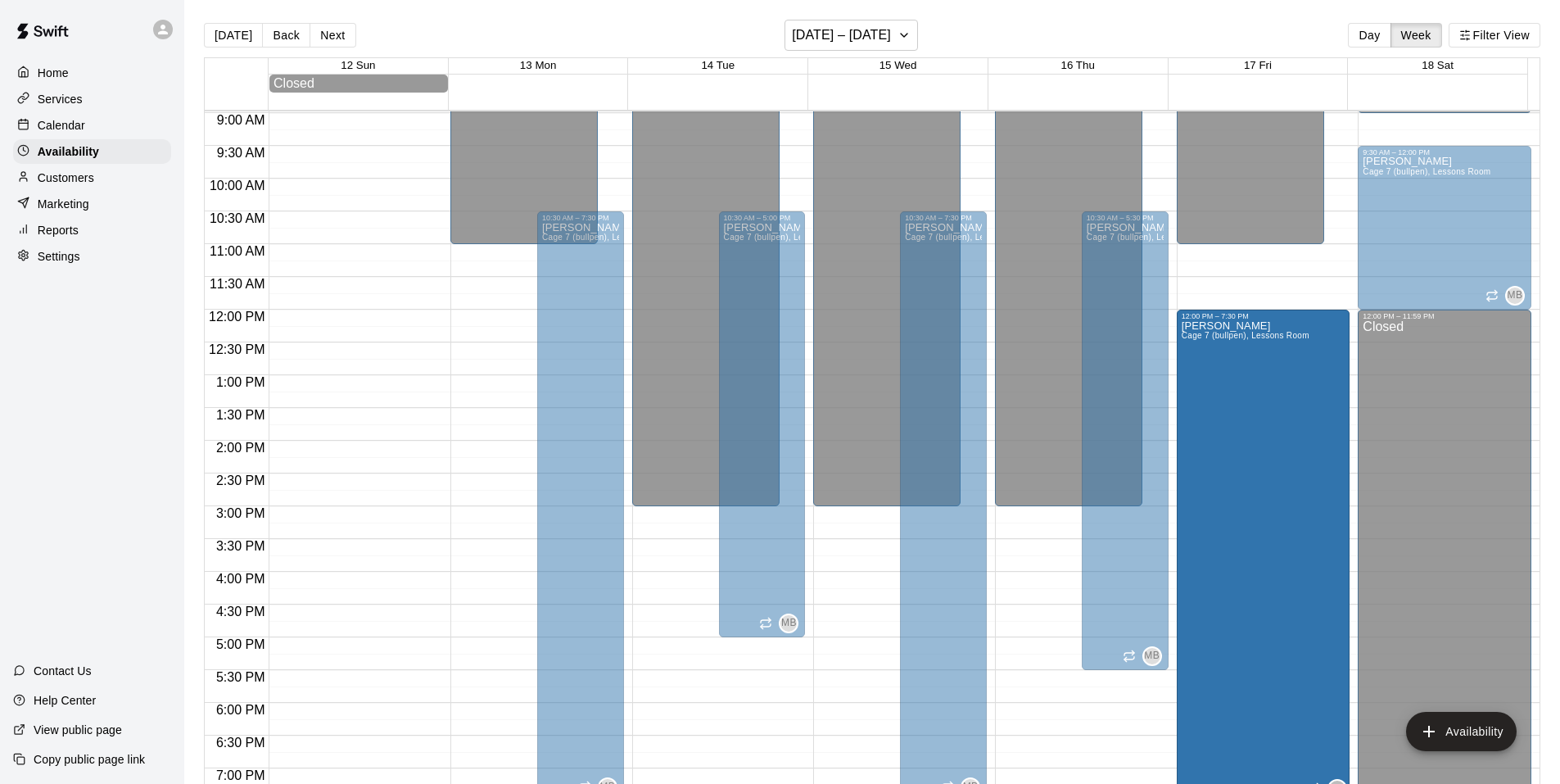
drag, startPoint x: 1297, startPoint y: 334, endPoint x: 1295, endPoint y: 318, distance: 16.1
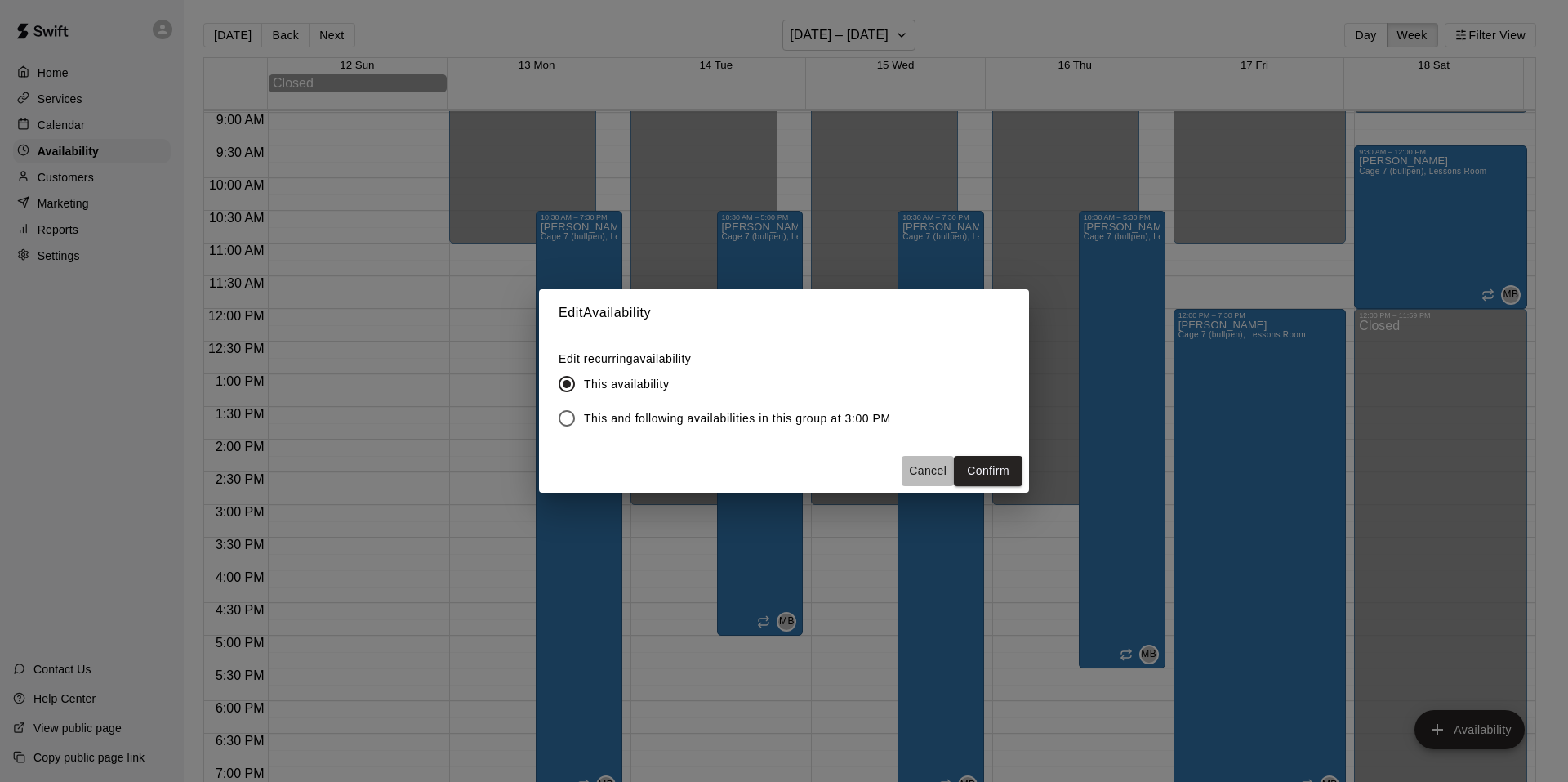
click at [917, 472] on button "Cancel" at bounding box center [928, 471] width 52 height 30
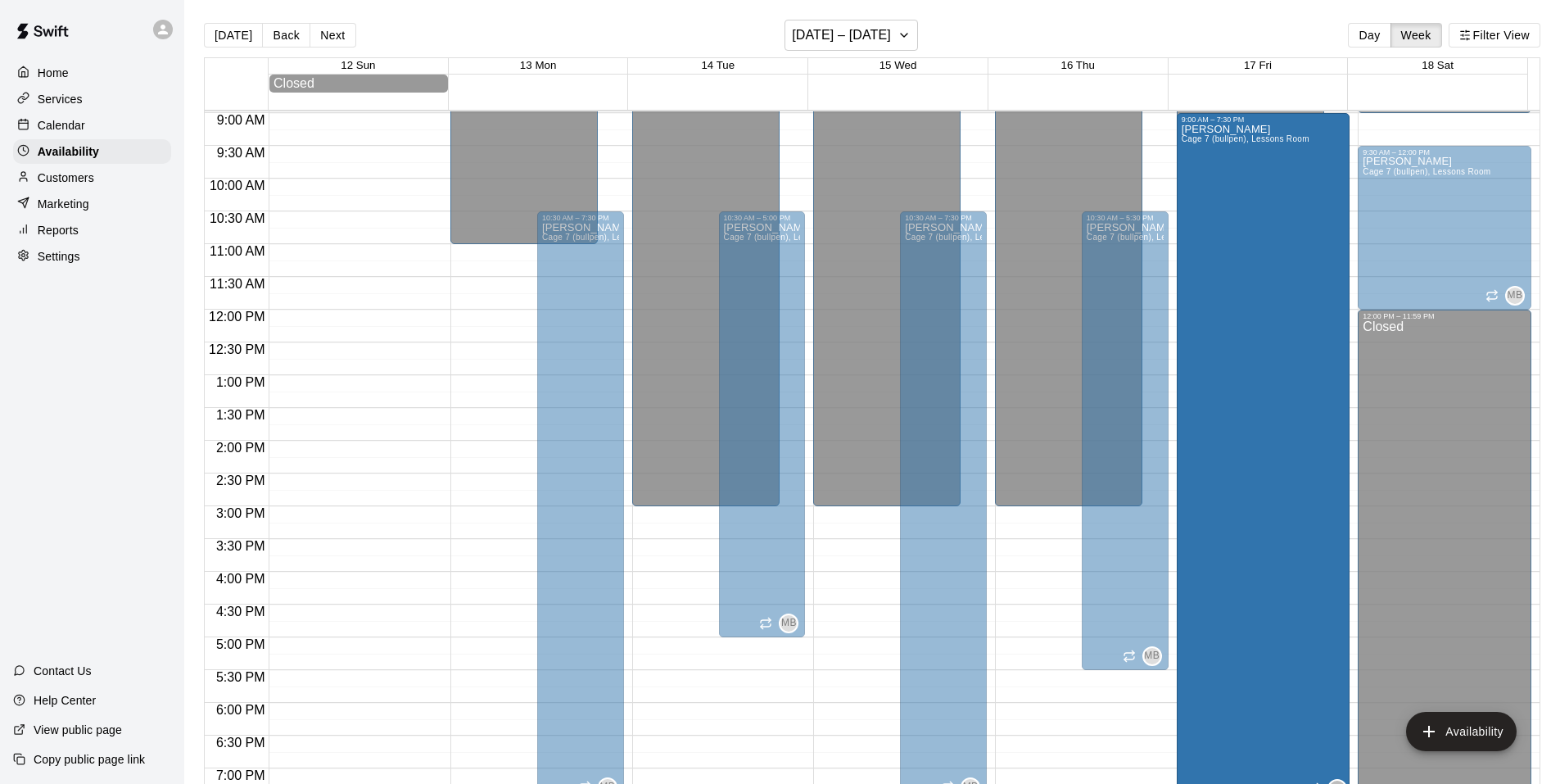
drag, startPoint x: 1300, startPoint y: 463, endPoint x: 1276, endPoint y: 132, distance: 331.9
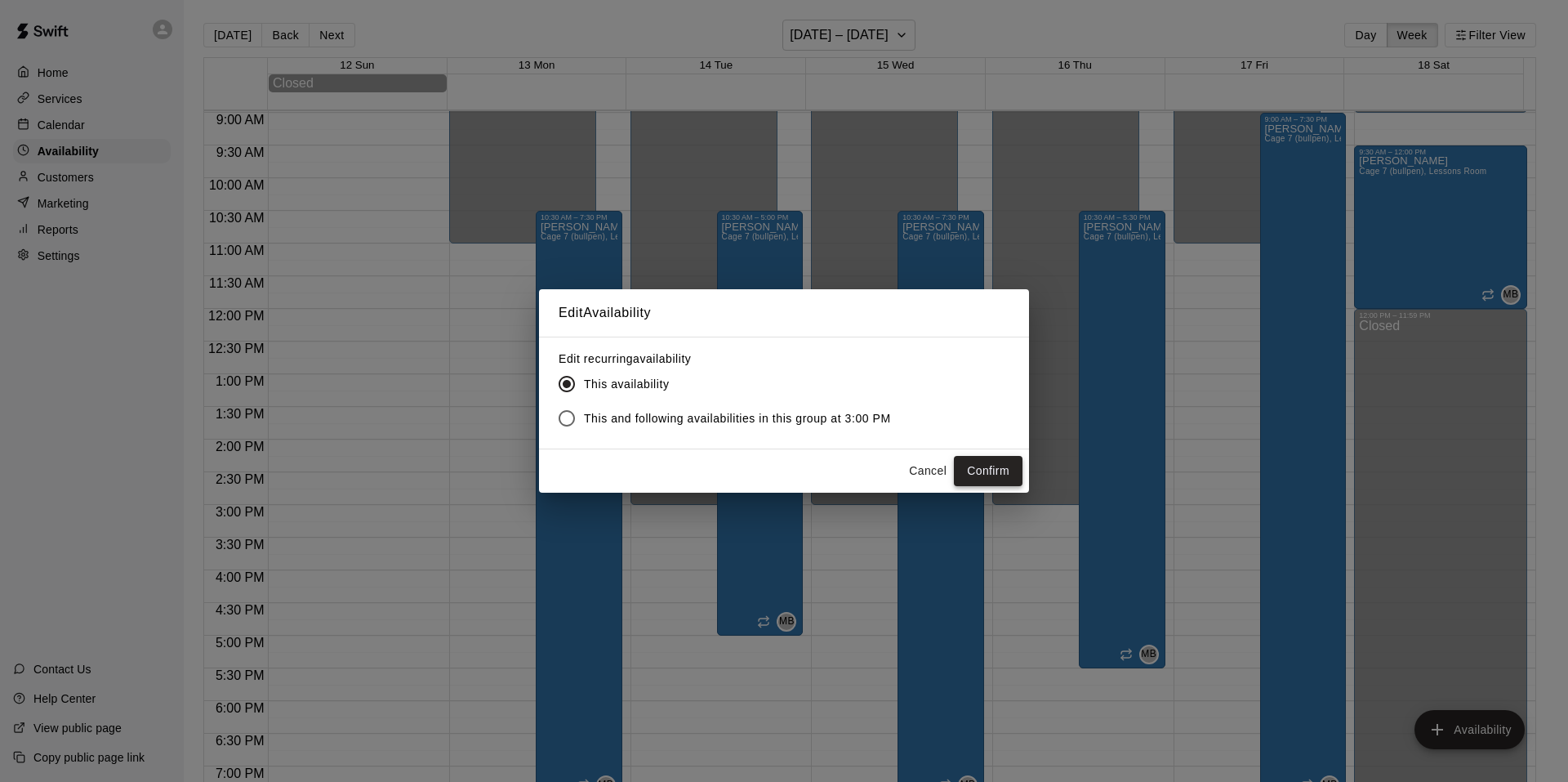
click at [1010, 467] on button "Confirm" at bounding box center [988, 471] width 68 height 30
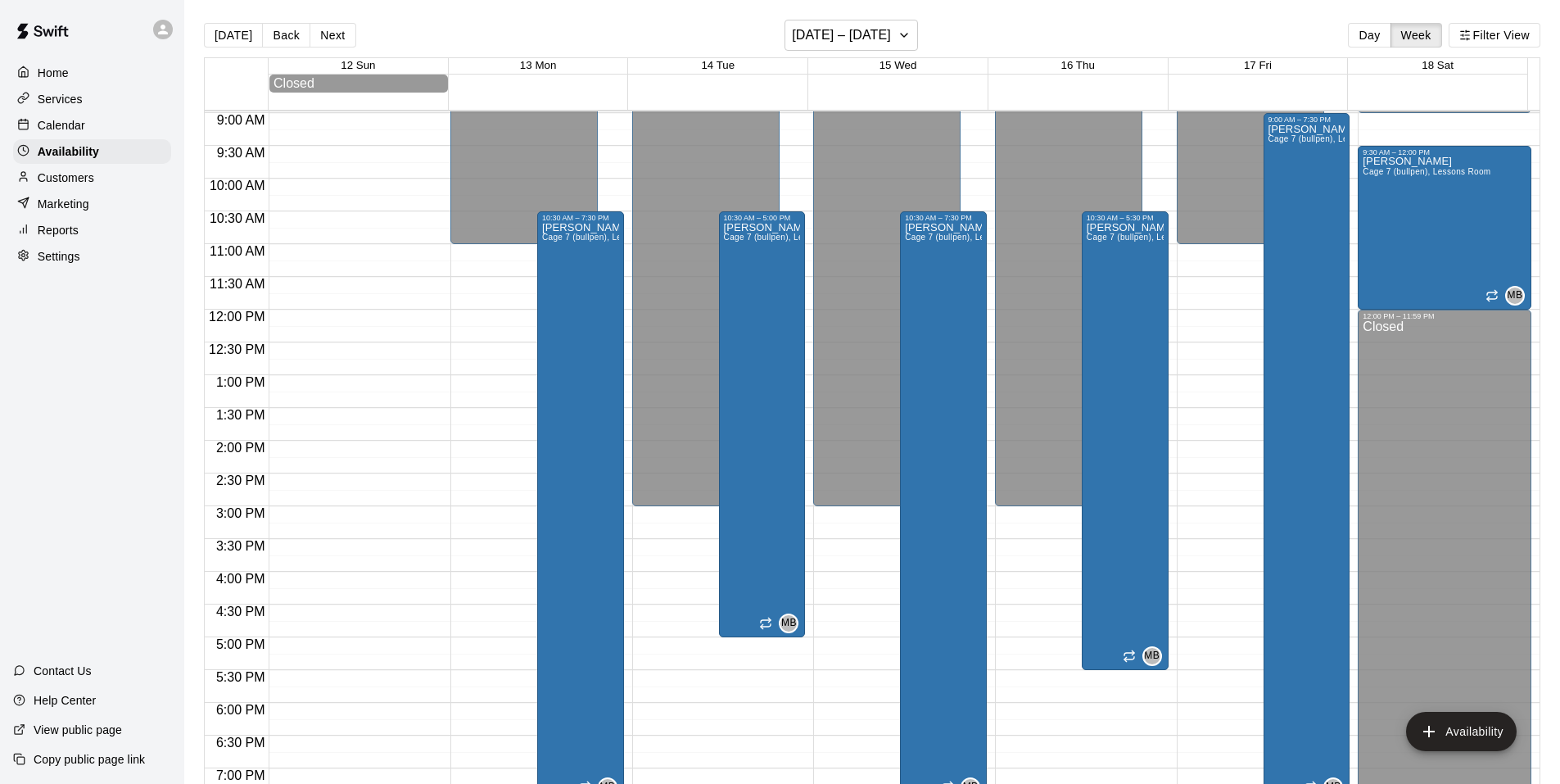
scroll to position [342, 0]
